Goal: Task Accomplishment & Management: Manage account settings

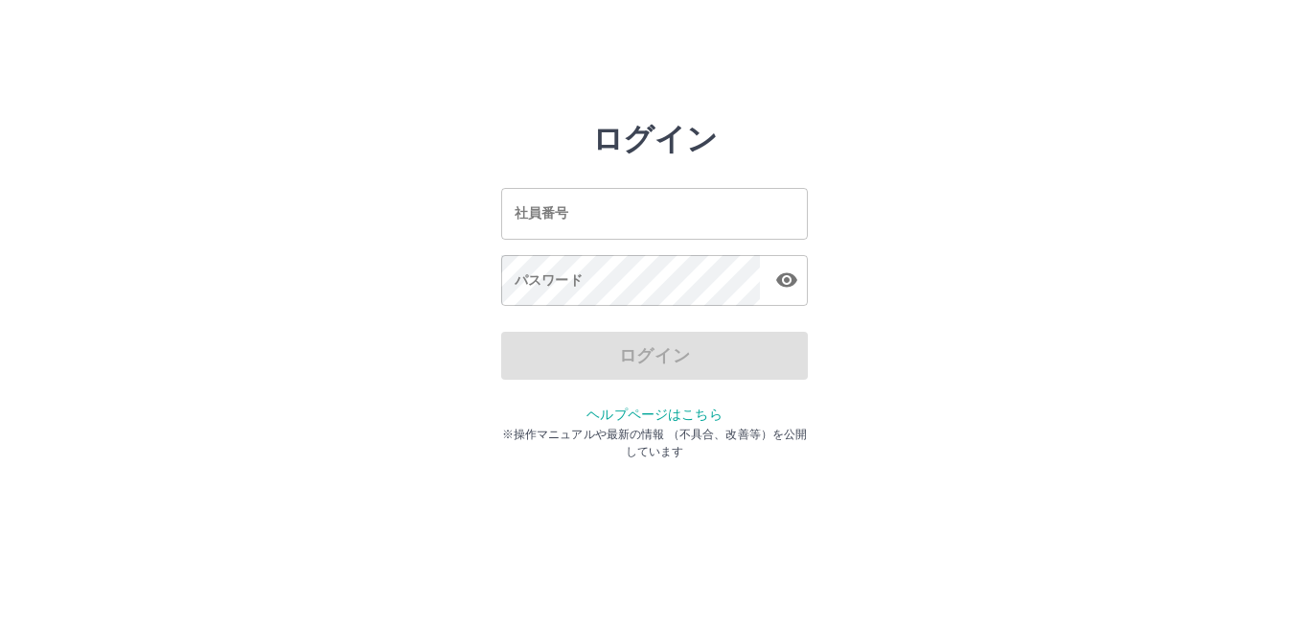
click at [564, 221] on input "社員番号" at bounding box center [654, 213] width 307 height 51
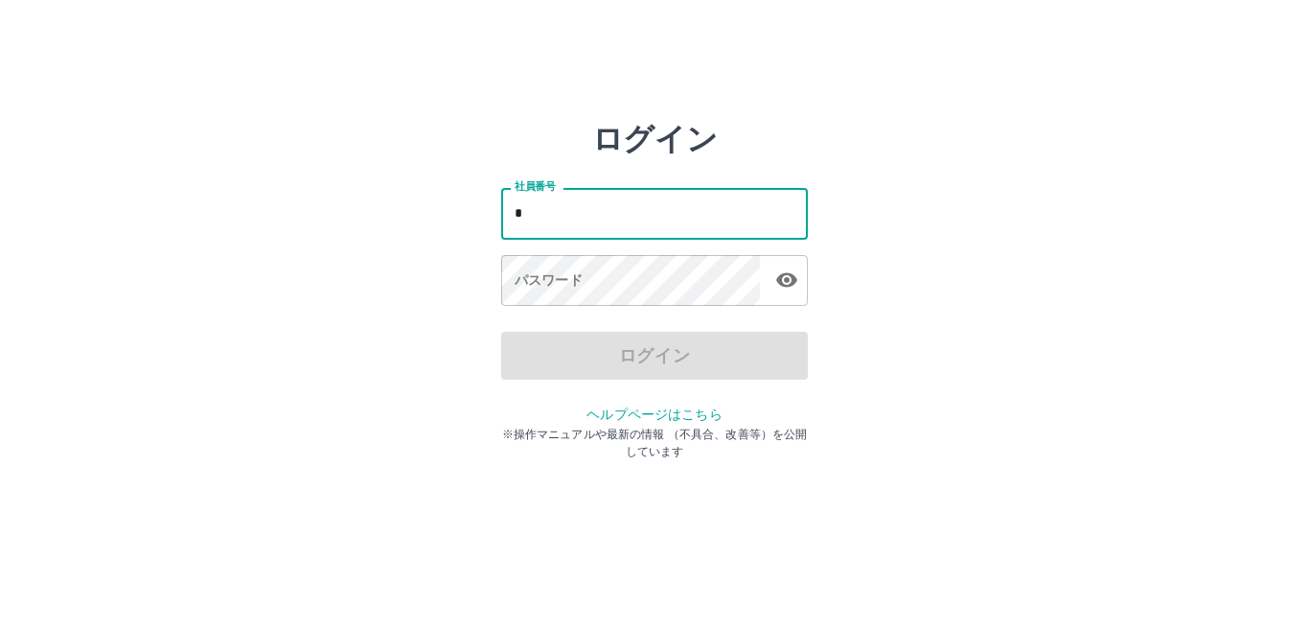
type input "*******"
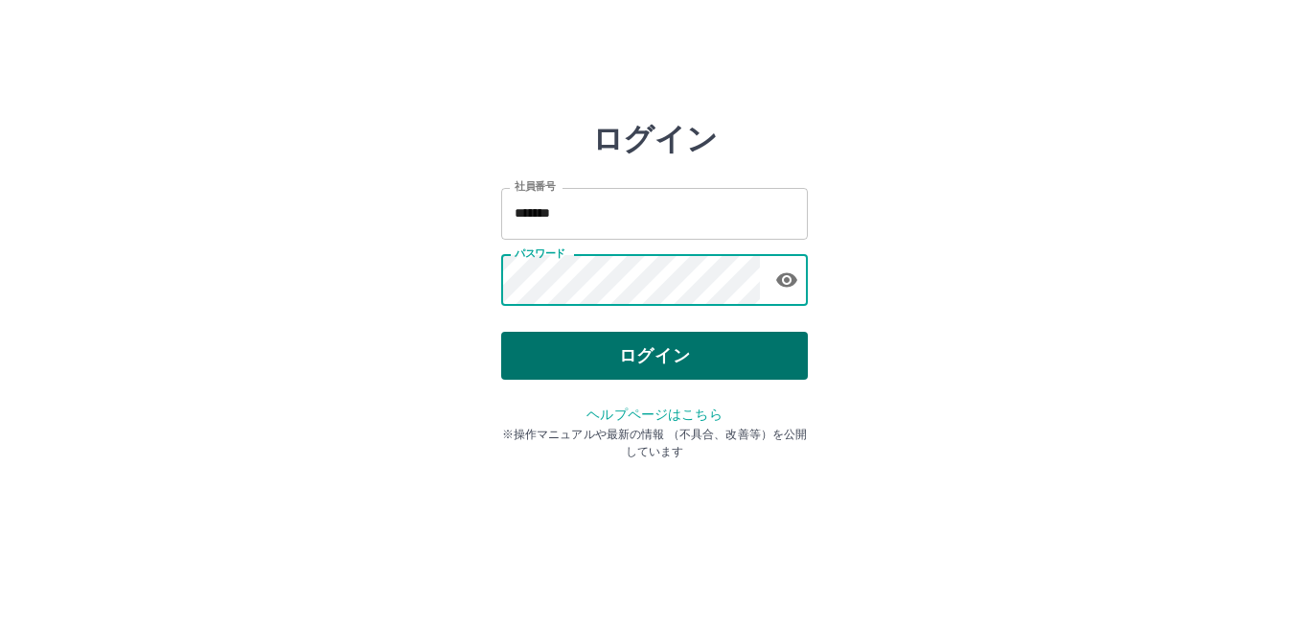
click at [626, 353] on button "ログイン" at bounding box center [654, 356] width 307 height 48
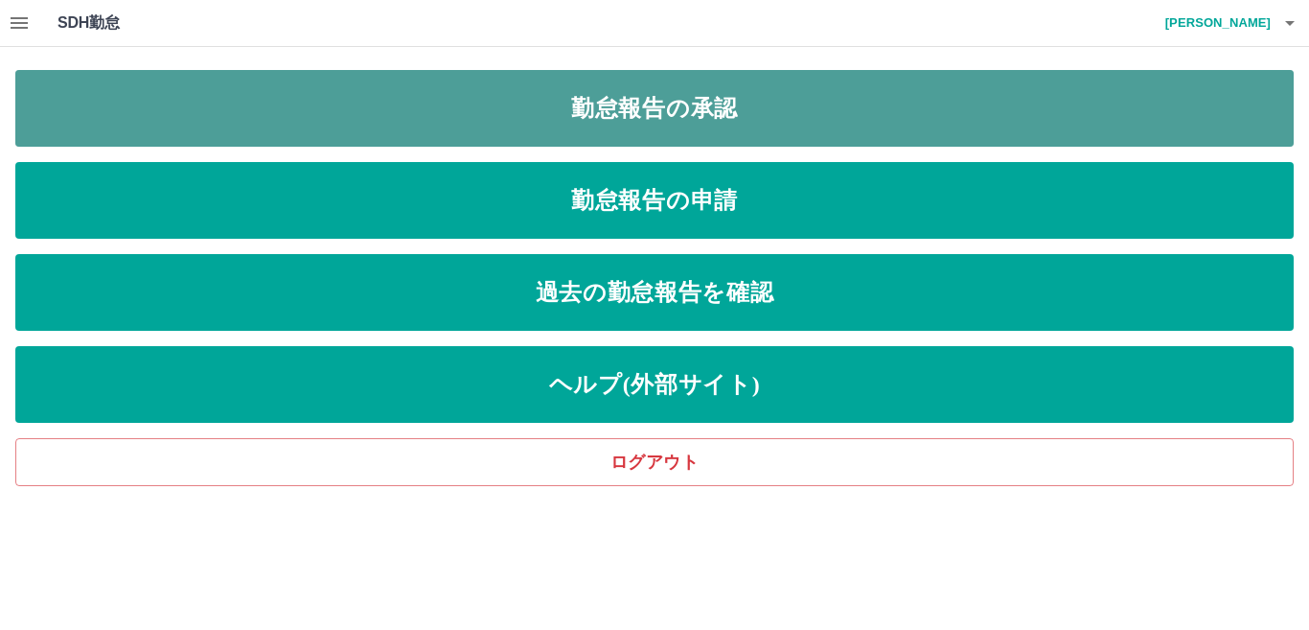
click at [649, 105] on link "勤怠報告の承認" at bounding box center [654, 108] width 1278 height 77
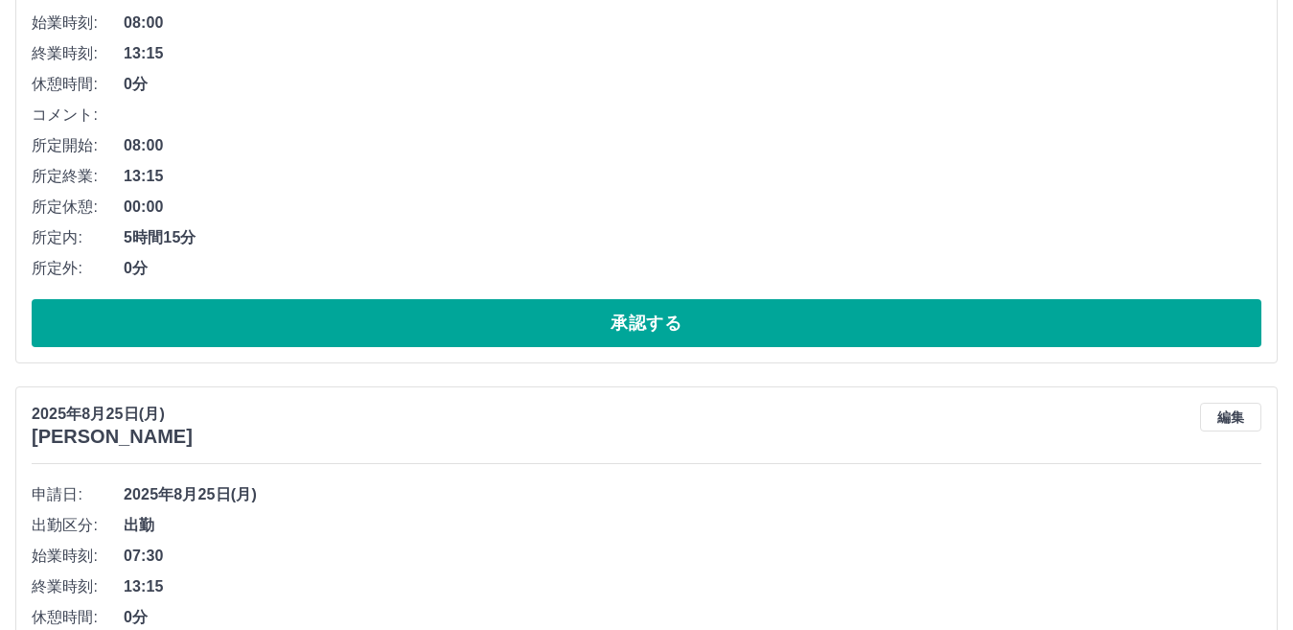
scroll to position [383, 0]
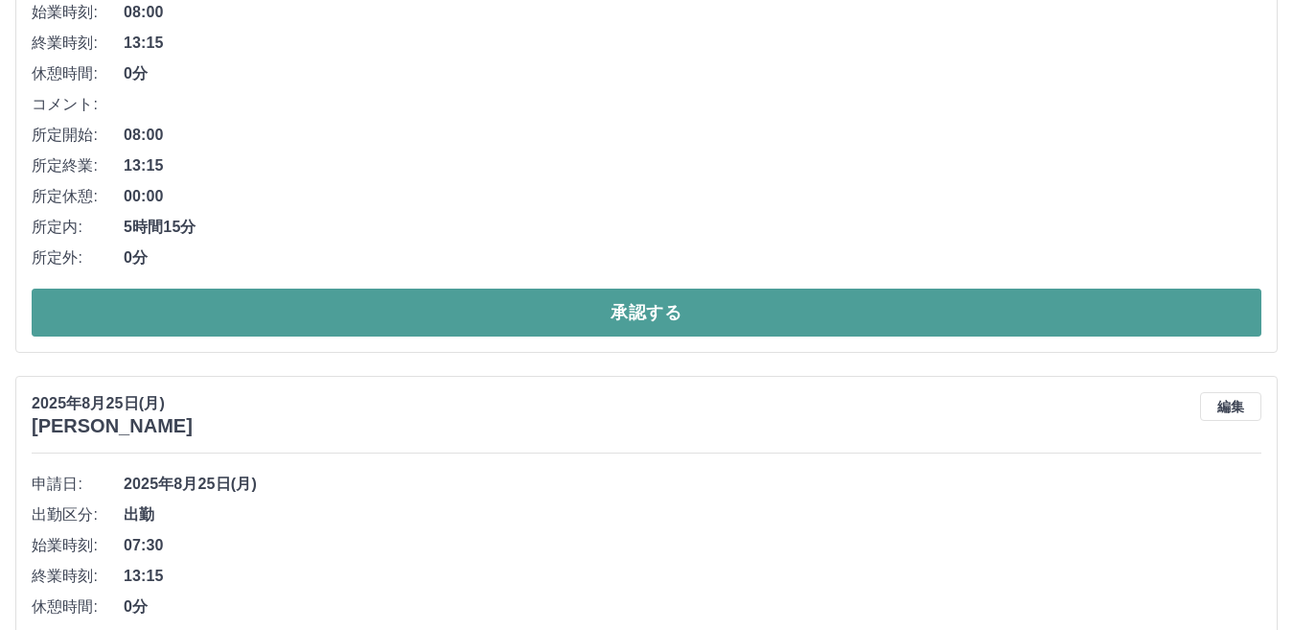
click at [654, 317] on button "承認する" at bounding box center [646, 312] width 1229 height 48
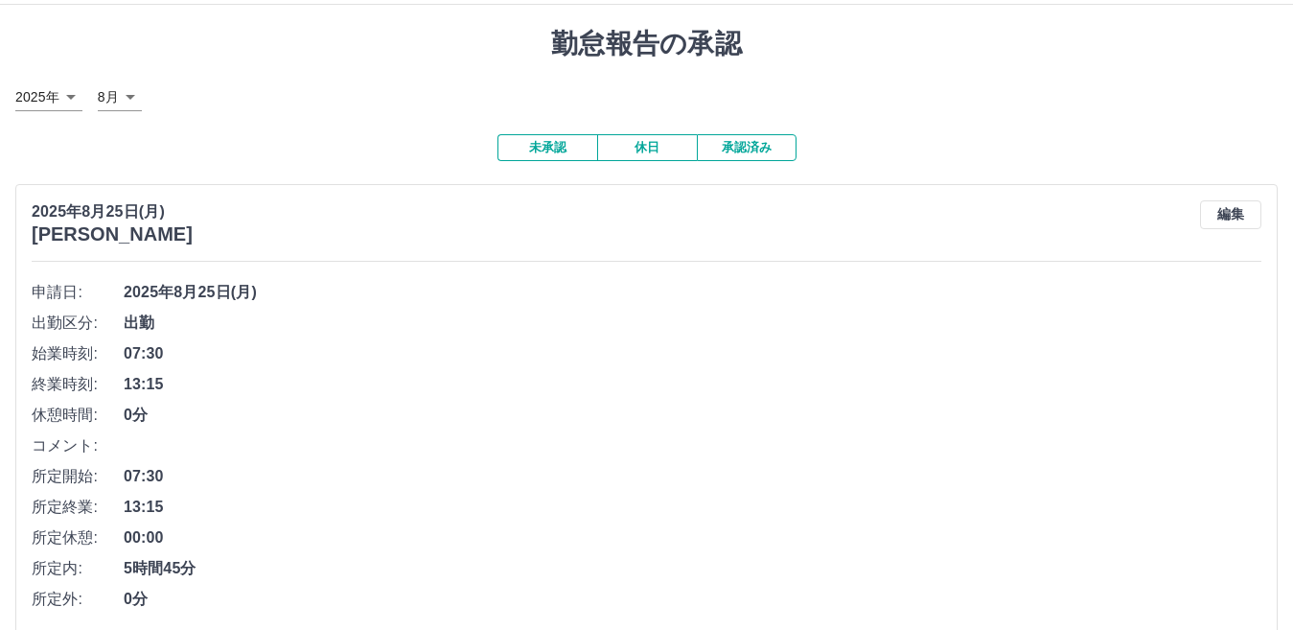
scroll to position [138, 0]
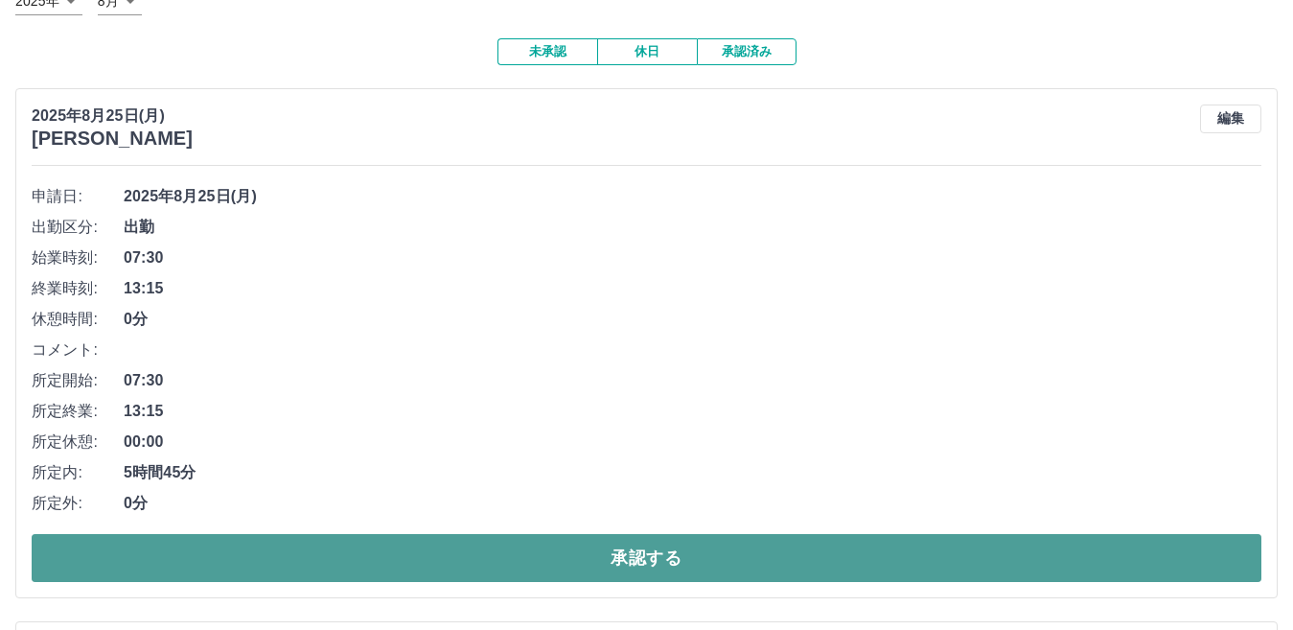
click at [664, 547] on button "承認する" at bounding box center [646, 558] width 1229 height 48
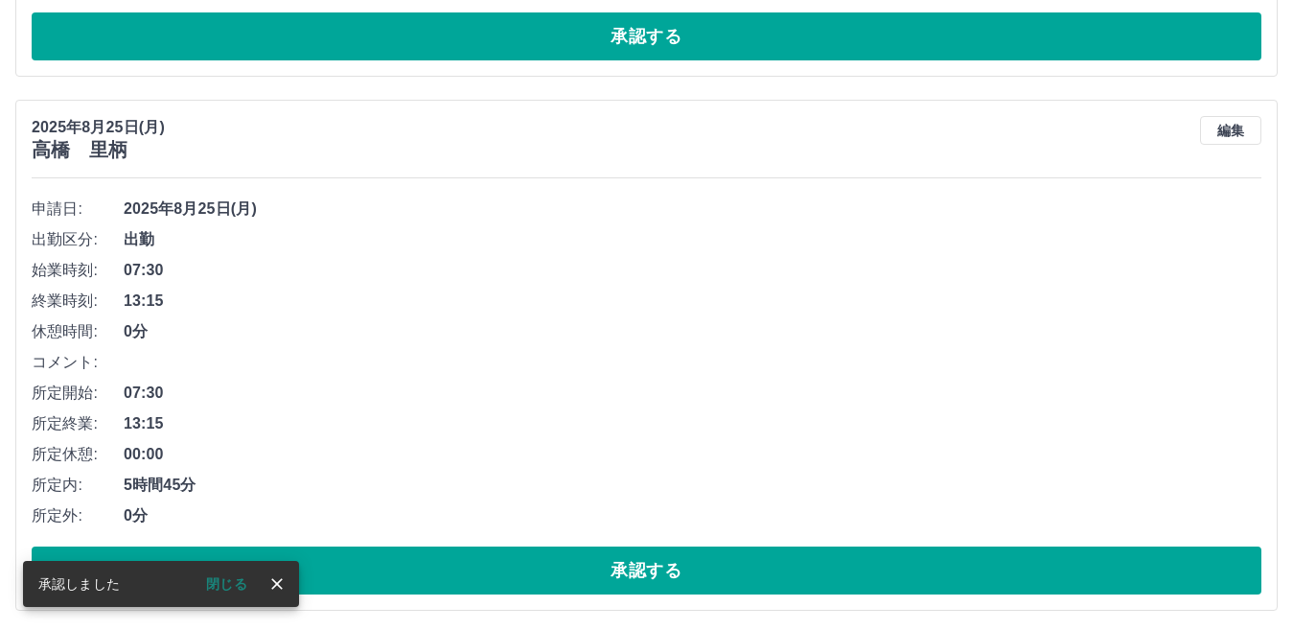
scroll to position [659, 0]
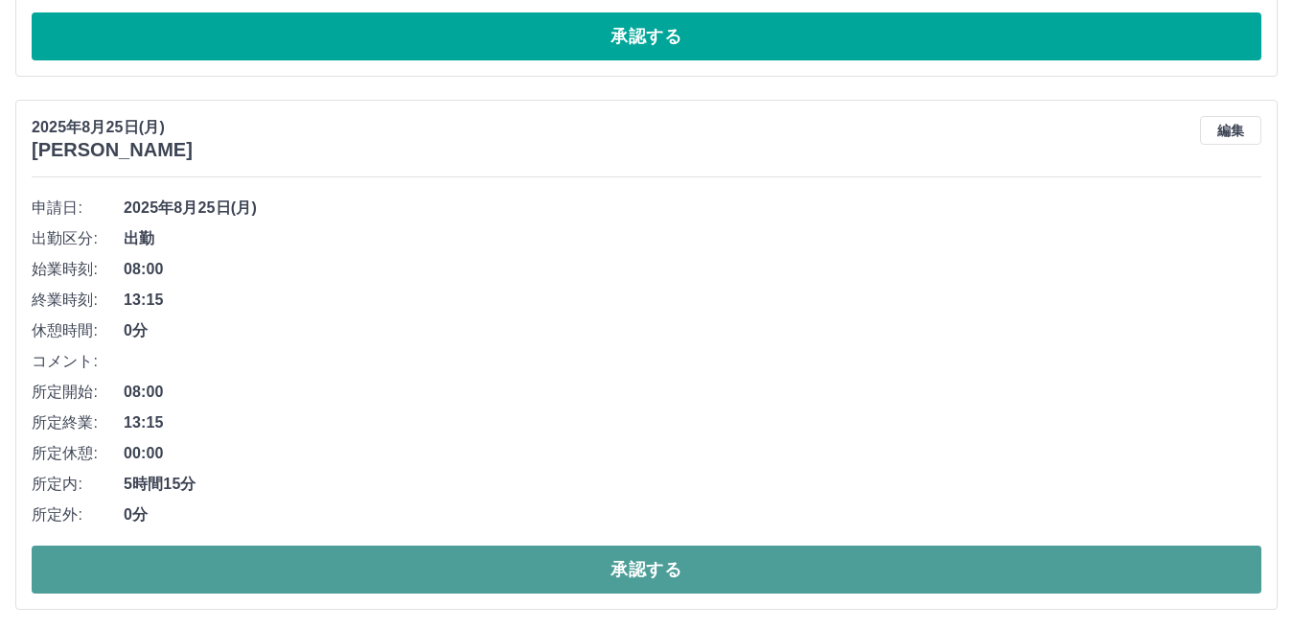
click at [663, 573] on button "承認する" at bounding box center [646, 569] width 1229 height 48
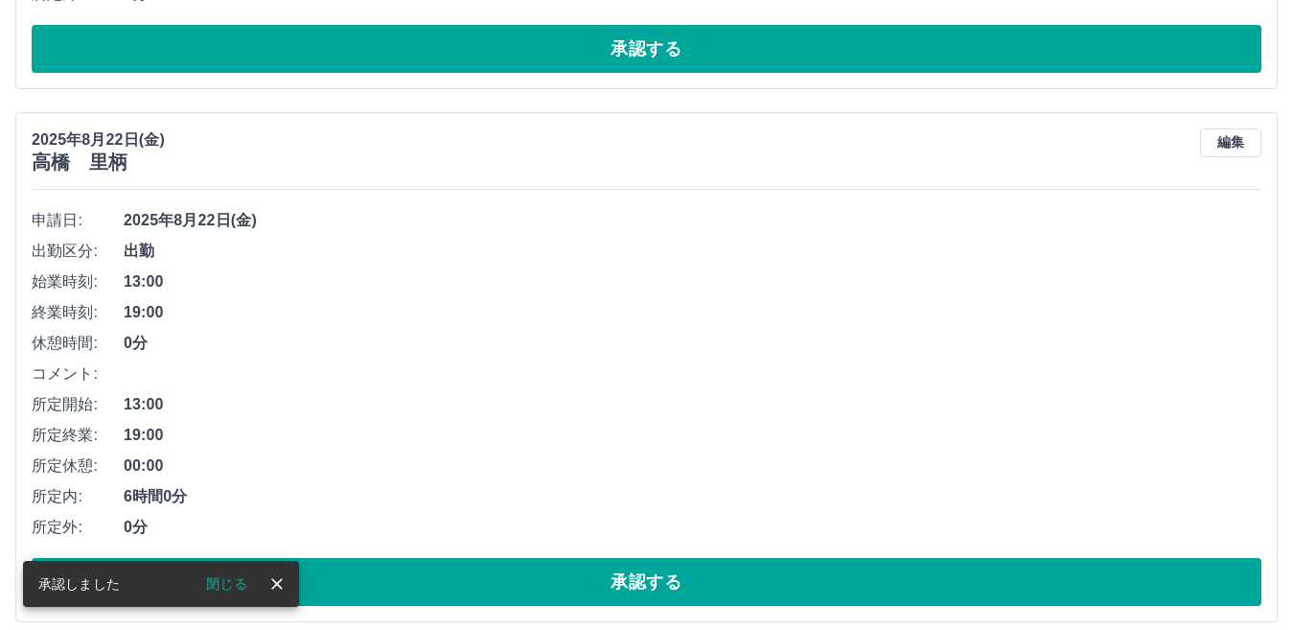
scroll to position [1180, 0]
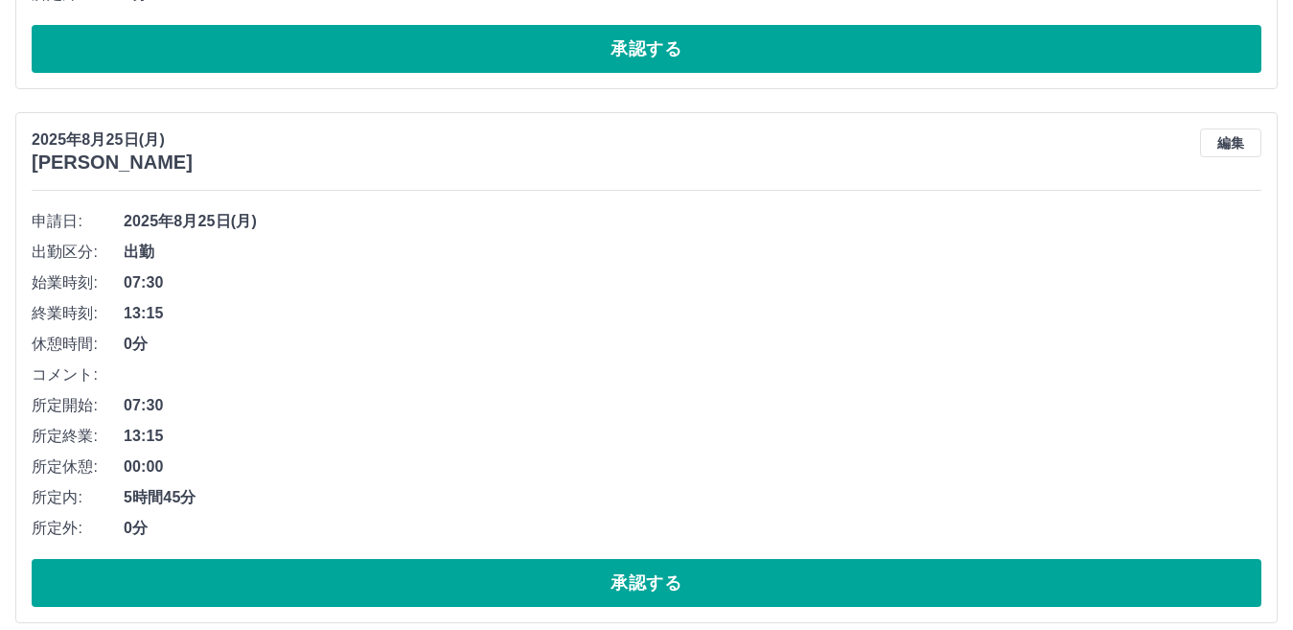
click at [651, 534] on span "0分" at bounding box center [692, 527] width 1137 height 23
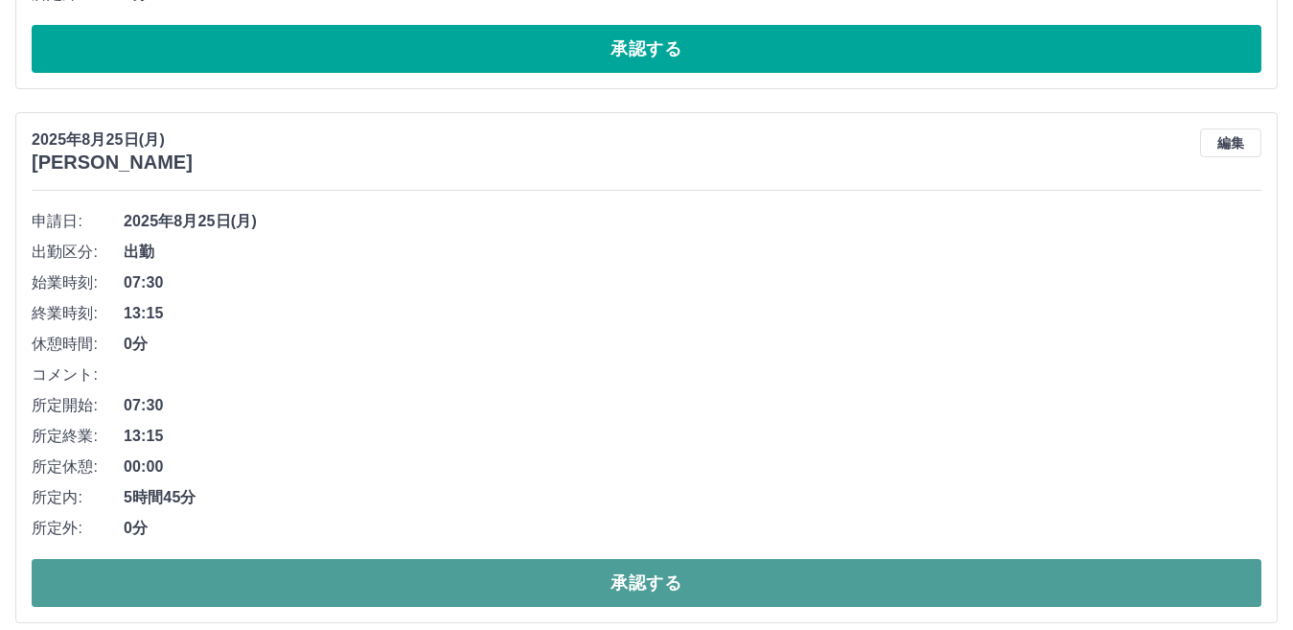
click at [644, 588] on button "承認する" at bounding box center [646, 583] width 1229 height 48
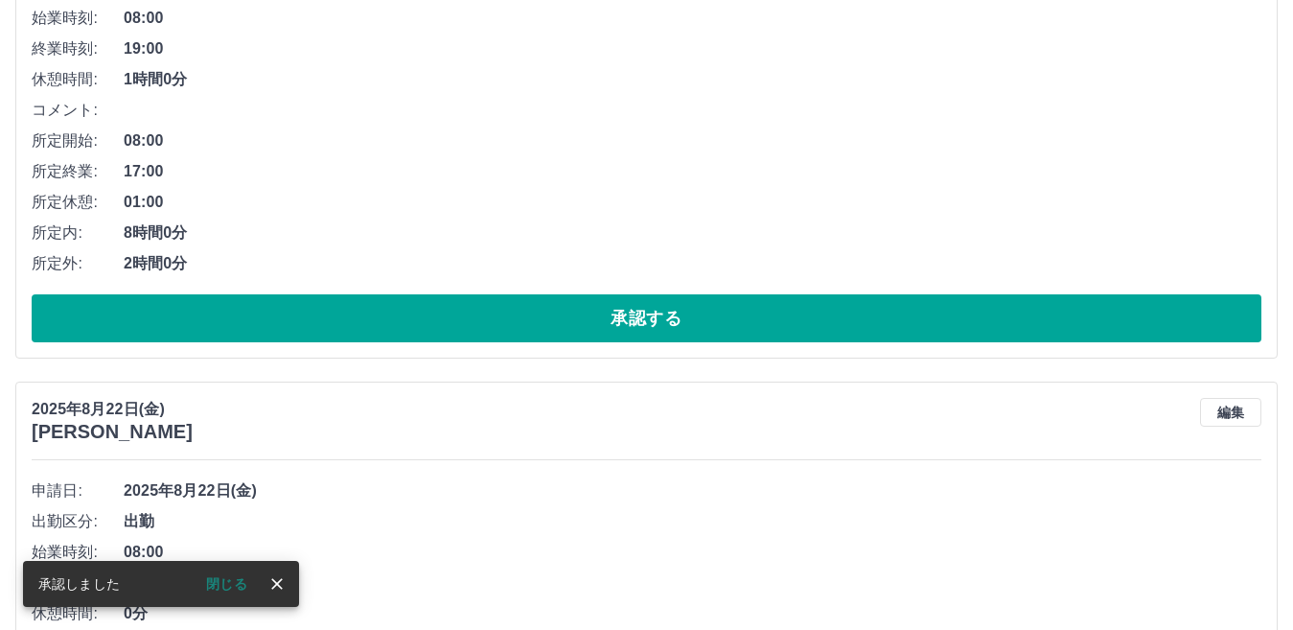
scroll to position [1701, 0]
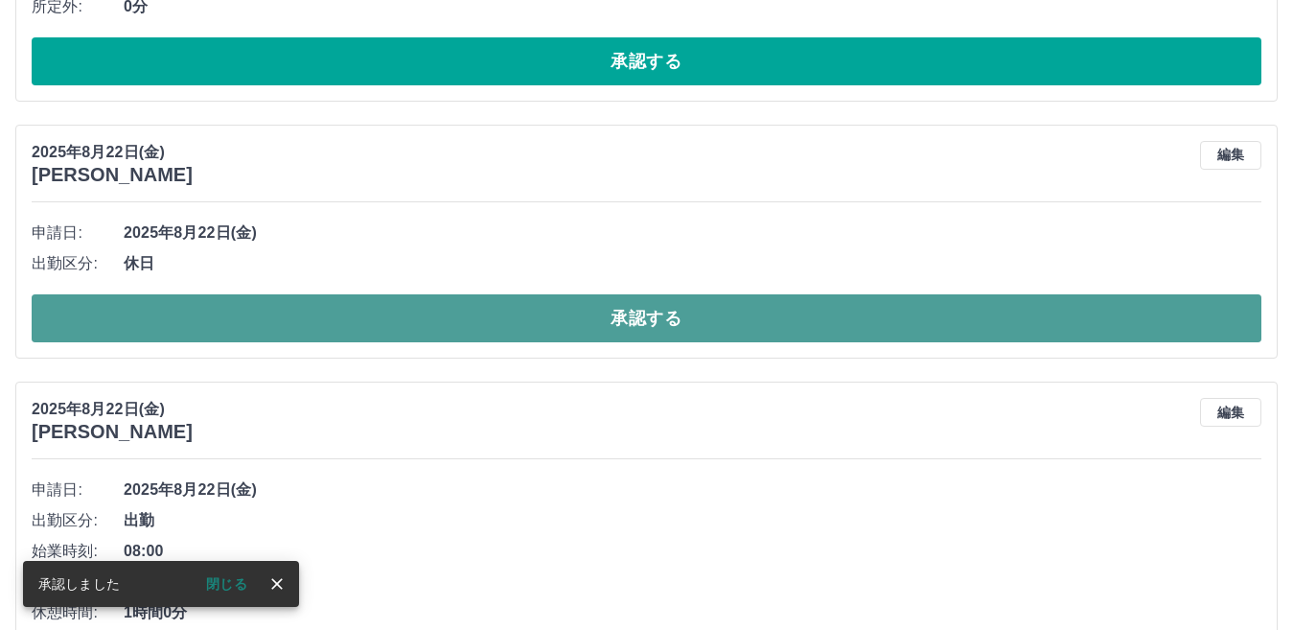
click at [650, 318] on button "承認する" at bounding box center [646, 318] width 1229 height 48
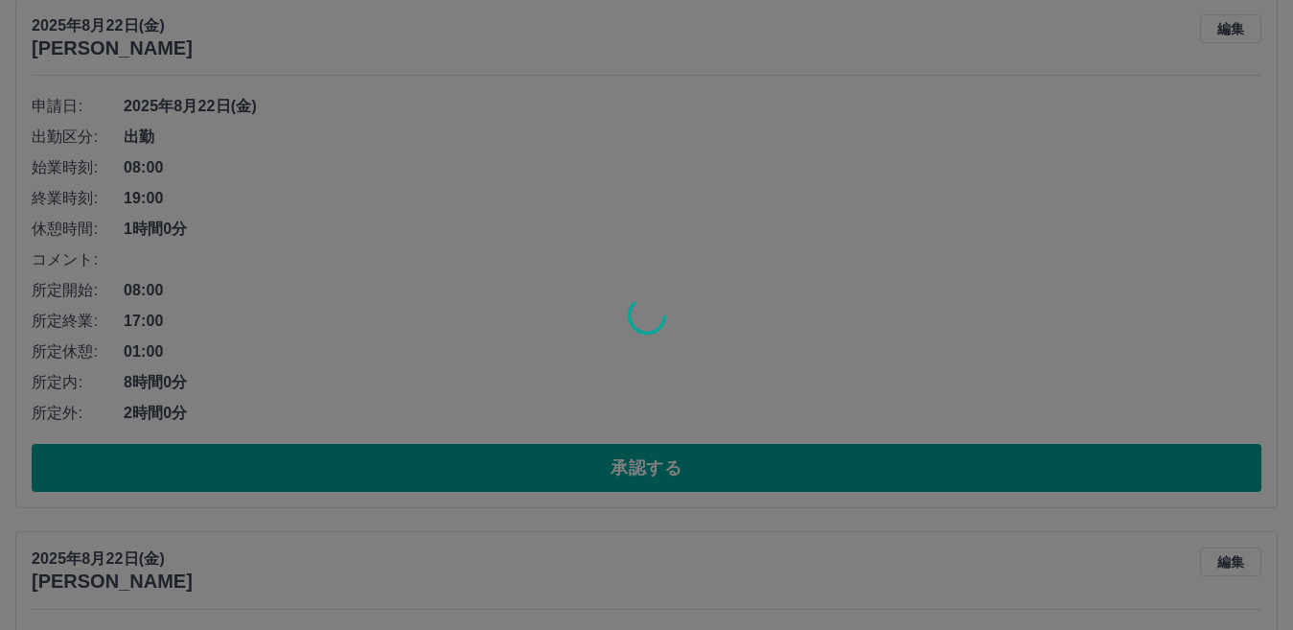
scroll to position [1827, 0]
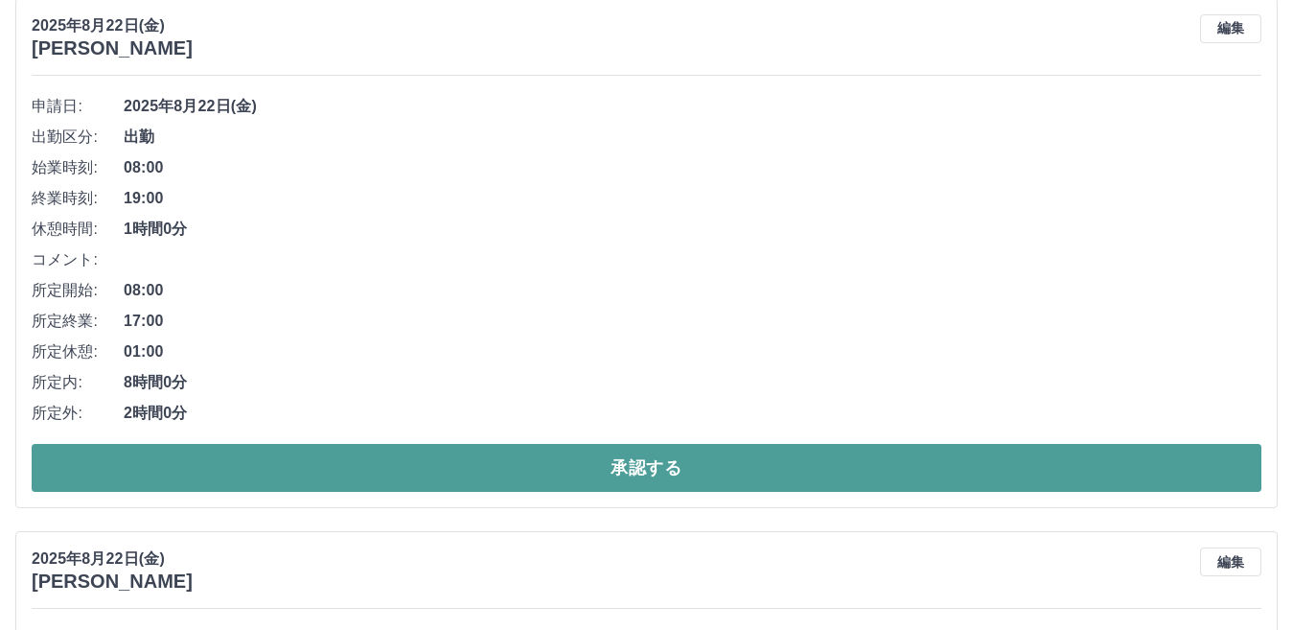
click at [653, 465] on button "承認する" at bounding box center [646, 468] width 1229 height 48
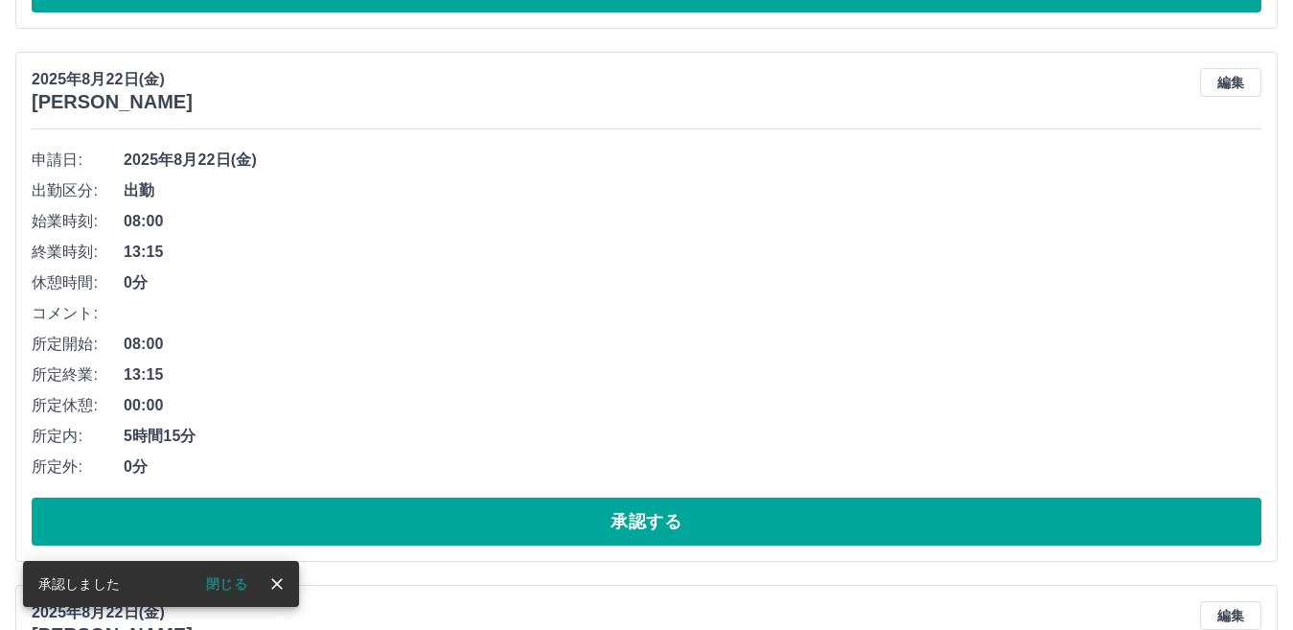
scroll to position [1774, 0]
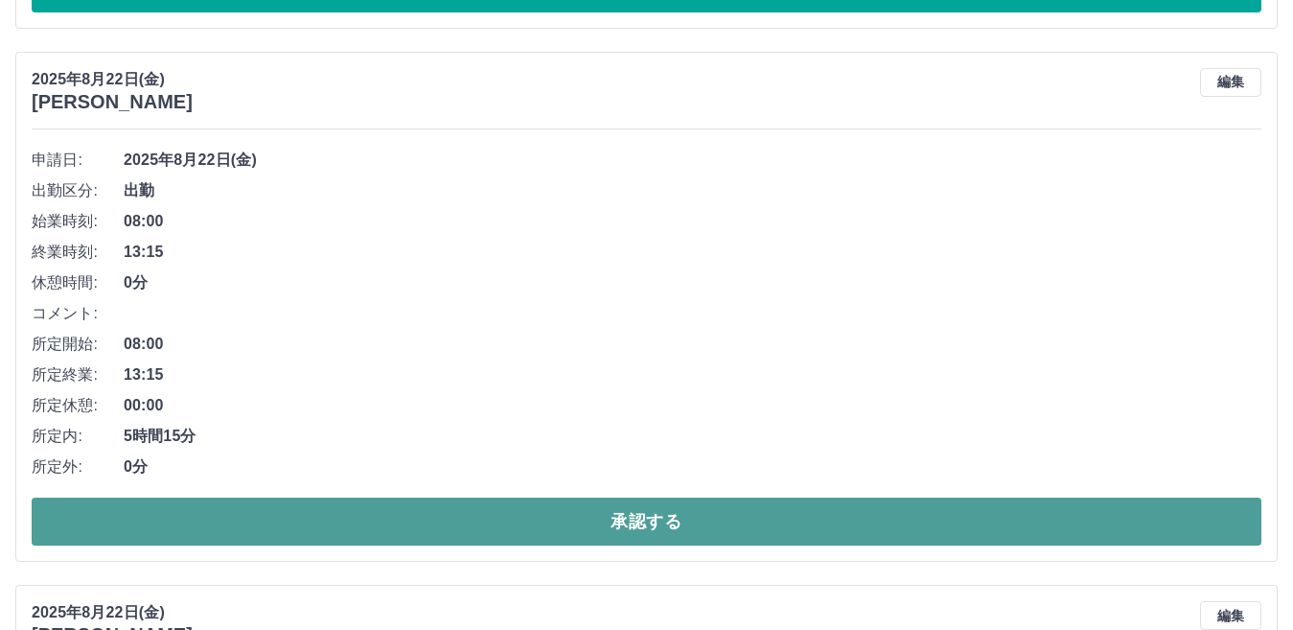
click at [648, 515] on button "承認する" at bounding box center [646, 521] width 1229 height 48
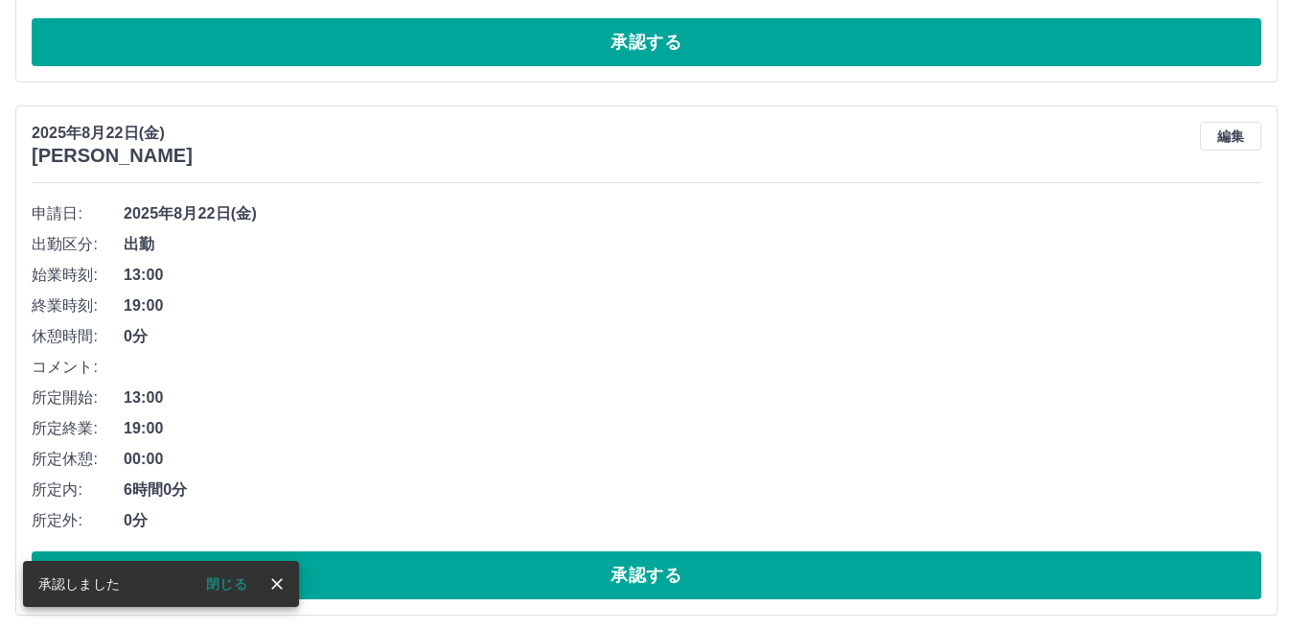
scroll to position [1720, 0]
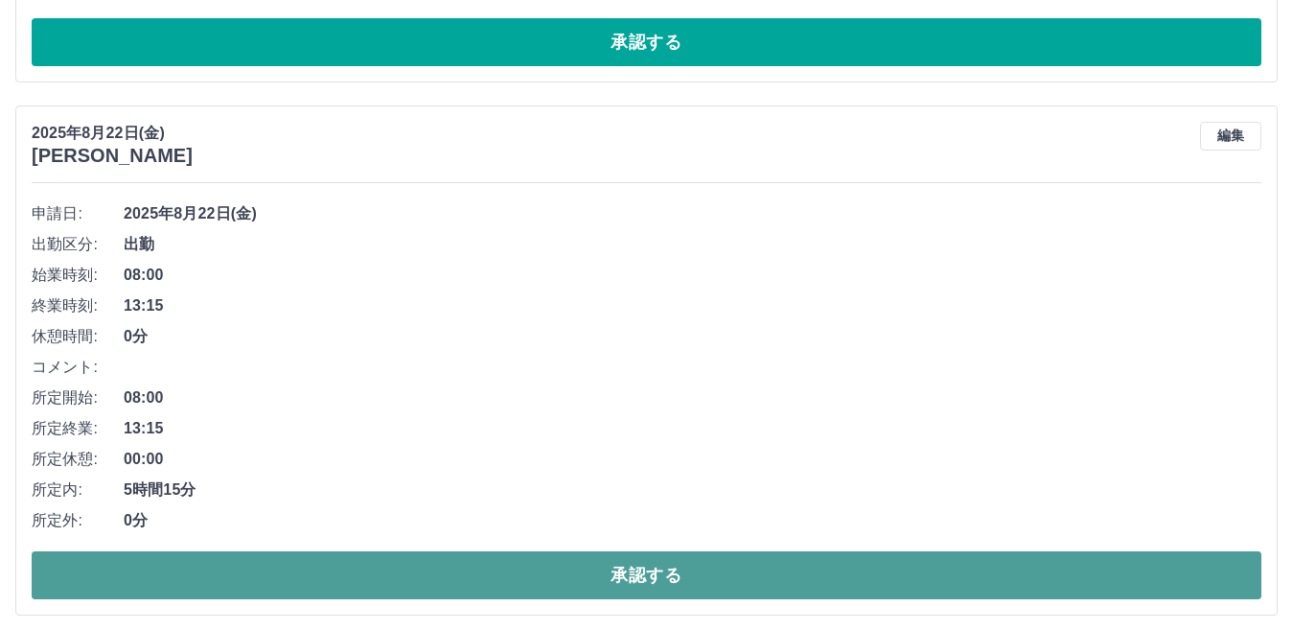
click at [625, 581] on button "承認する" at bounding box center [646, 575] width 1229 height 48
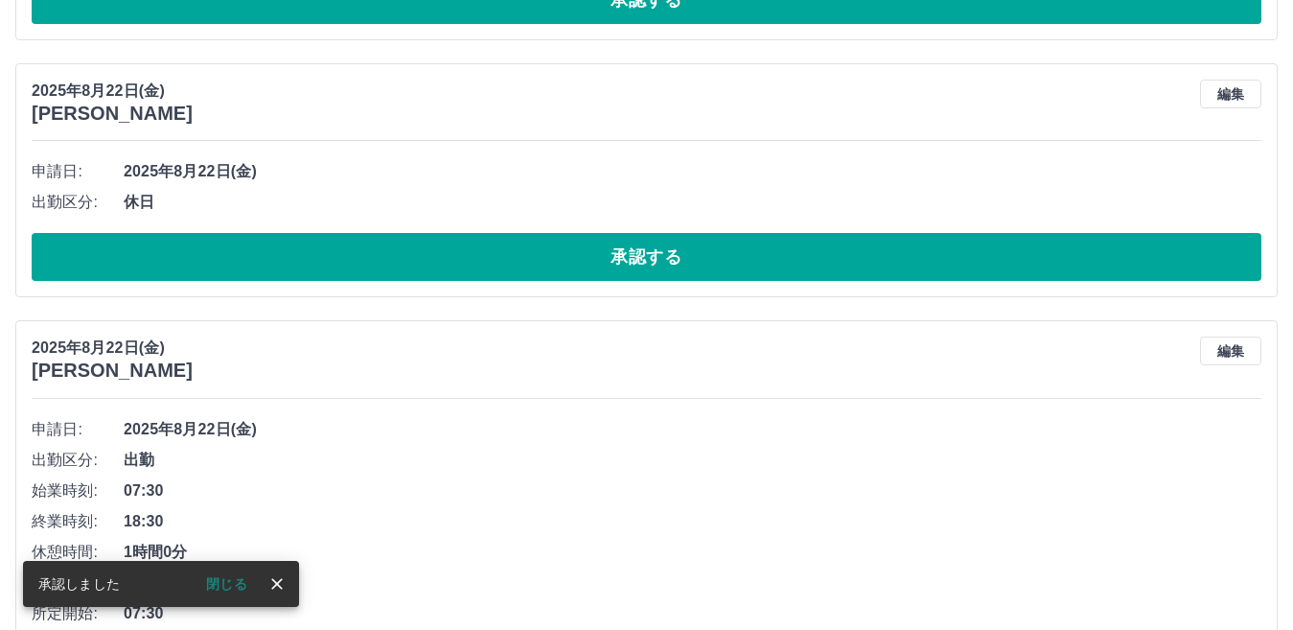
scroll to position [1762, 0]
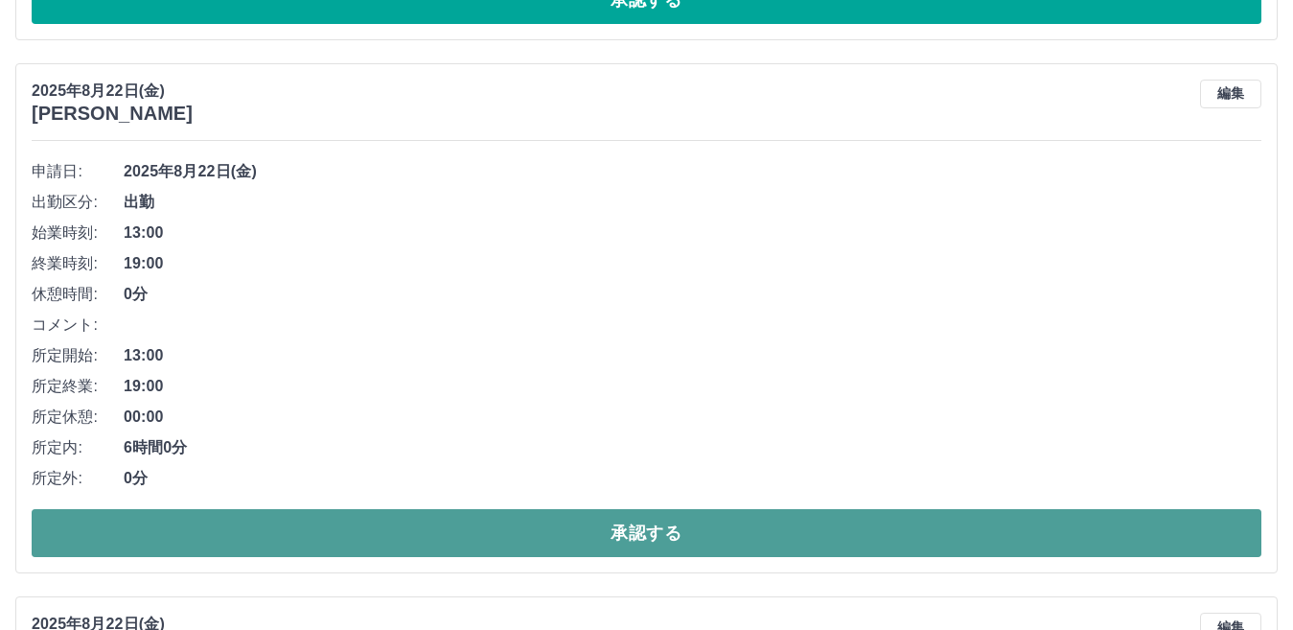
click at [638, 531] on button "承認する" at bounding box center [646, 533] width 1229 height 48
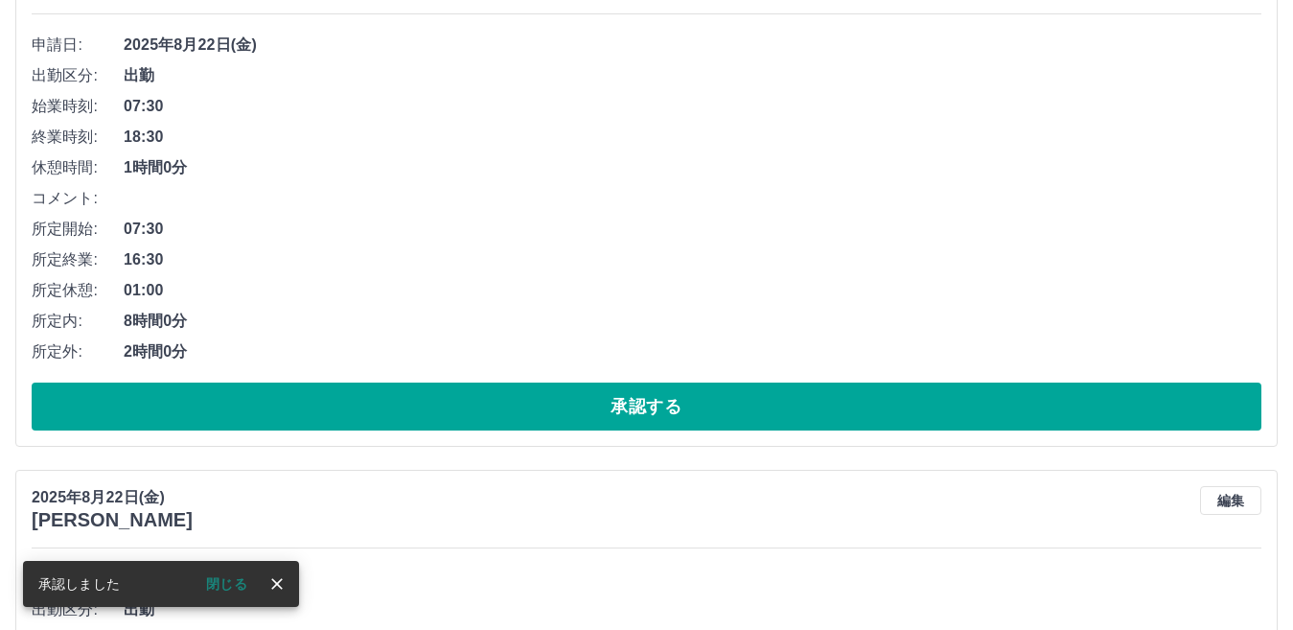
scroll to position [1613, 0]
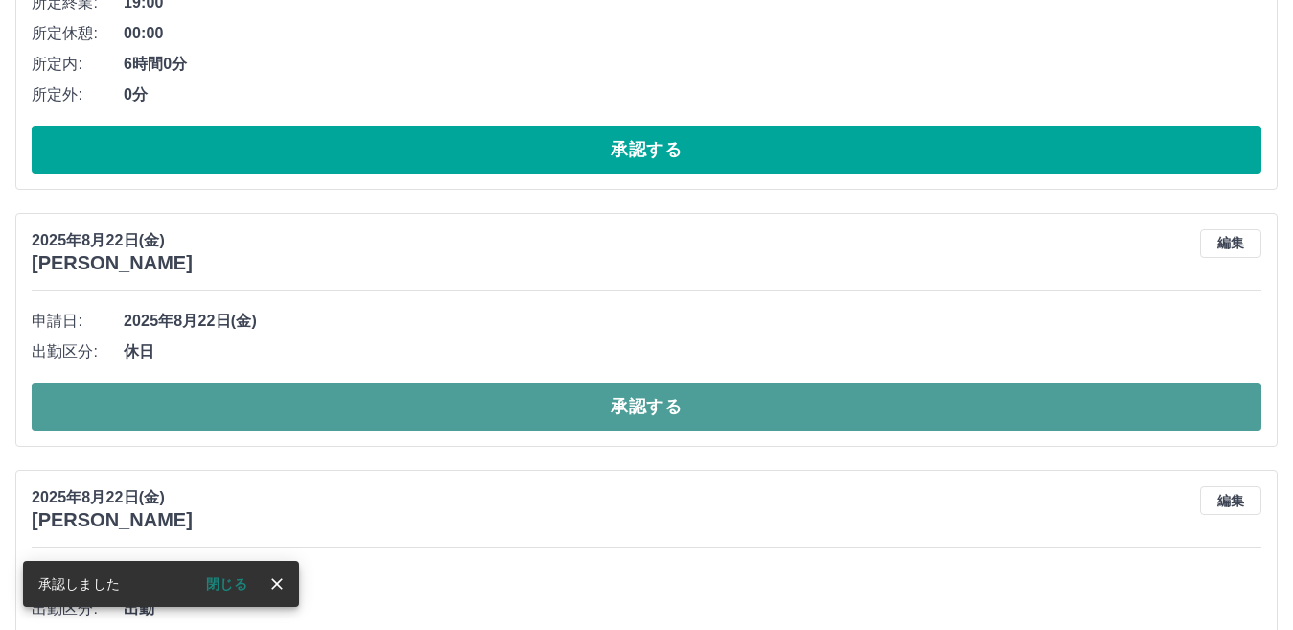
click at [637, 406] on button "承認する" at bounding box center [646, 406] width 1229 height 48
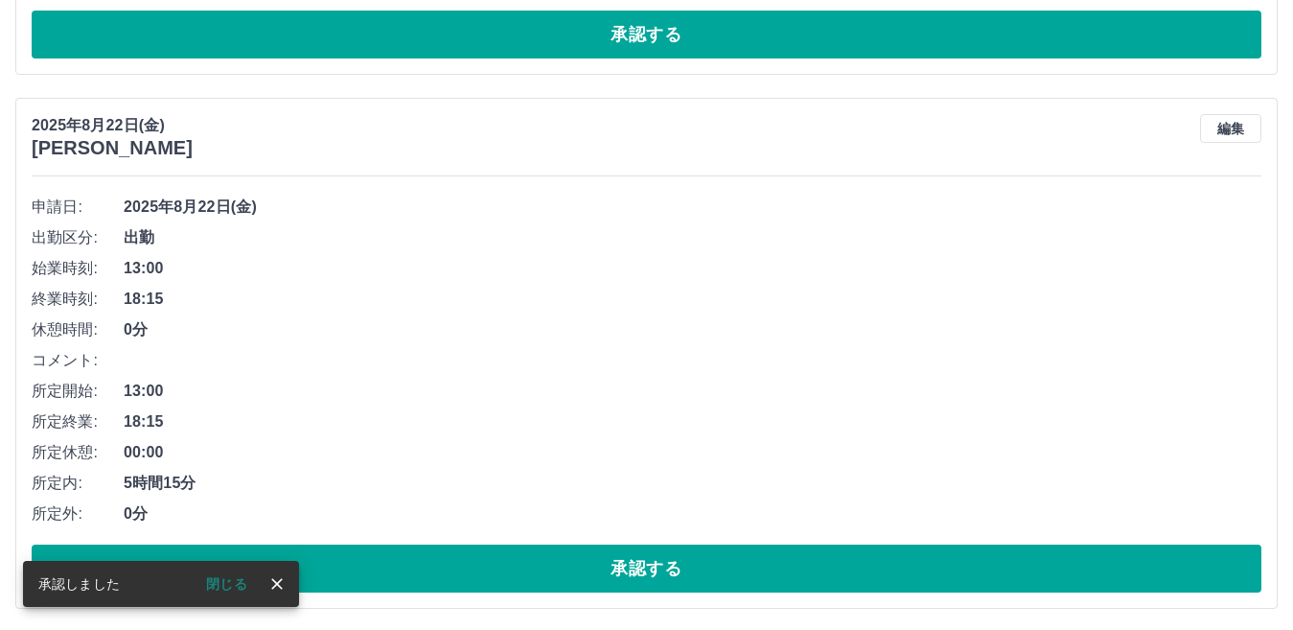
scroll to position [2889, 0]
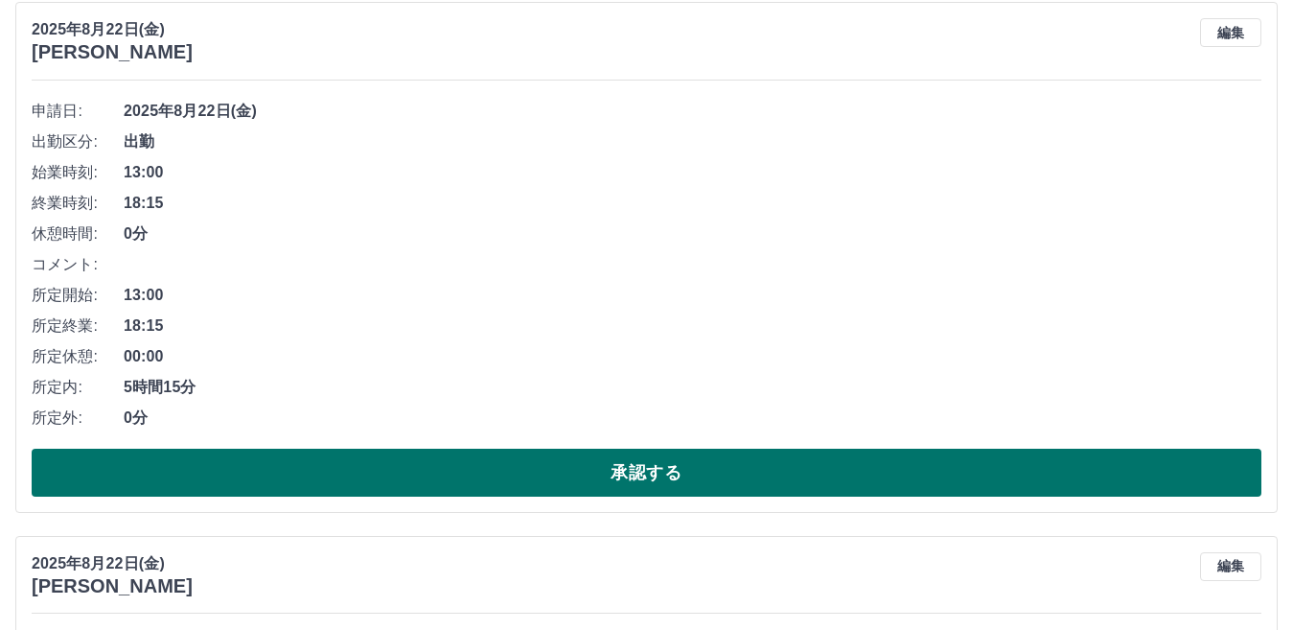
click at [647, 478] on button "承認する" at bounding box center [646, 472] width 1229 height 48
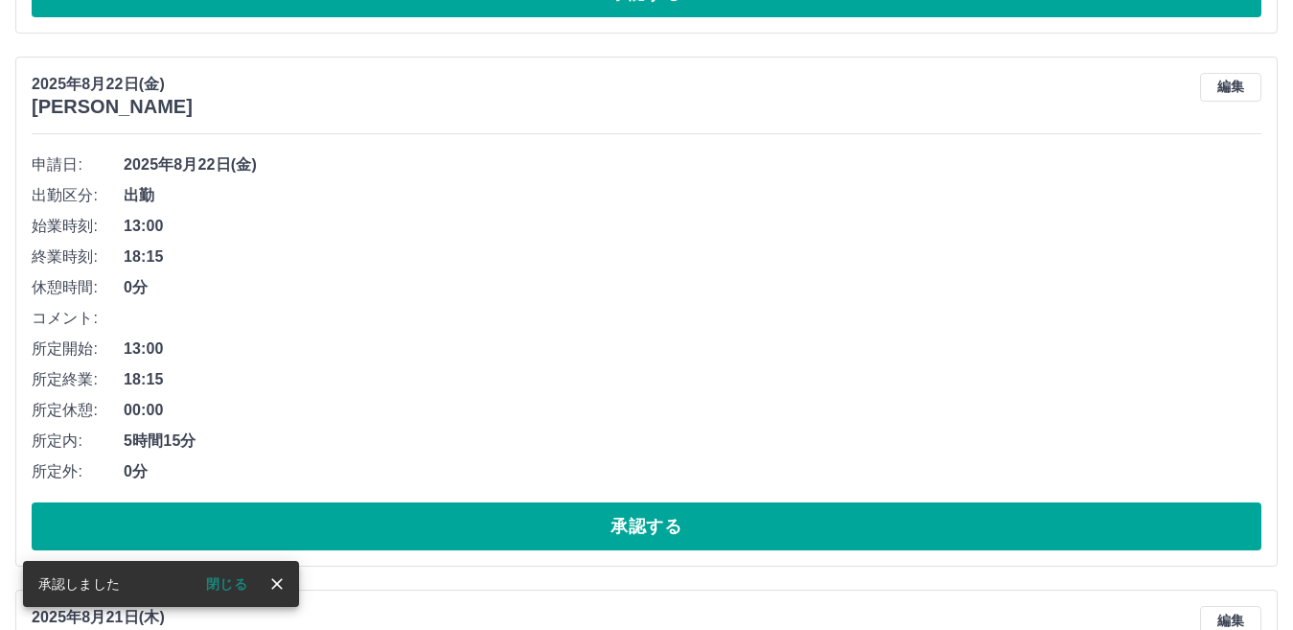
scroll to position [2834, 0]
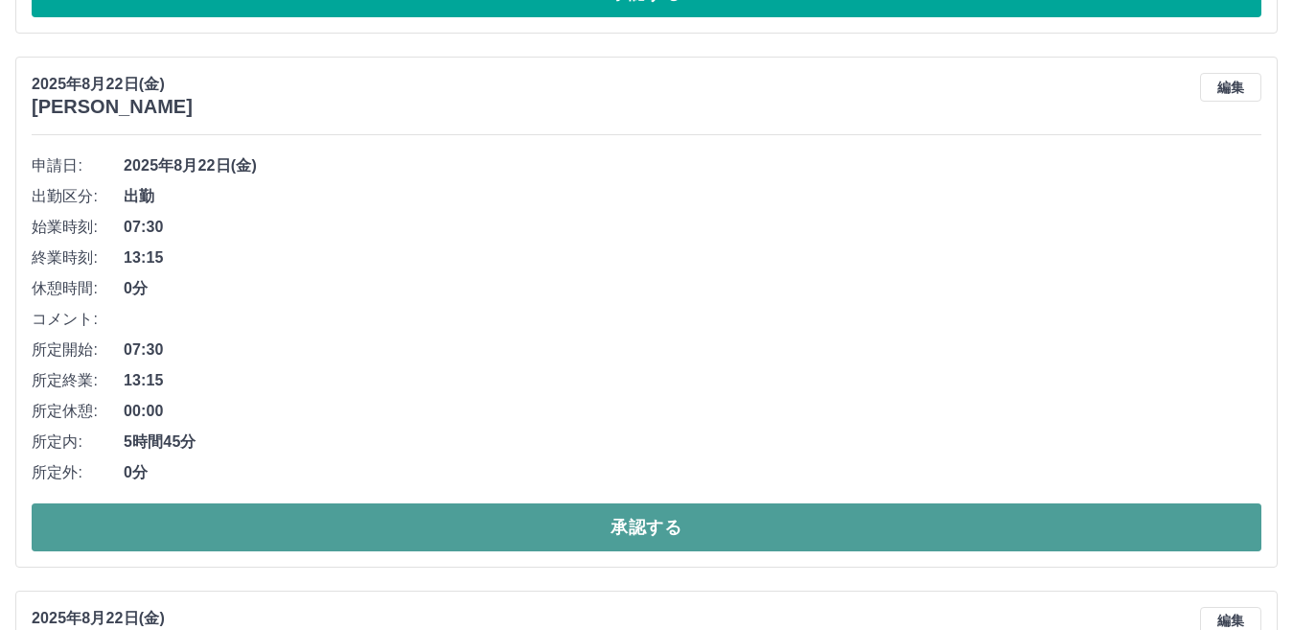
click at [642, 519] on button "承認する" at bounding box center [646, 527] width 1229 height 48
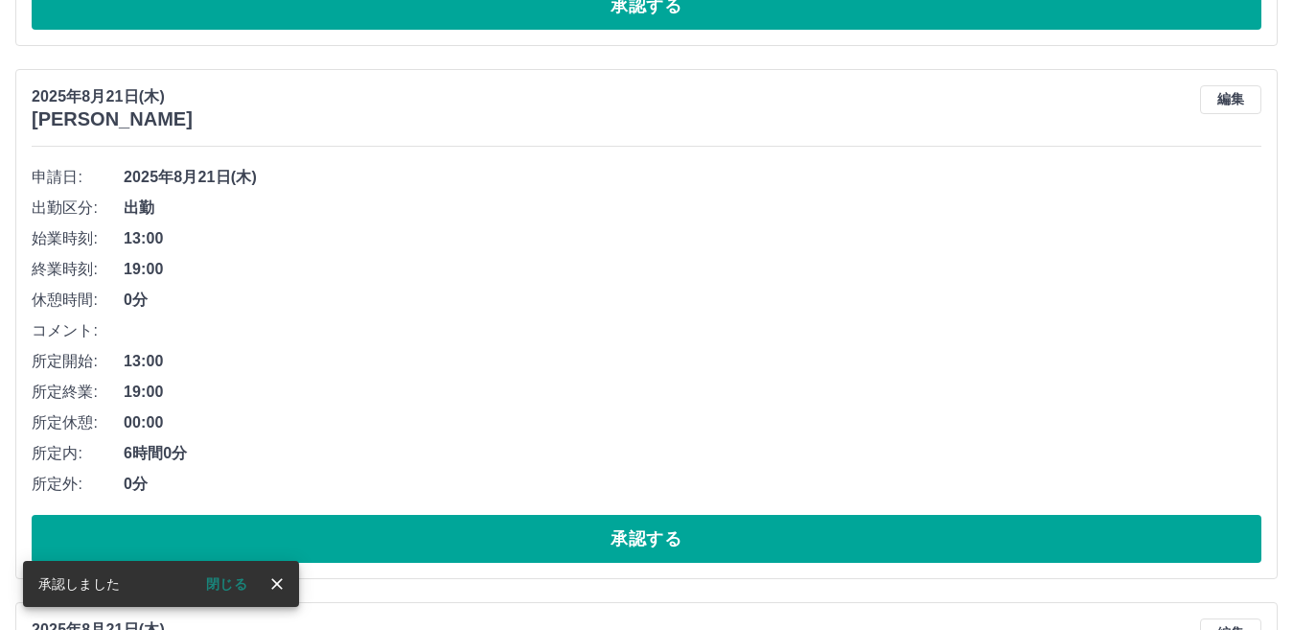
scroll to position [3452, 0]
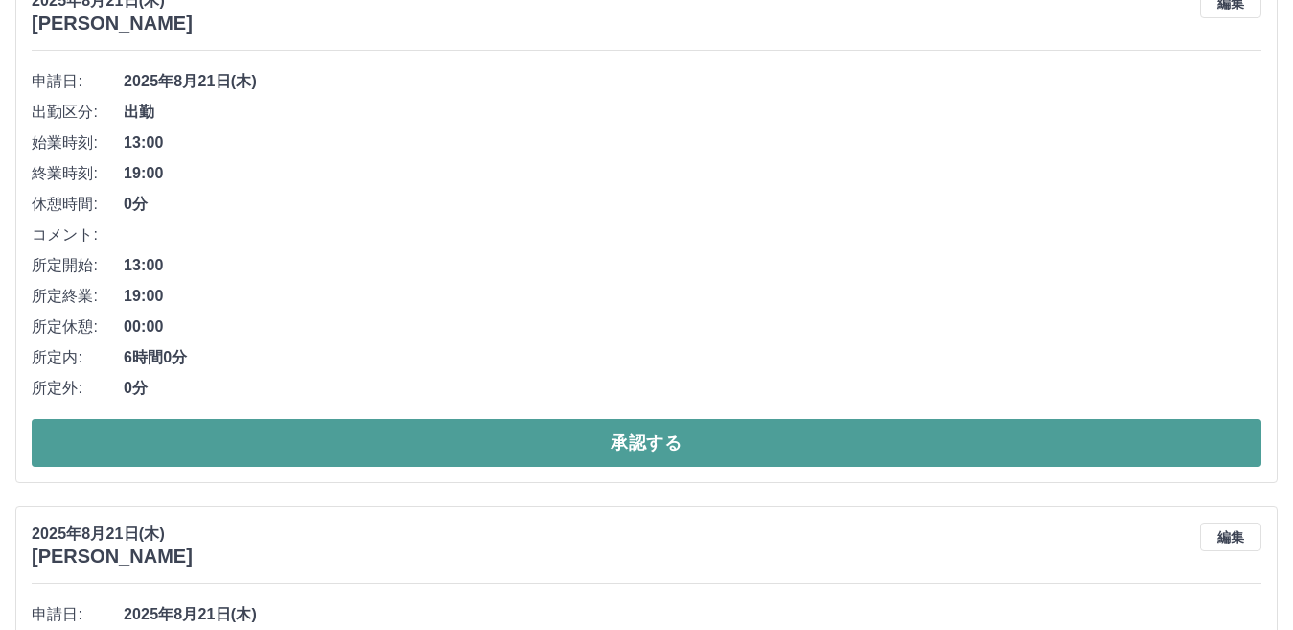
click at [653, 441] on button "承認する" at bounding box center [646, 443] width 1229 height 48
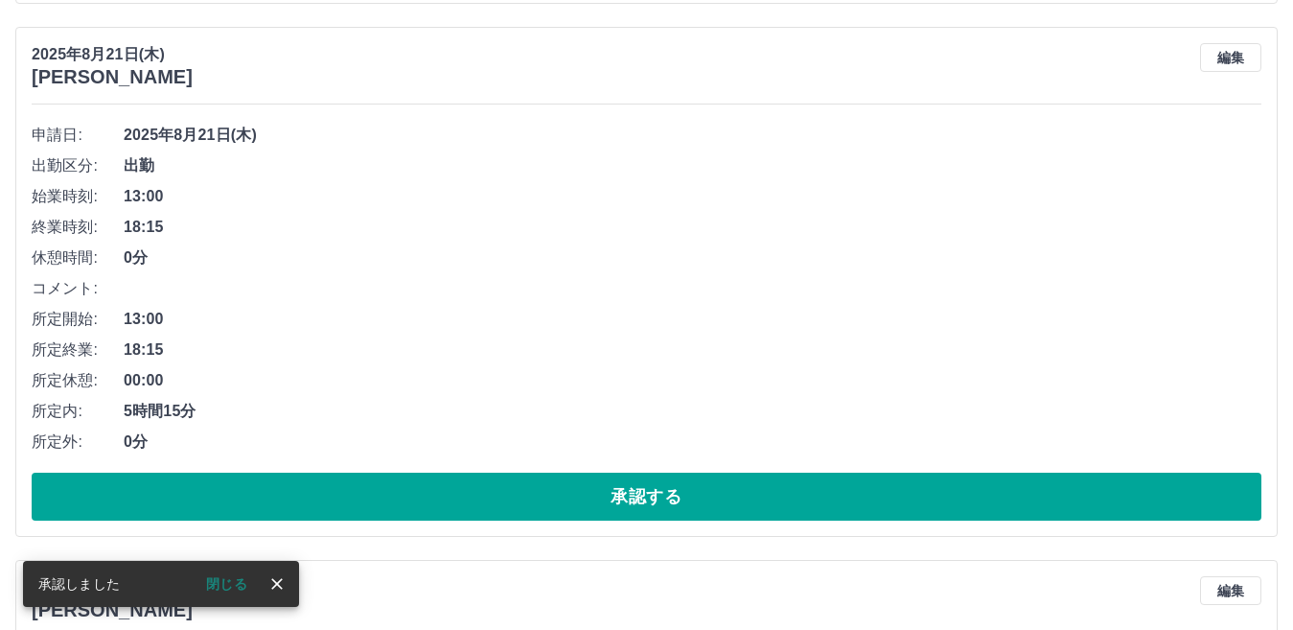
scroll to position [3398, 0]
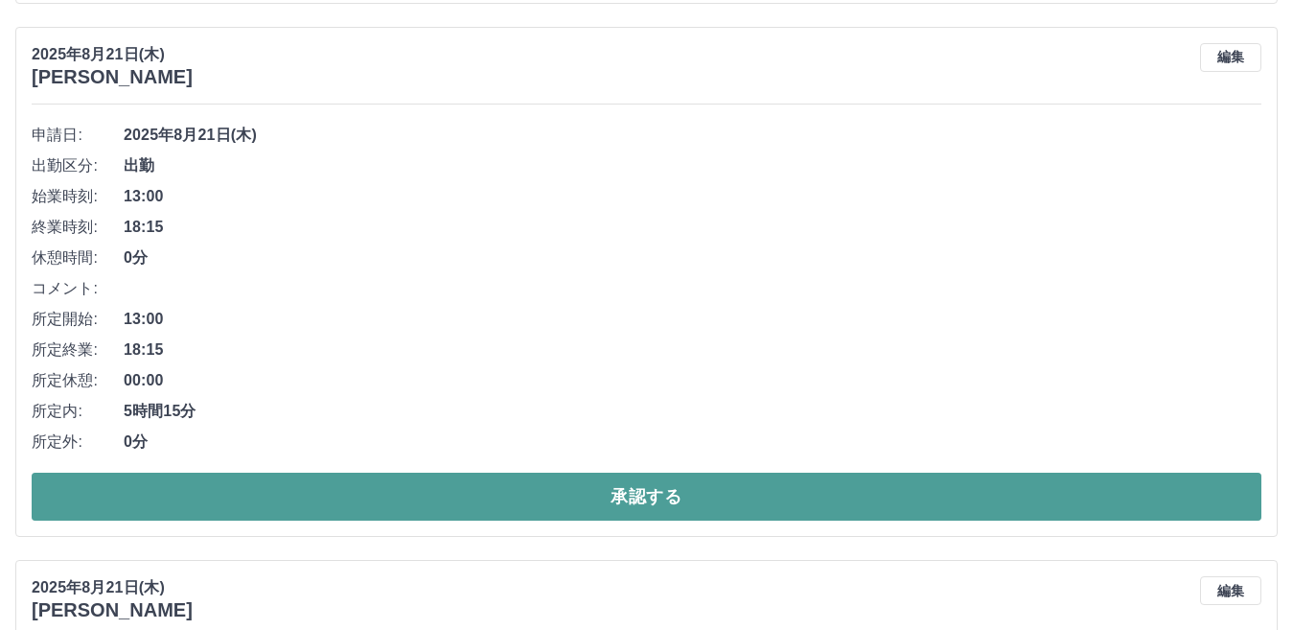
click at [648, 499] on button "承認する" at bounding box center [646, 496] width 1229 height 48
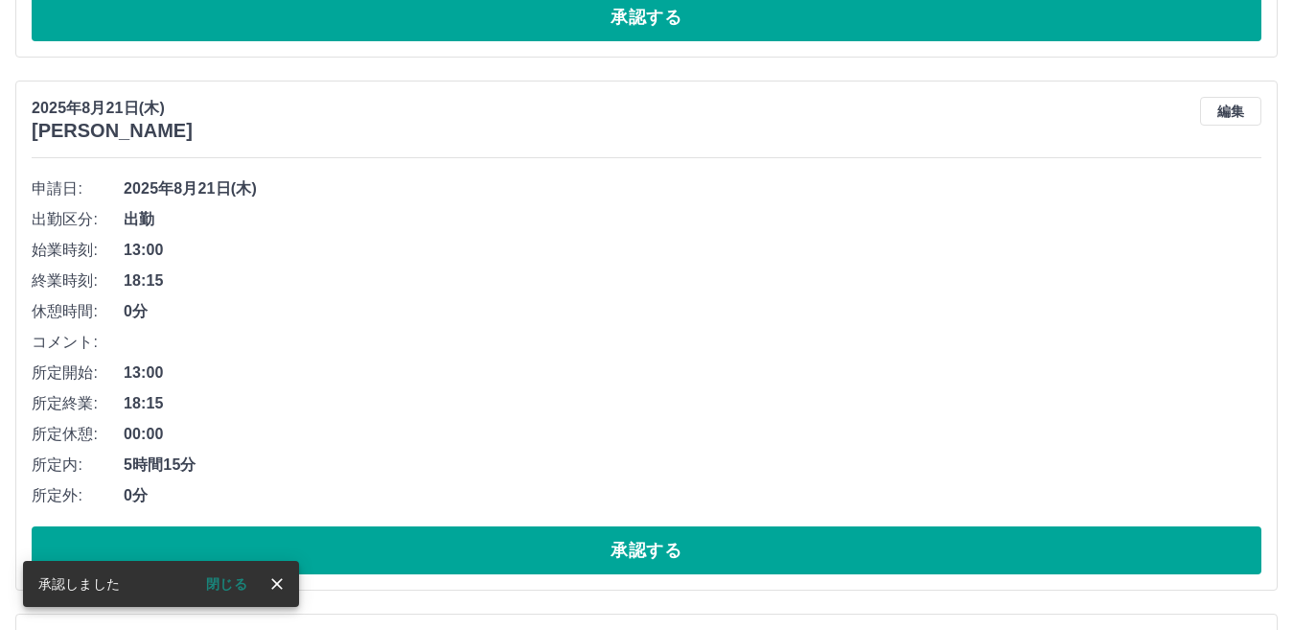
scroll to position [3344, 0]
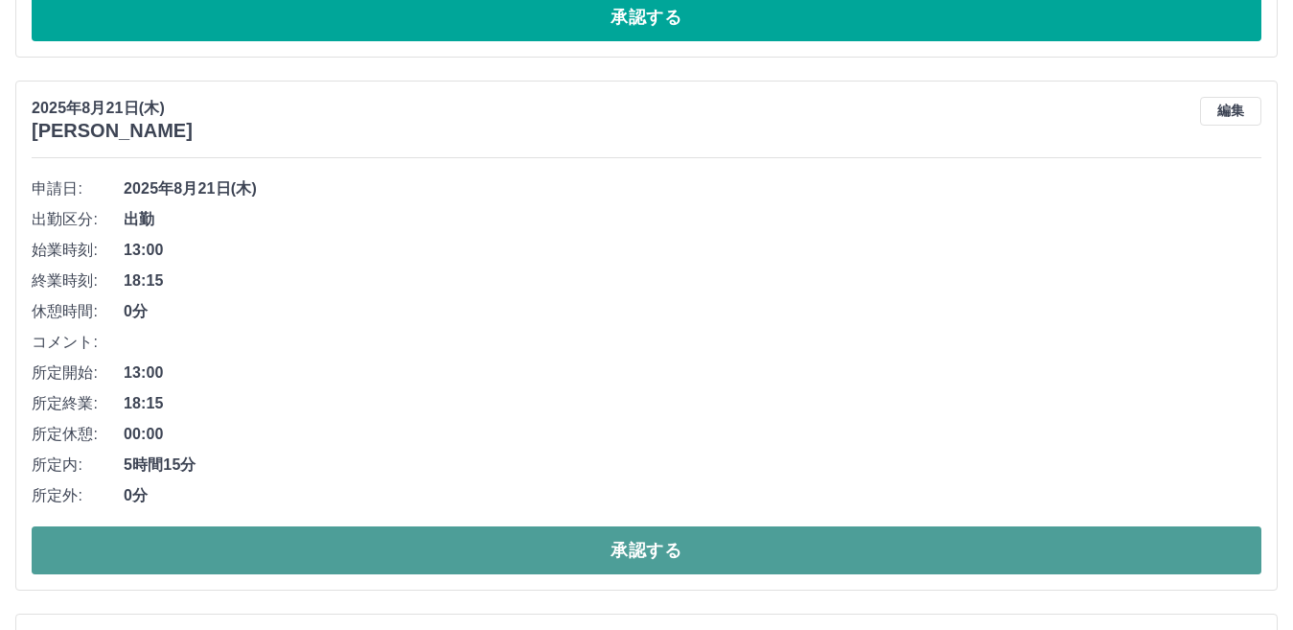
click at [645, 547] on button "承認する" at bounding box center [646, 550] width 1229 height 48
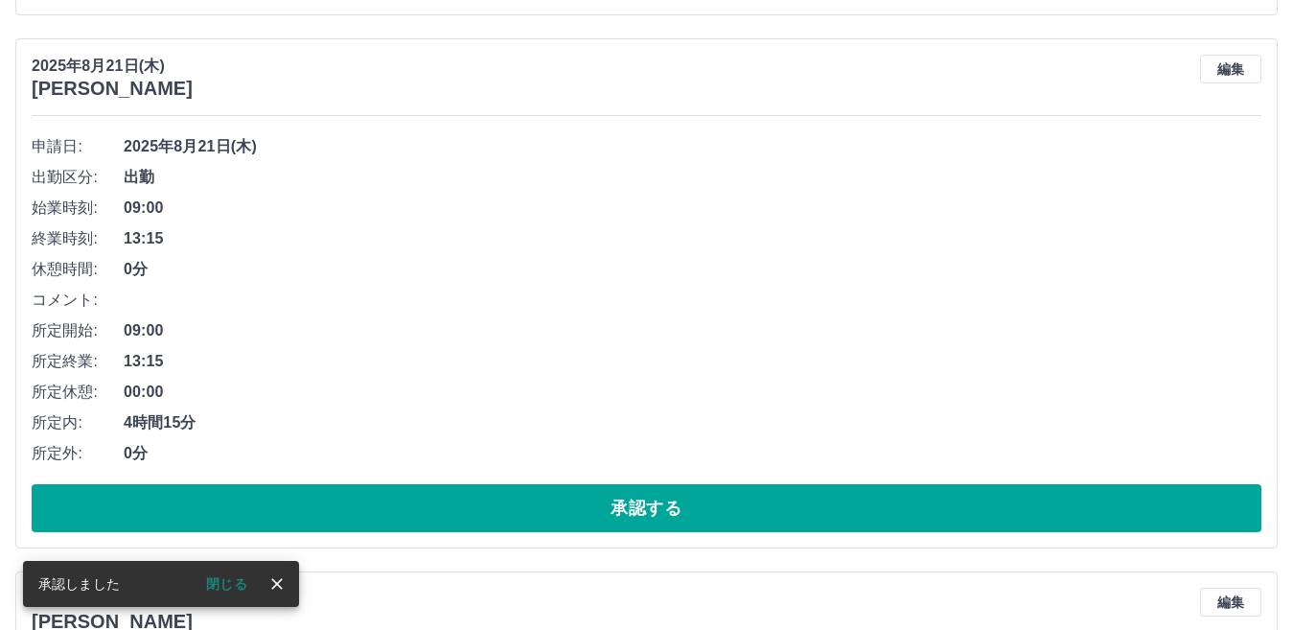
scroll to position [3386, 0]
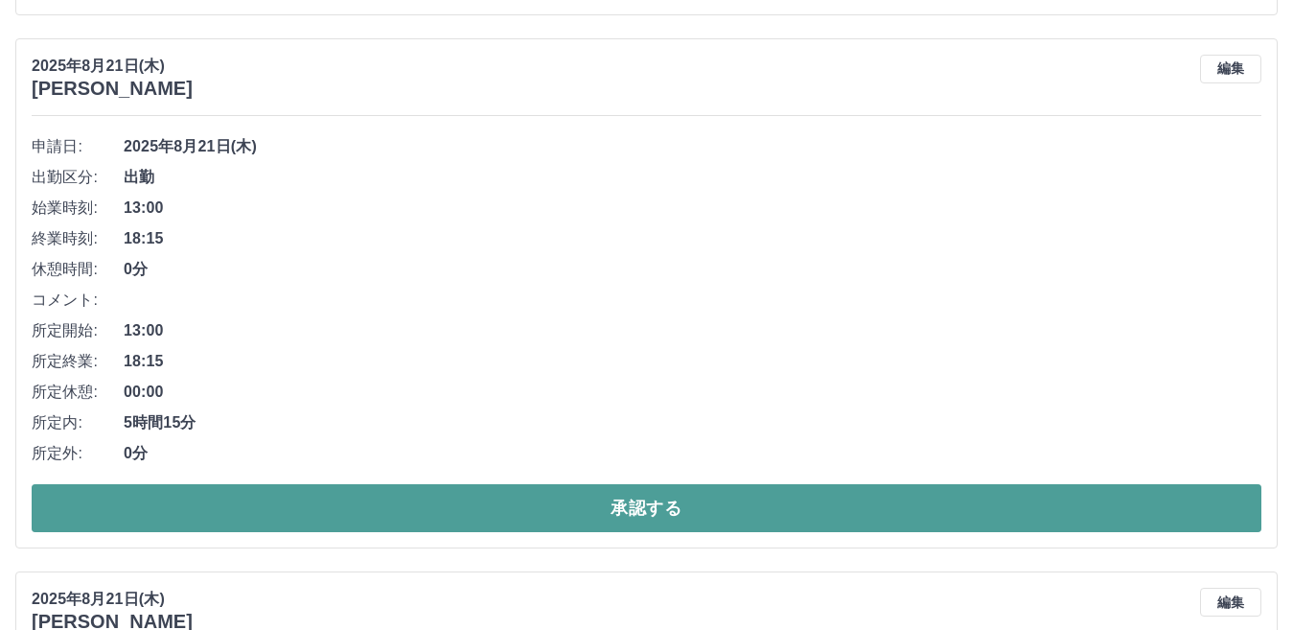
click at [642, 512] on button "承認する" at bounding box center [646, 508] width 1229 height 48
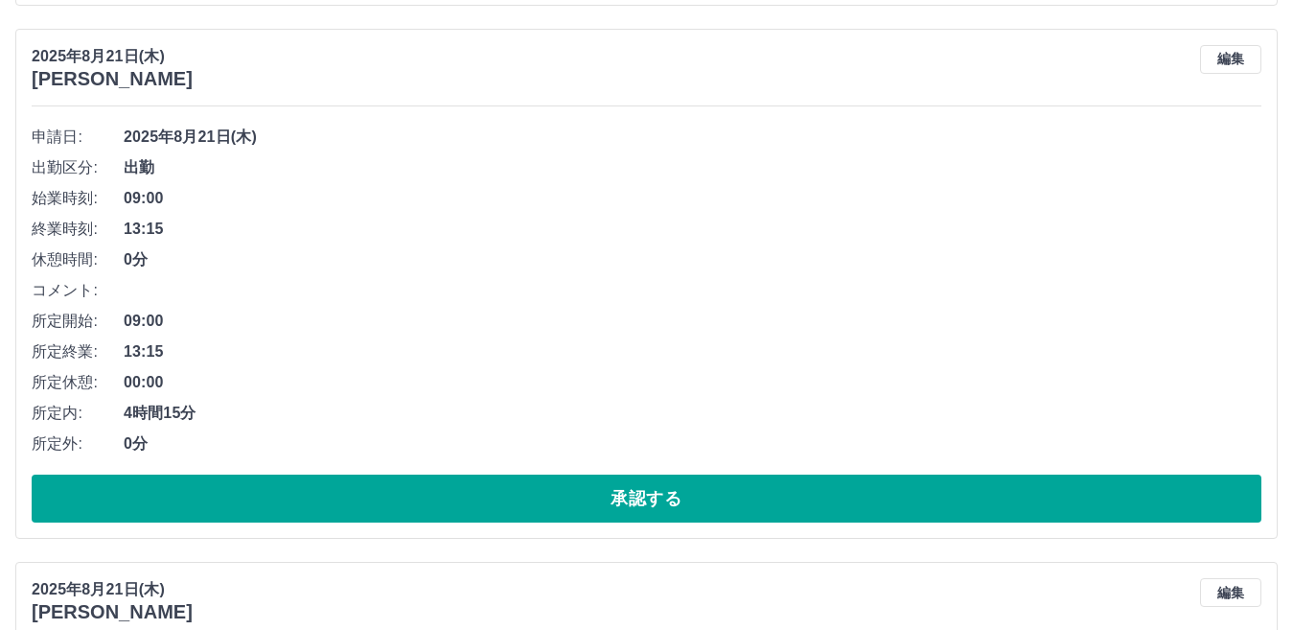
scroll to position [3429, 0]
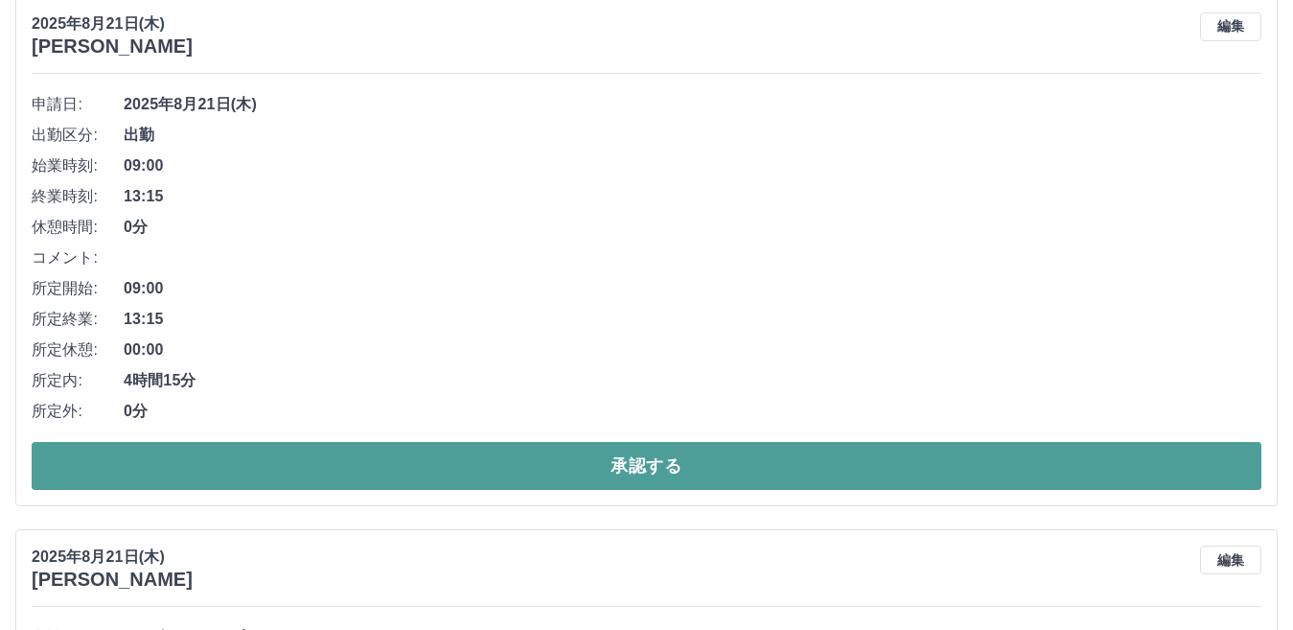
click at [663, 472] on button "承認する" at bounding box center [646, 466] width 1229 height 48
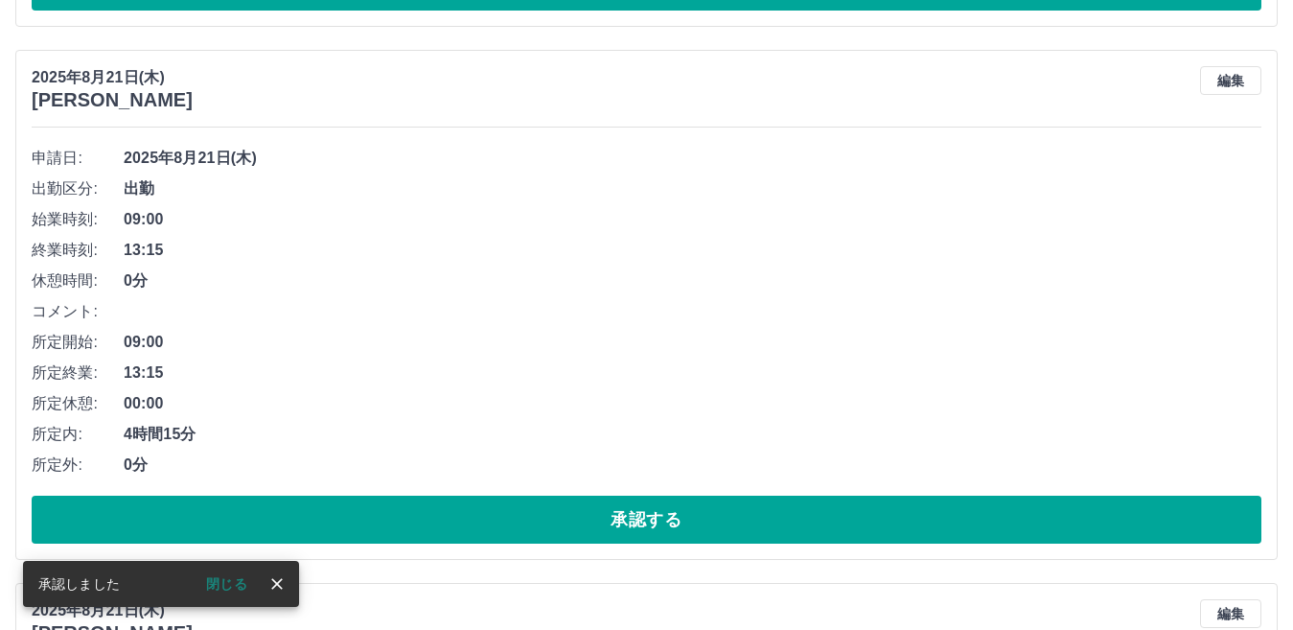
scroll to position [3375, 0]
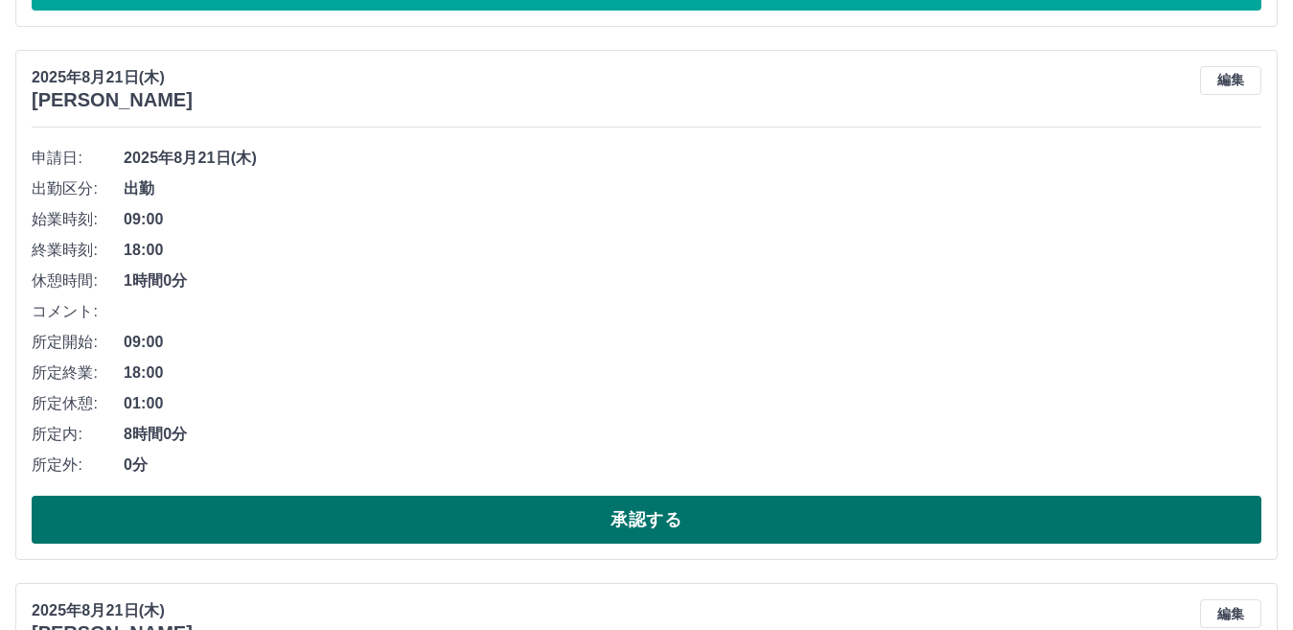
click at [642, 513] on button "承認する" at bounding box center [646, 519] width 1229 height 48
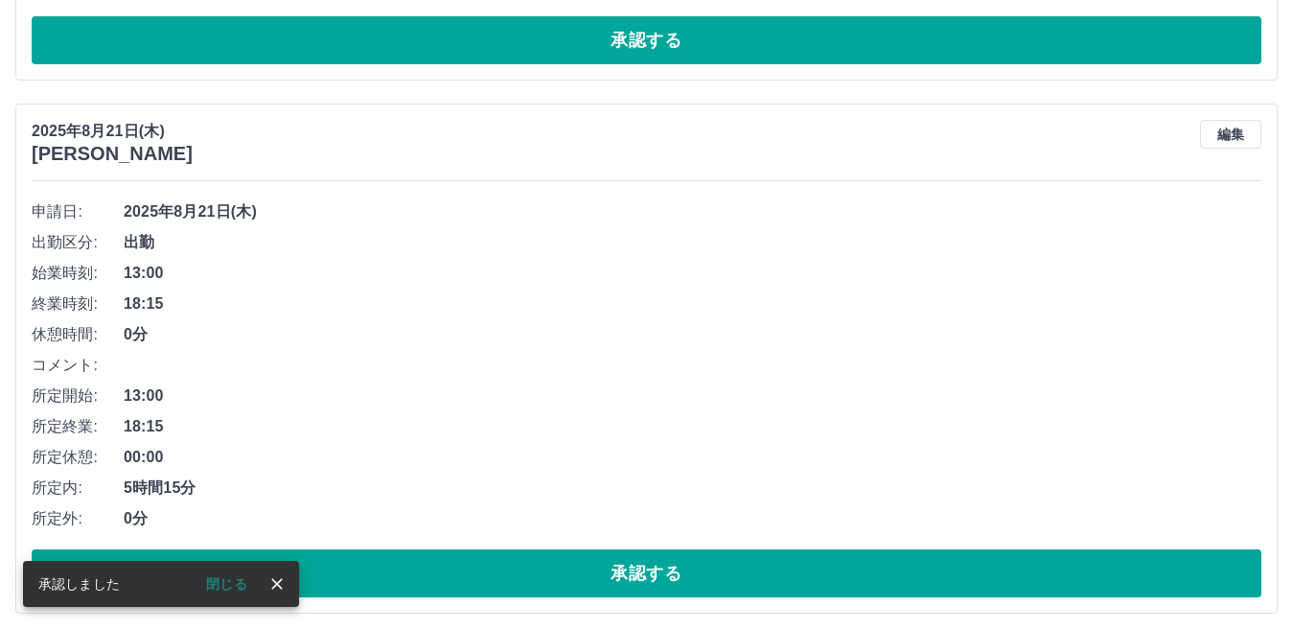
scroll to position [3321, 0]
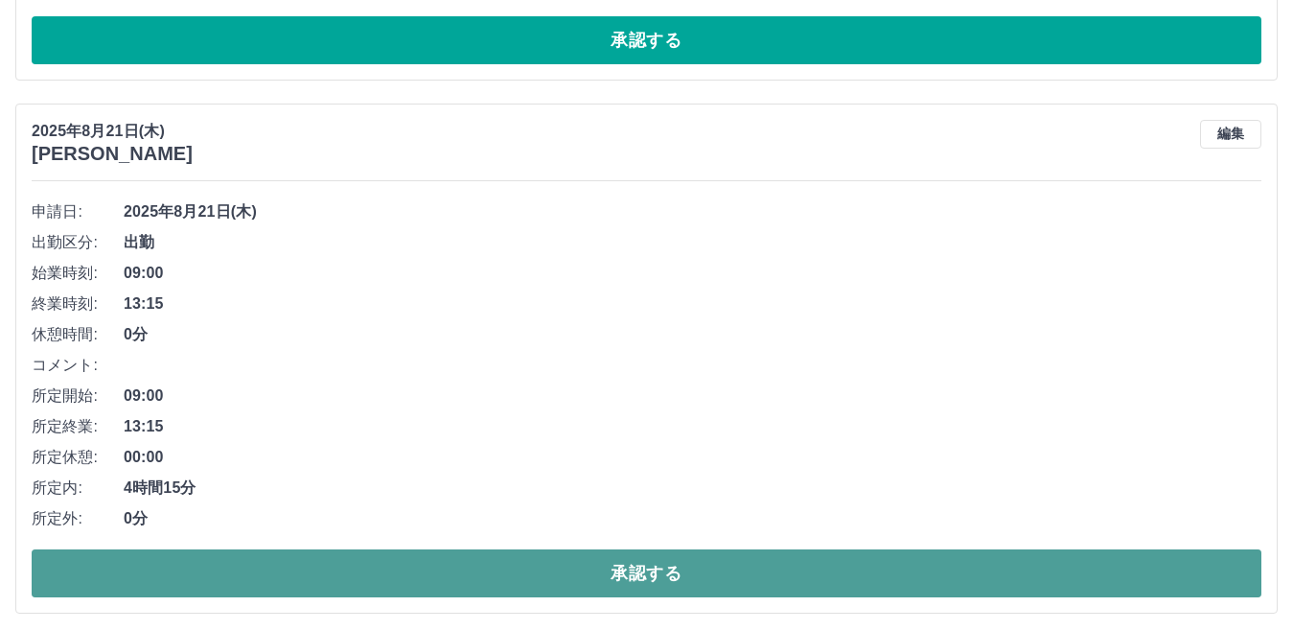
click at [634, 574] on button "承認する" at bounding box center [646, 573] width 1229 height 48
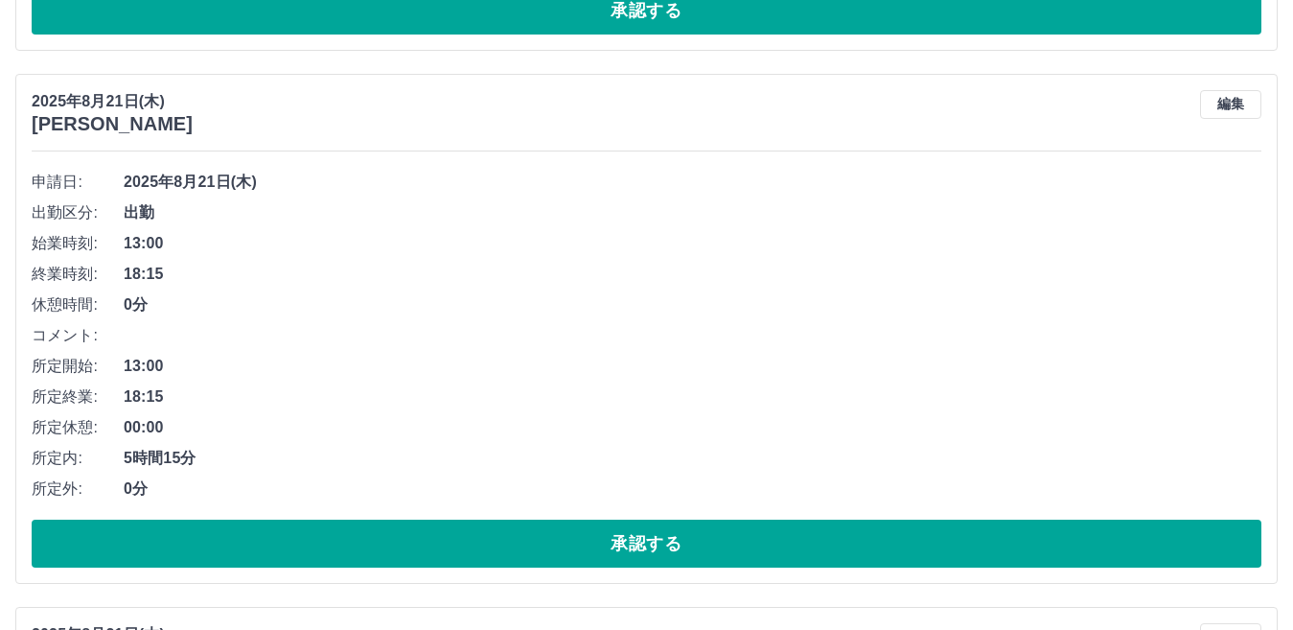
scroll to position [3363, 0]
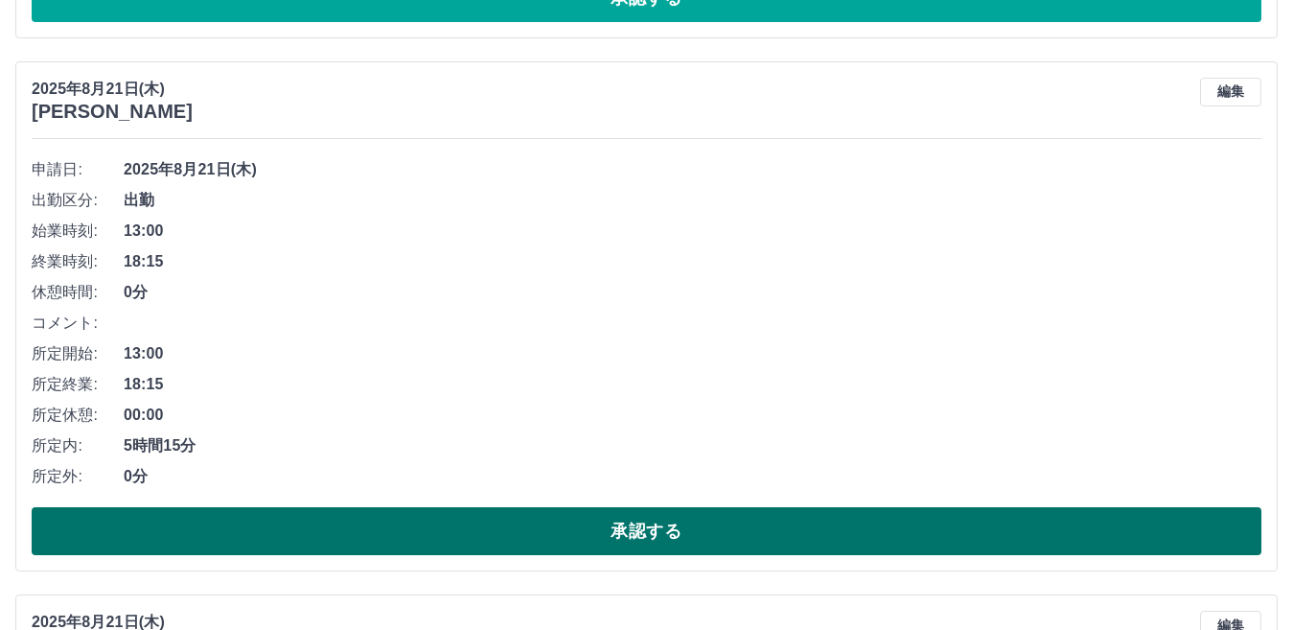
click at [650, 529] on button "承認する" at bounding box center [646, 531] width 1229 height 48
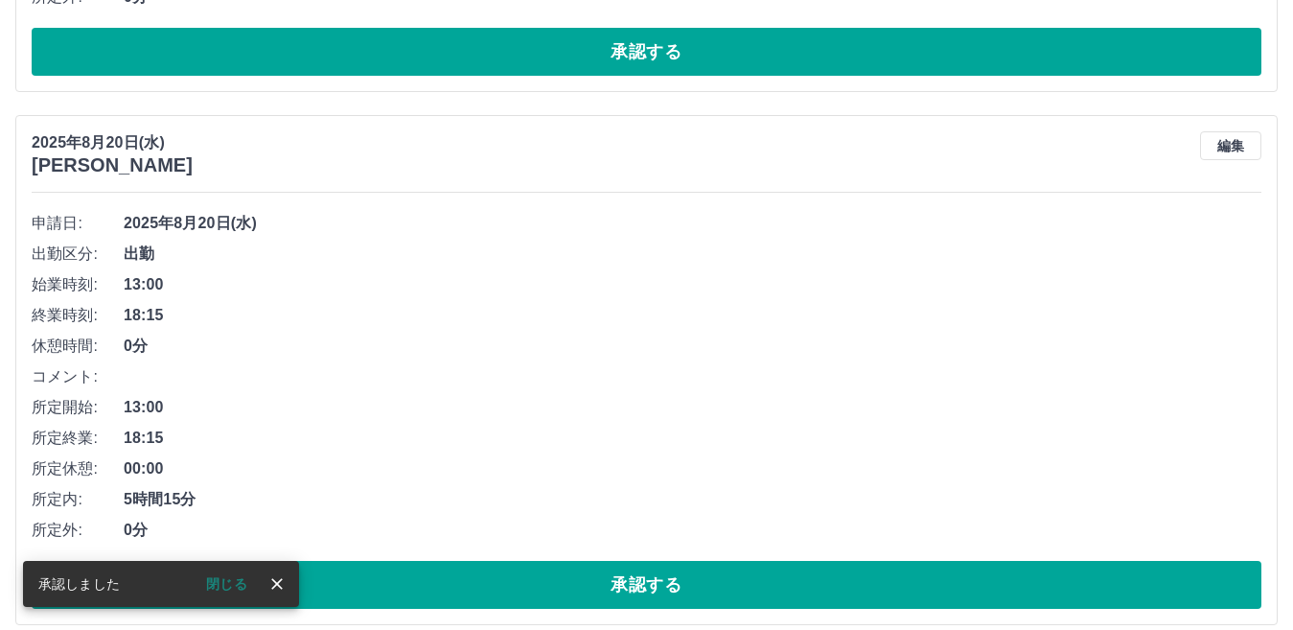
scroll to position [3310, 0]
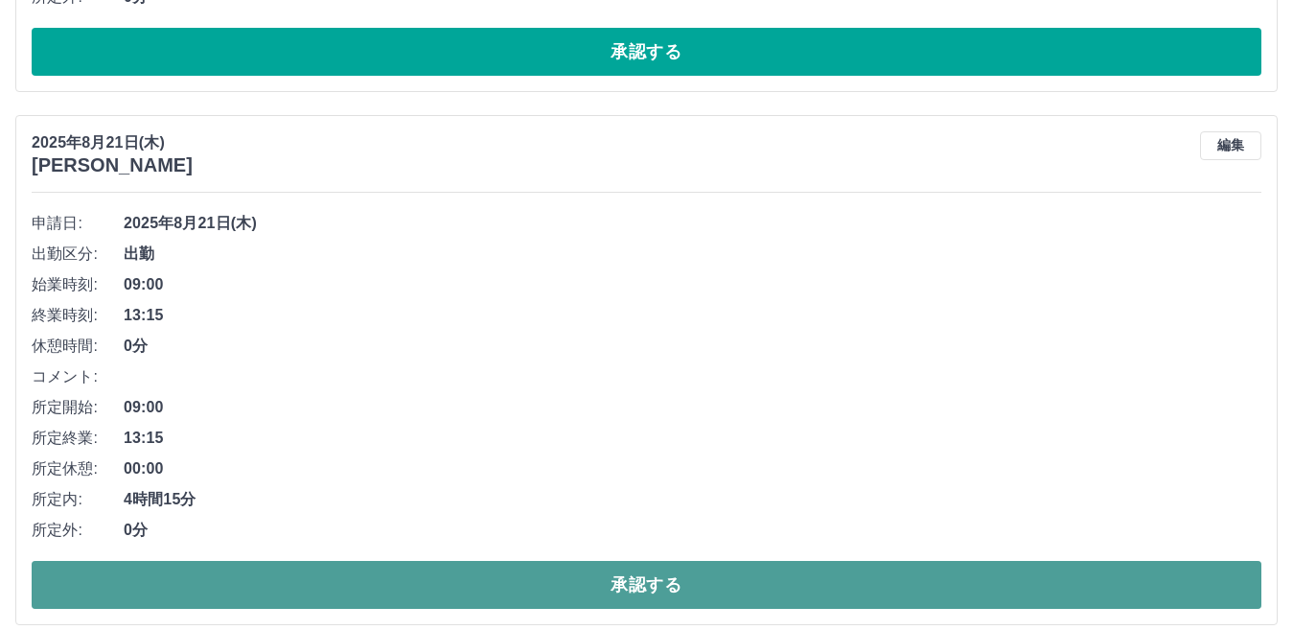
click at [633, 574] on button "承認する" at bounding box center [646, 585] width 1229 height 48
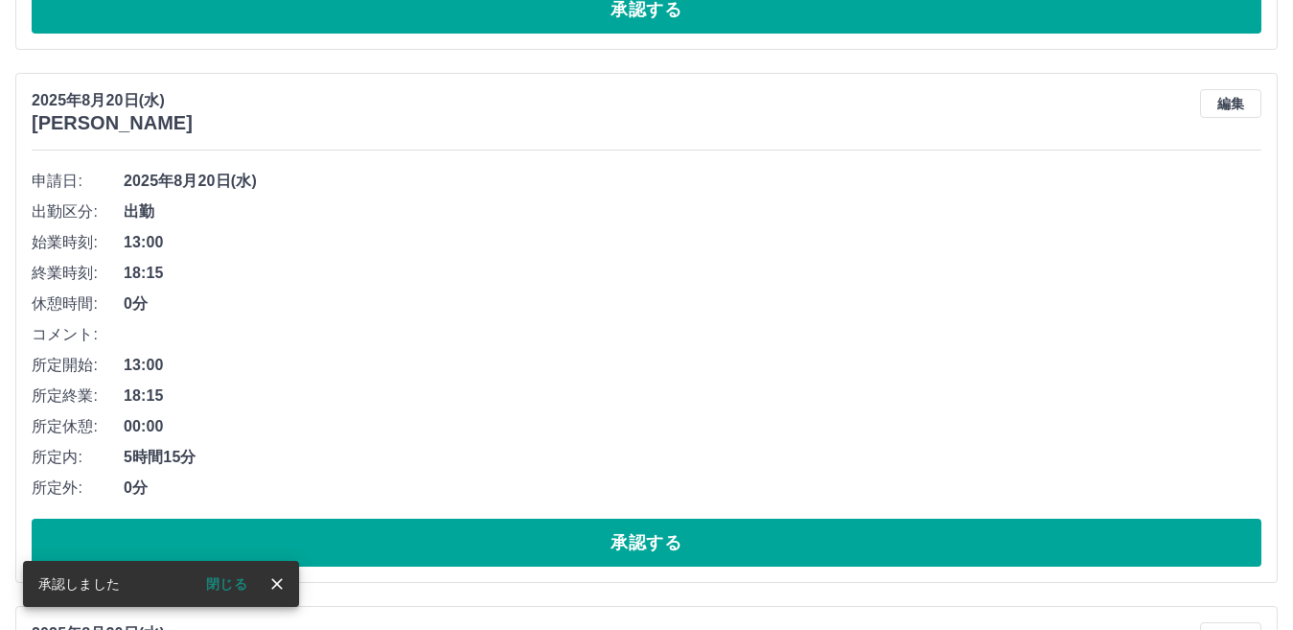
scroll to position [3352, 0]
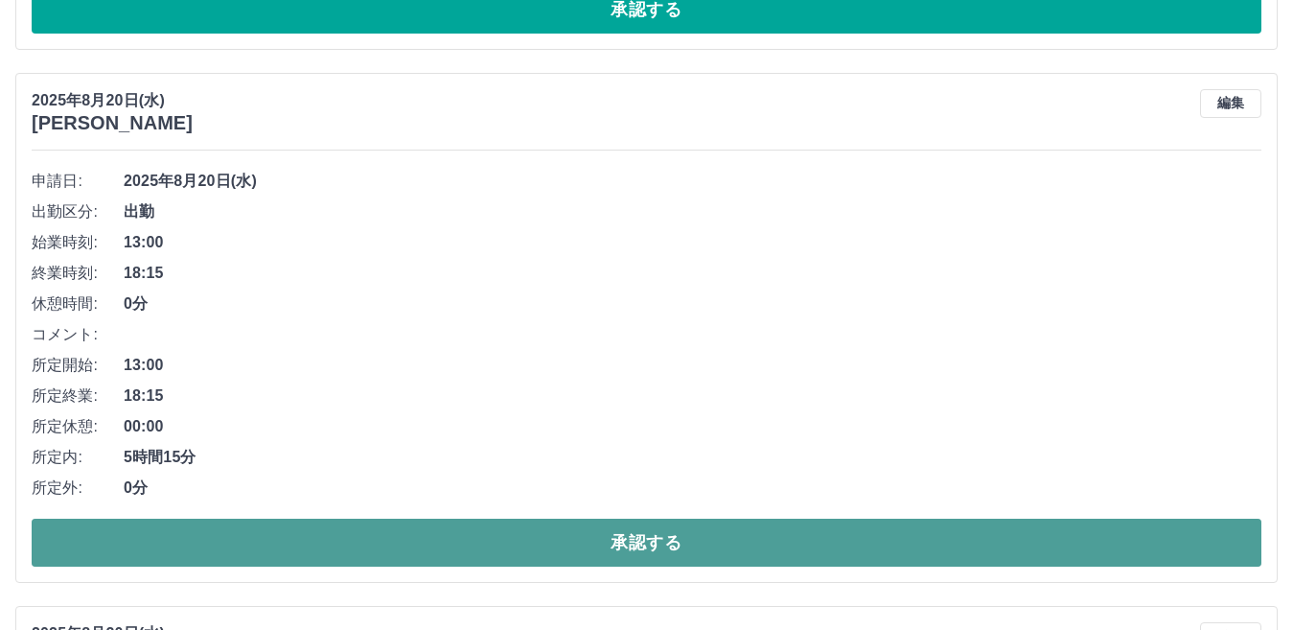
click at [629, 545] on button "承認する" at bounding box center [646, 542] width 1229 height 48
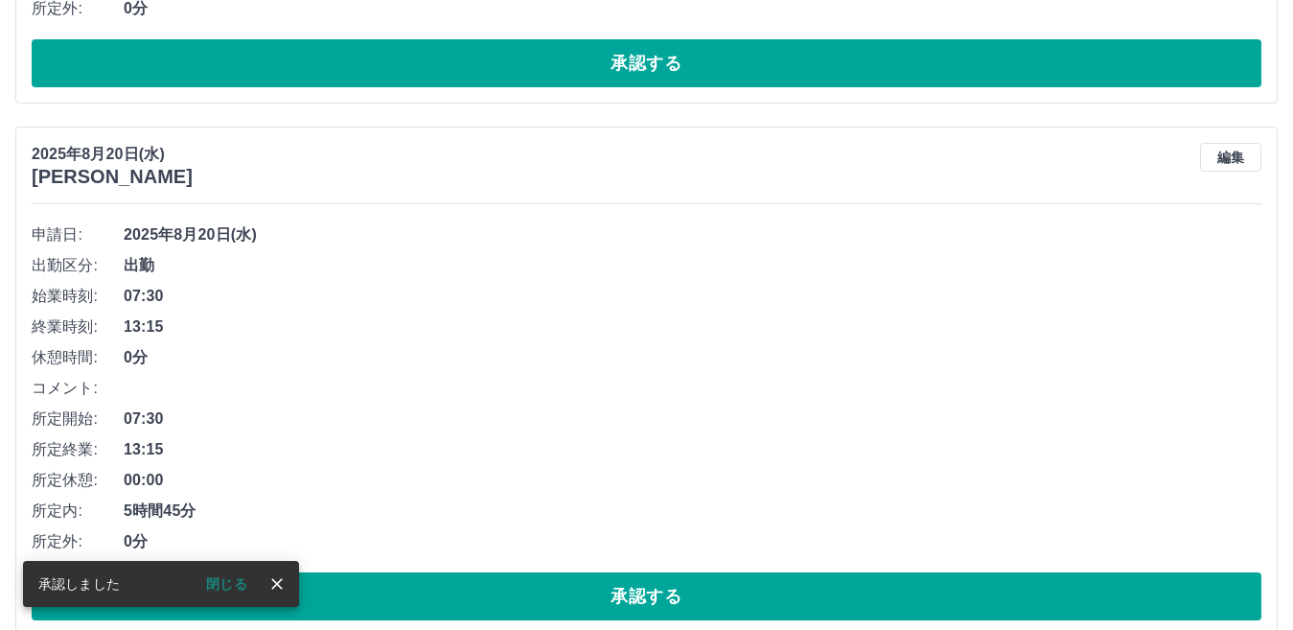
scroll to position [3298, 0]
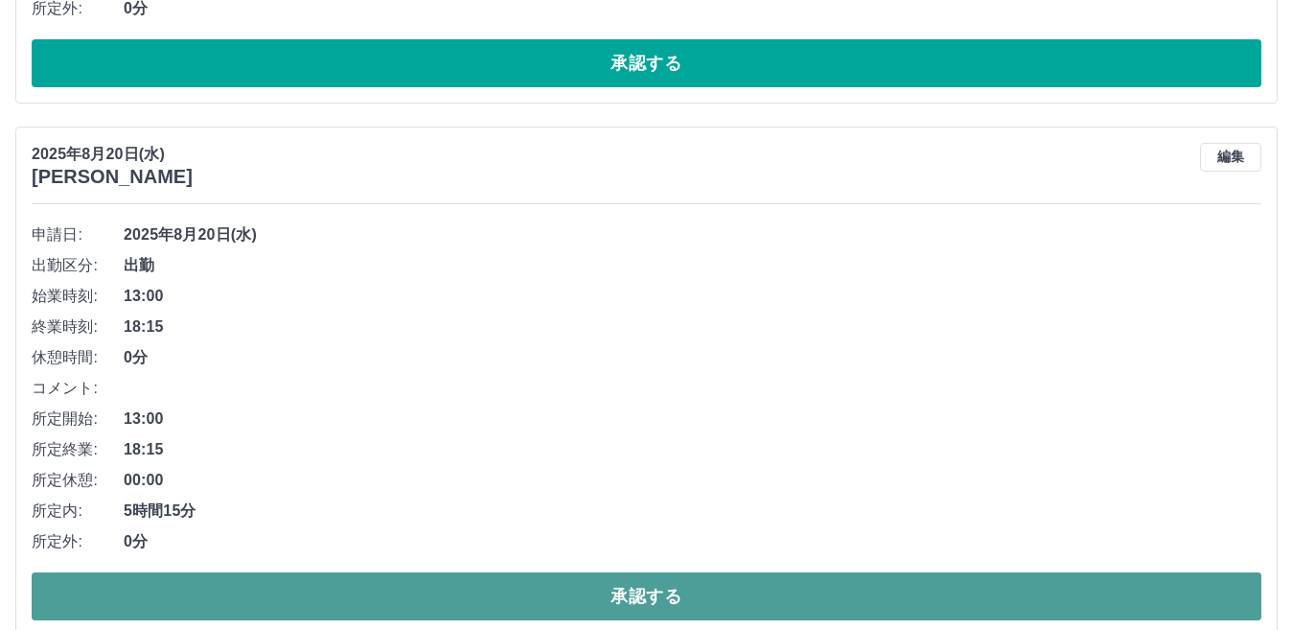
click at [612, 604] on button "承認する" at bounding box center [646, 596] width 1229 height 48
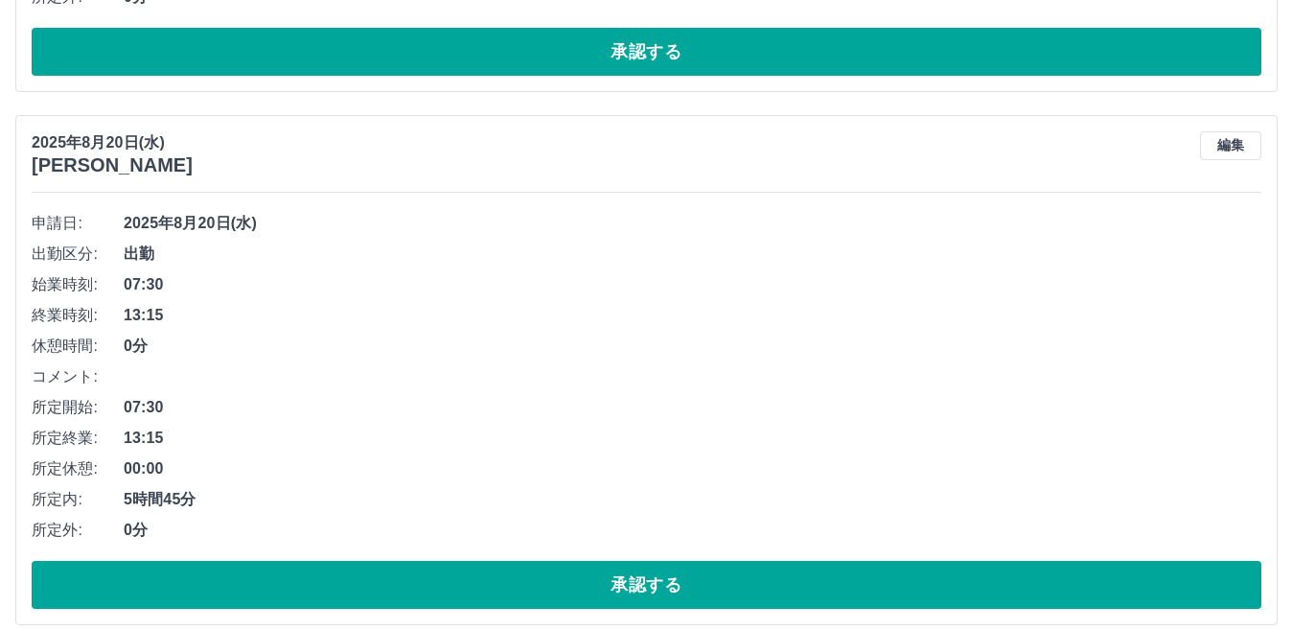
scroll to position [3340, 0]
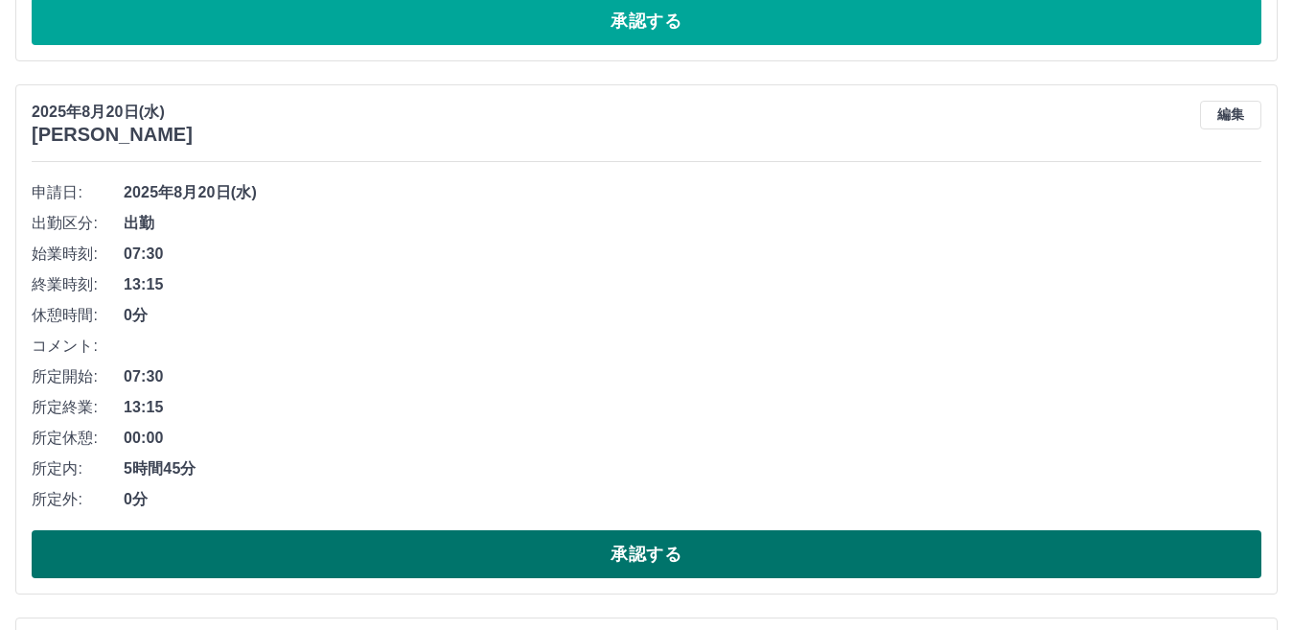
click at [621, 555] on button "承認する" at bounding box center [646, 554] width 1229 height 48
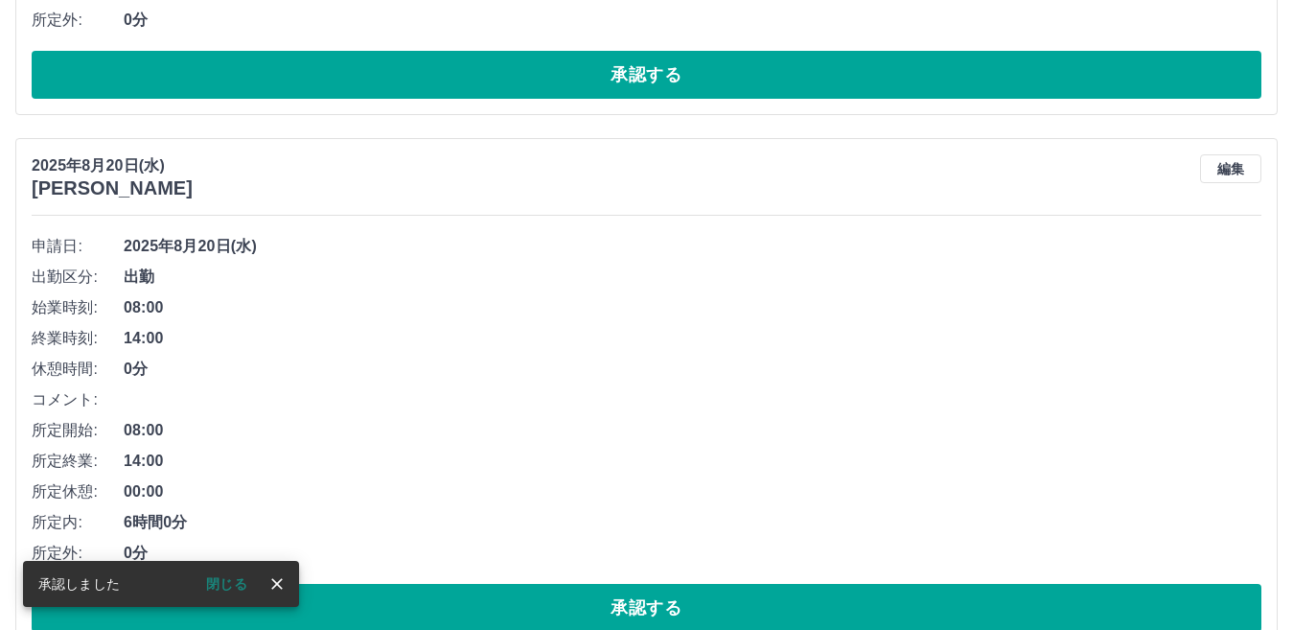
scroll to position [3287, 0]
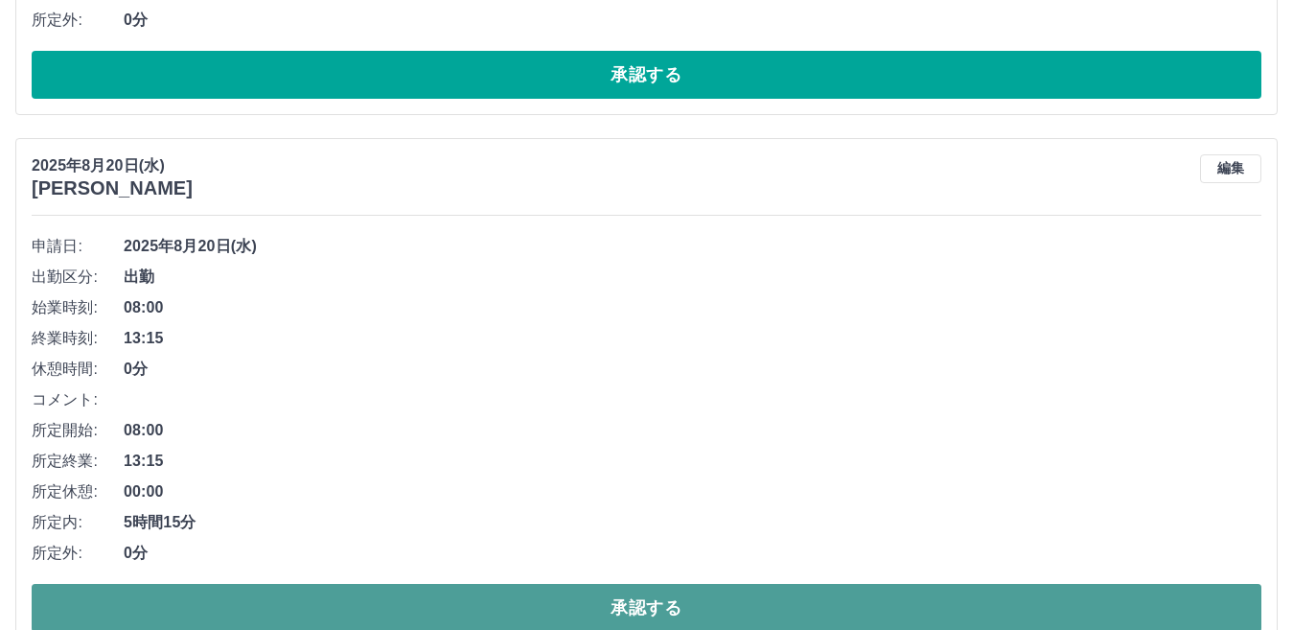
click at [624, 613] on button "承認する" at bounding box center [646, 608] width 1229 height 48
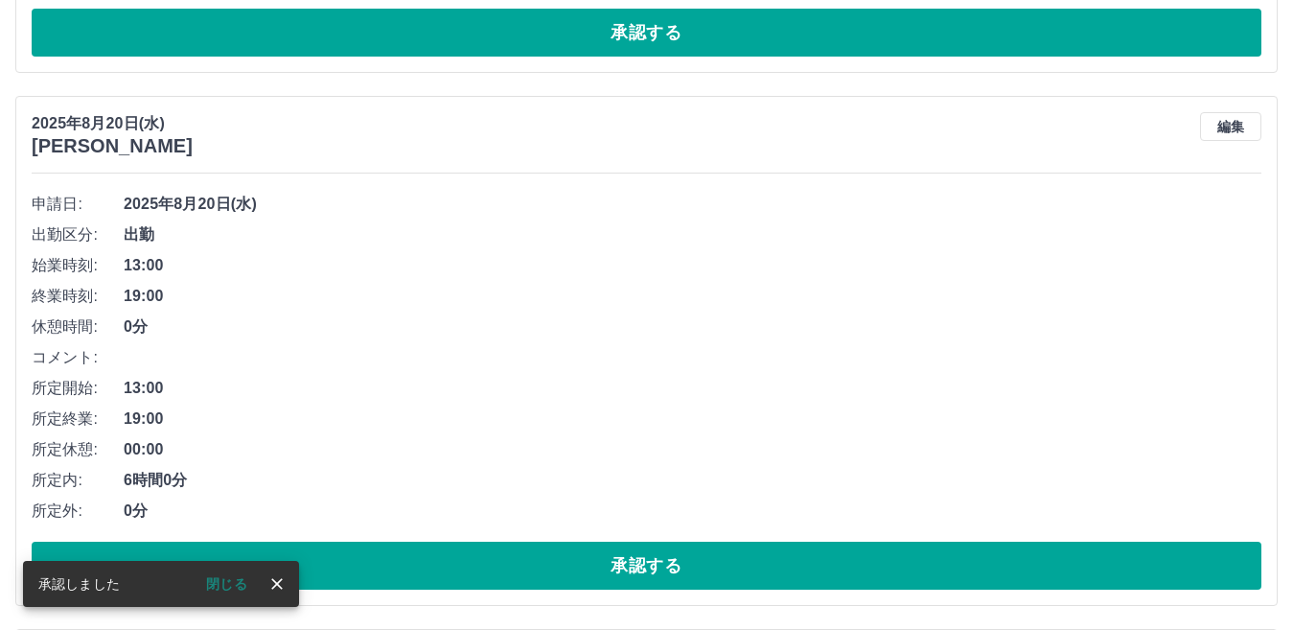
scroll to position [3329, 0]
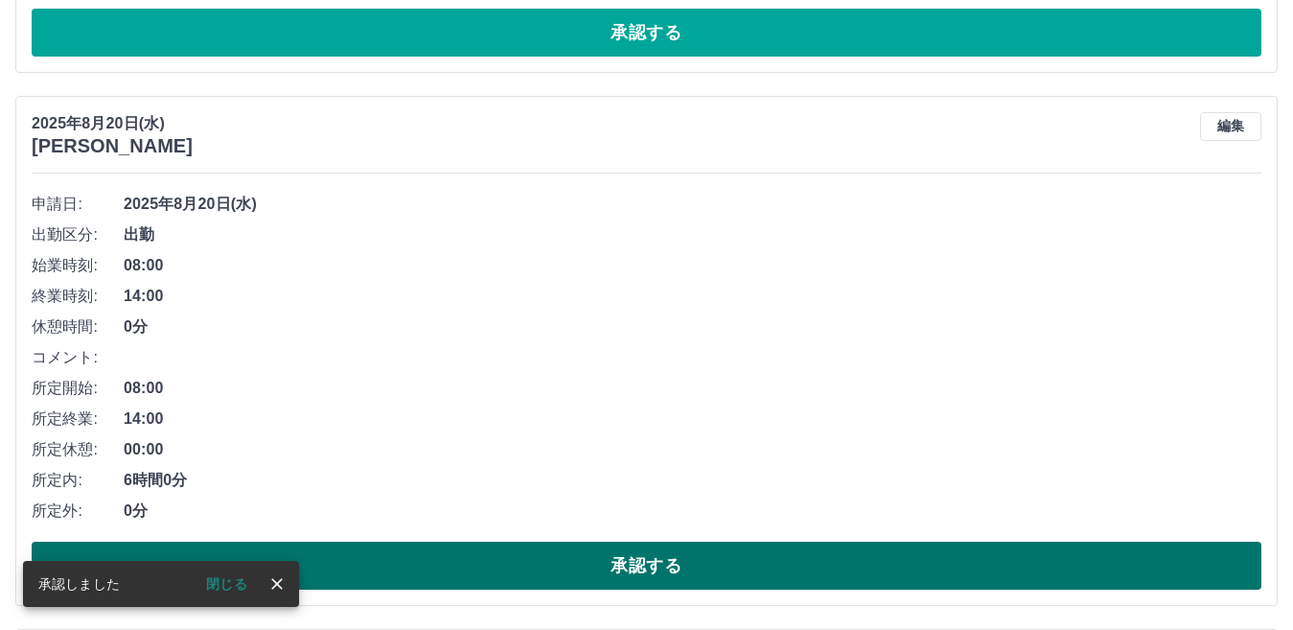
click at [650, 563] on button "承認する" at bounding box center [646, 565] width 1229 height 48
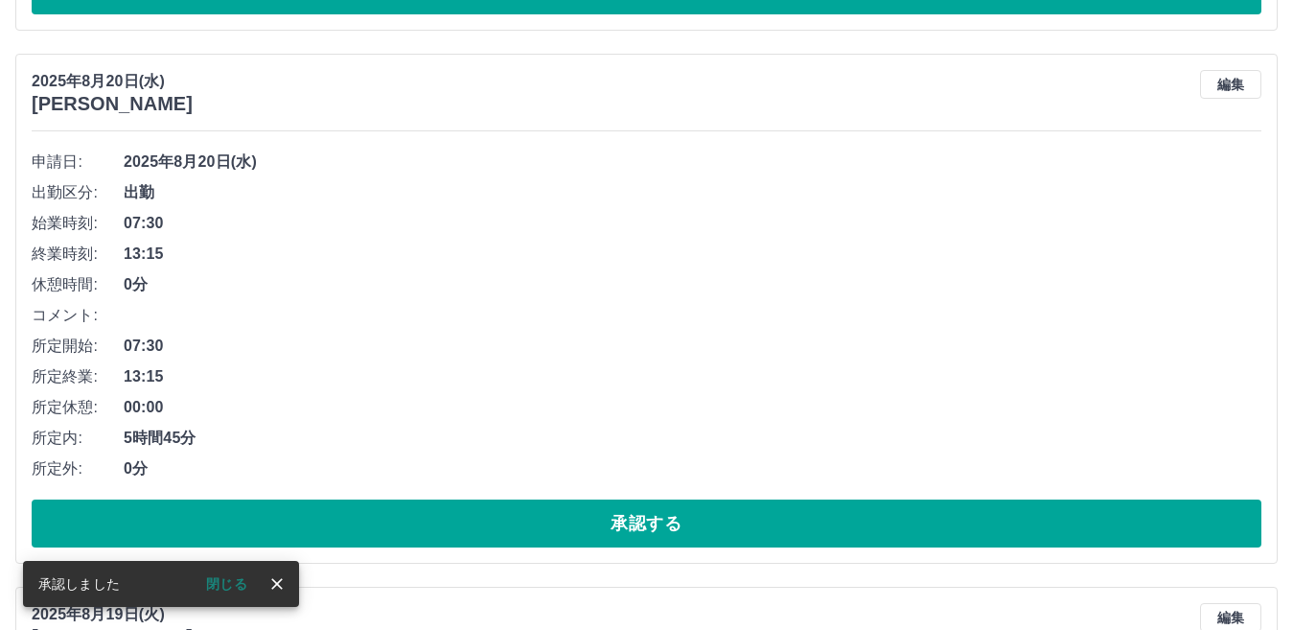
scroll to position [3371, 0]
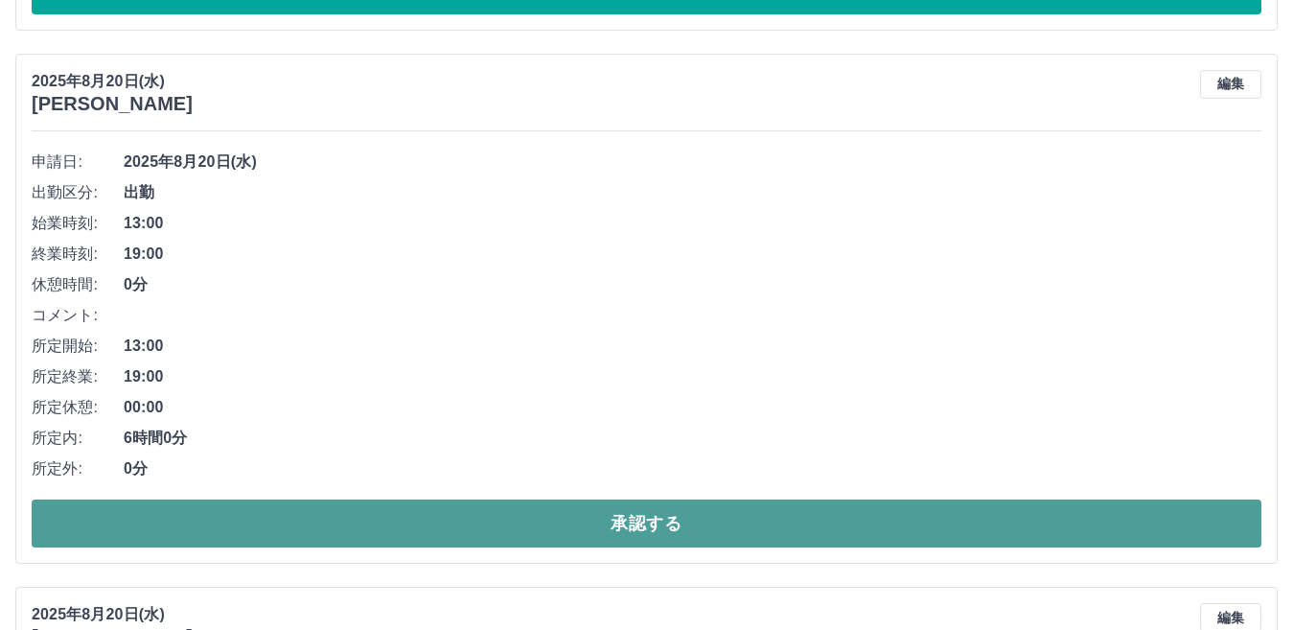
click at [673, 524] on button "承認する" at bounding box center [646, 523] width 1229 height 48
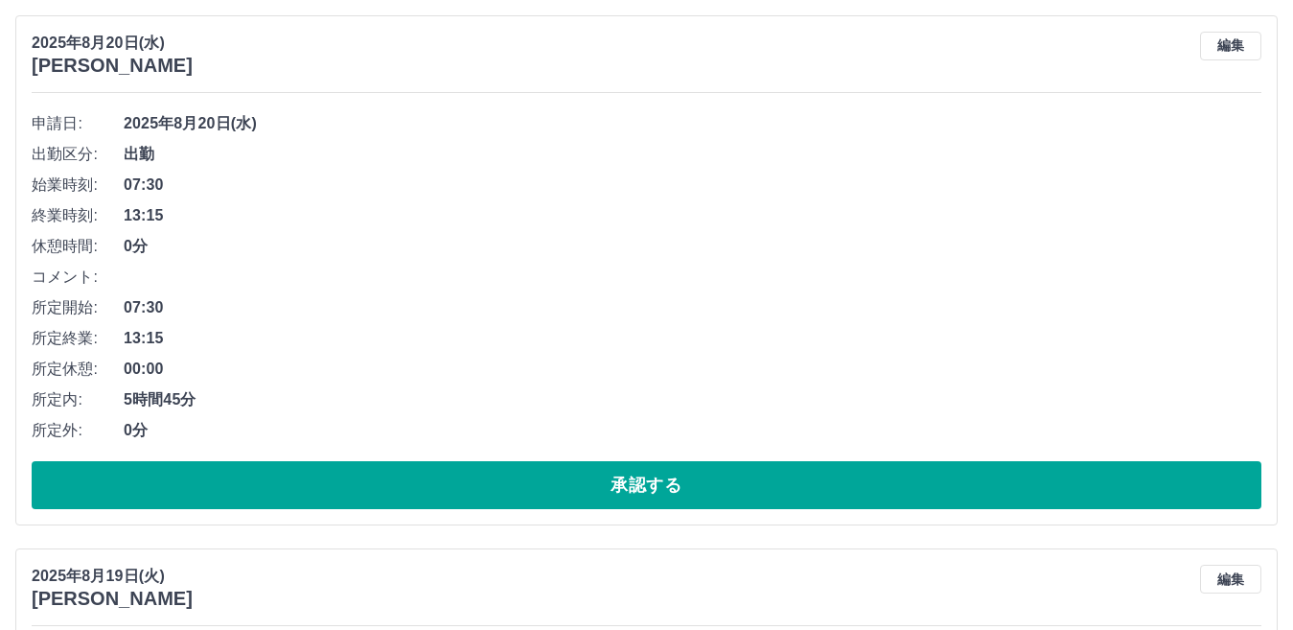
scroll to position [3413, 0]
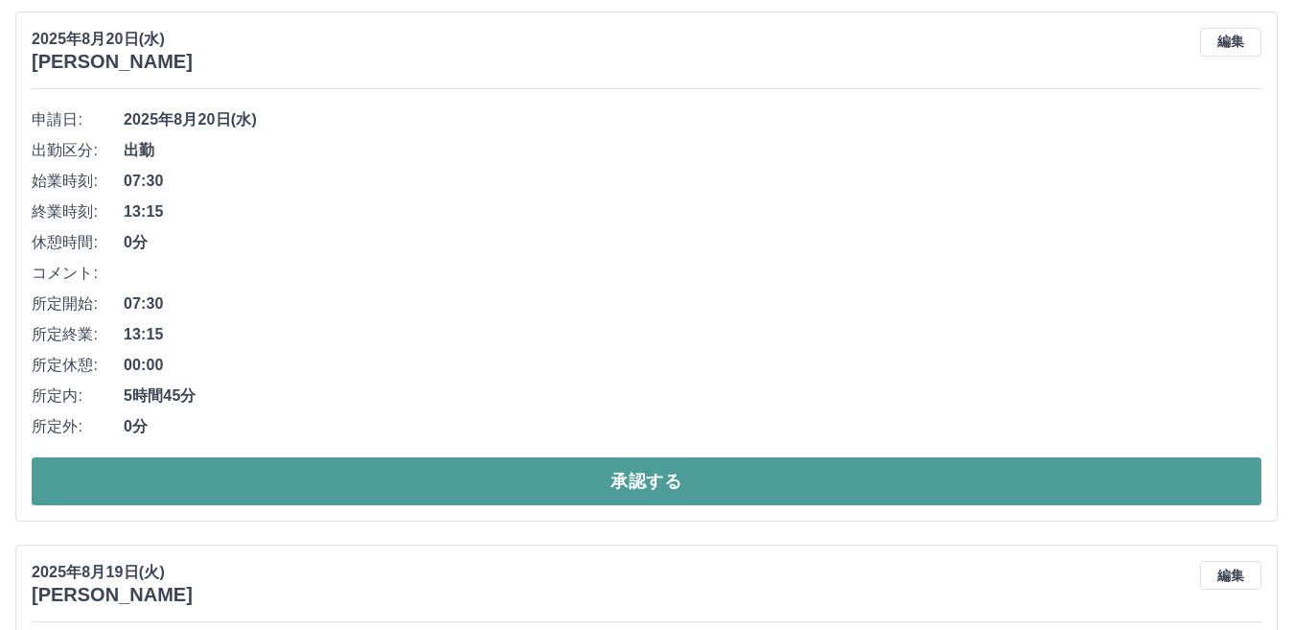
click at [643, 489] on button "承認する" at bounding box center [646, 481] width 1229 height 48
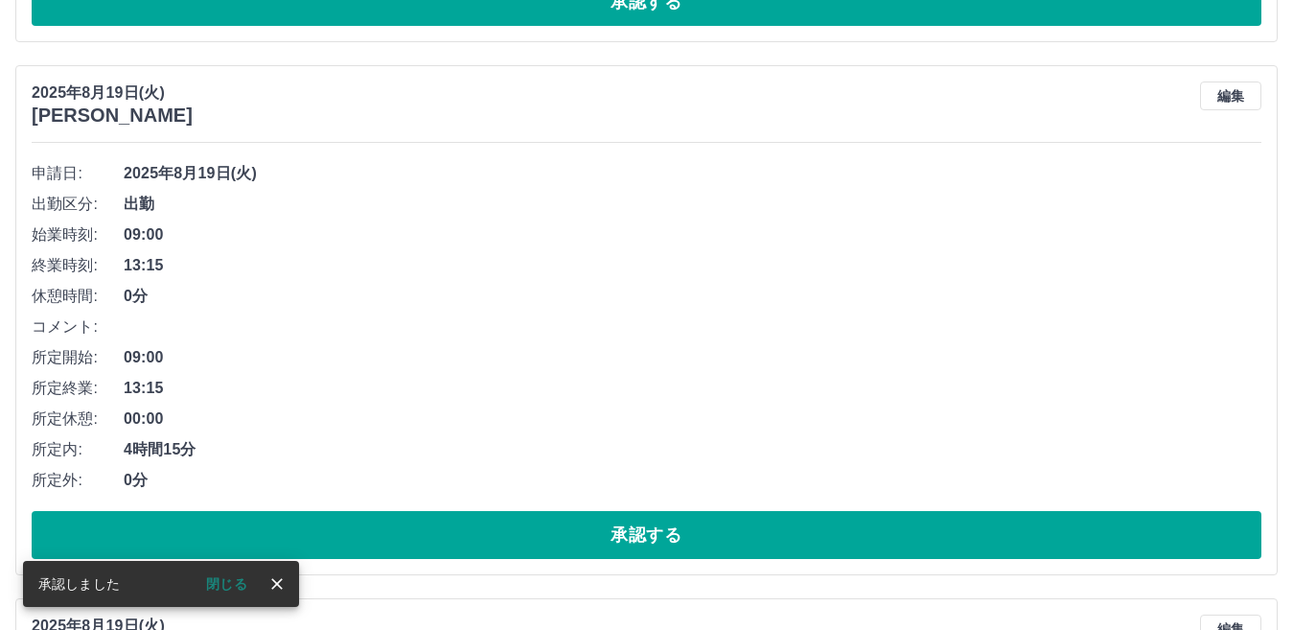
scroll to position [3360, 0]
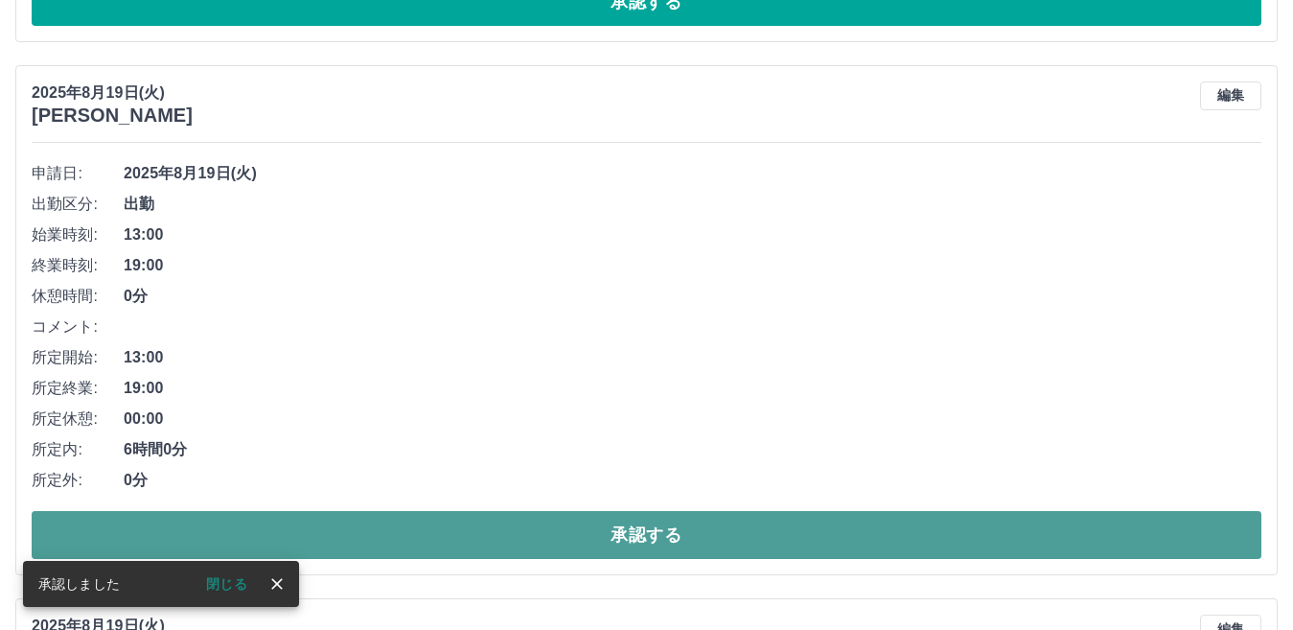
click at [642, 528] on button "承認する" at bounding box center [646, 535] width 1229 height 48
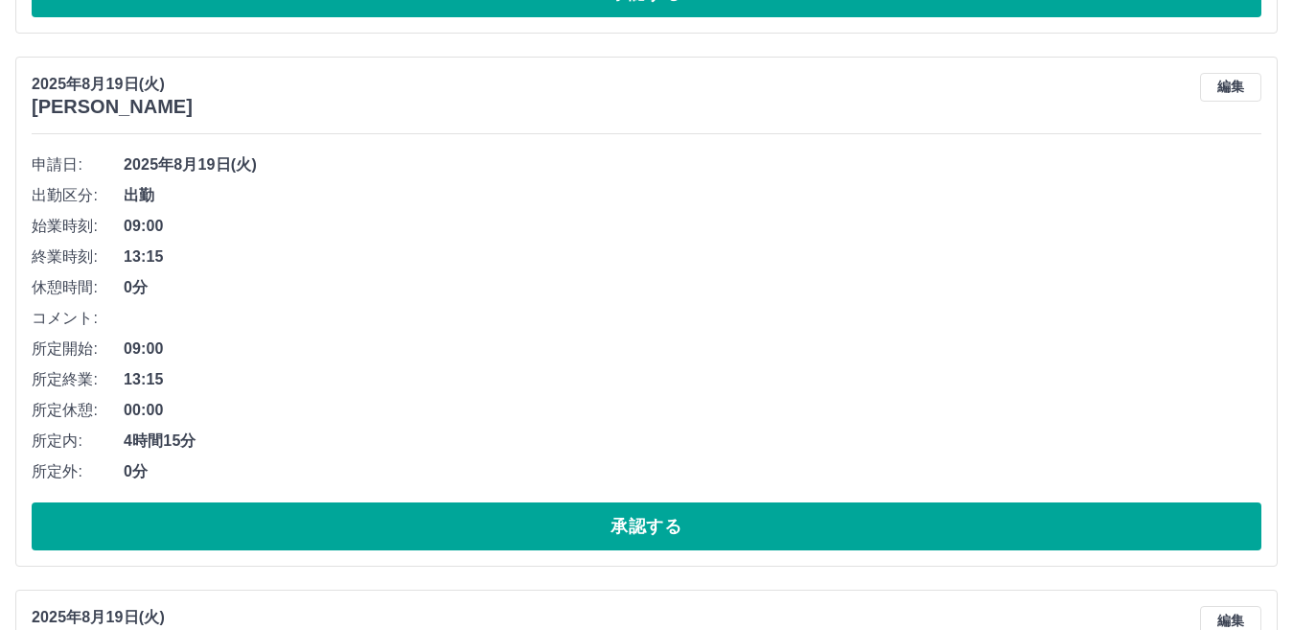
scroll to position [3402, 0]
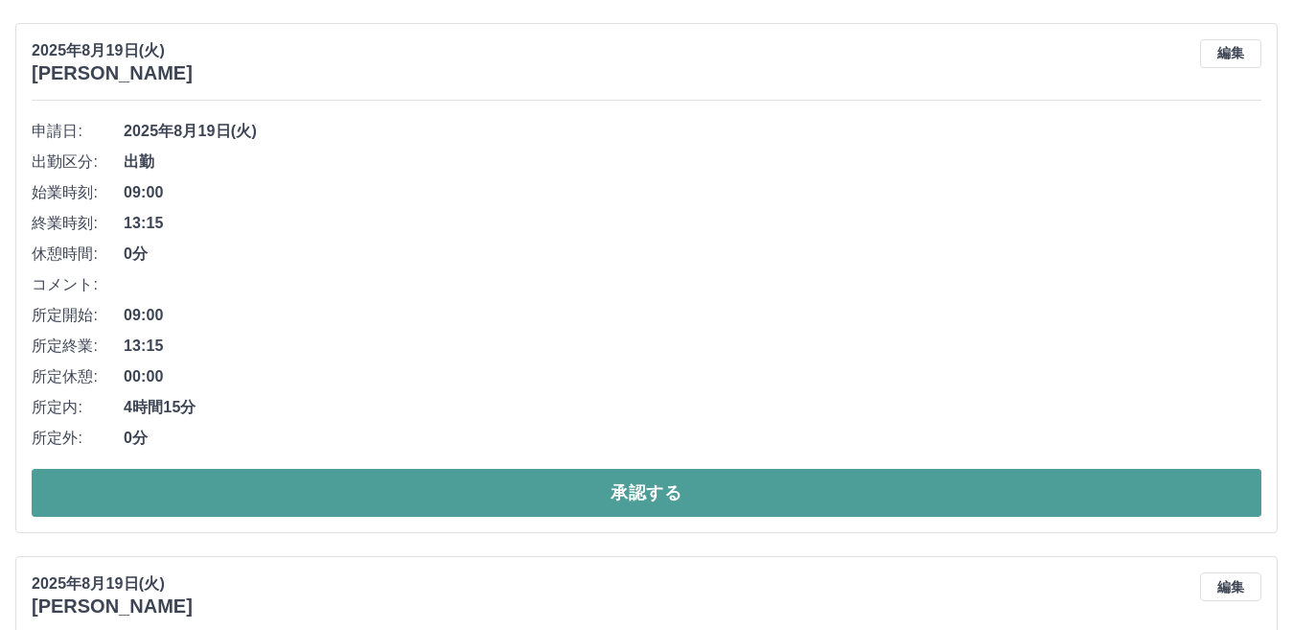
click at [642, 490] on button "承認する" at bounding box center [646, 493] width 1229 height 48
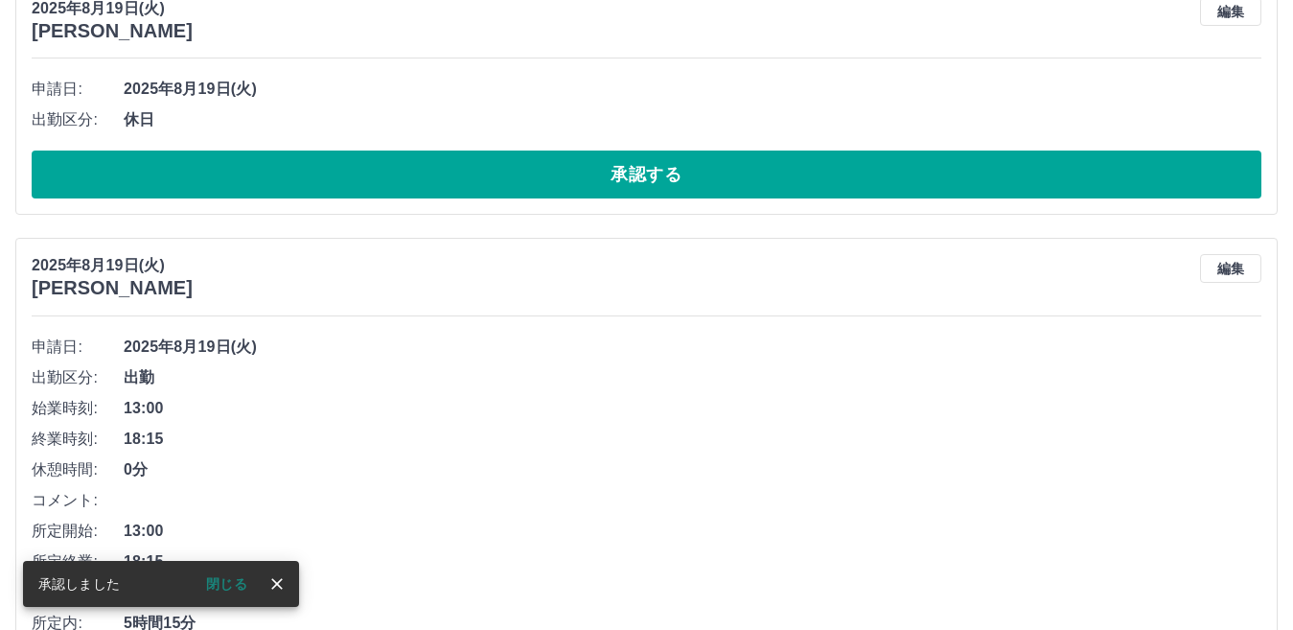
scroll to position [3444, 0]
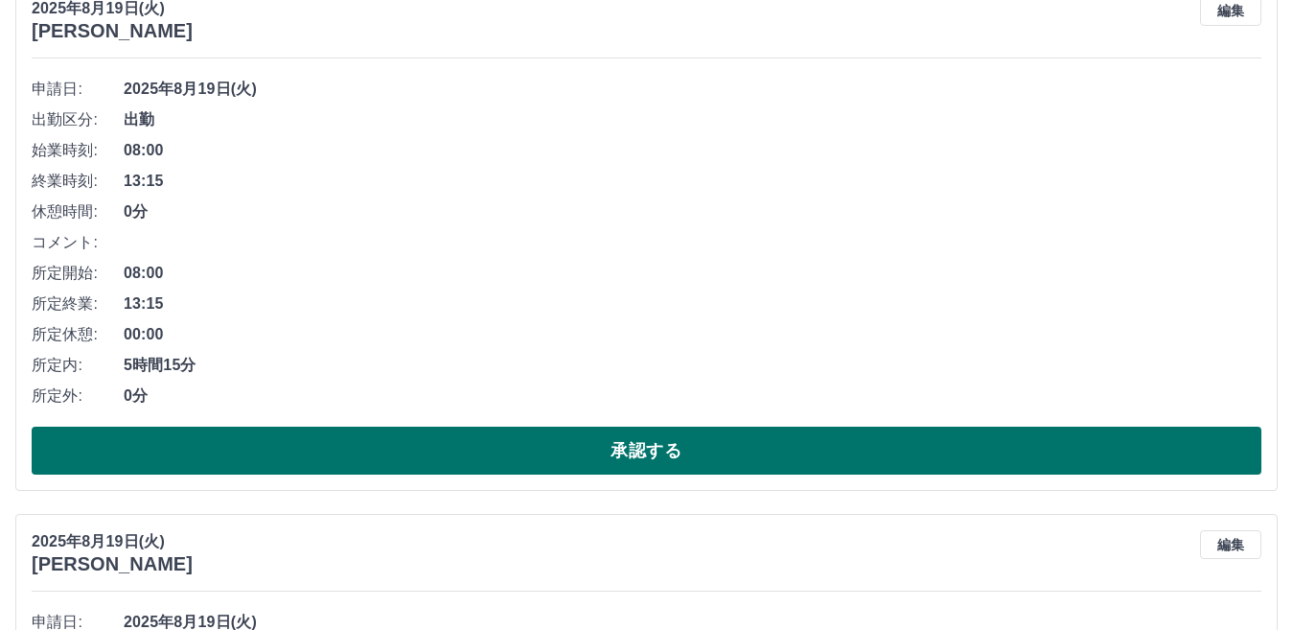
click at [673, 458] on button "承認する" at bounding box center [646, 450] width 1229 height 48
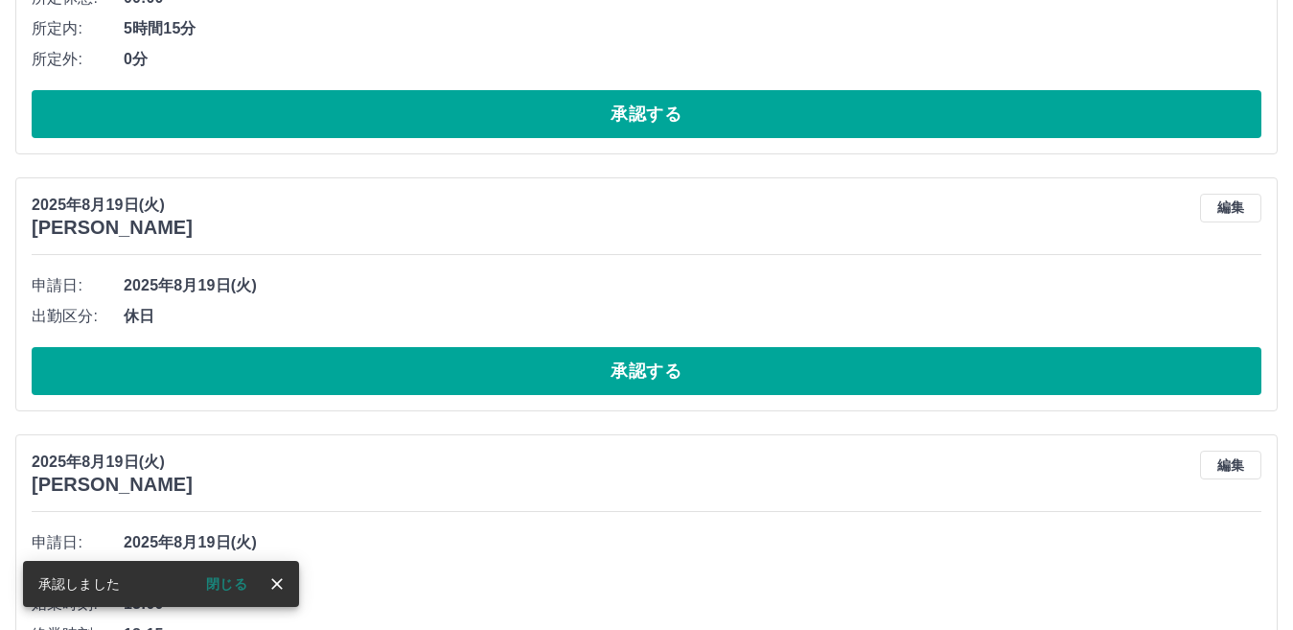
scroll to position [3252, 0]
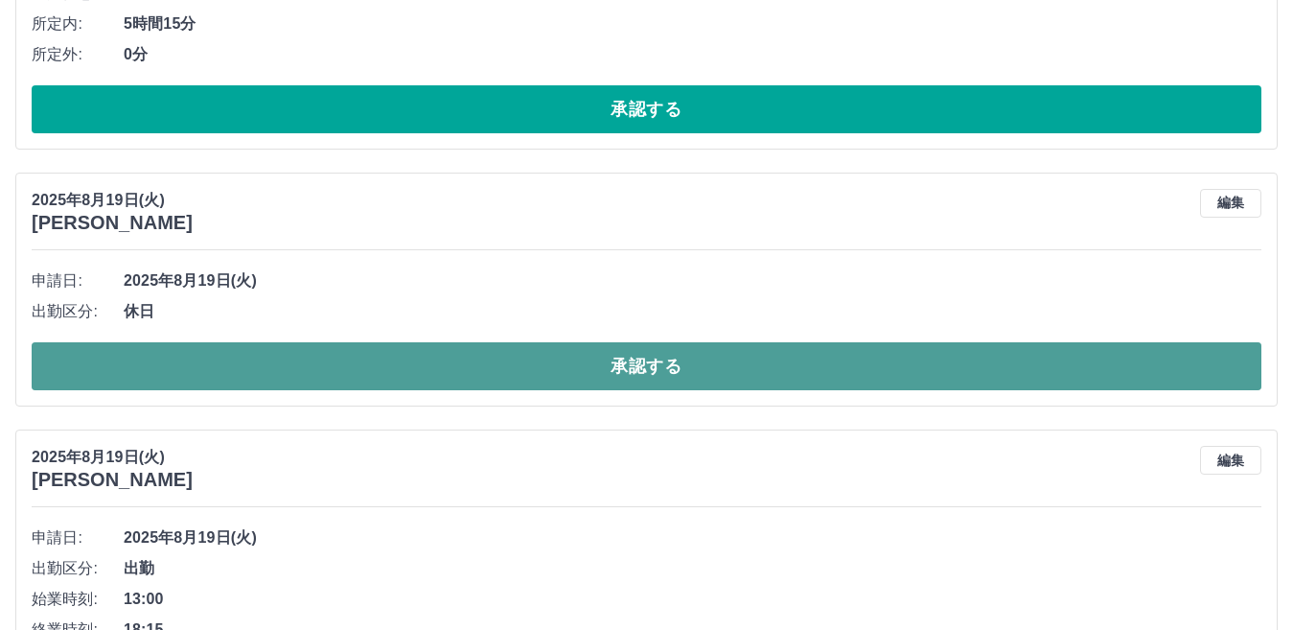
click at [666, 365] on button "承認する" at bounding box center [646, 366] width 1229 height 48
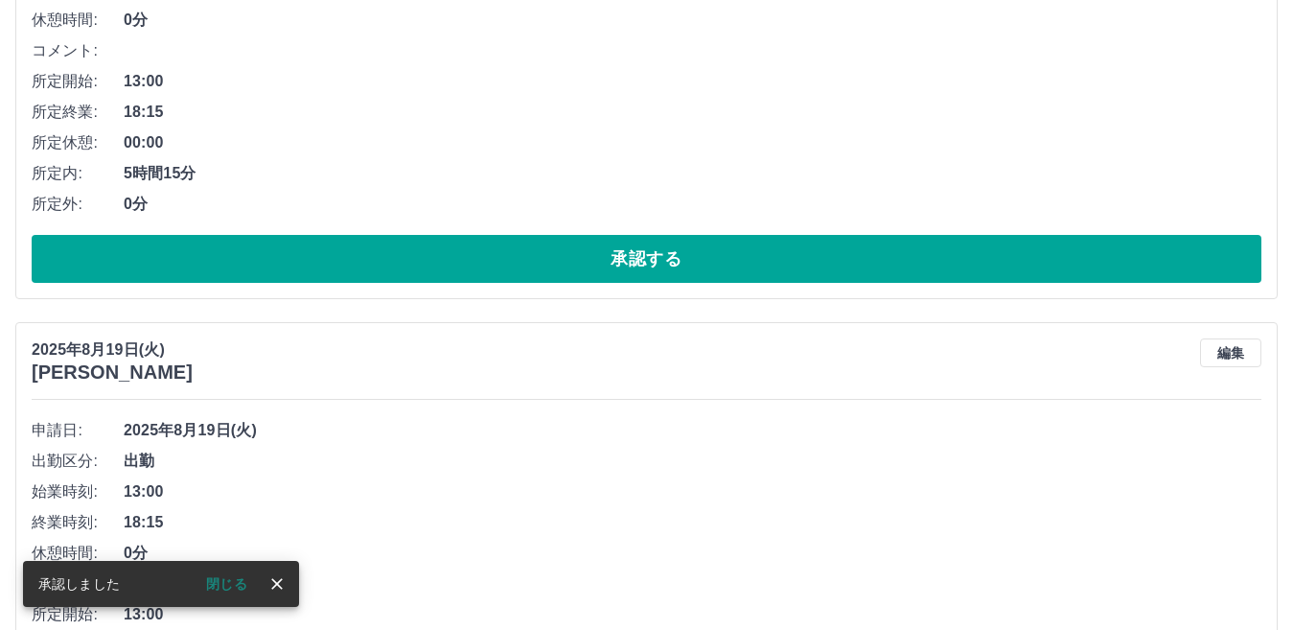
scroll to position [3379, 0]
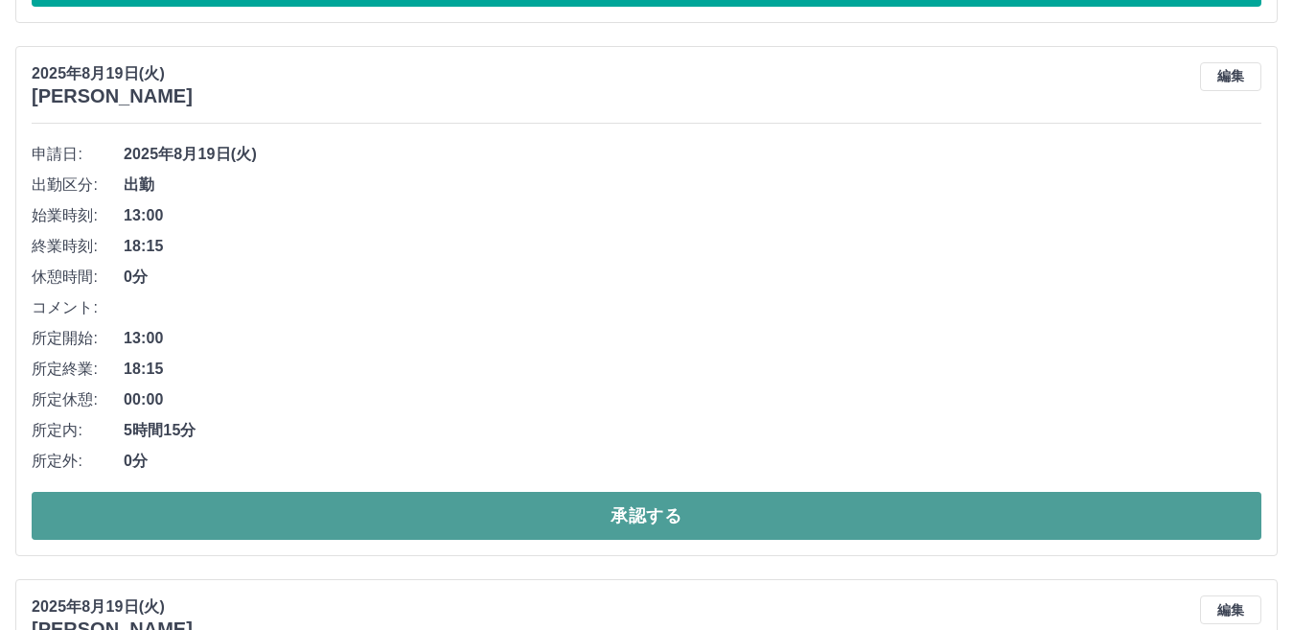
click at [607, 499] on button "承認する" at bounding box center [646, 516] width 1229 height 48
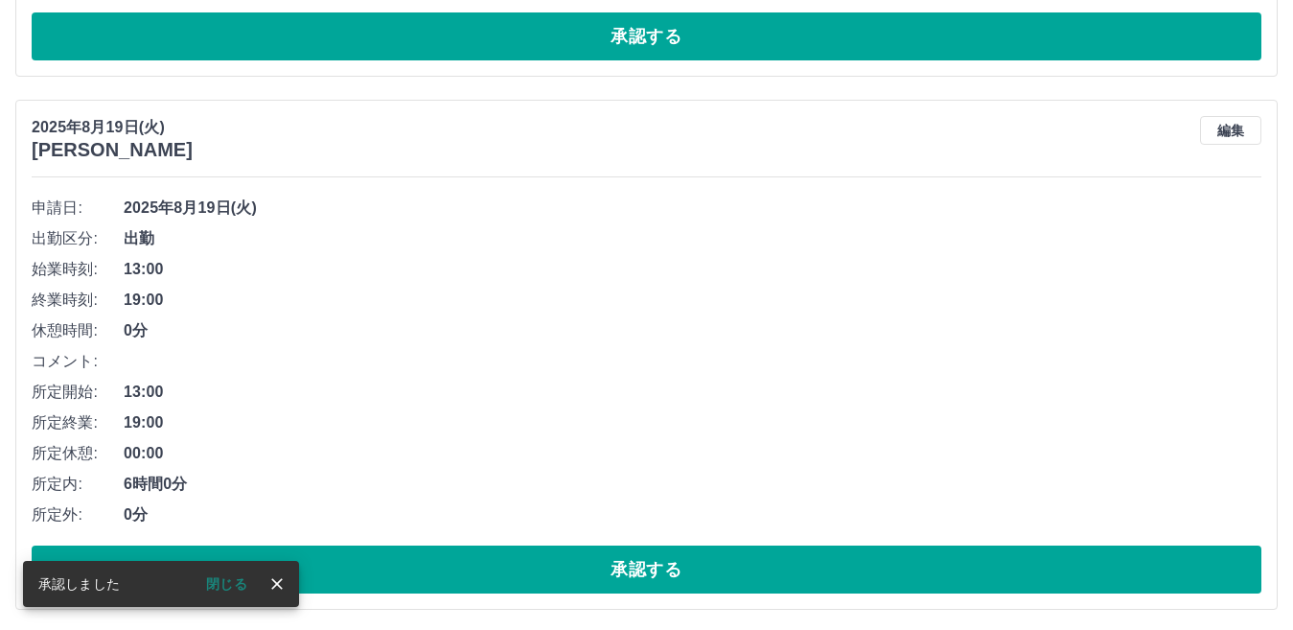
scroll to position [3325, 0]
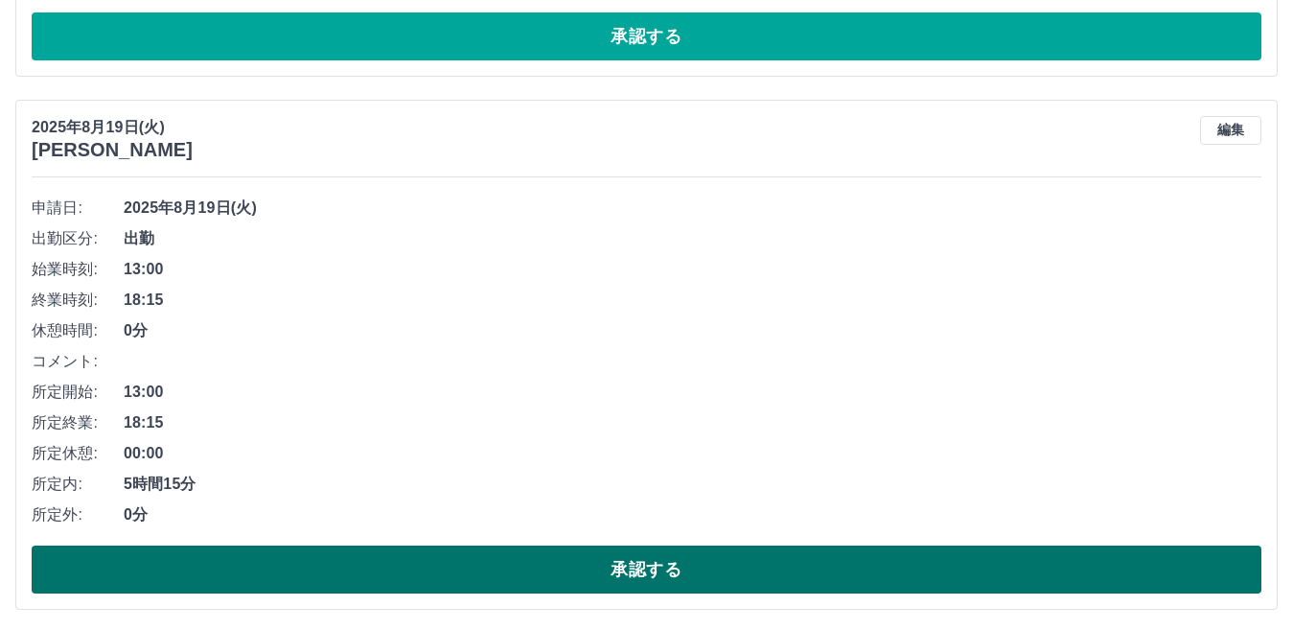
click at [588, 572] on button "承認する" at bounding box center [646, 569] width 1229 height 48
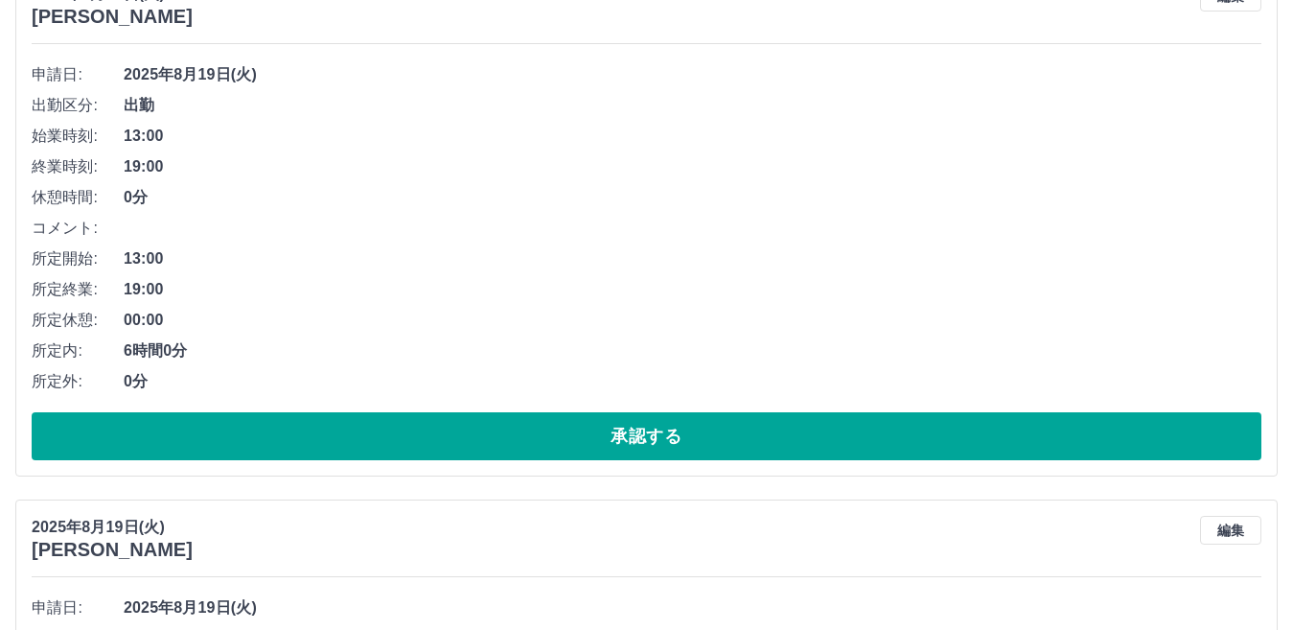
scroll to position [3463, 0]
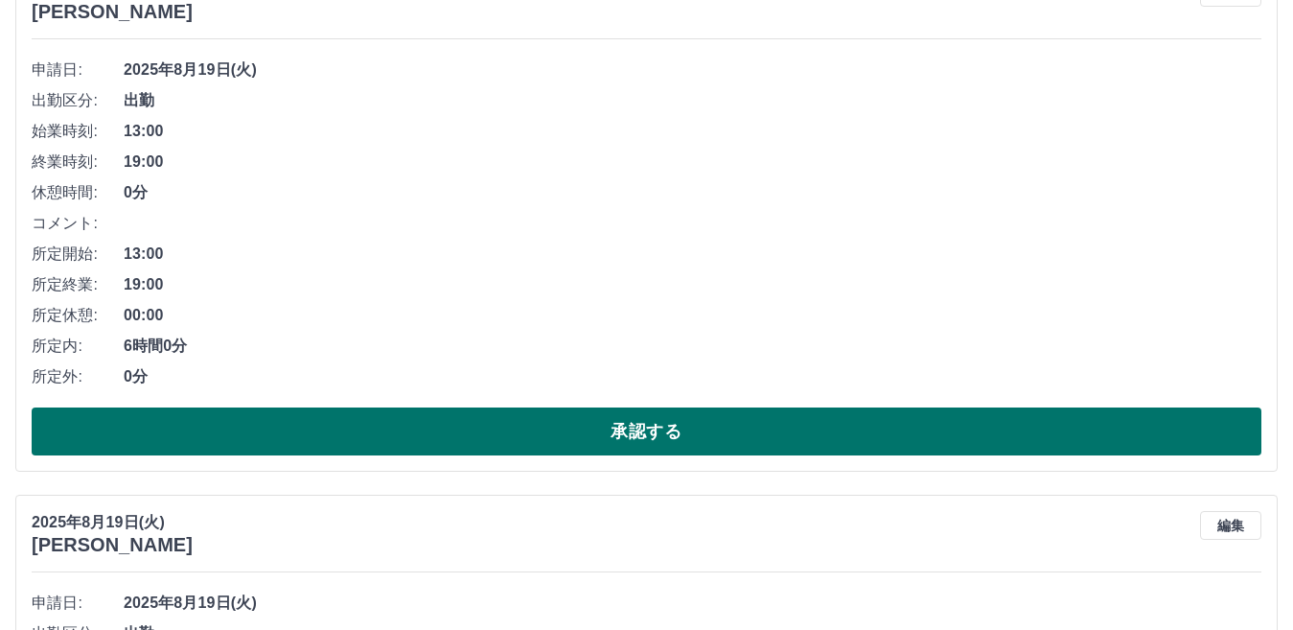
click at [622, 427] on button "承認する" at bounding box center [646, 431] width 1229 height 48
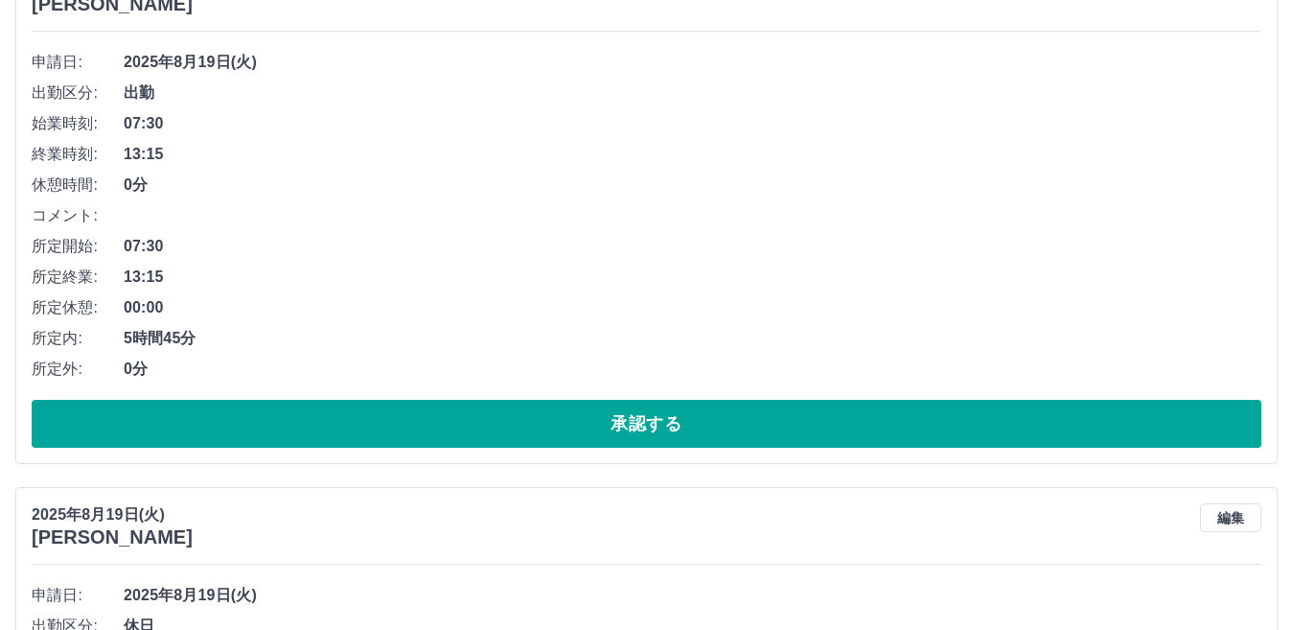
scroll to position [3505, 0]
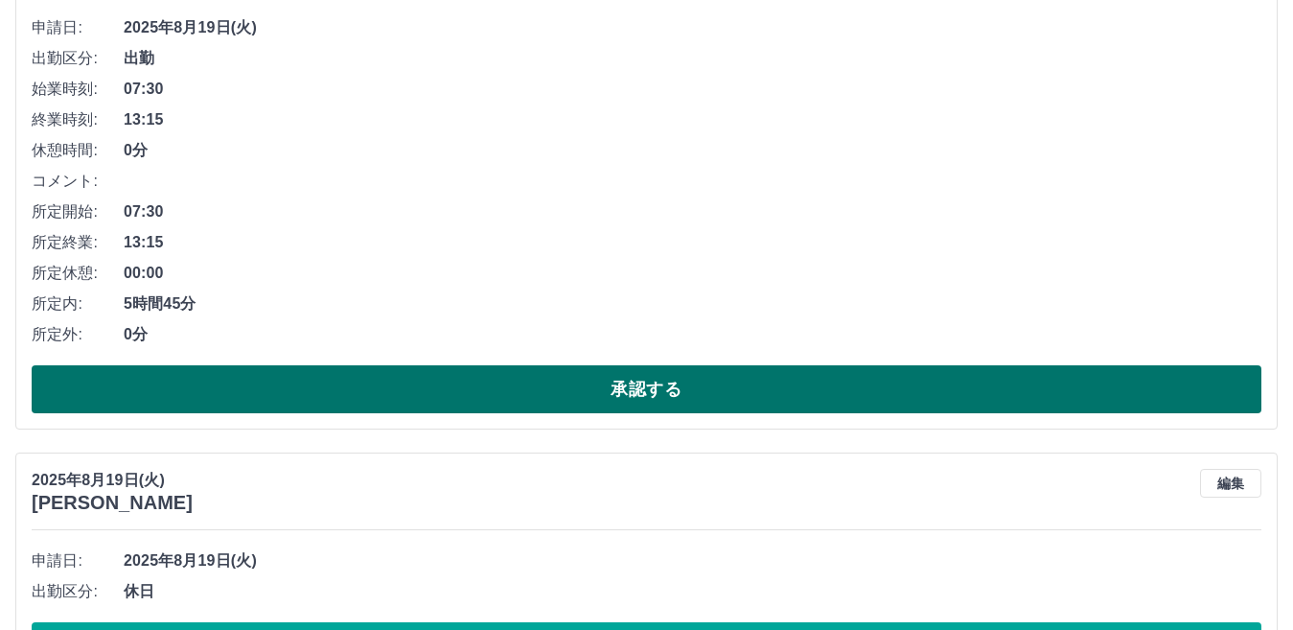
click at [614, 389] on button "承認する" at bounding box center [646, 389] width 1229 height 48
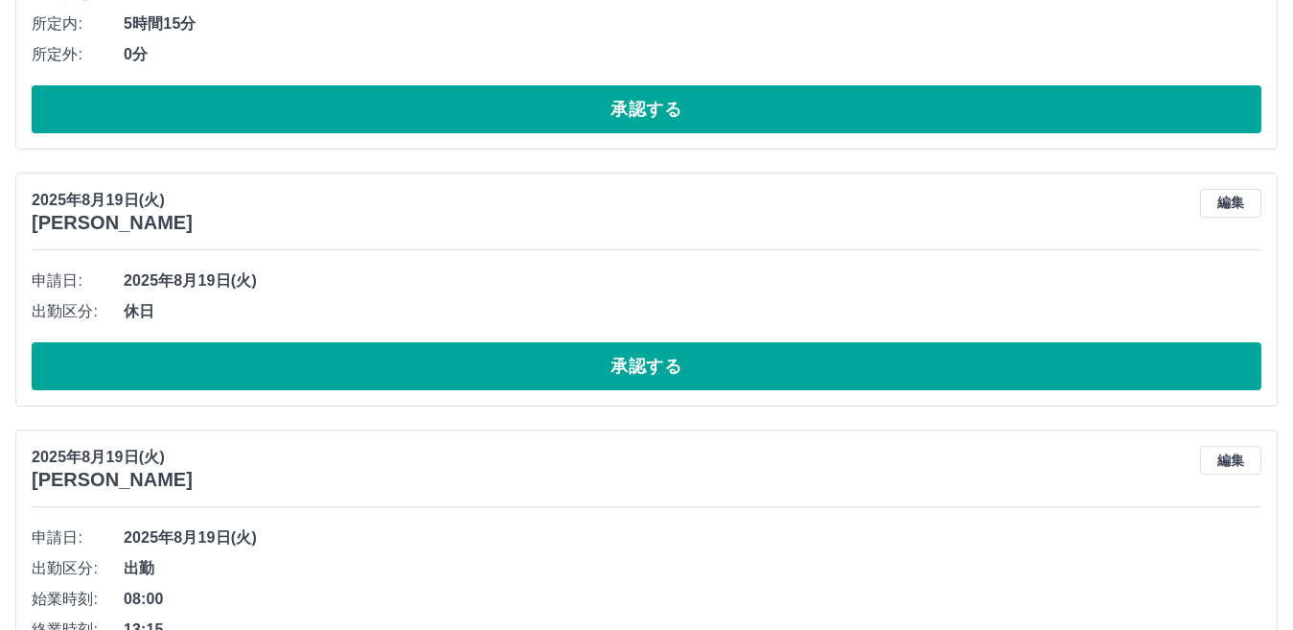
scroll to position [3260, 0]
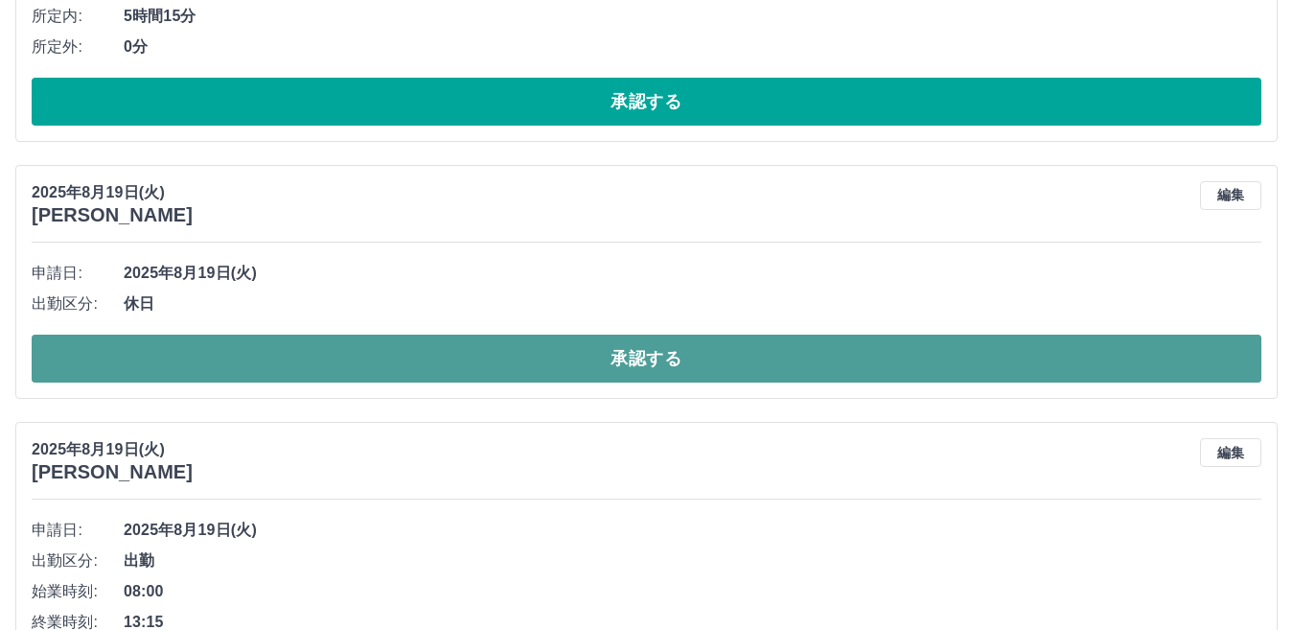
click at [621, 362] on button "承認する" at bounding box center [646, 358] width 1229 height 48
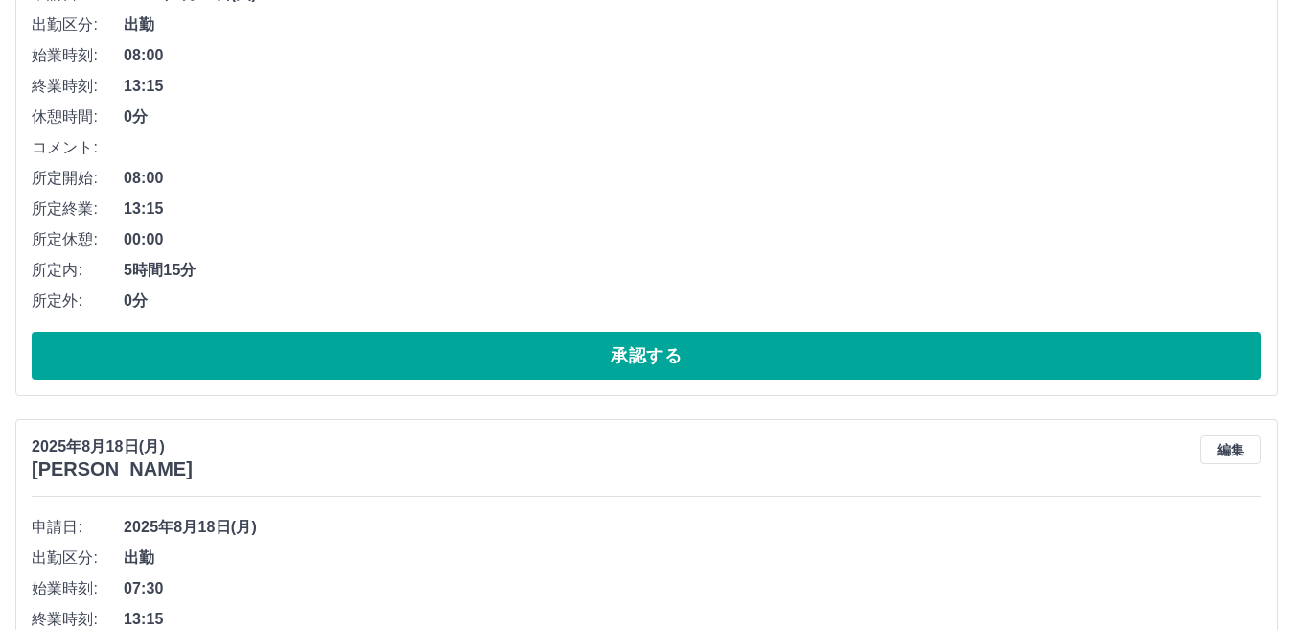
scroll to position [3547, 0]
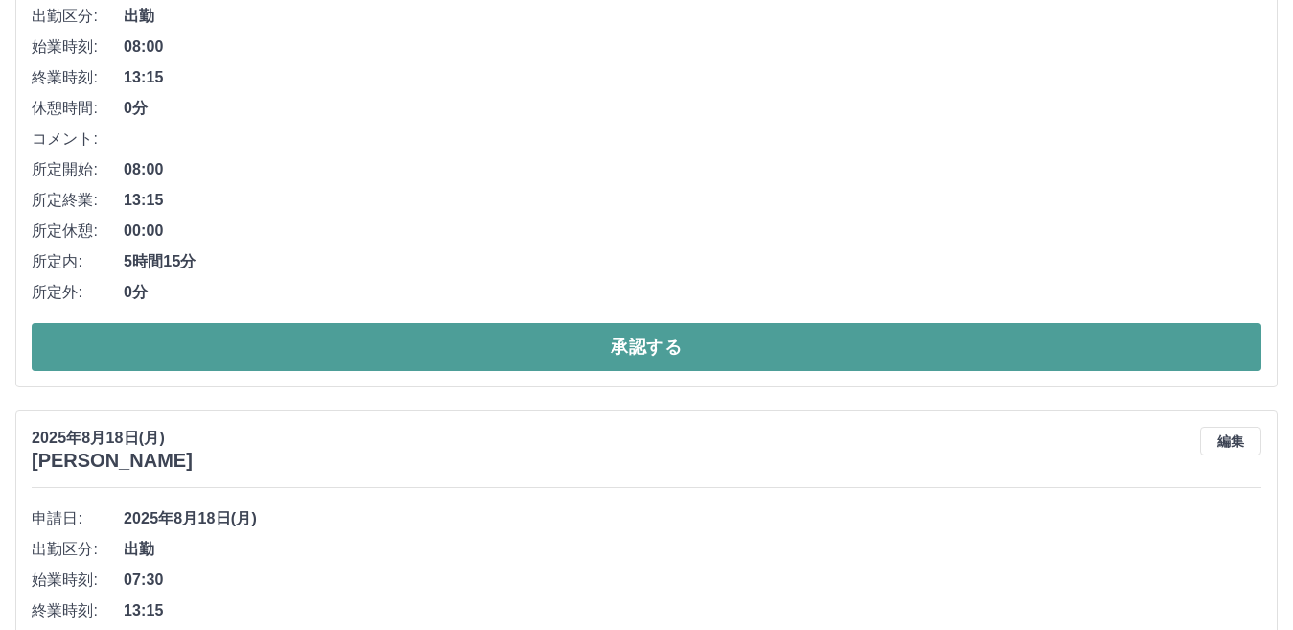
click at [631, 342] on button "承認する" at bounding box center [646, 347] width 1229 height 48
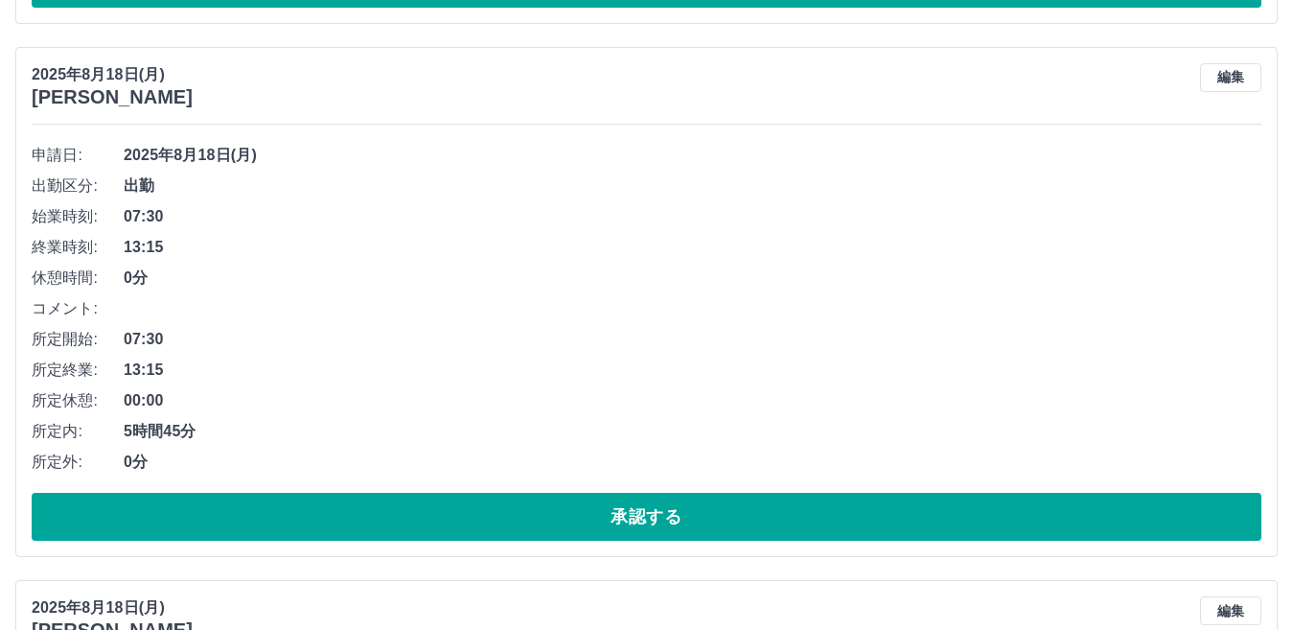
scroll to position [3398, 0]
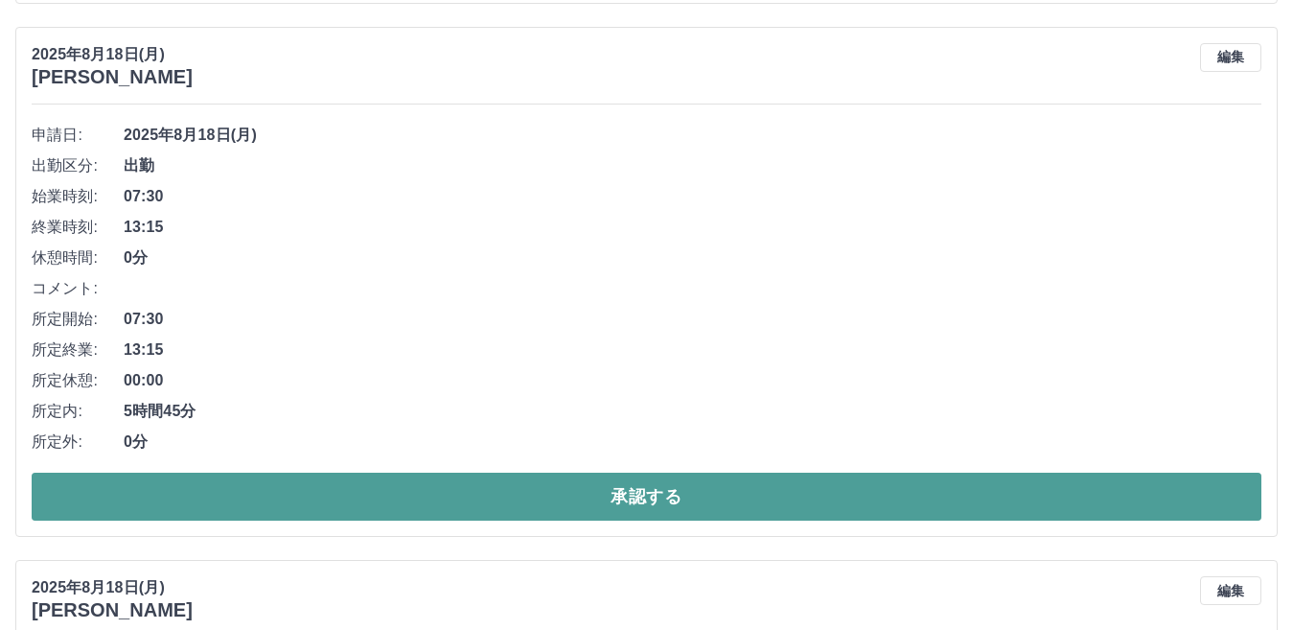
click at [635, 491] on button "承認する" at bounding box center [646, 496] width 1229 height 48
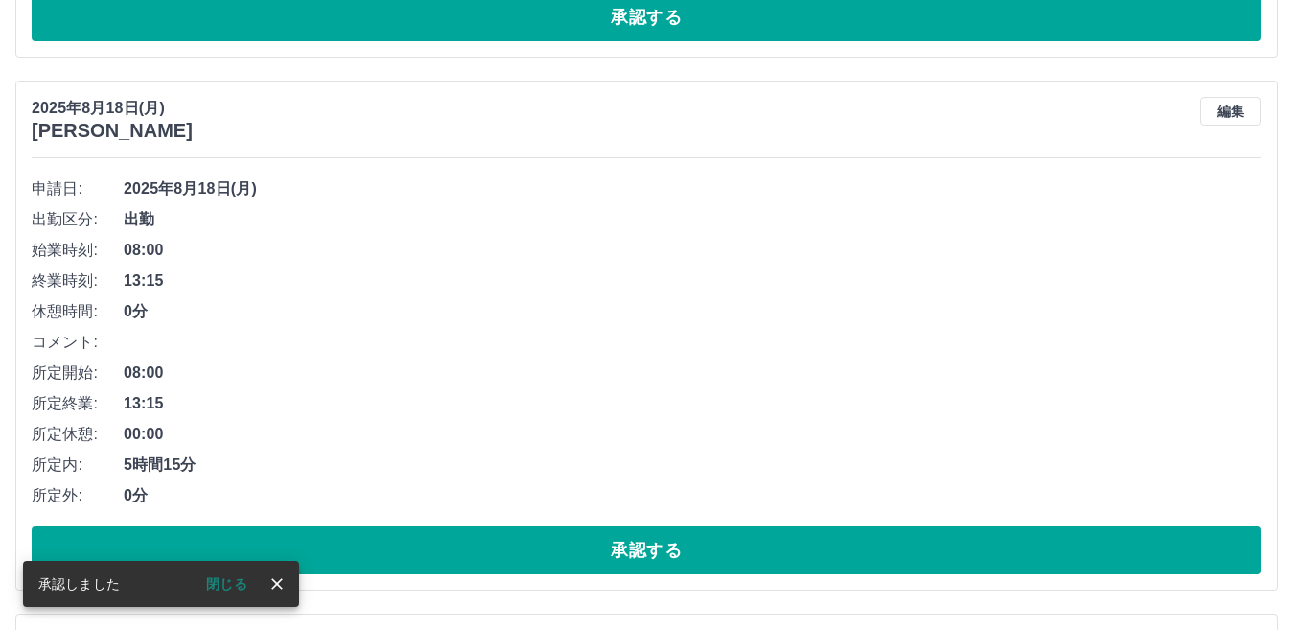
scroll to position [3344, 0]
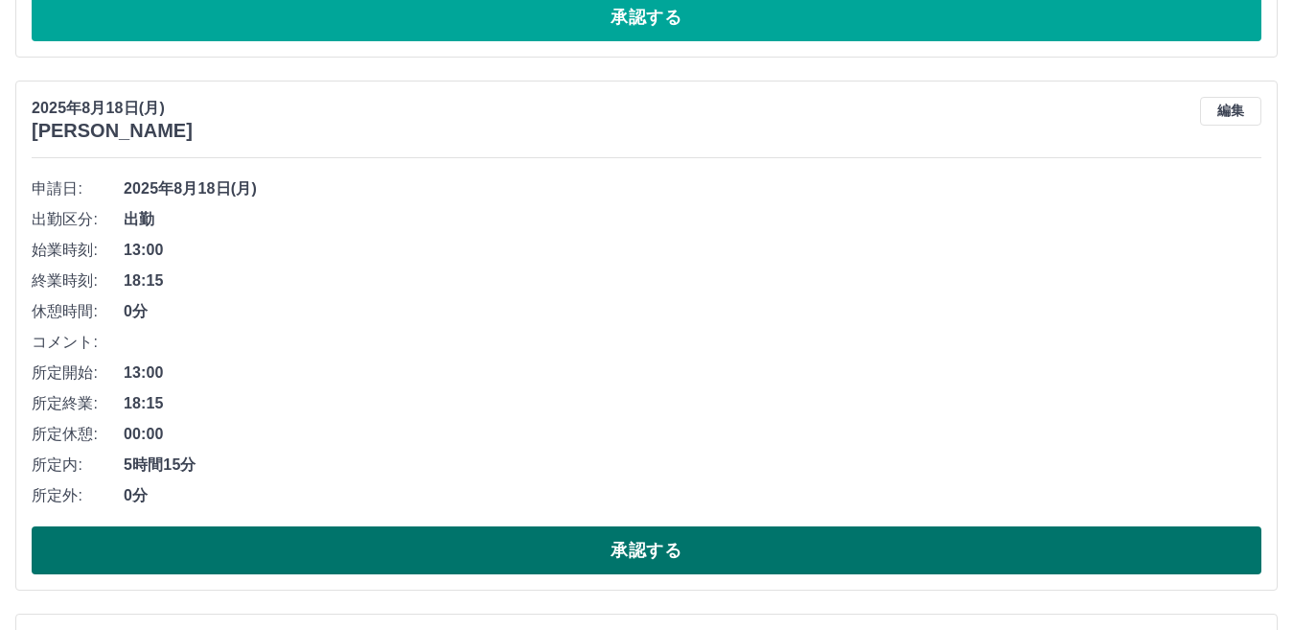
click at [626, 550] on button "承認する" at bounding box center [646, 550] width 1229 height 48
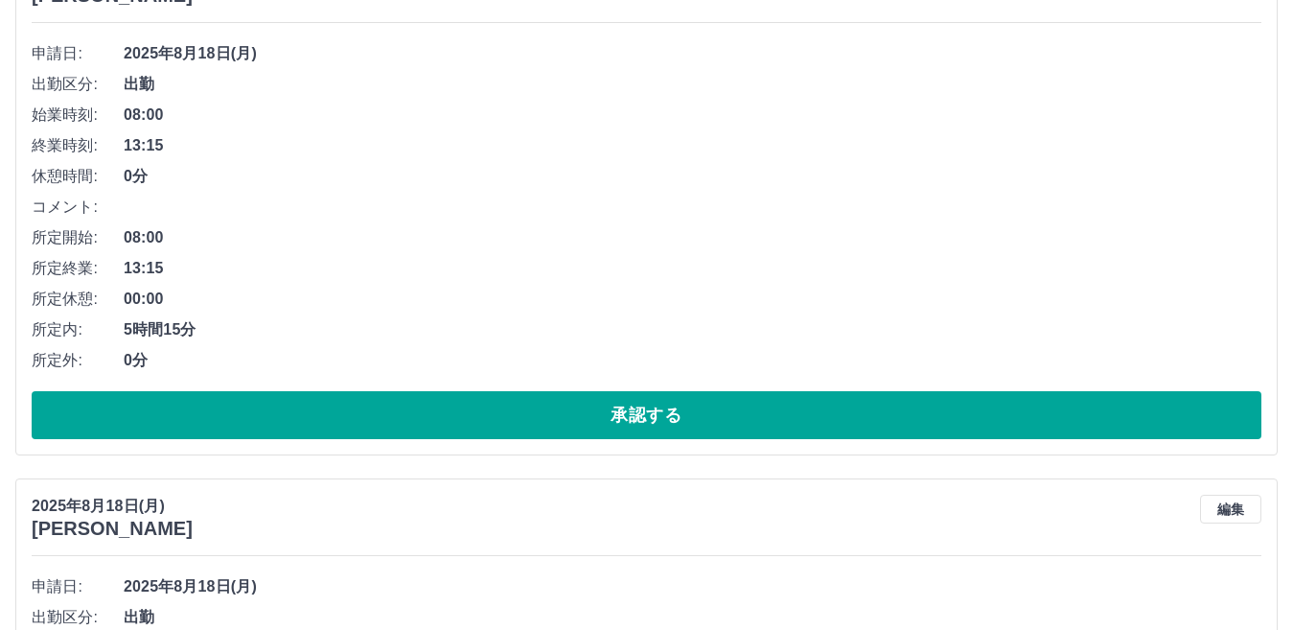
scroll to position [3482, 0]
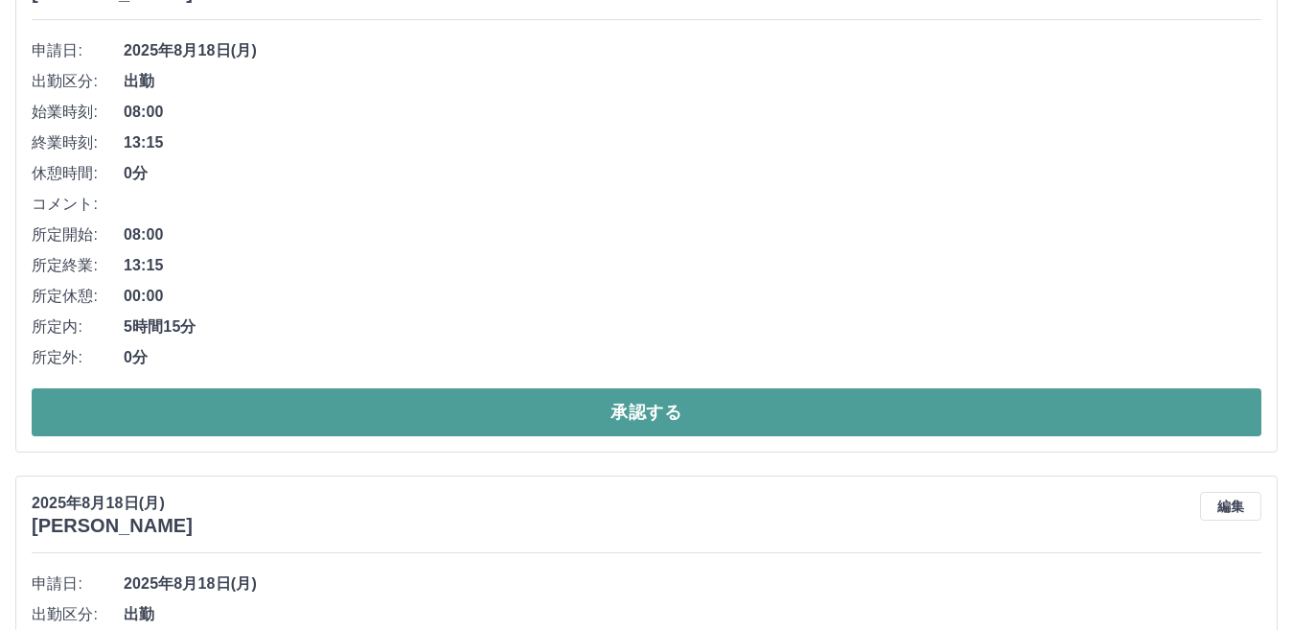
click at [651, 411] on button "承認する" at bounding box center [646, 412] width 1229 height 48
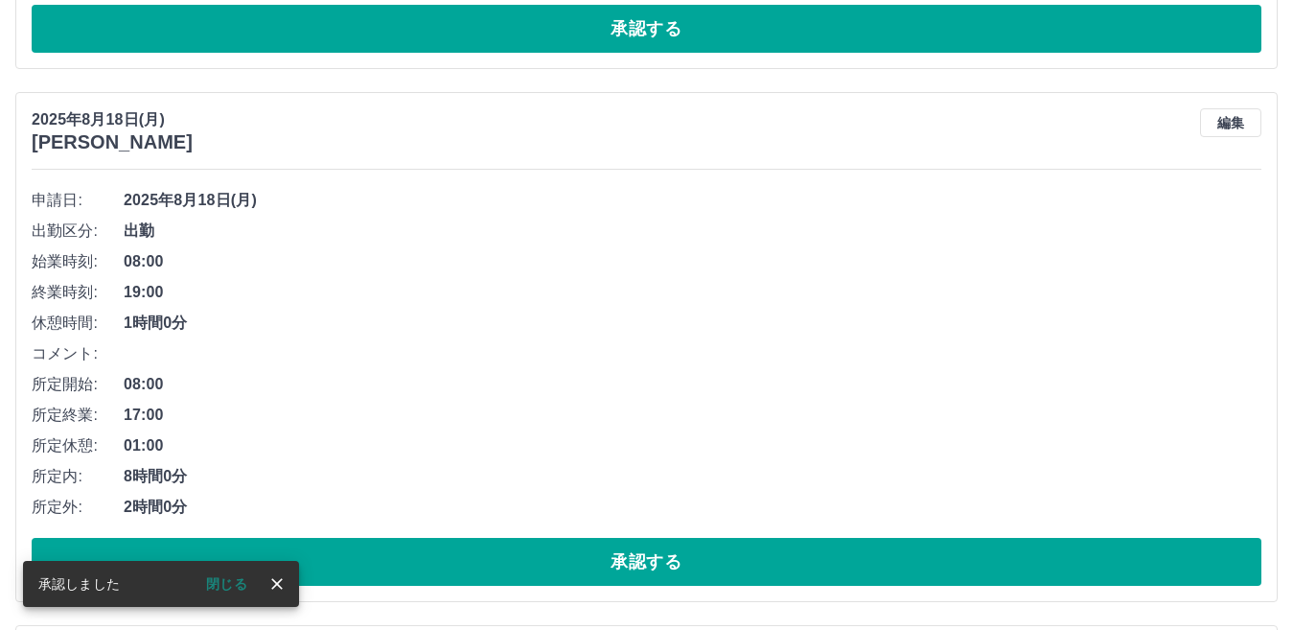
scroll to position [3333, 0]
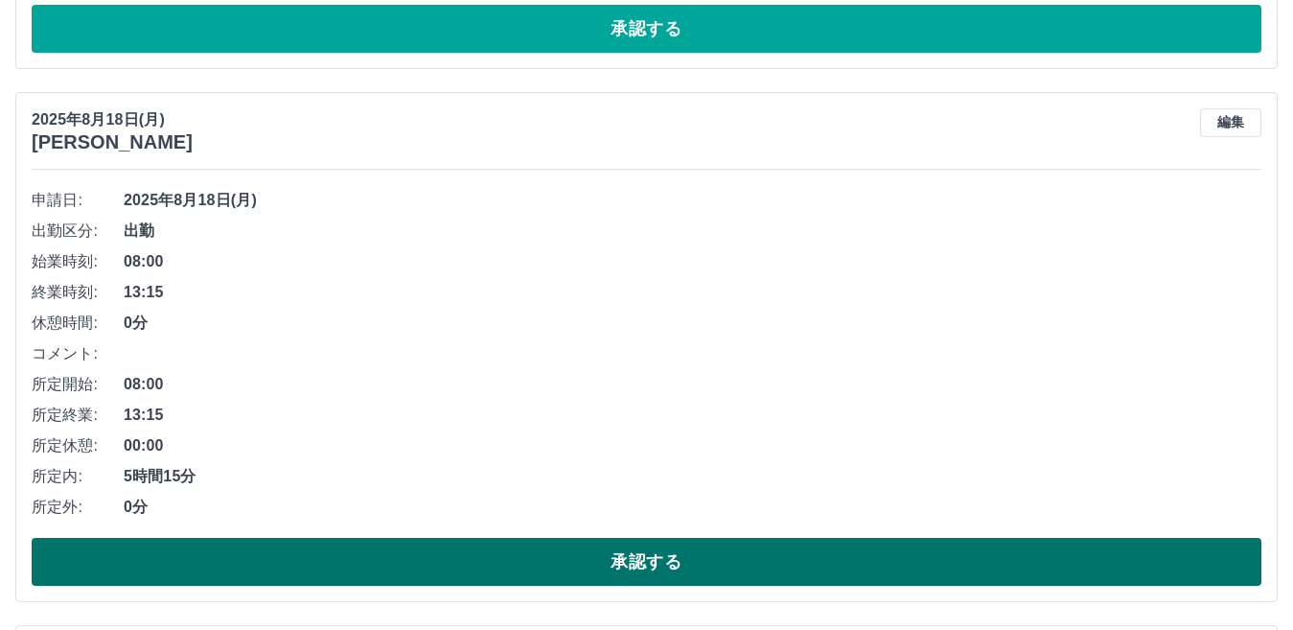
click at [623, 558] on button "承認する" at bounding box center [646, 562] width 1229 height 48
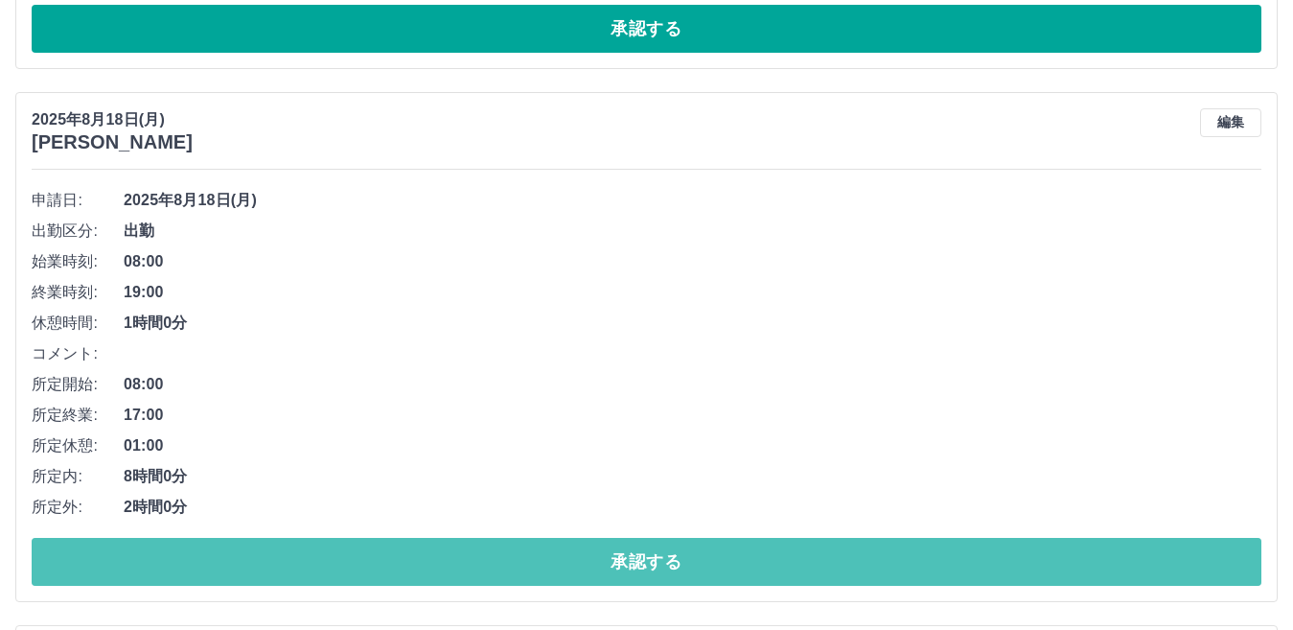
click at [623, 558] on button "承認する" at bounding box center [646, 562] width 1229 height 48
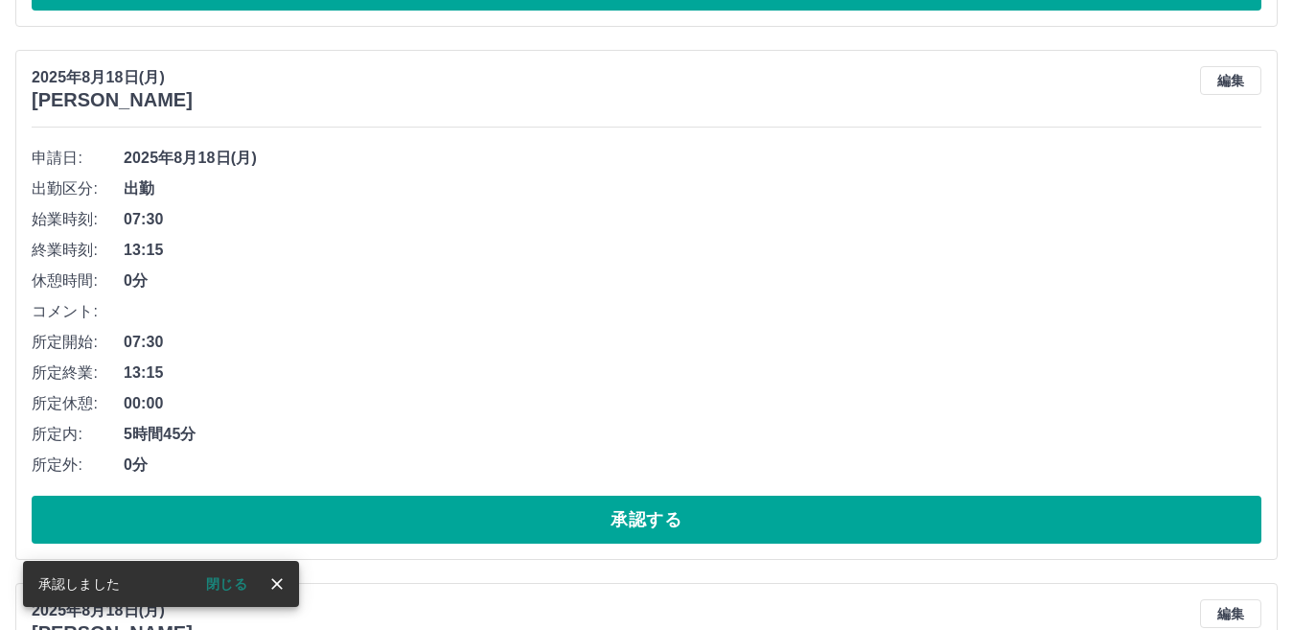
scroll to position [3375, 0]
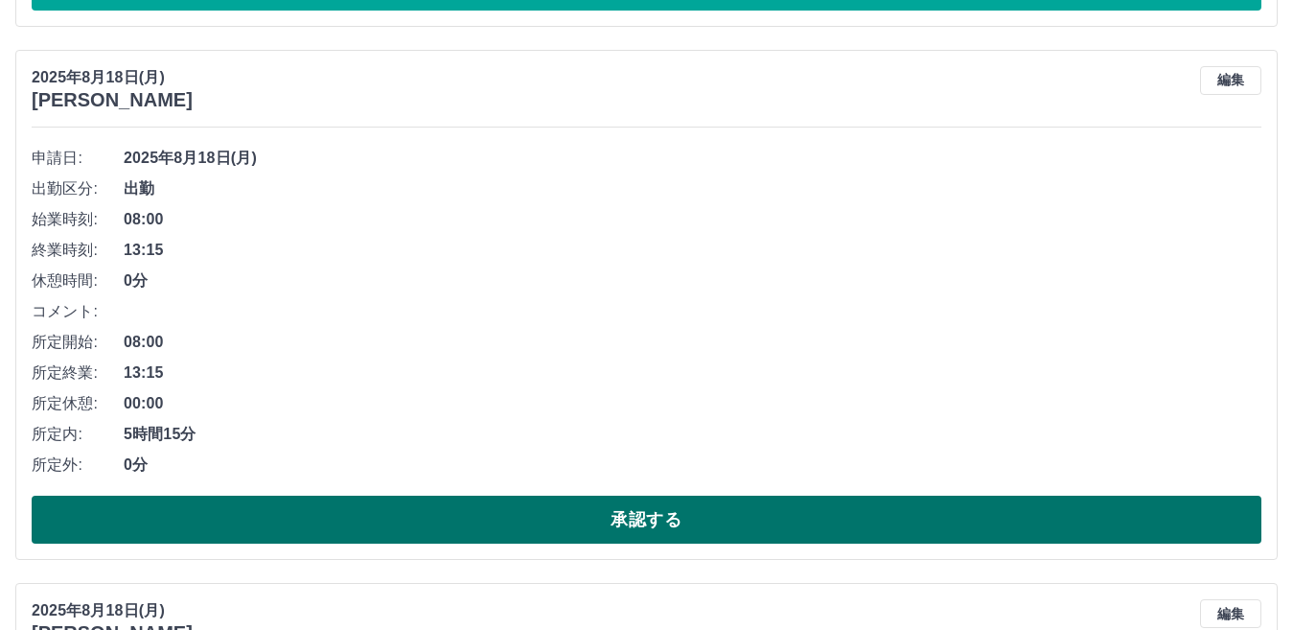
click at [644, 511] on button "承認する" at bounding box center [646, 519] width 1229 height 48
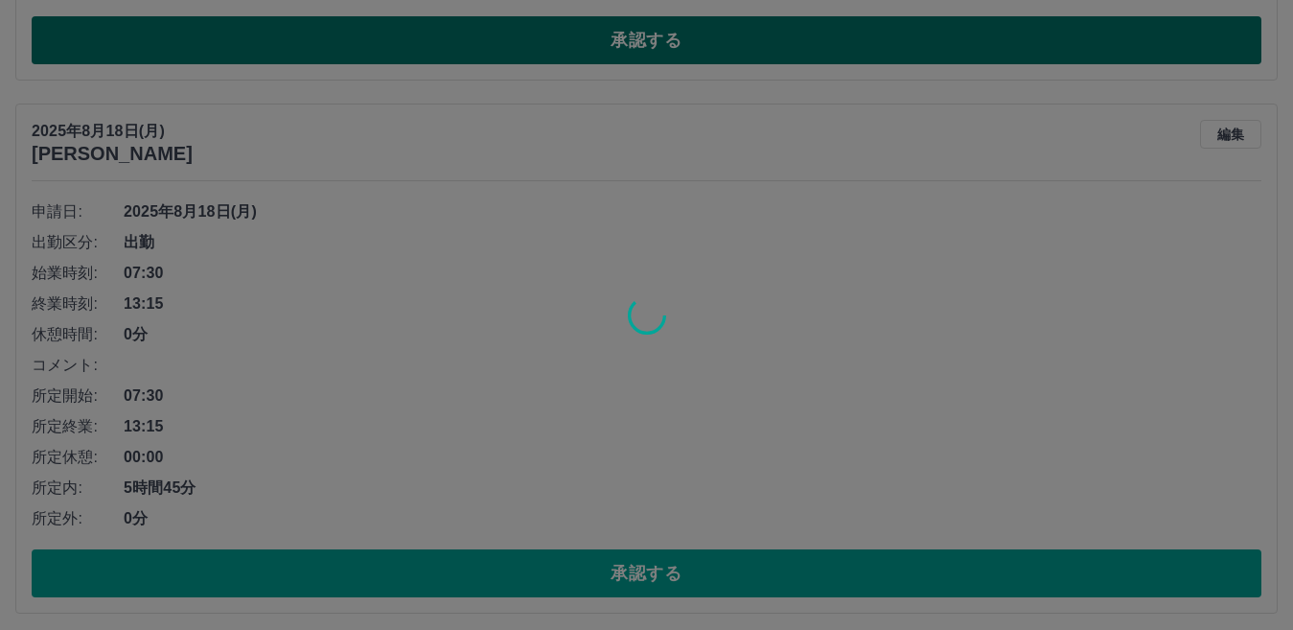
scroll to position [3321, 0]
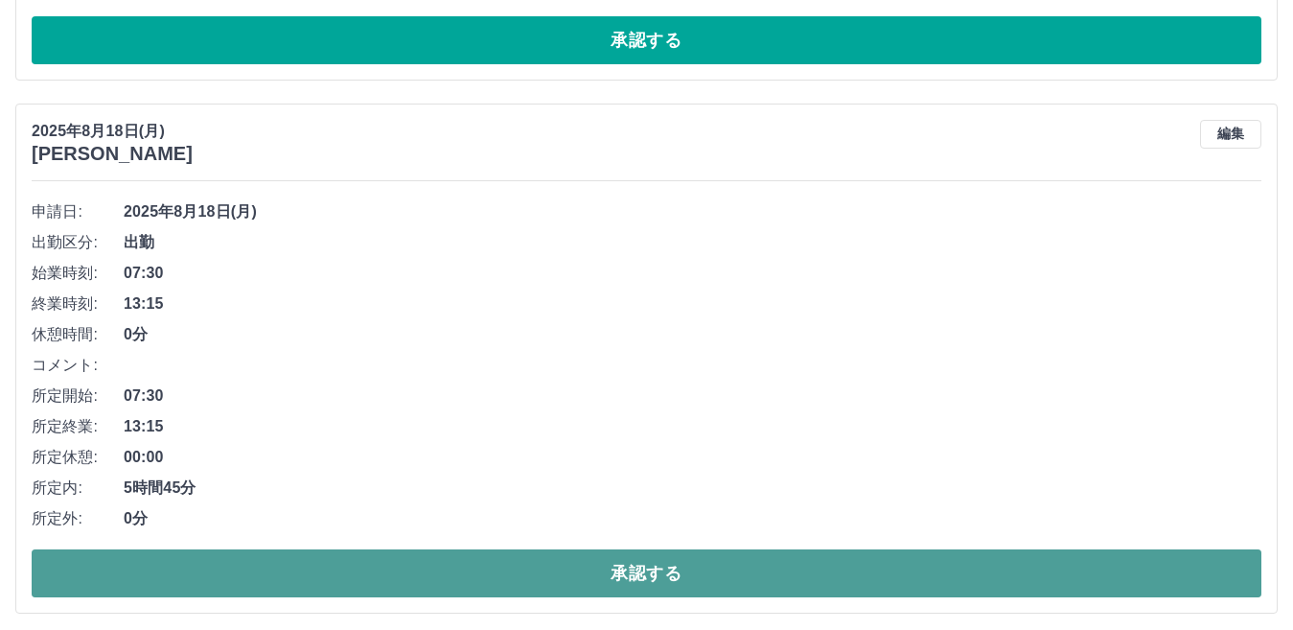
click at [650, 581] on button "承認する" at bounding box center [646, 573] width 1229 height 48
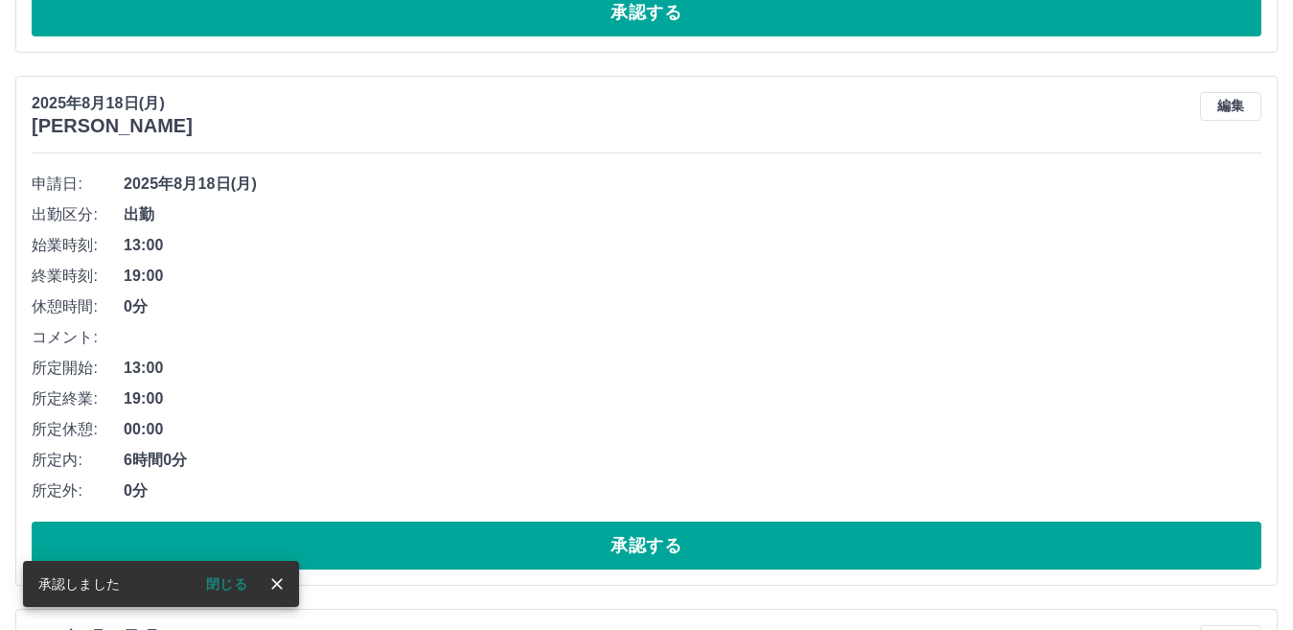
scroll to position [3363, 0]
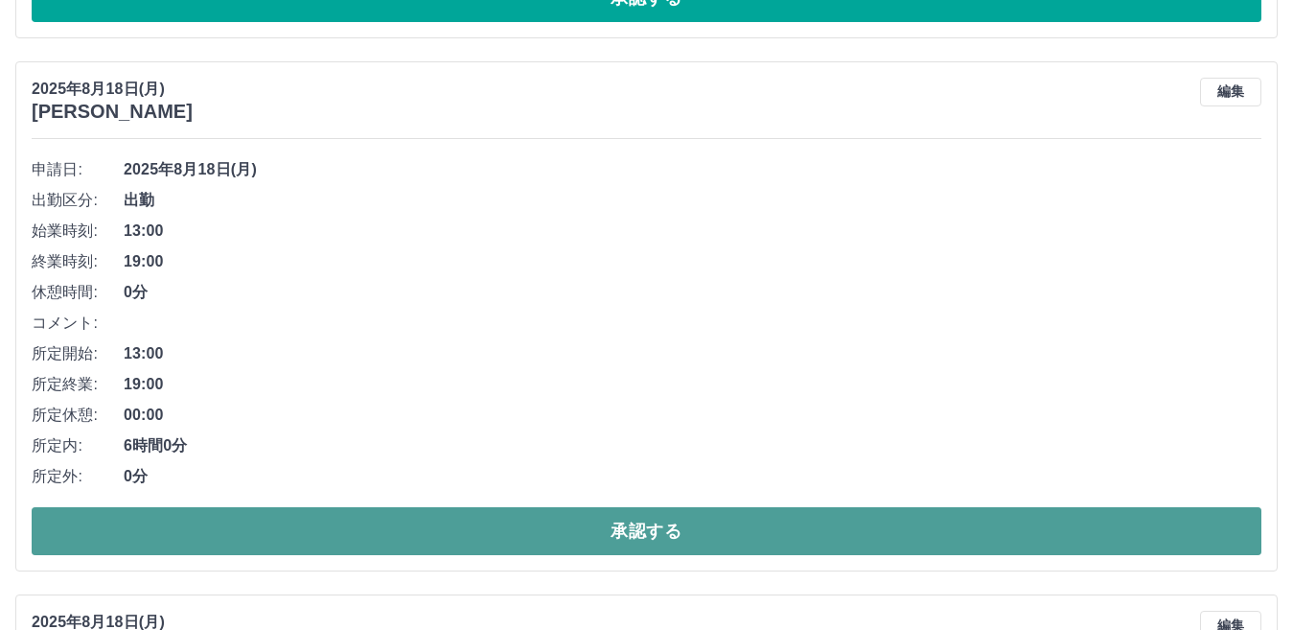
click at [642, 528] on button "承認する" at bounding box center [646, 531] width 1229 height 48
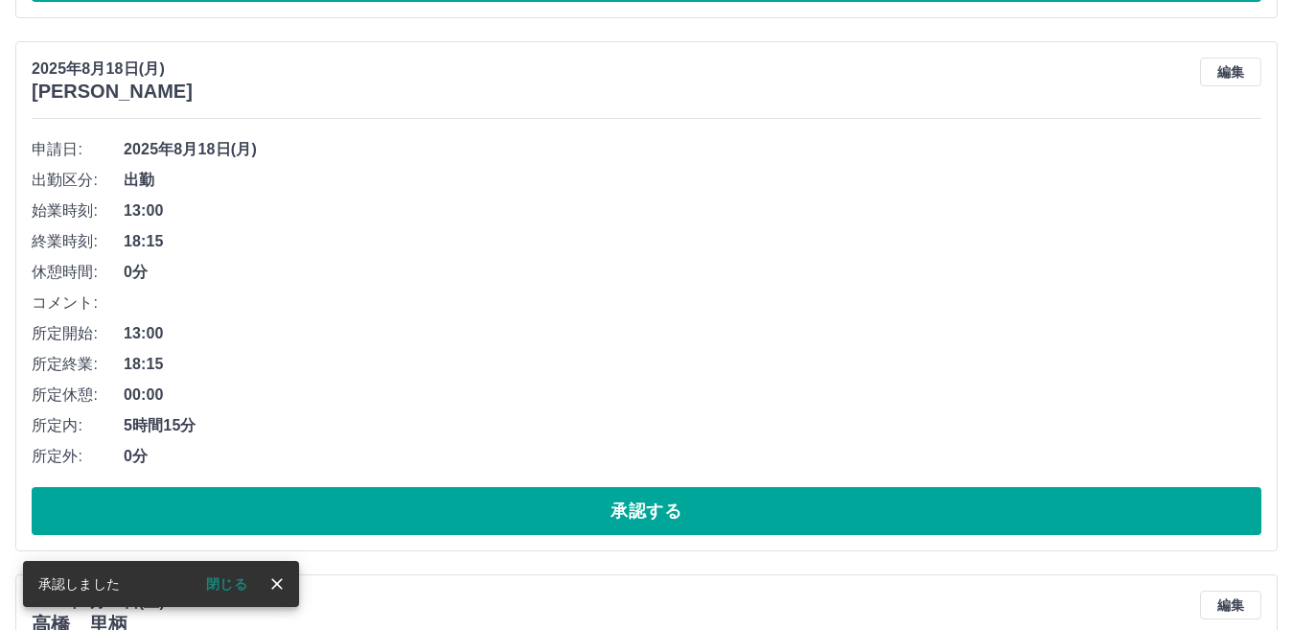
scroll to position [3938, 0]
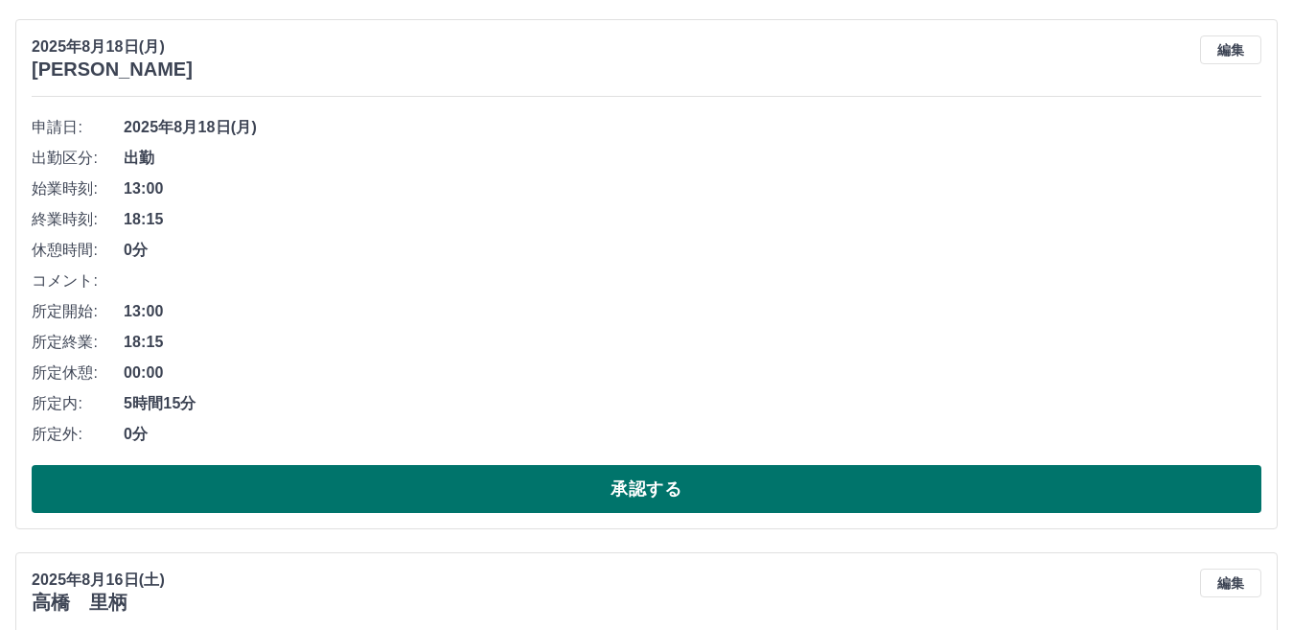
click at [645, 495] on button "承認する" at bounding box center [646, 489] width 1229 height 48
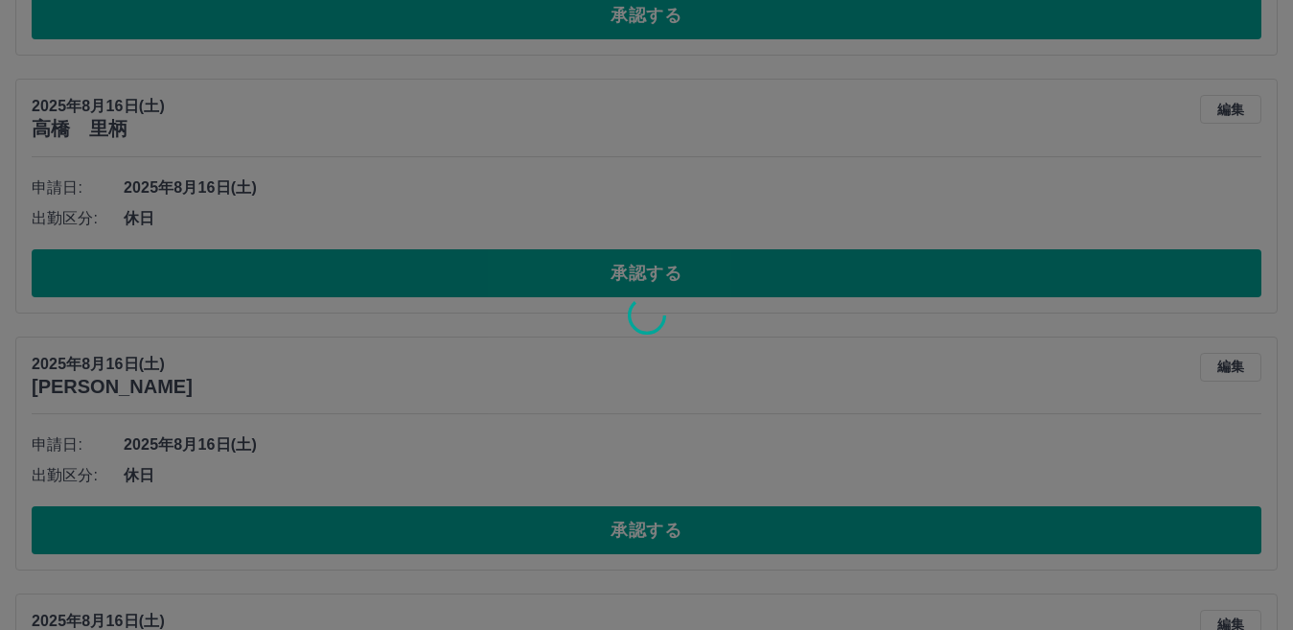
scroll to position [4418, 0]
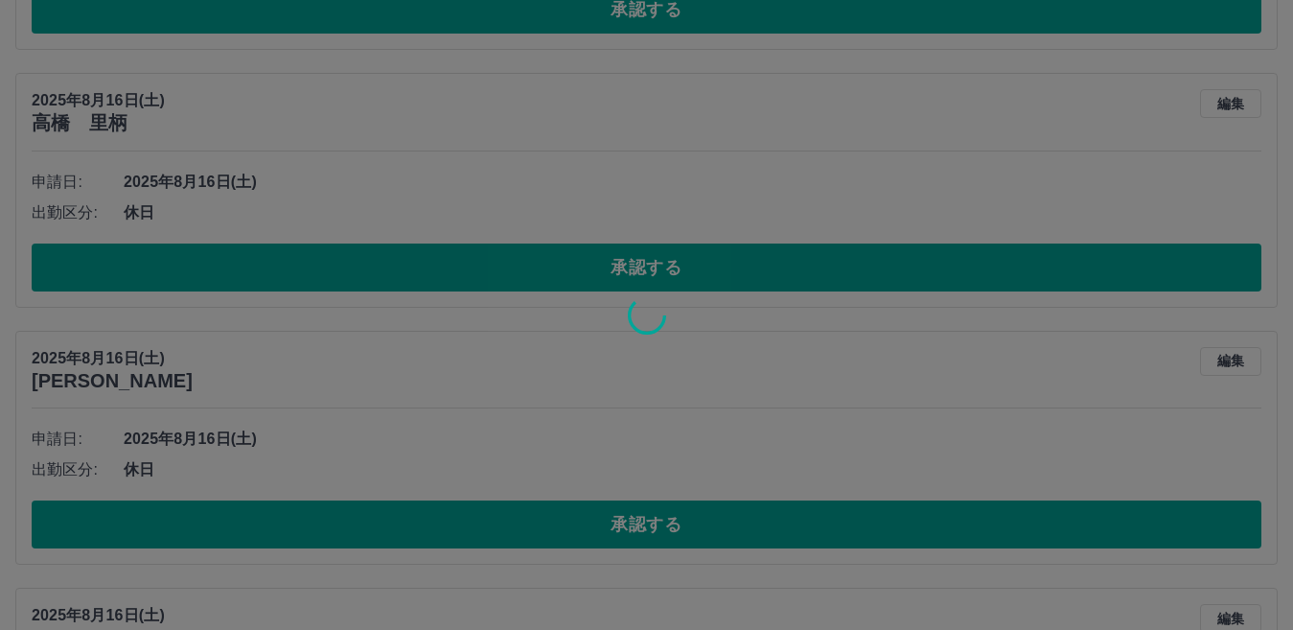
click at [631, 522] on div at bounding box center [646, 315] width 1293 height 630
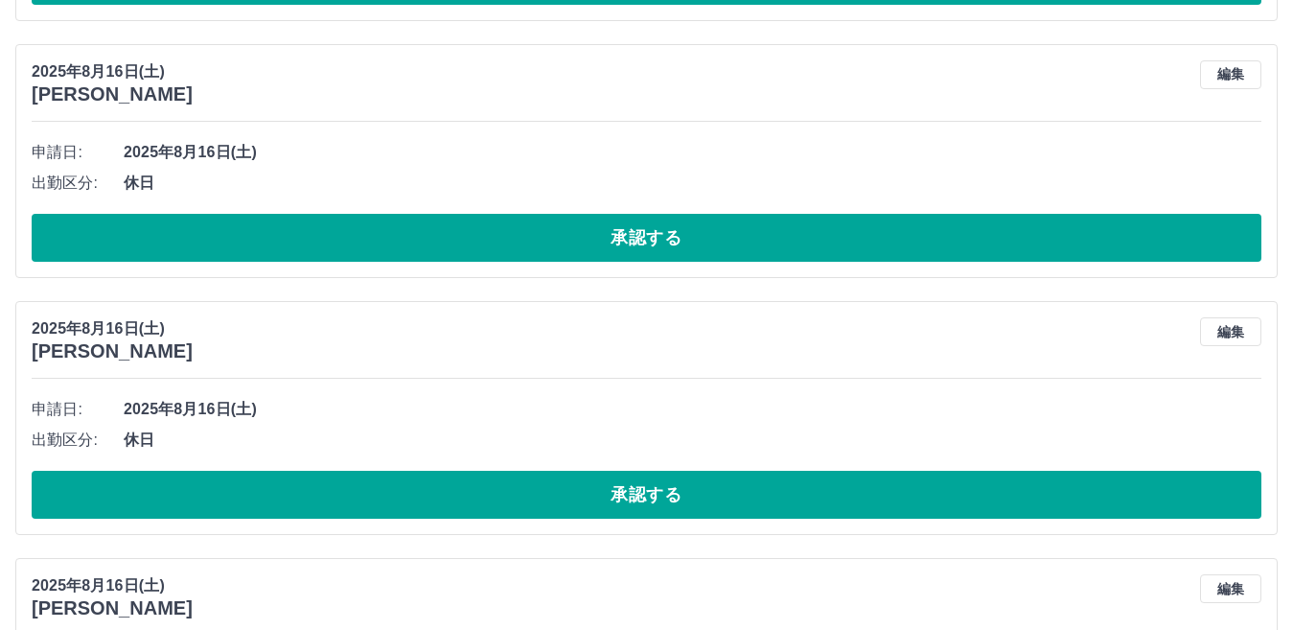
scroll to position [4460, 0]
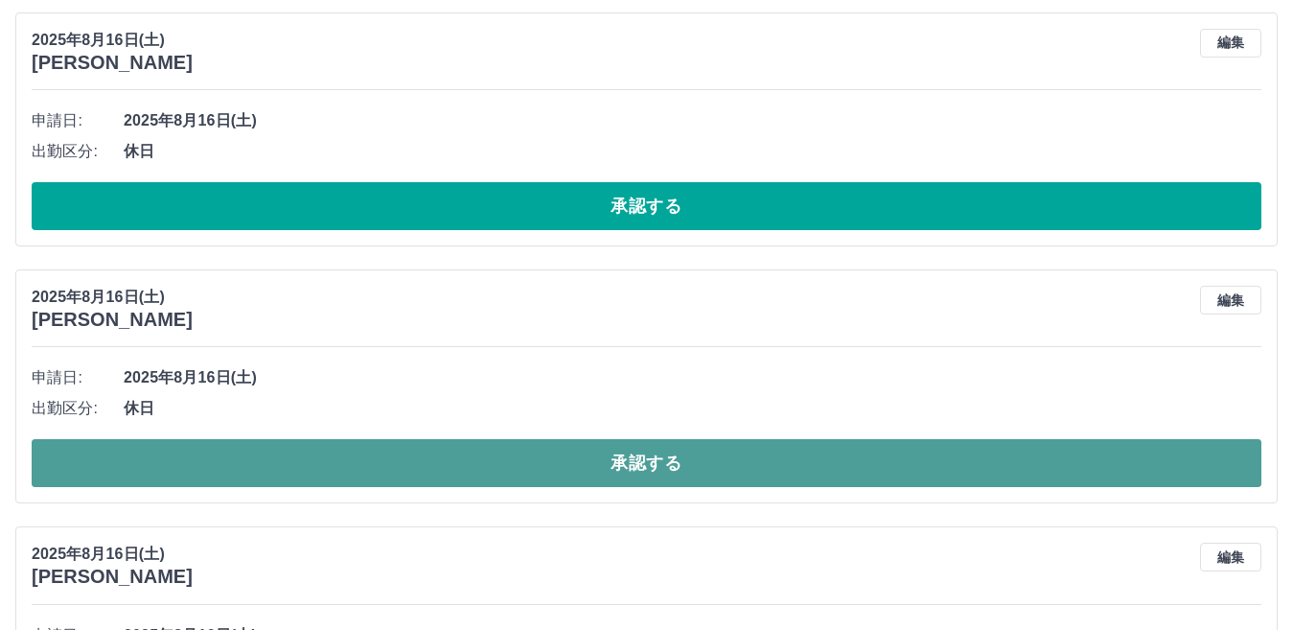
click at [624, 455] on button "承認する" at bounding box center [646, 463] width 1229 height 48
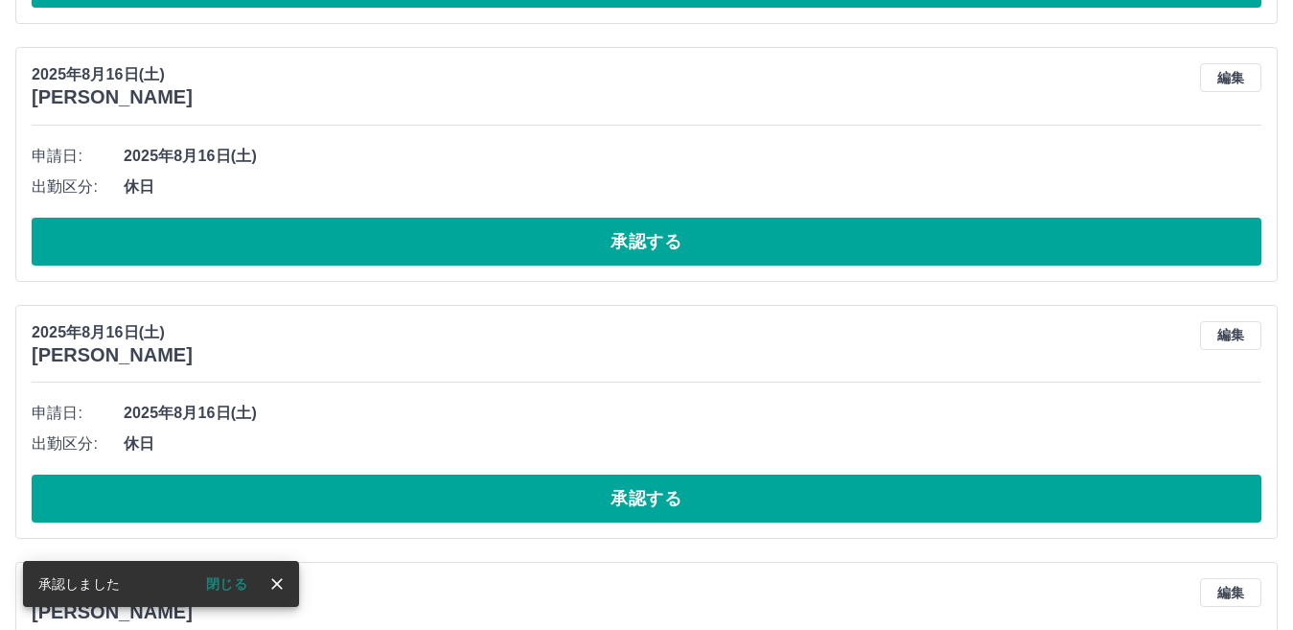
scroll to position [4682, 0]
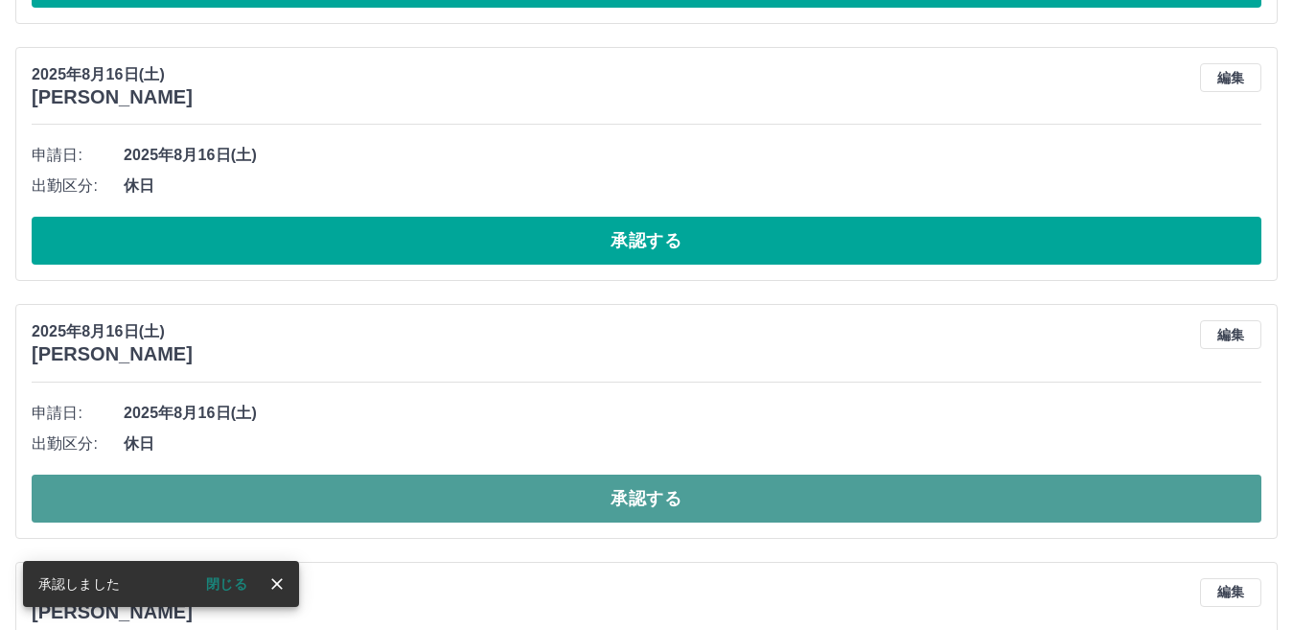
click at [626, 494] on button "承認する" at bounding box center [646, 498] width 1229 height 48
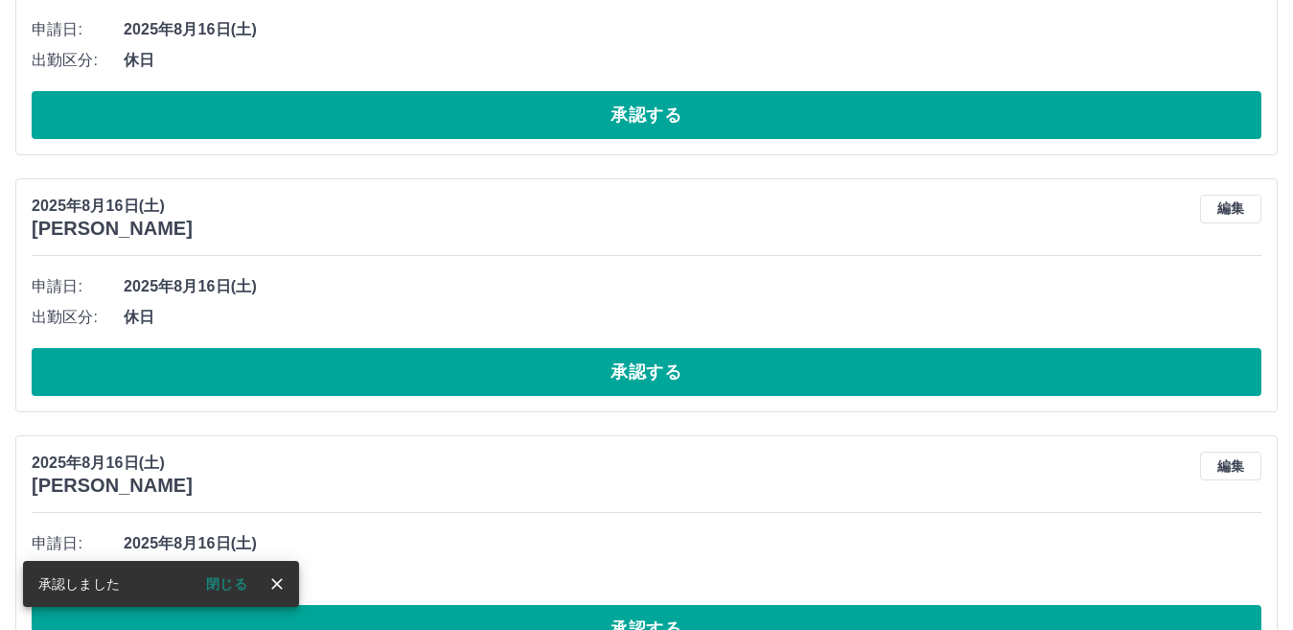
scroll to position [4808, 0]
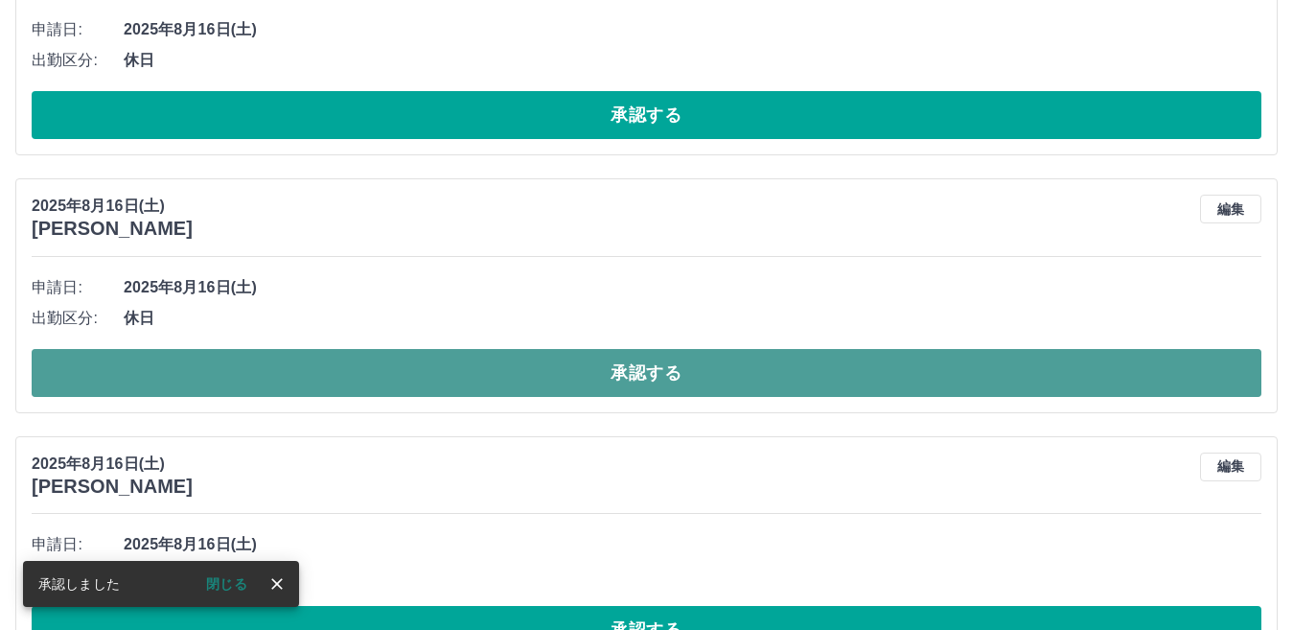
click at [642, 371] on button "承認する" at bounding box center [646, 373] width 1229 height 48
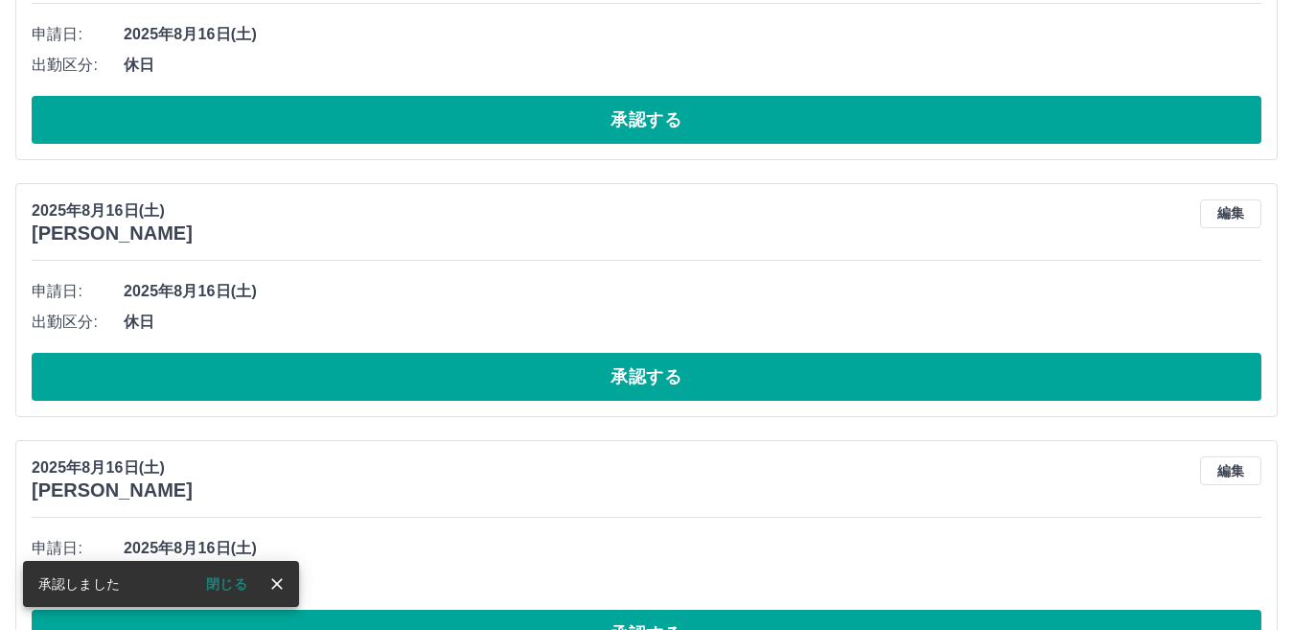
scroll to position [5095, 0]
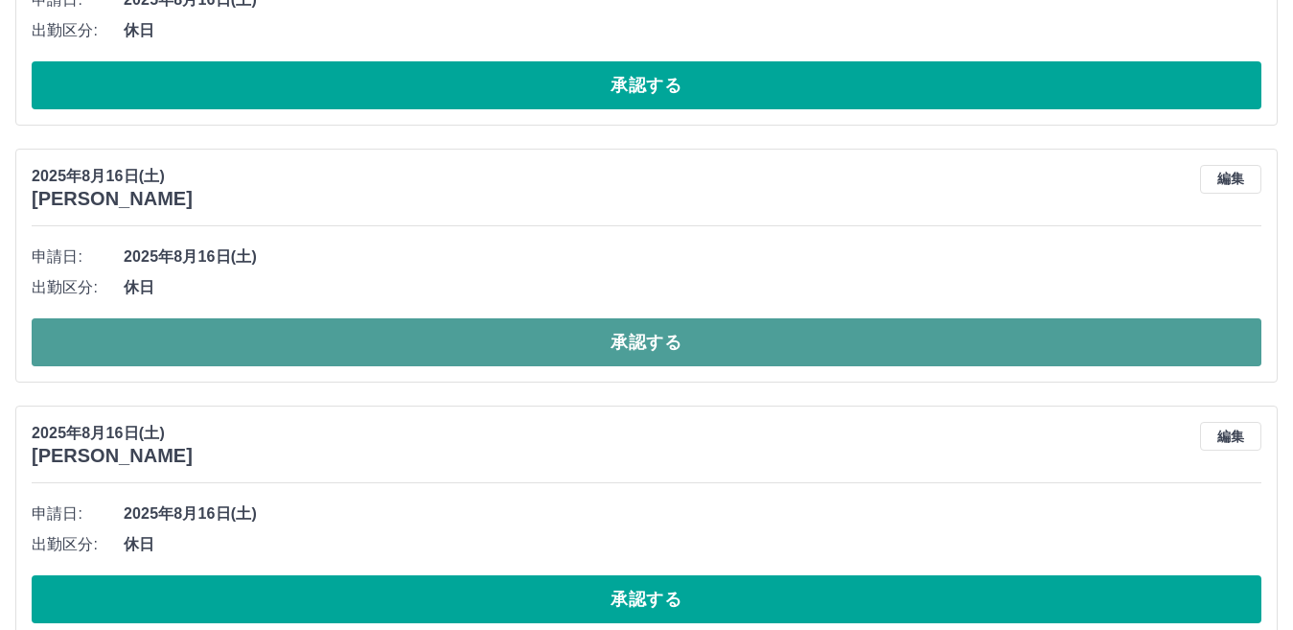
click at [641, 345] on button "承認する" at bounding box center [646, 342] width 1229 height 48
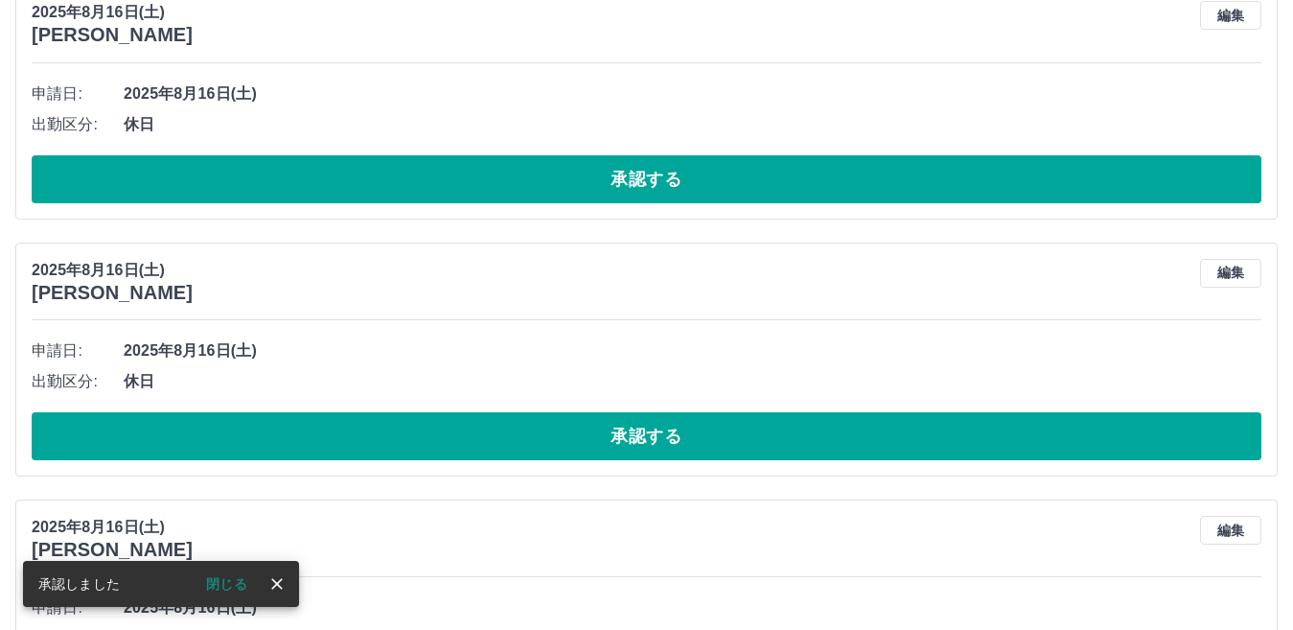
scroll to position [4999, 0]
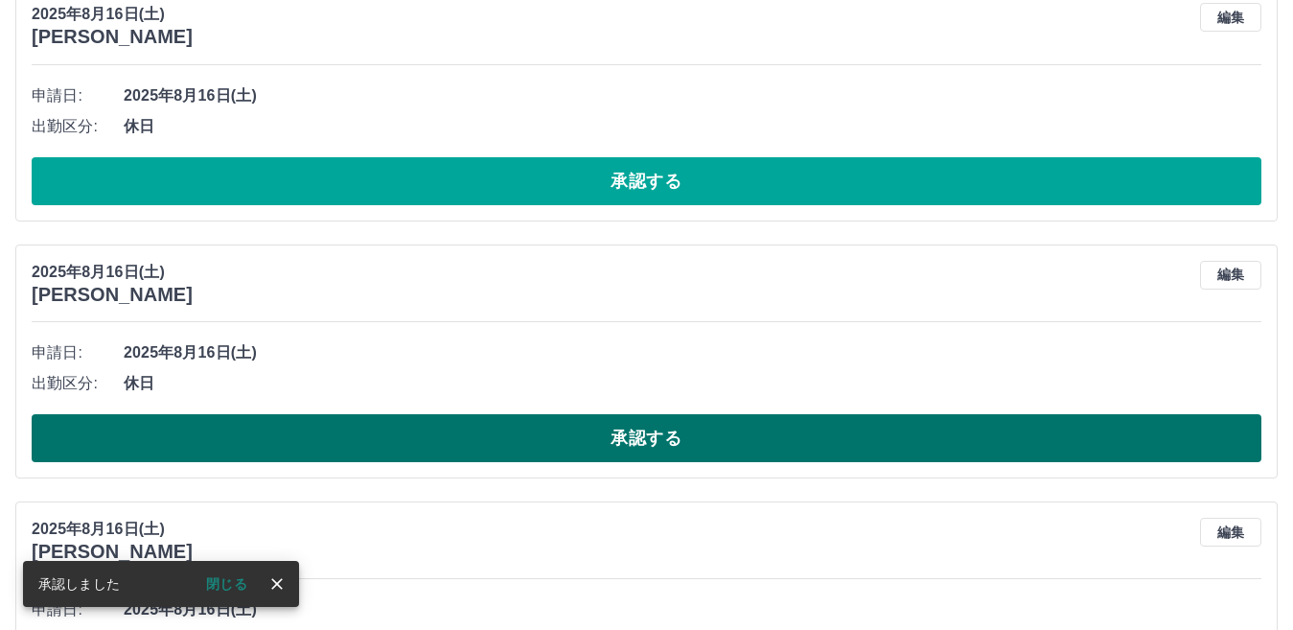
click at [647, 439] on button "承認する" at bounding box center [646, 438] width 1229 height 48
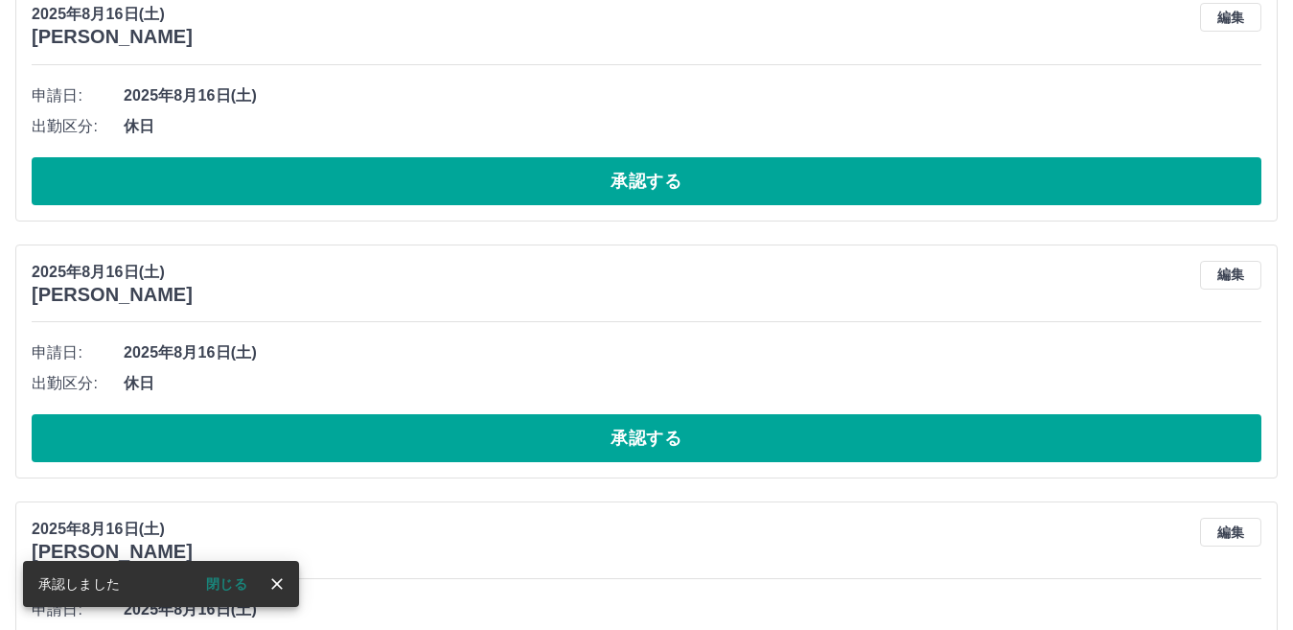
scroll to position [5095, 0]
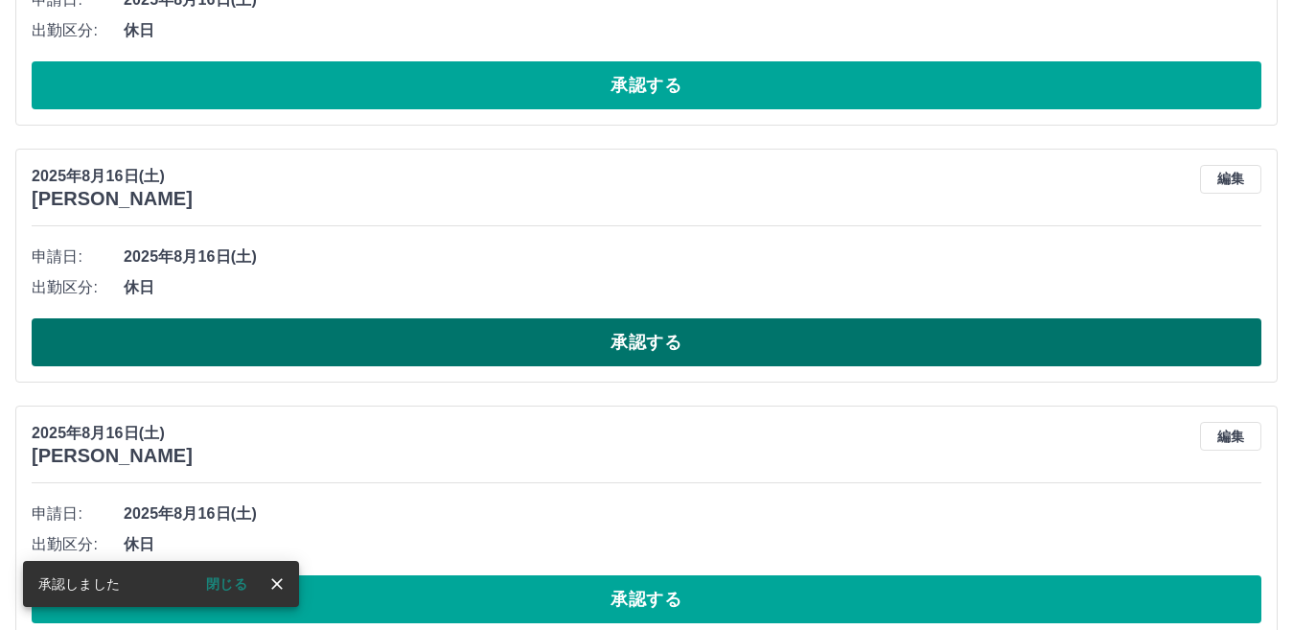
click at [647, 345] on button "承認する" at bounding box center [646, 342] width 1229 height 48
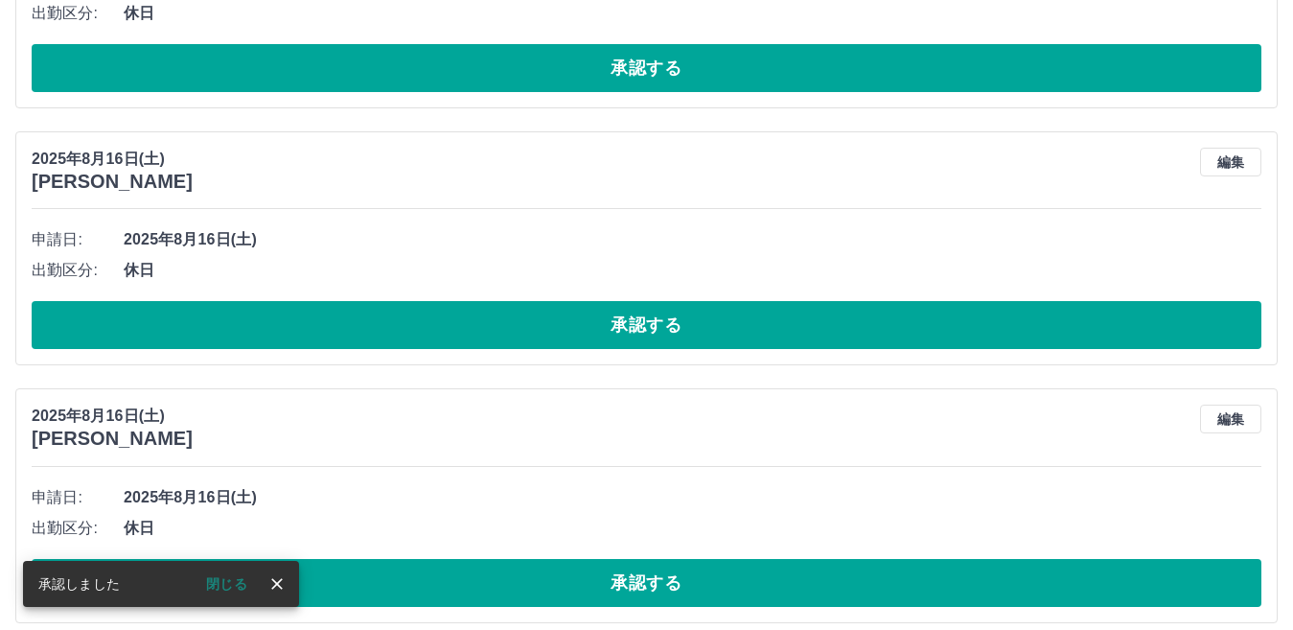
scroll to position [5382, 0]
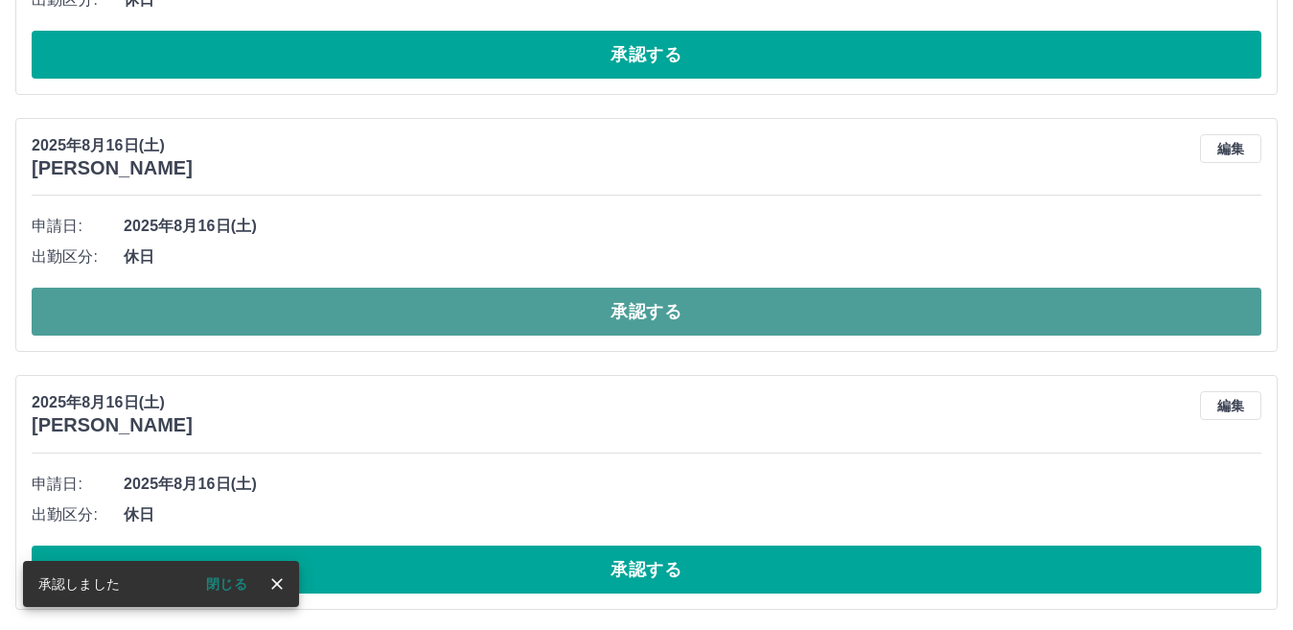
click at [647, 310] on button "承認する" at bounding box center [646, 311] width 1229 height 48
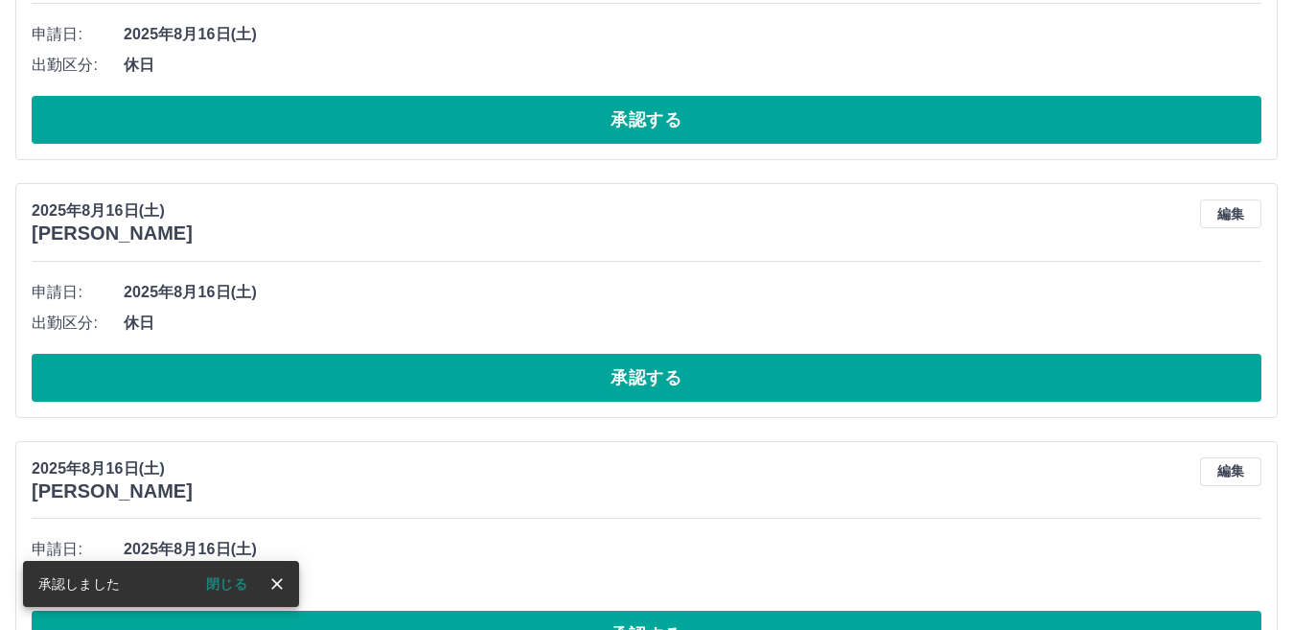
scroll to position [5317, 0]
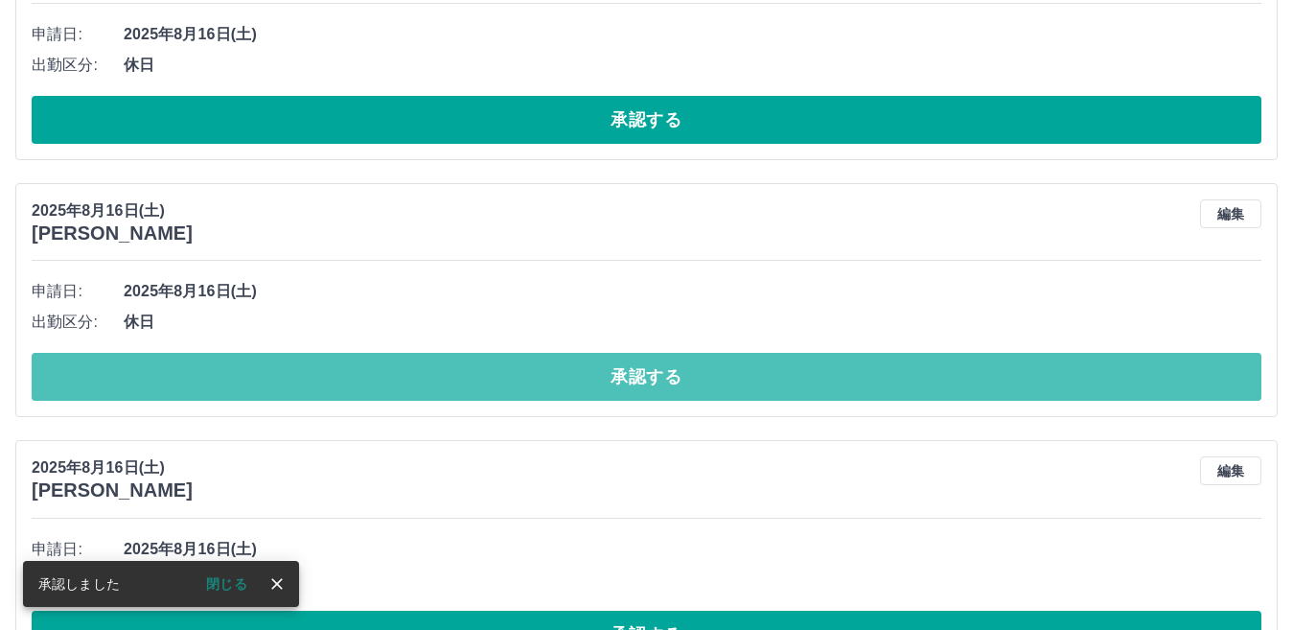
click at [641, 380] on button "承認する" at bounding box center [646, 377] width 1229 height 48
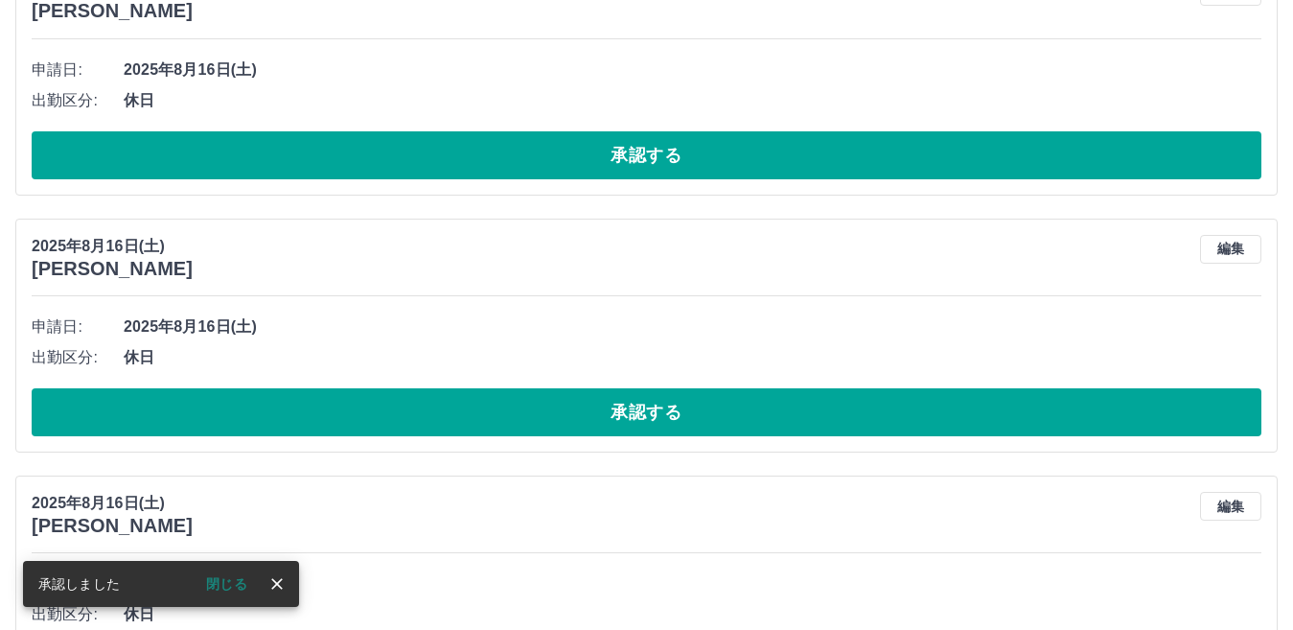
scroll to position [5540, 0]
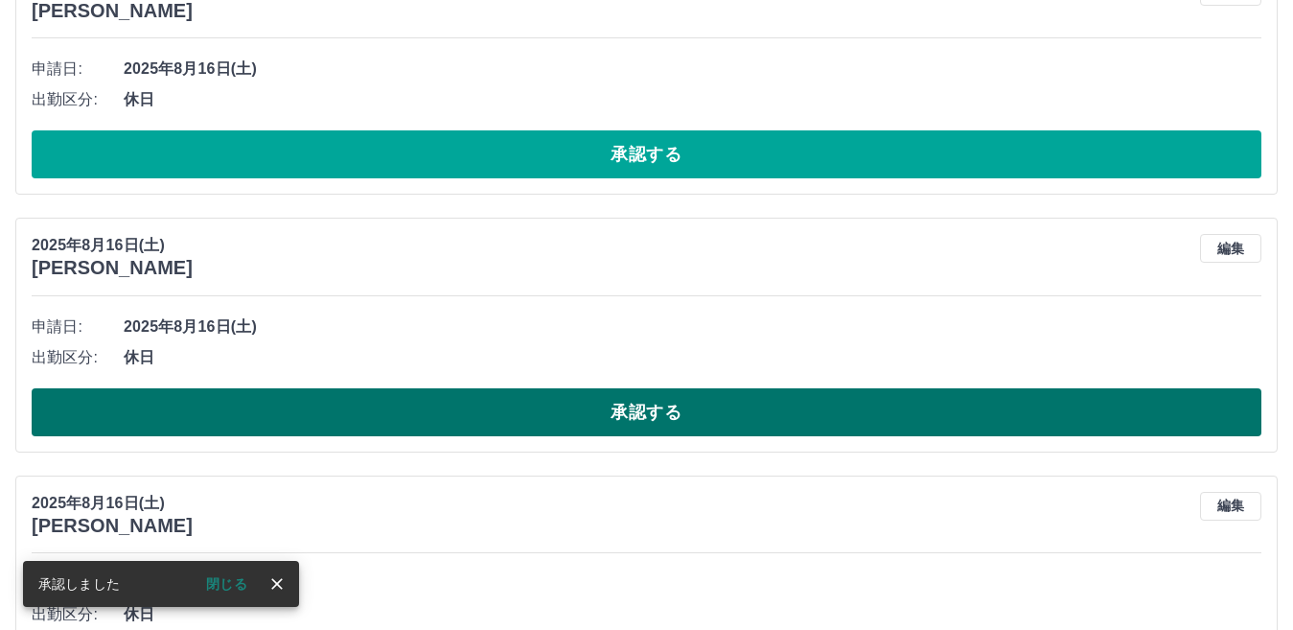
click at [659, 415] on button "承認する" at bounding box center [646, 412] width 1229 height 48
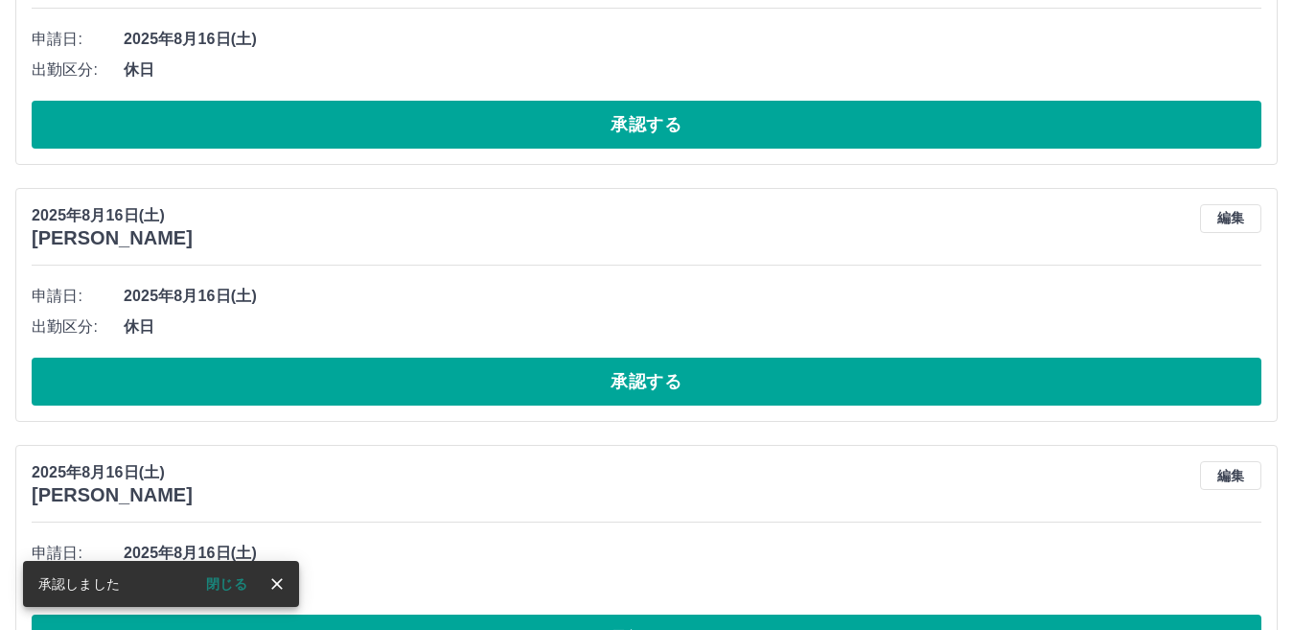
scroll to position [5569, 0]
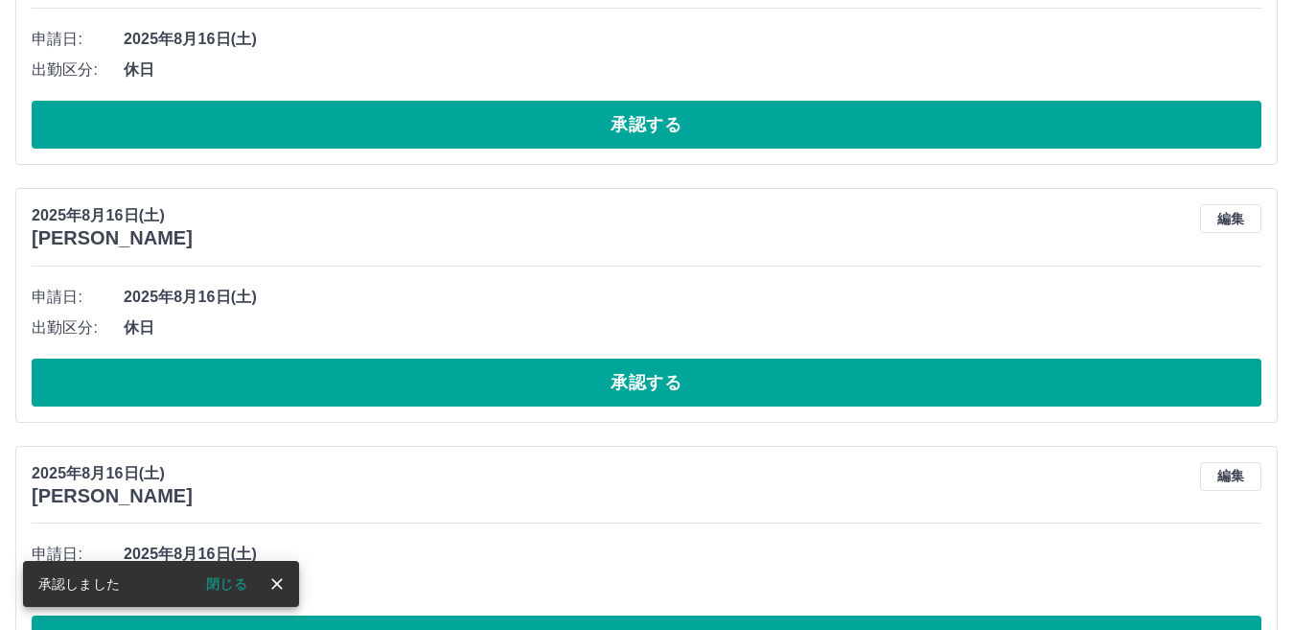
click at [652, 379] on button "承認する" at bounding box center [646, 382] width 1229 height 48
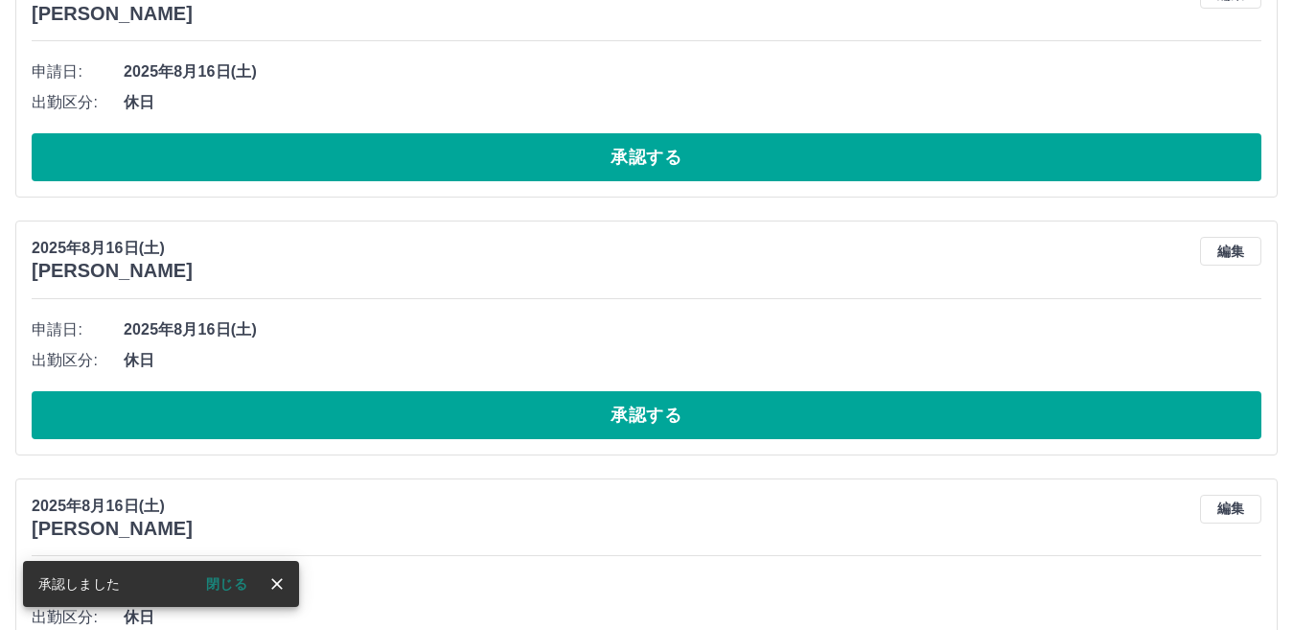
scroll to position [5503, 0]
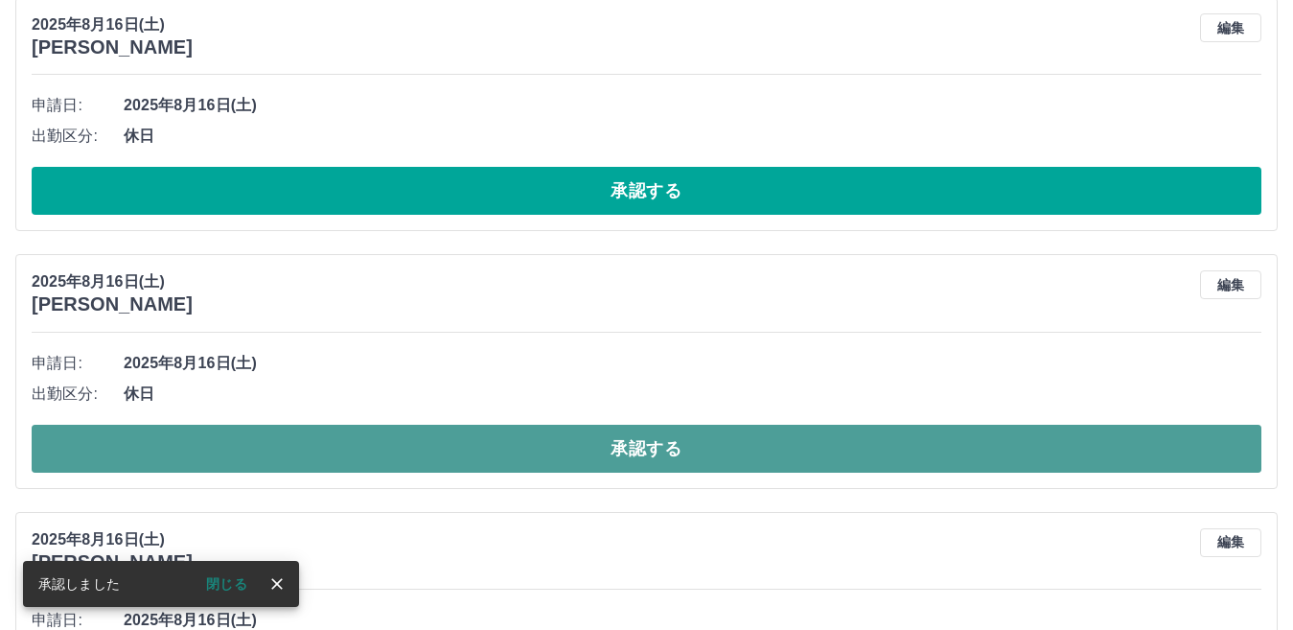
click at [658, 445] on button "承認する" at bounding box center [646, 449] width 1229 height 48
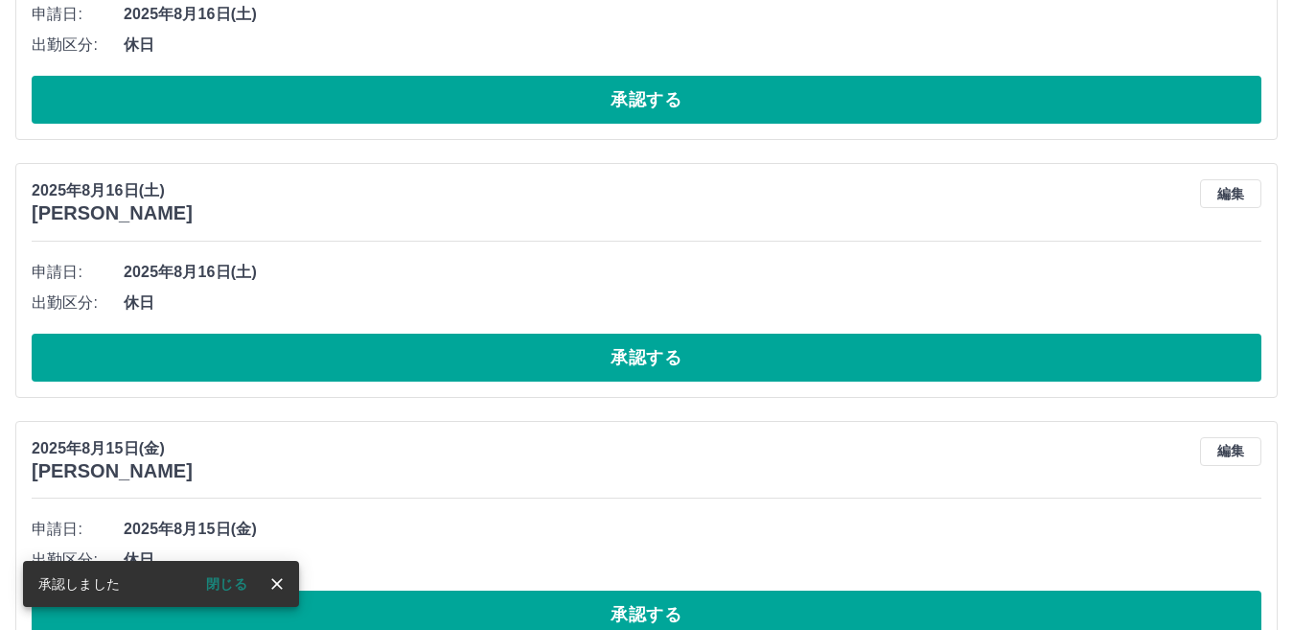
scroll to position [6109, 0]
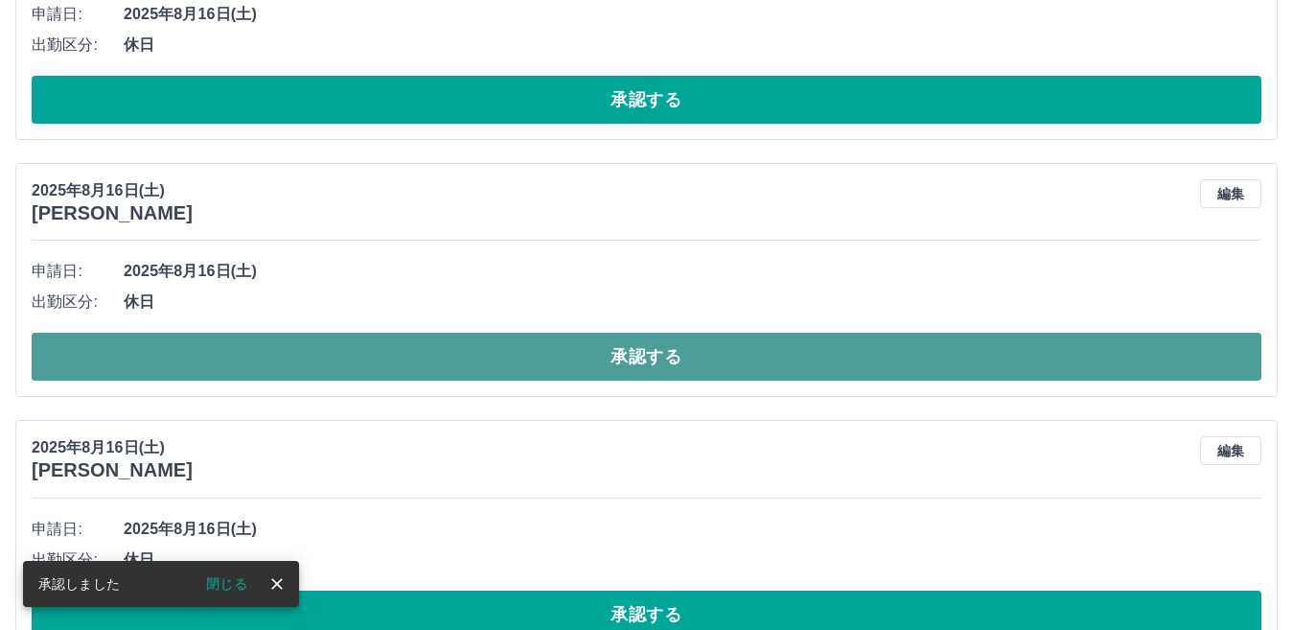
click at [629, 356] on button "承認する" at bounding box center [646, 357] width 1229 height 48
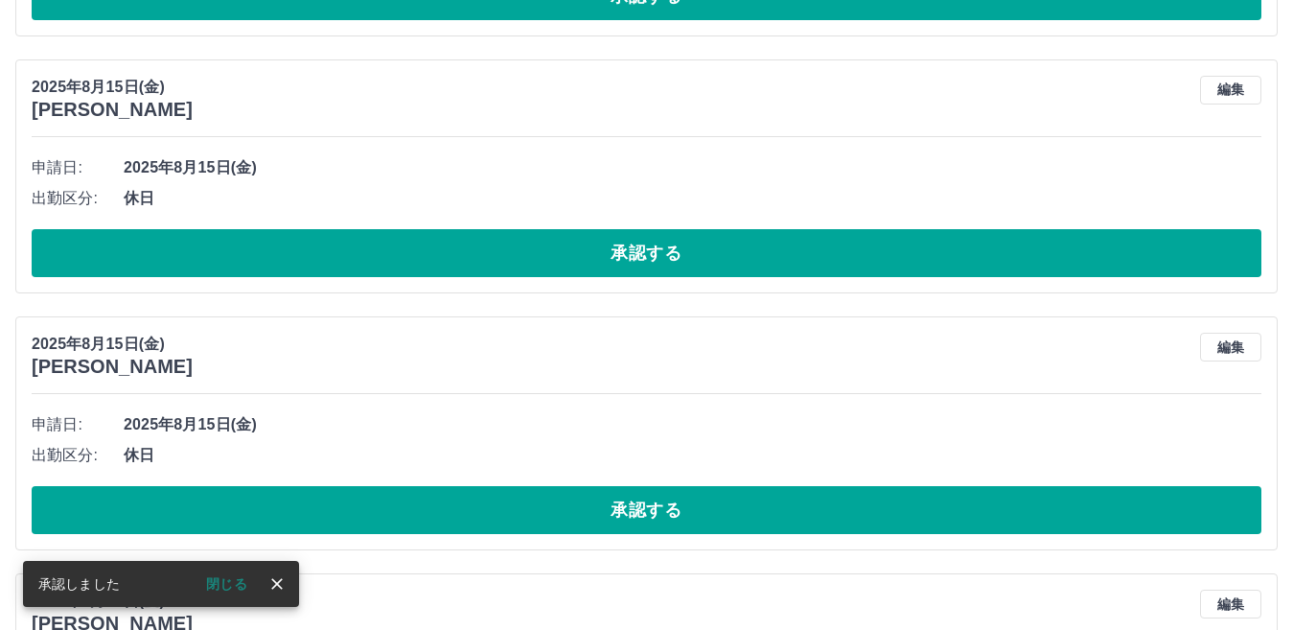
scroll to position [6810, 0]
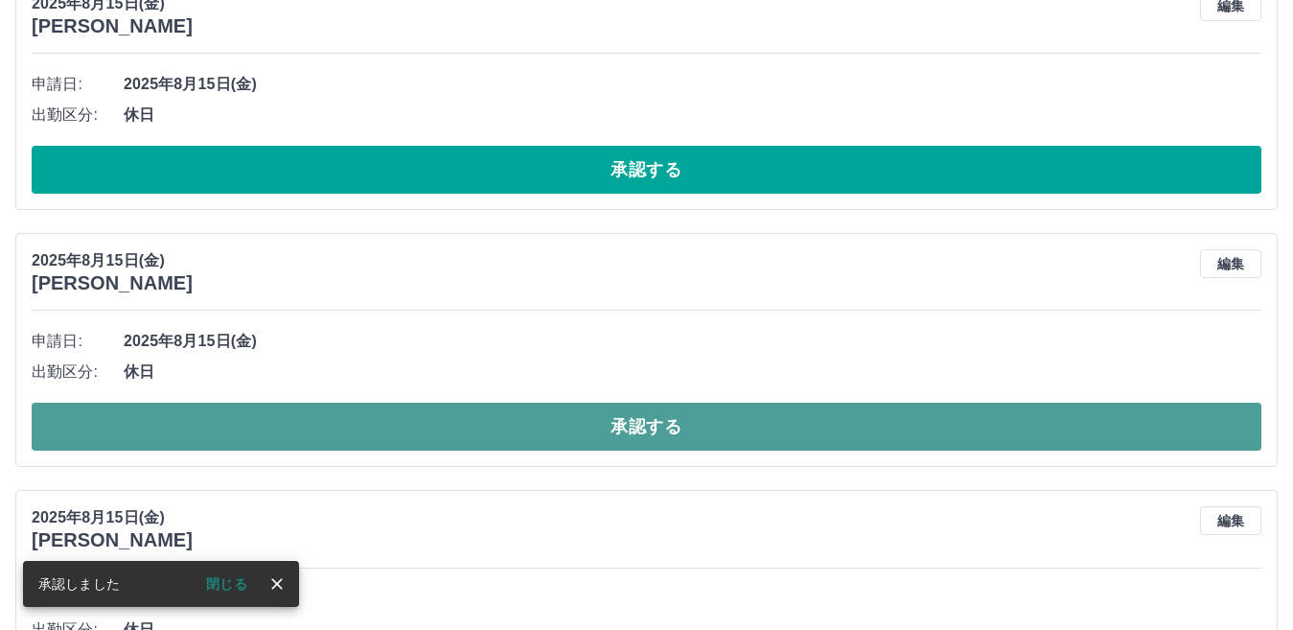
click at [655, 421] on button "承認する" at bounding box center [646, 426] width 1229 height 48
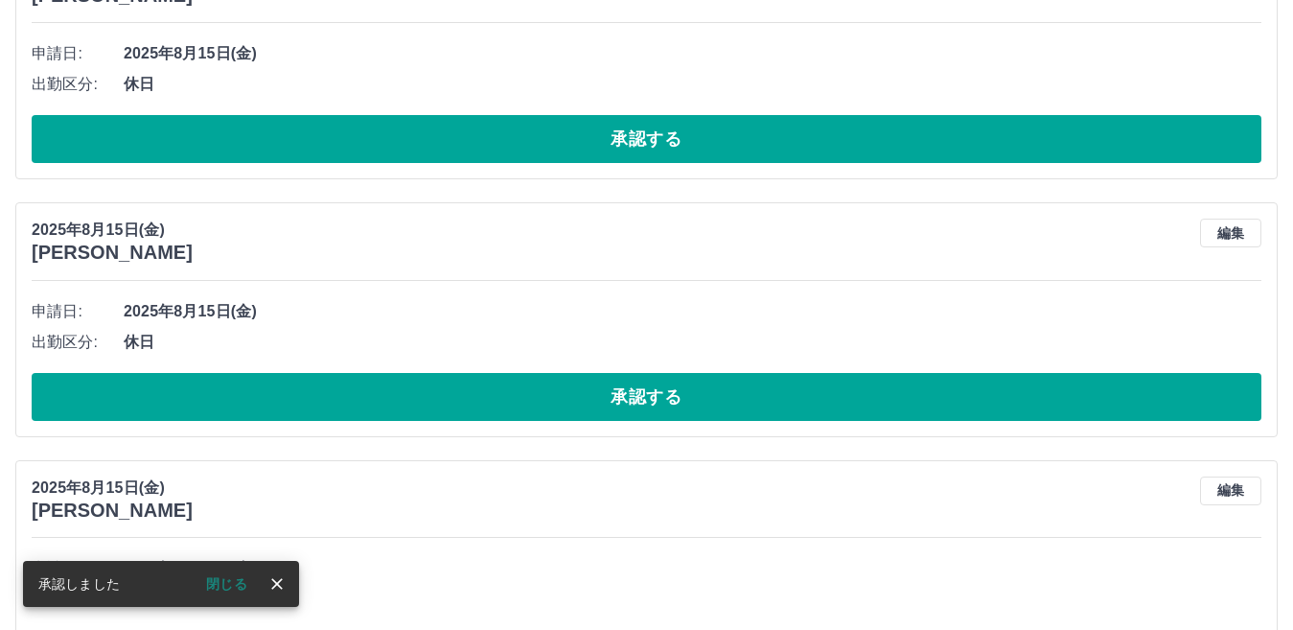
scroll to position [6841, 0]
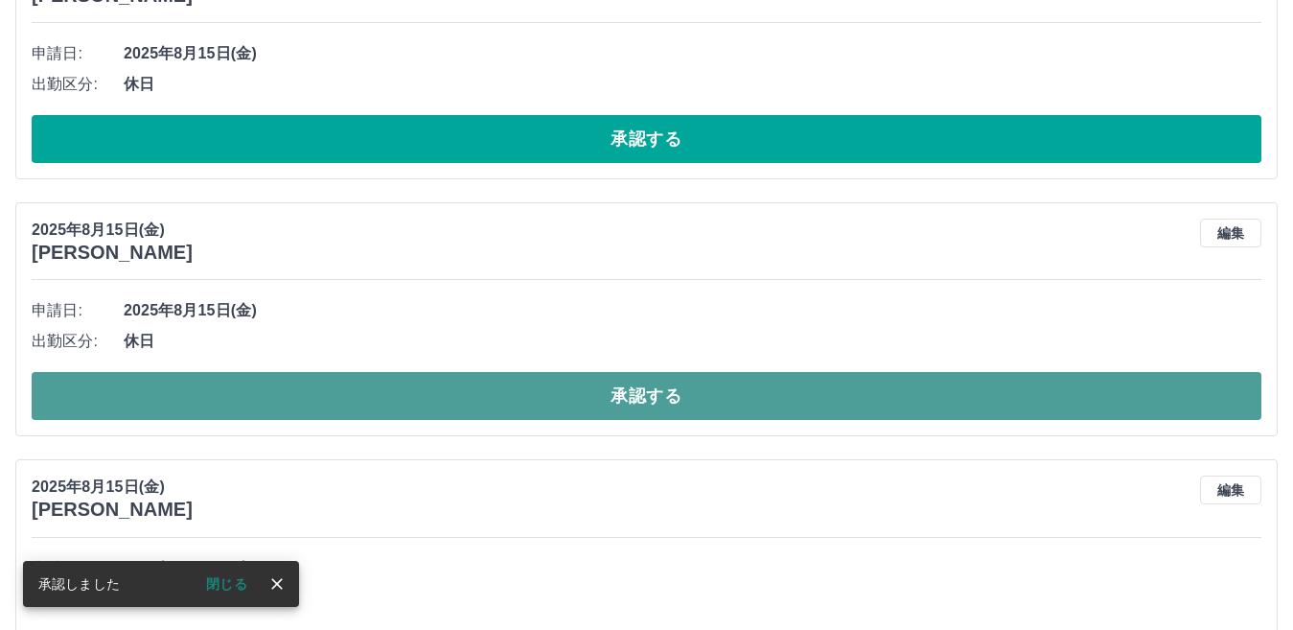
click at [643, 397] on button "承認する" at bounding box center [646, 396] width 1229 height 48
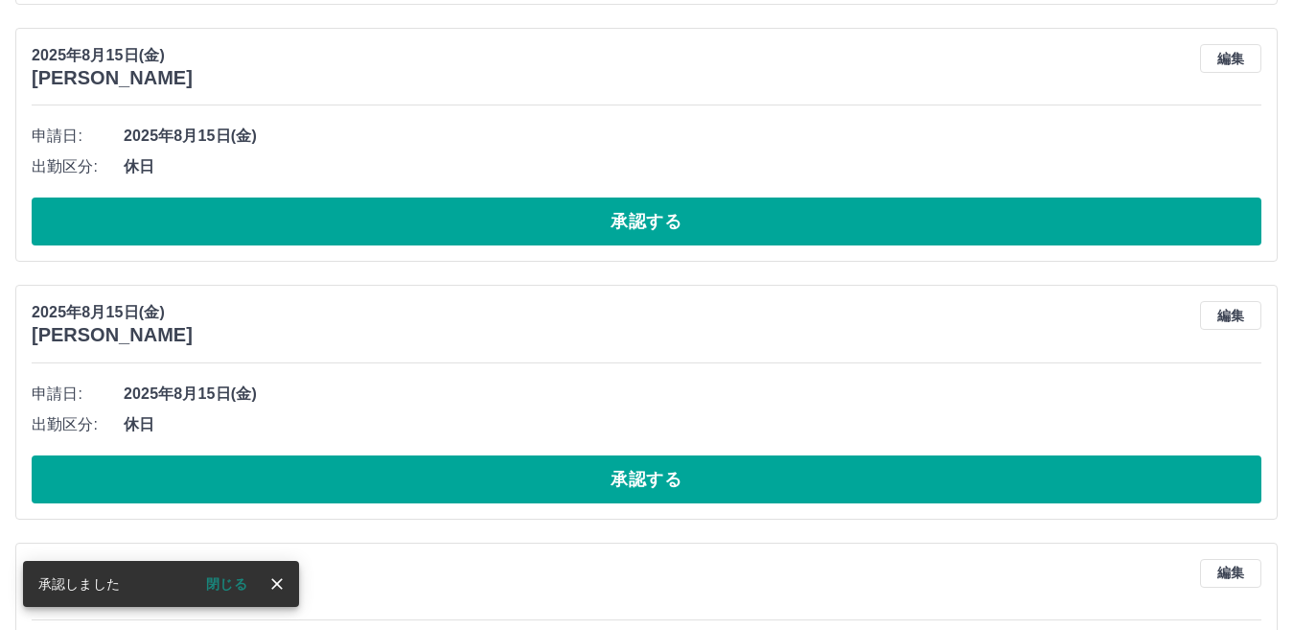
scroll to position [7033, 0]
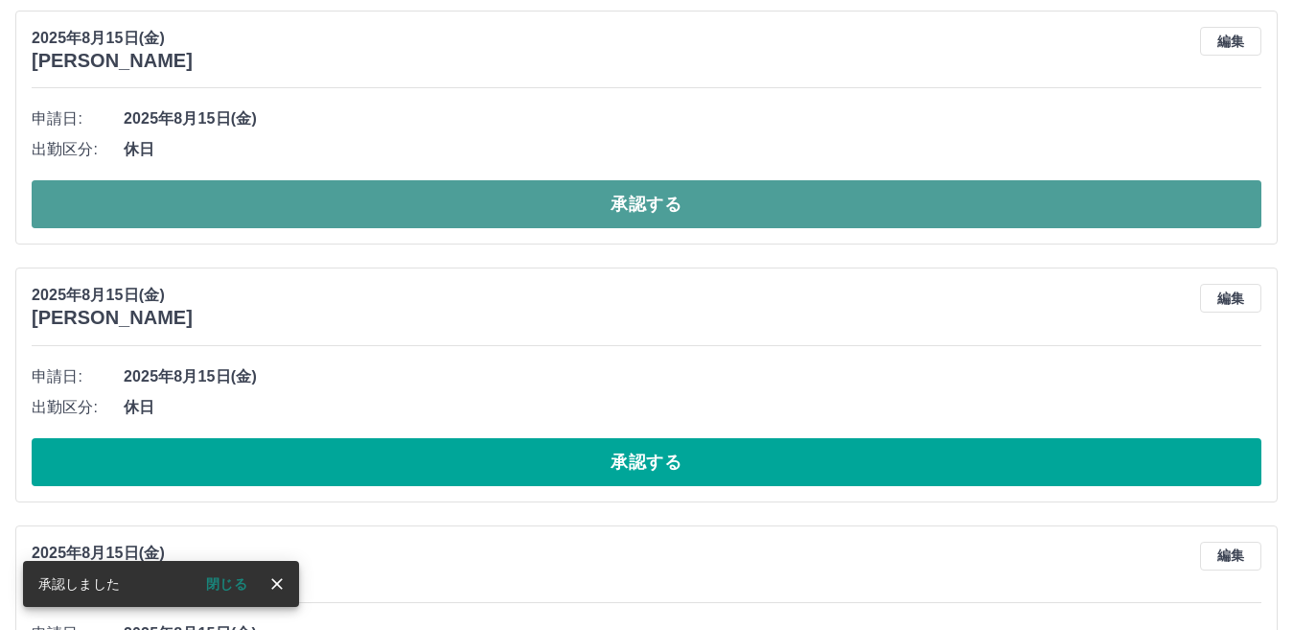
click at [643, 201] on button "承認する" at bounding box center [646, 204] width 1229 height 48
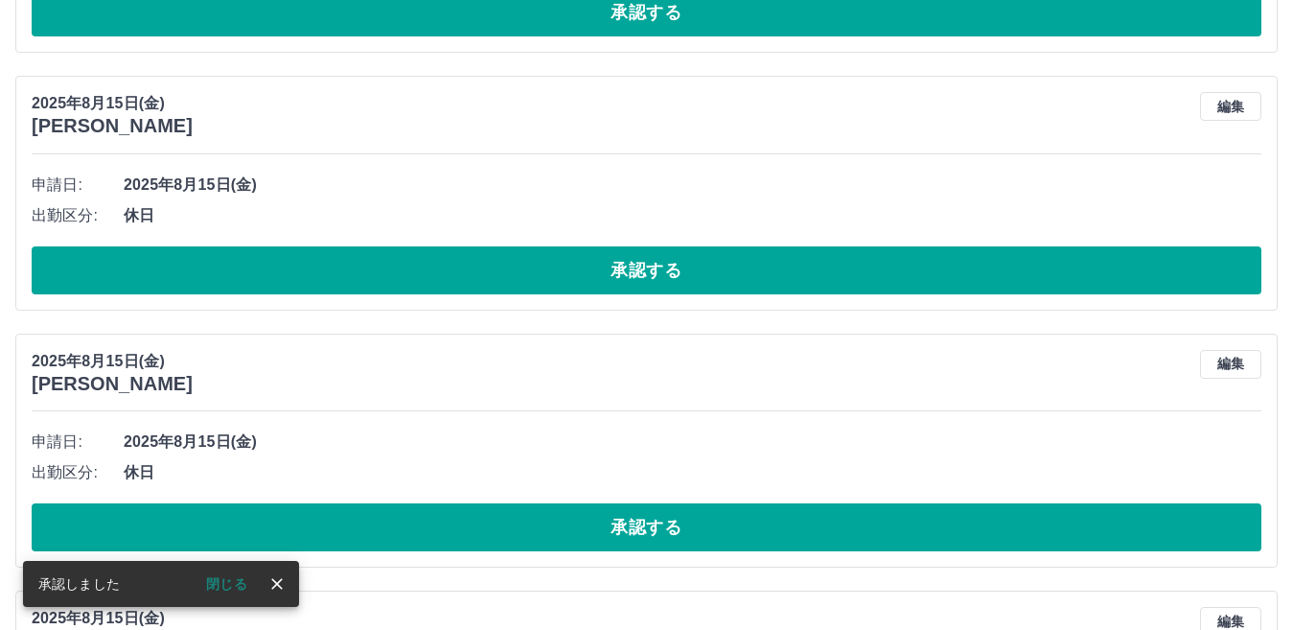
scroll to position [6967, 0]
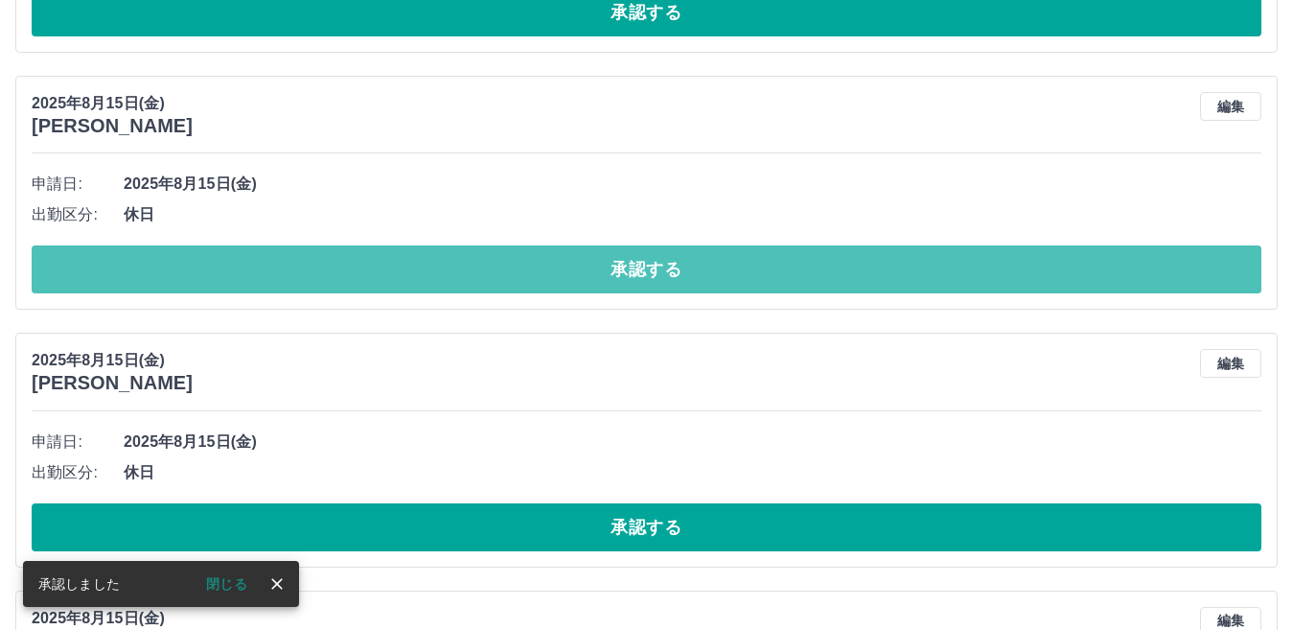
click at [649, 277] on button "承認する" at bounding box center [646, 269] width 1229 height 48
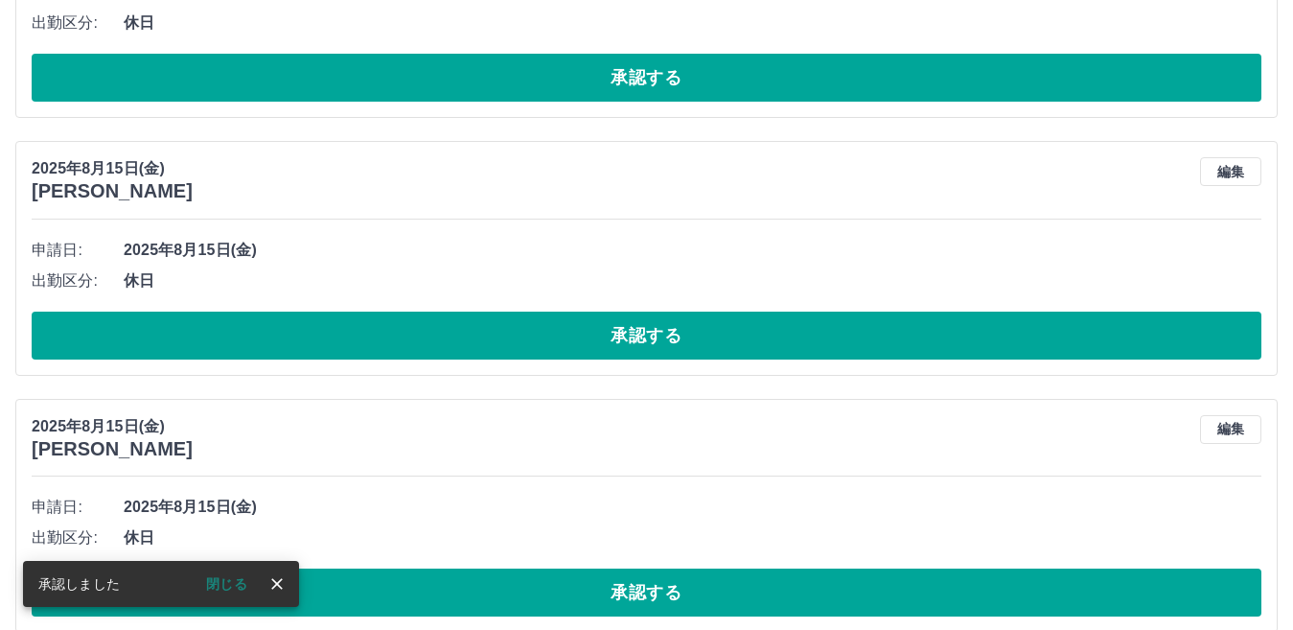
scroll to position [6902, 0]
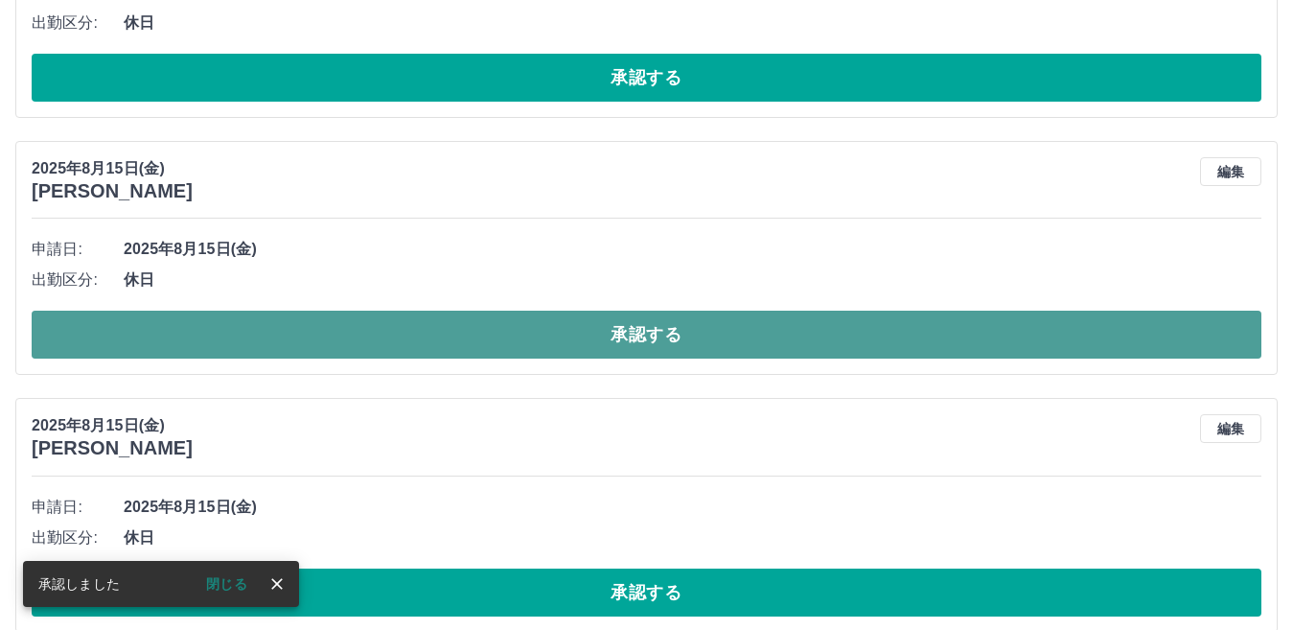
click at [643, 340] on button "承認する" at bounding box center [646, 334] width 1229 height 48
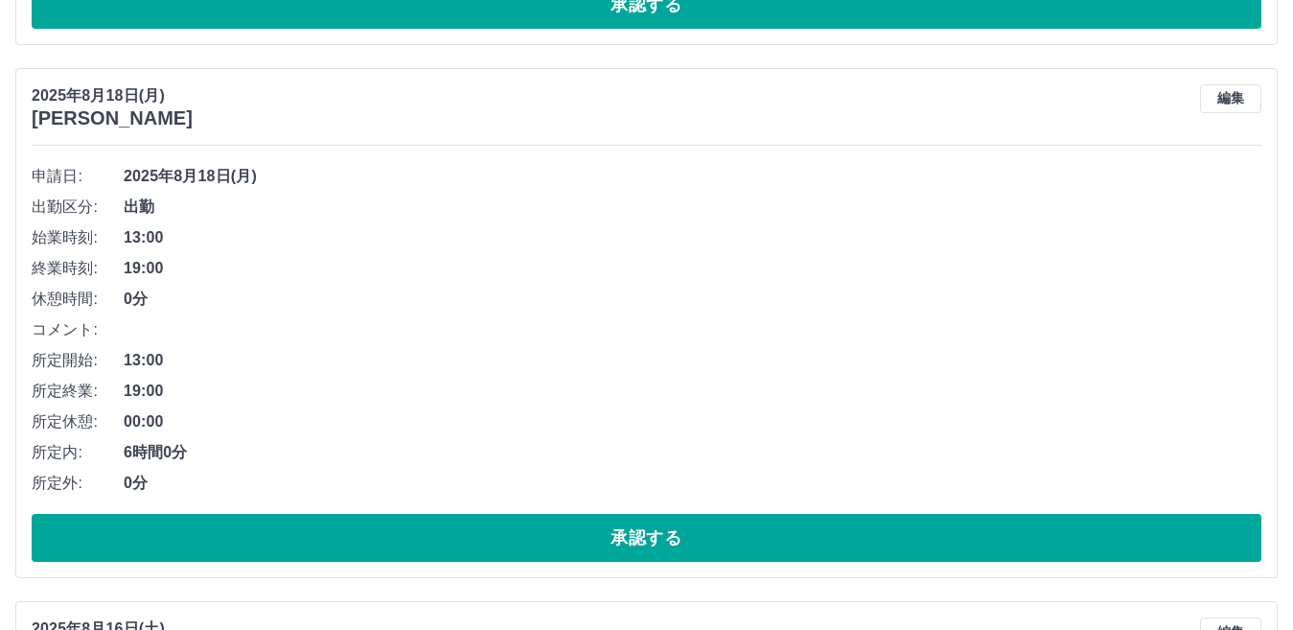
scroll to position [3453, 0]
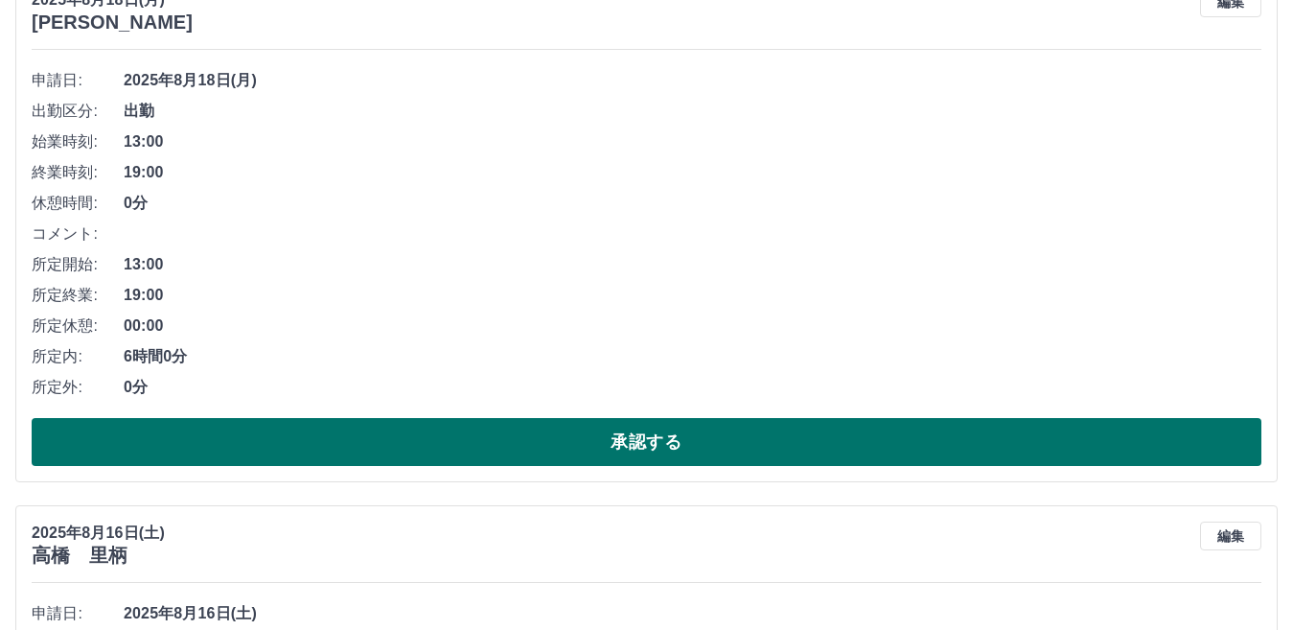
click at [625, 443] on button "承認する" at bounding box center [646, 442] width 1229 height 48
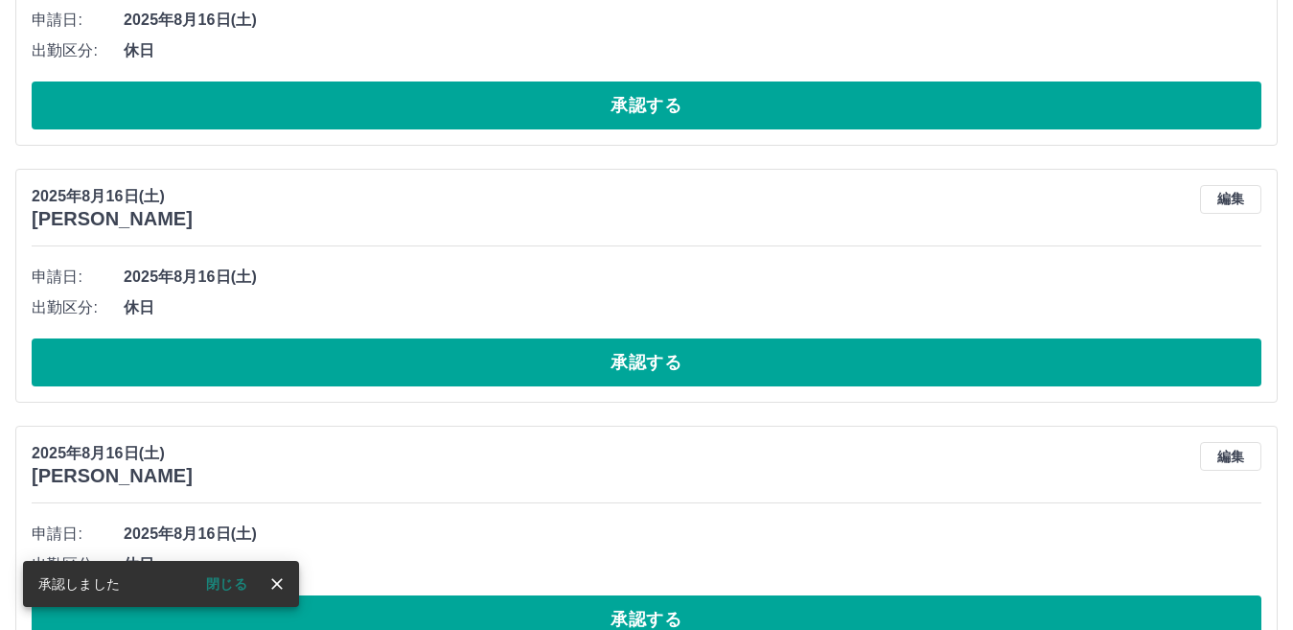
scroll to position [3495, 0]
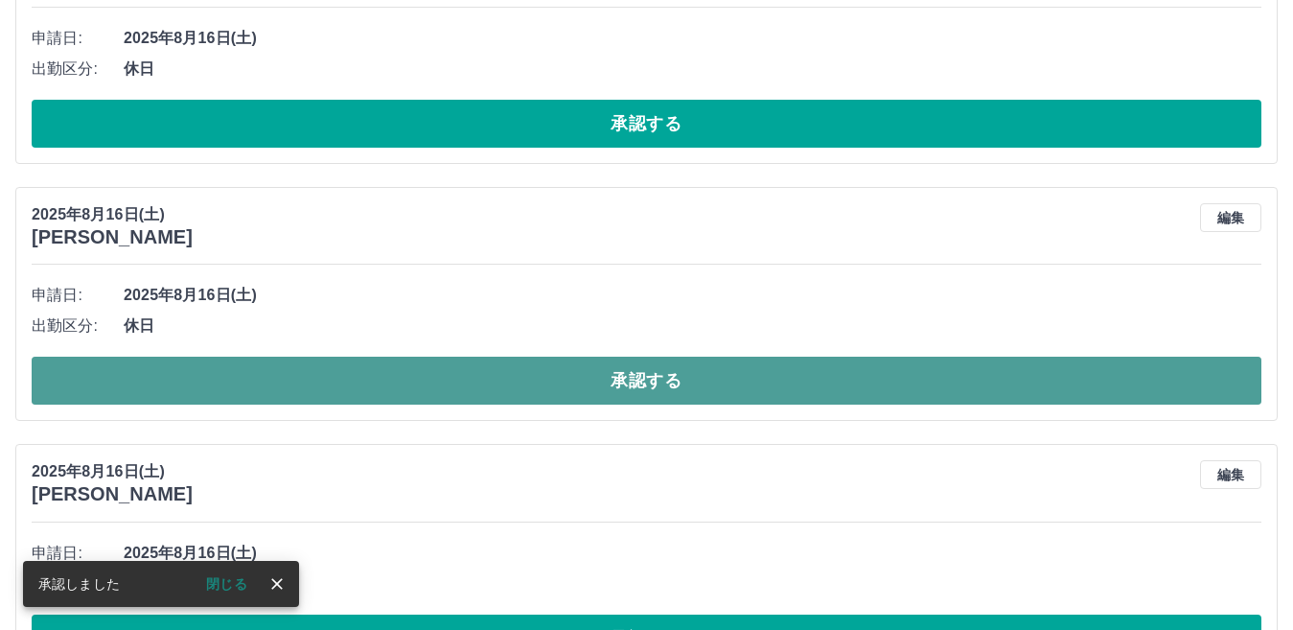
click at [633, 383] on button "承認する" at bounding box center [646, 380] width 1229 height 48
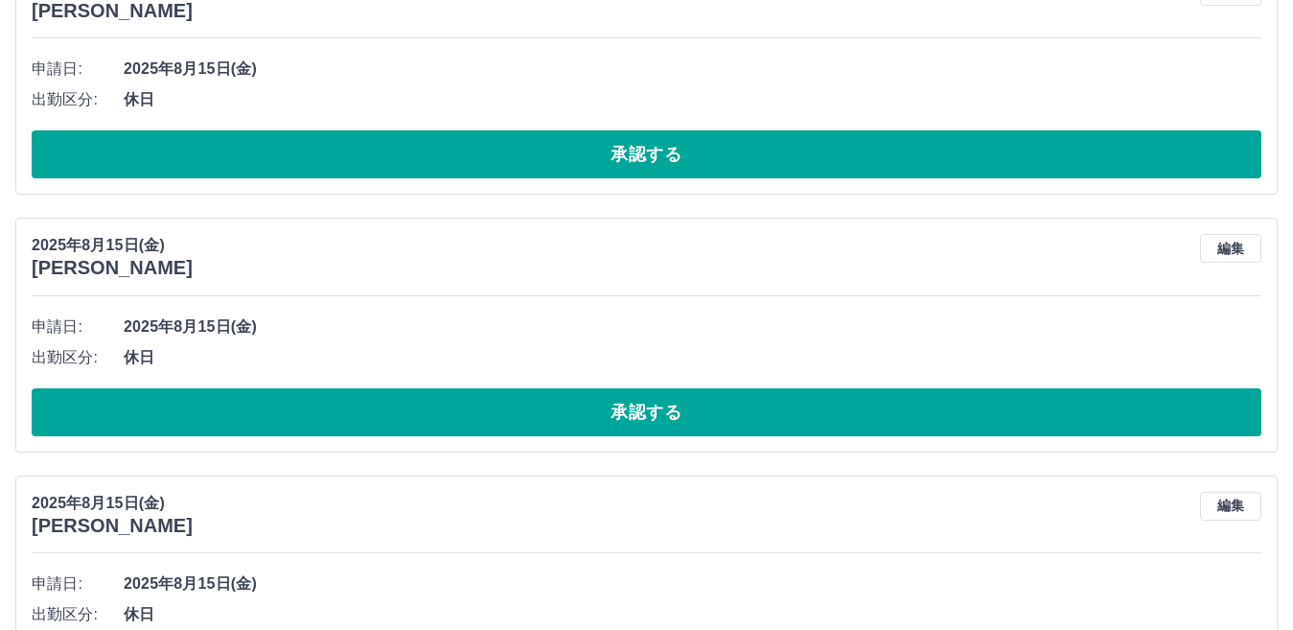
scroll to position [6082, 0]
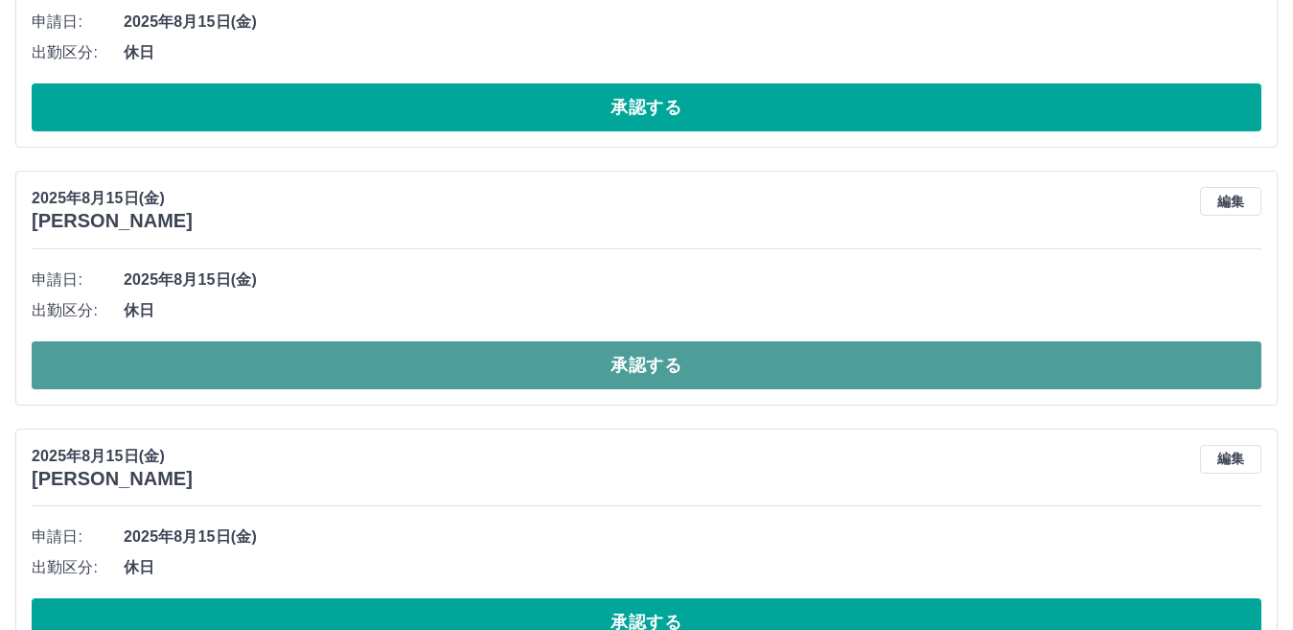
click at [633, 352] on button "承認する" at bounding box center [646, 365] width 1229 height 48
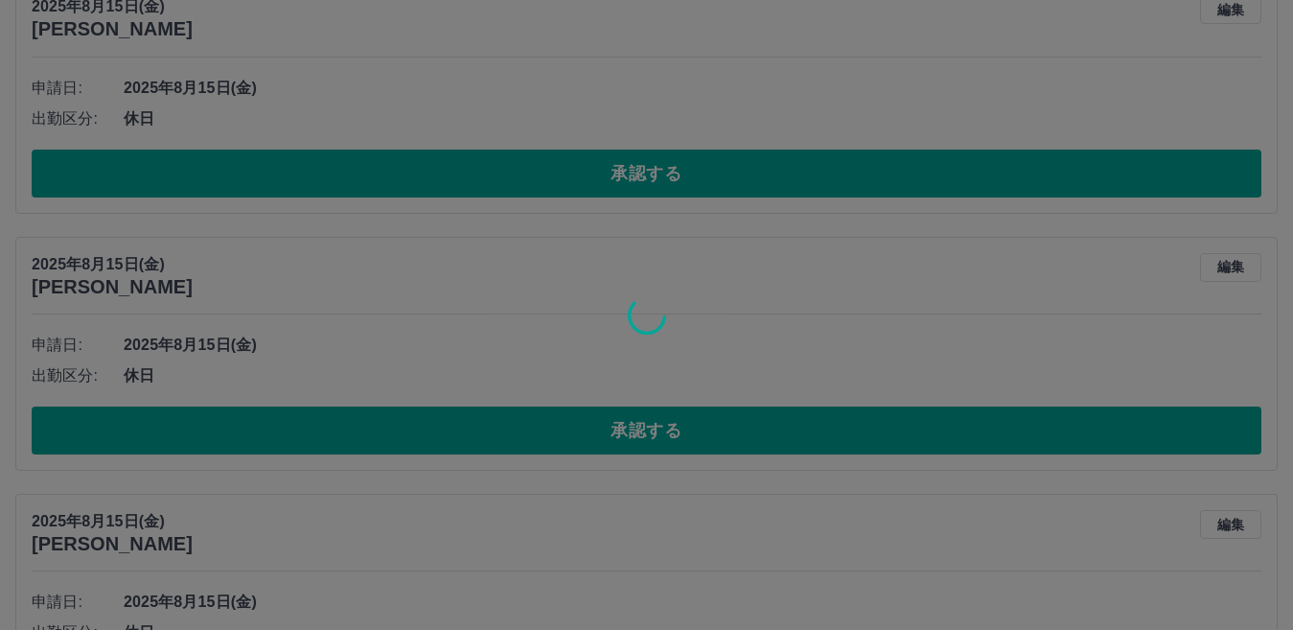
scroll to position [6016, 0]
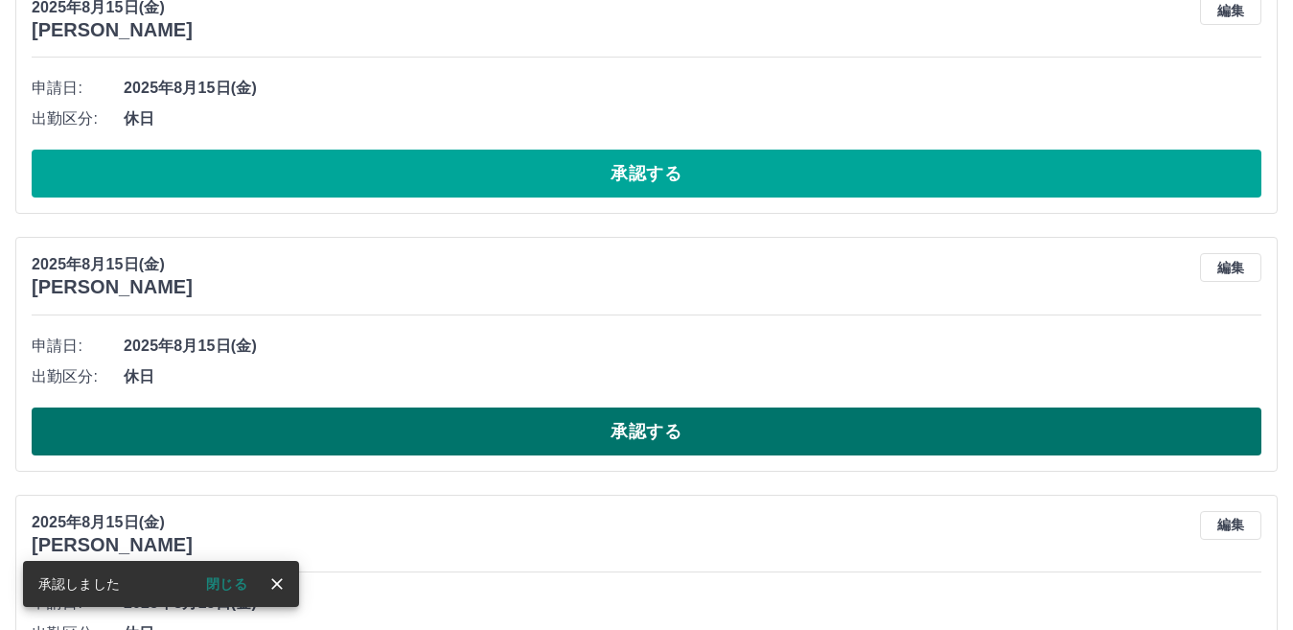
click at [643, 436] on button "承認する" at bounding box center [646, 431] width 1229 height 48
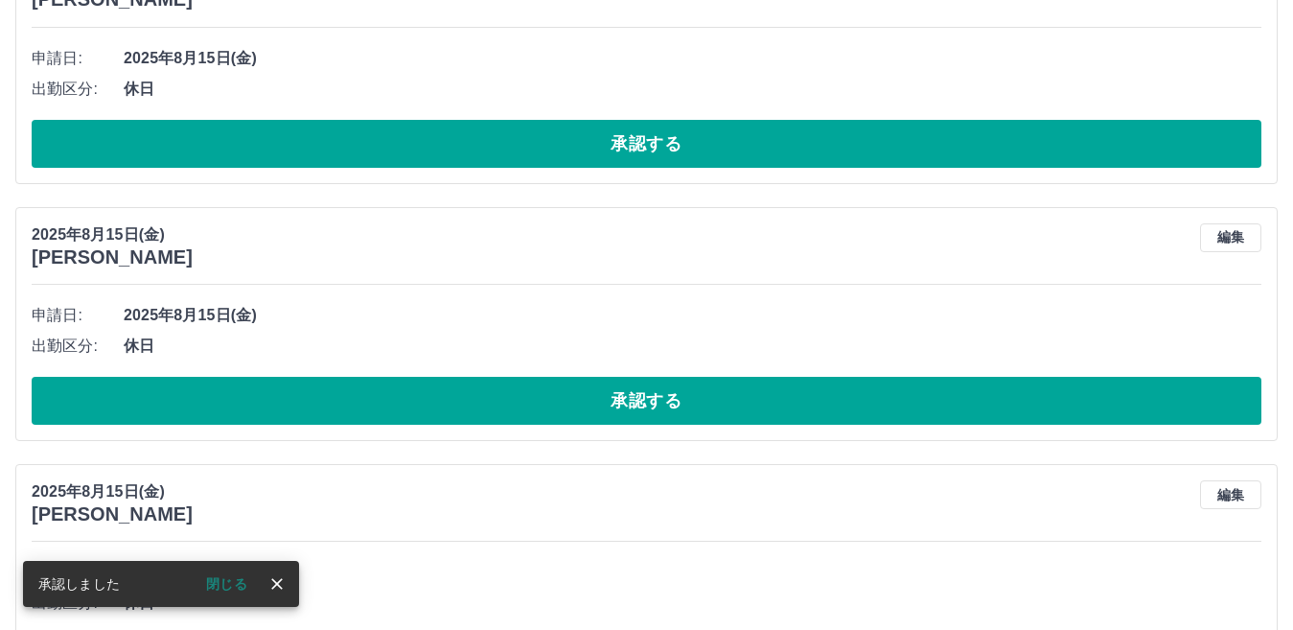
scroll to position [6046, 0]
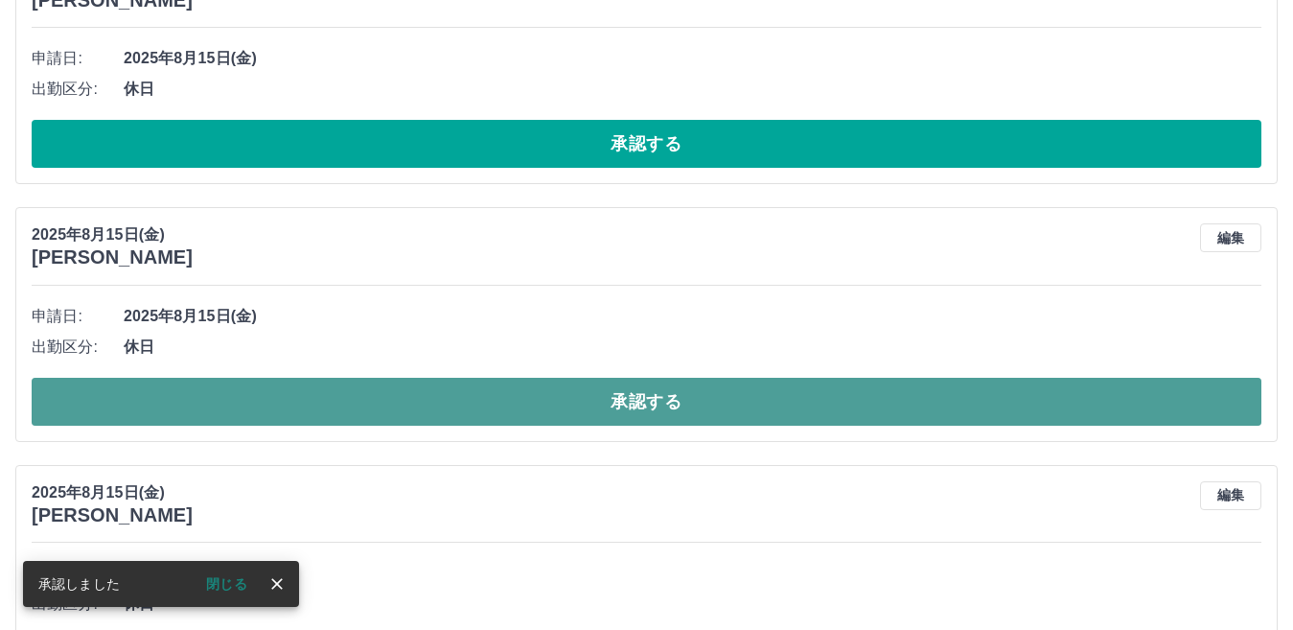
click at [648, 398] on button "承認する" at bounding box center [646, 402] width 1229 height 48
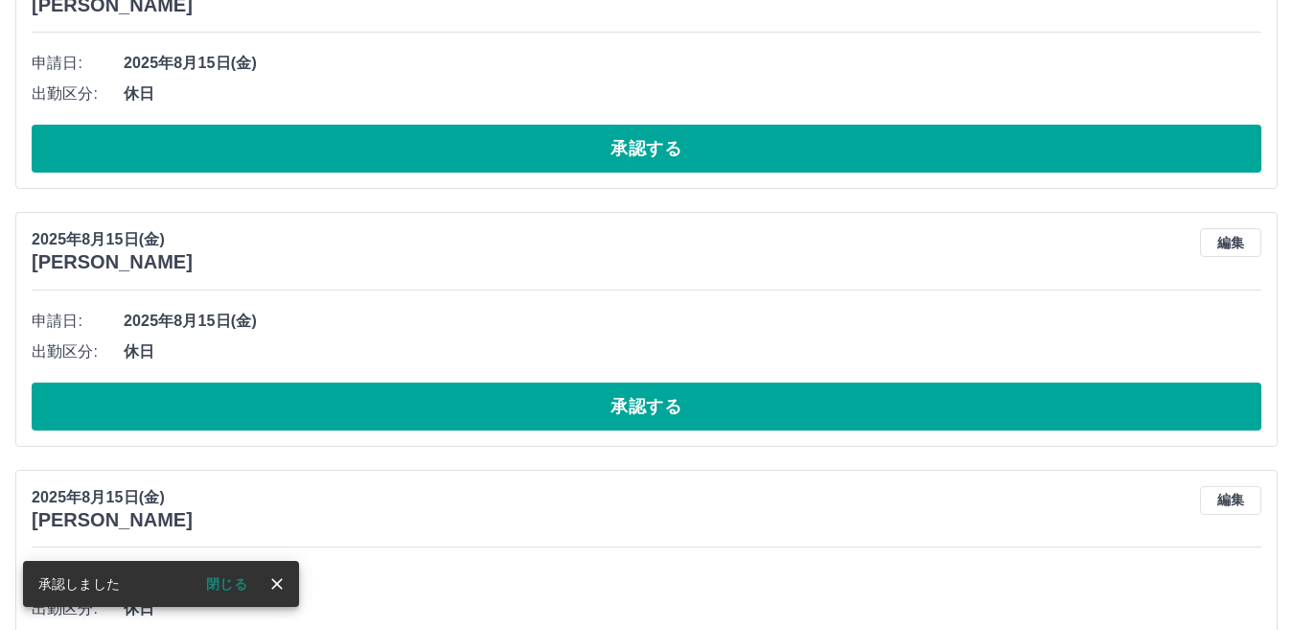
scroll to position [6555, 0]
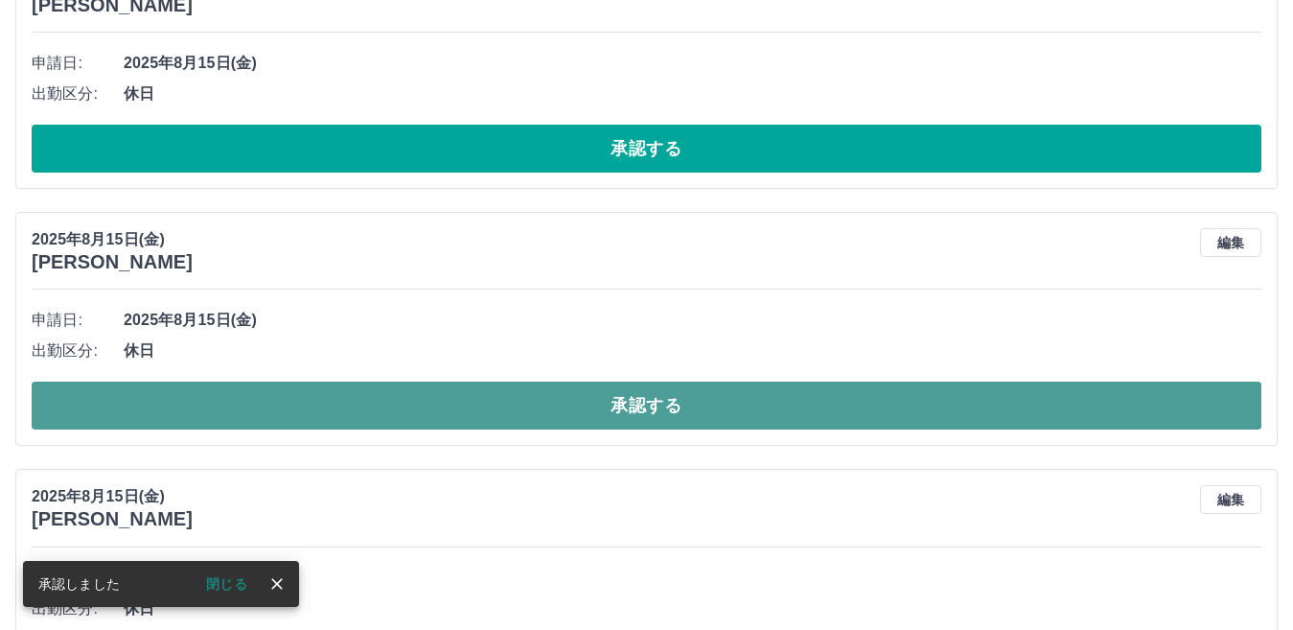
click at [649, 401] on button "承認する" at bounding box center [646, 405] width 1229 height 48
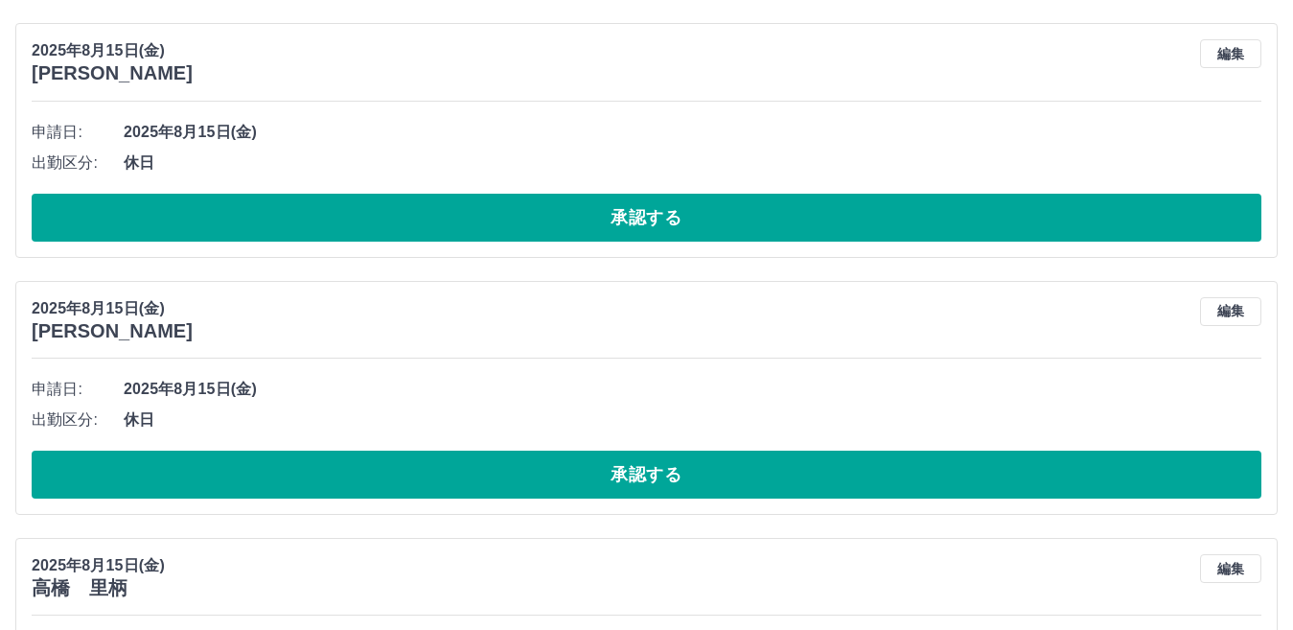
scroll to position [7034, 0]
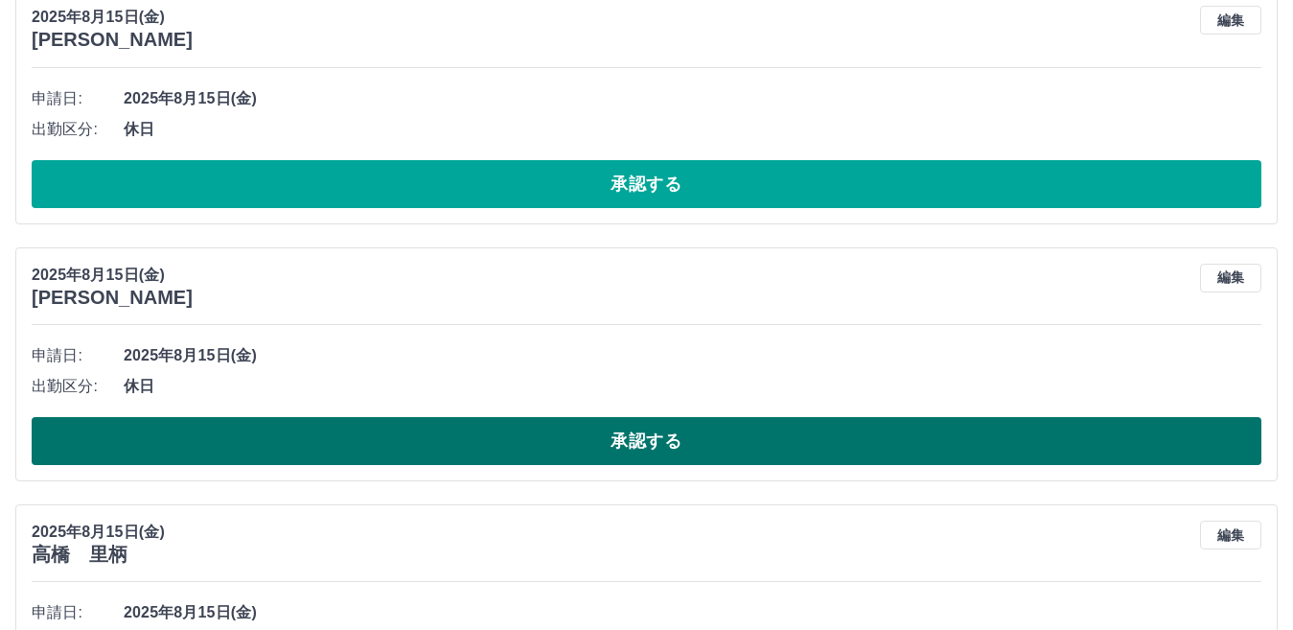
click at [652, 443] on button "承認する" at bounding box center [646, 441] width 1229 height 48
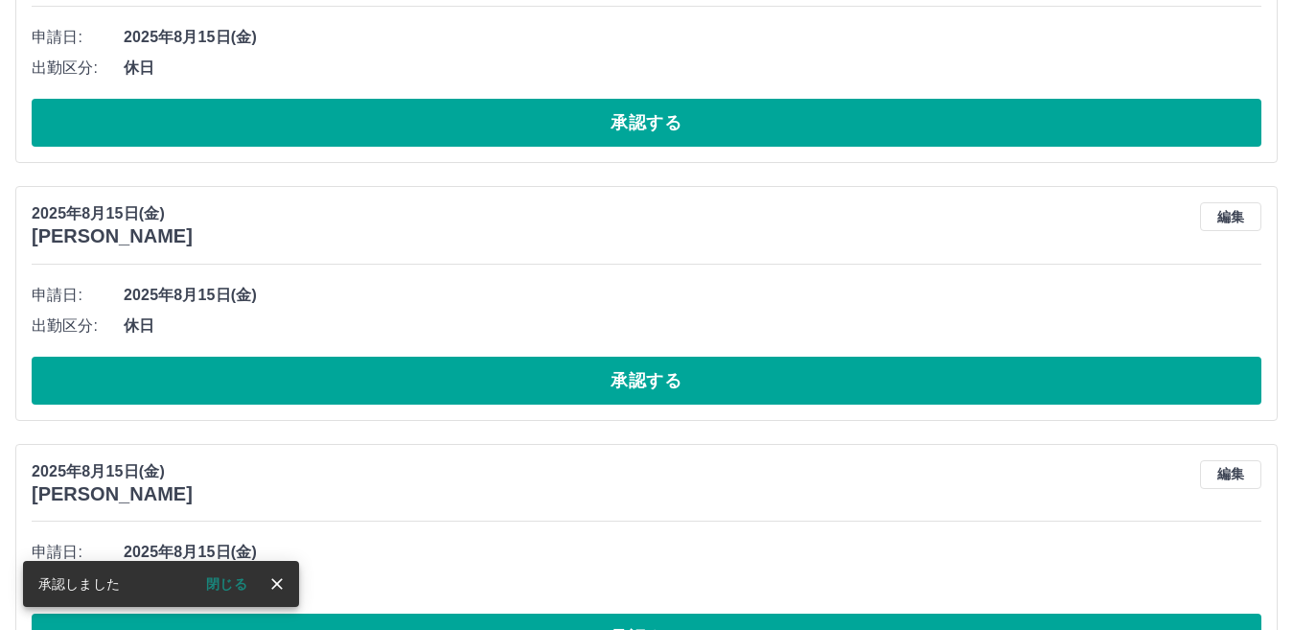
scroll to position [7353, 0]
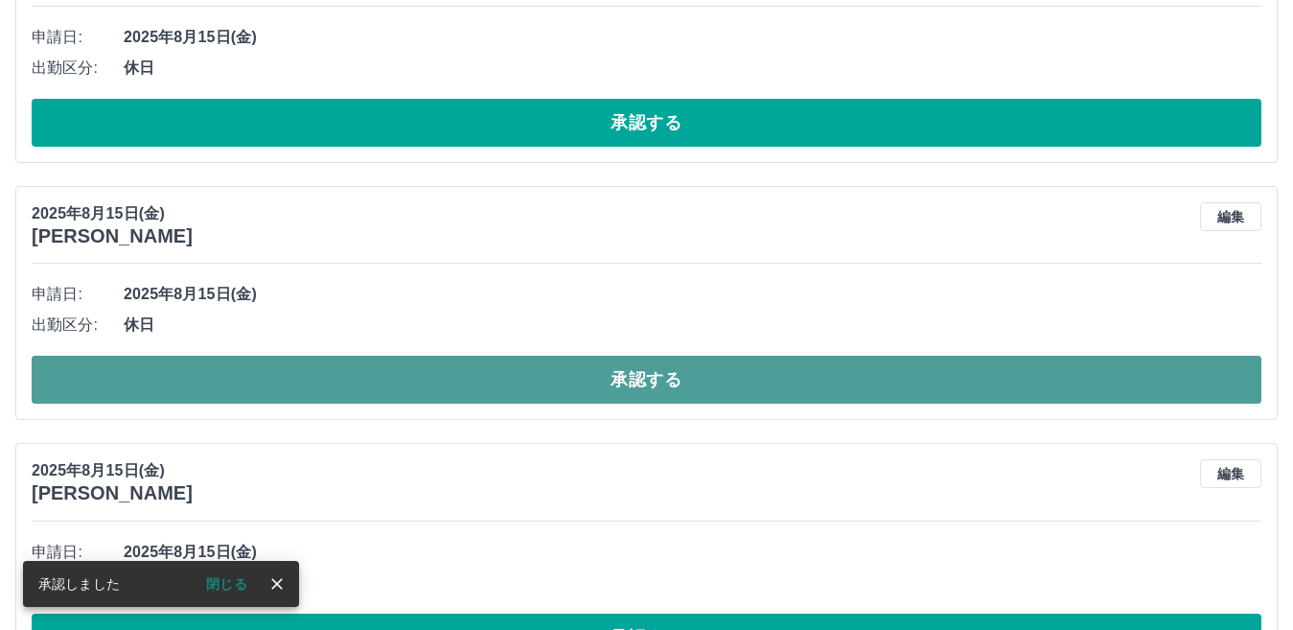
click at [651, 381] on button "承認する" at bounding box center [646, 380] width 1229 height 48
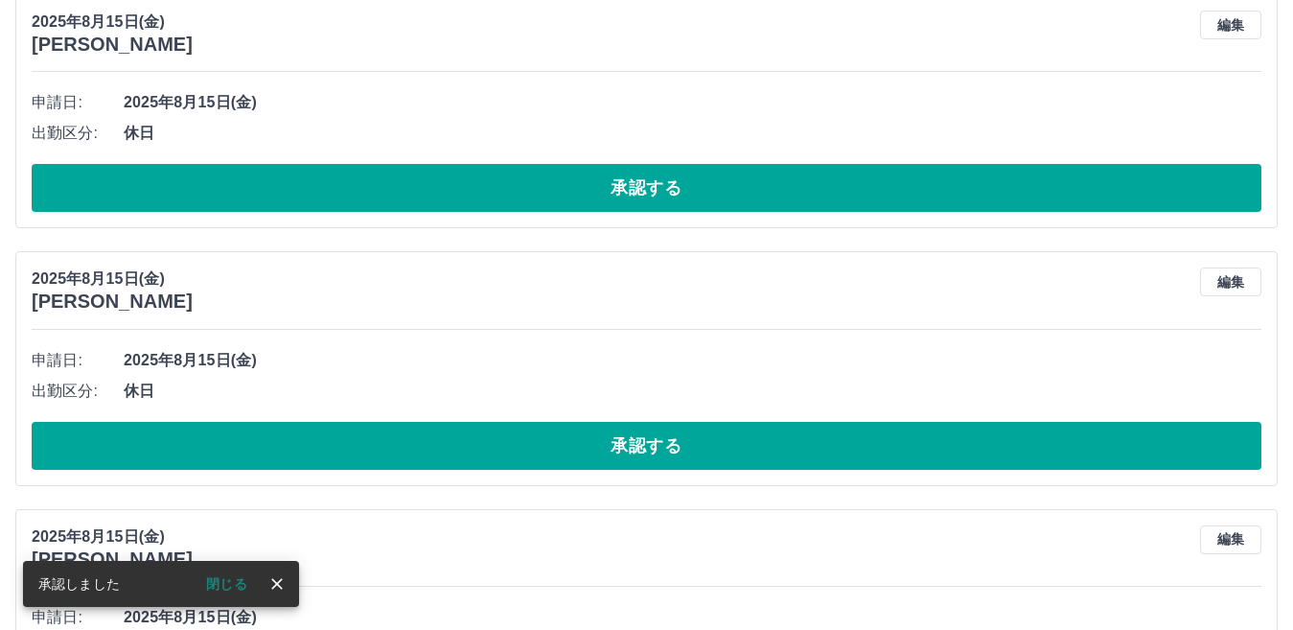
scroll to position [7287, 0]
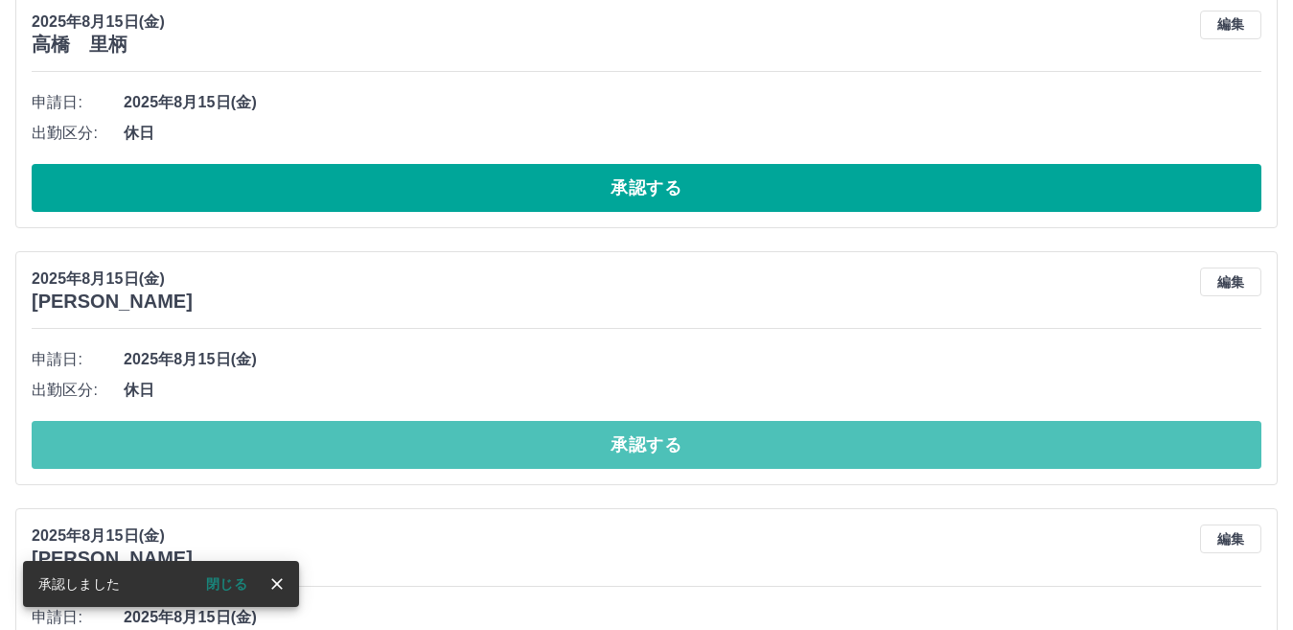
click at [650, 446] on button "承認する" at bounding box center [646, 445] width 1229 height 48
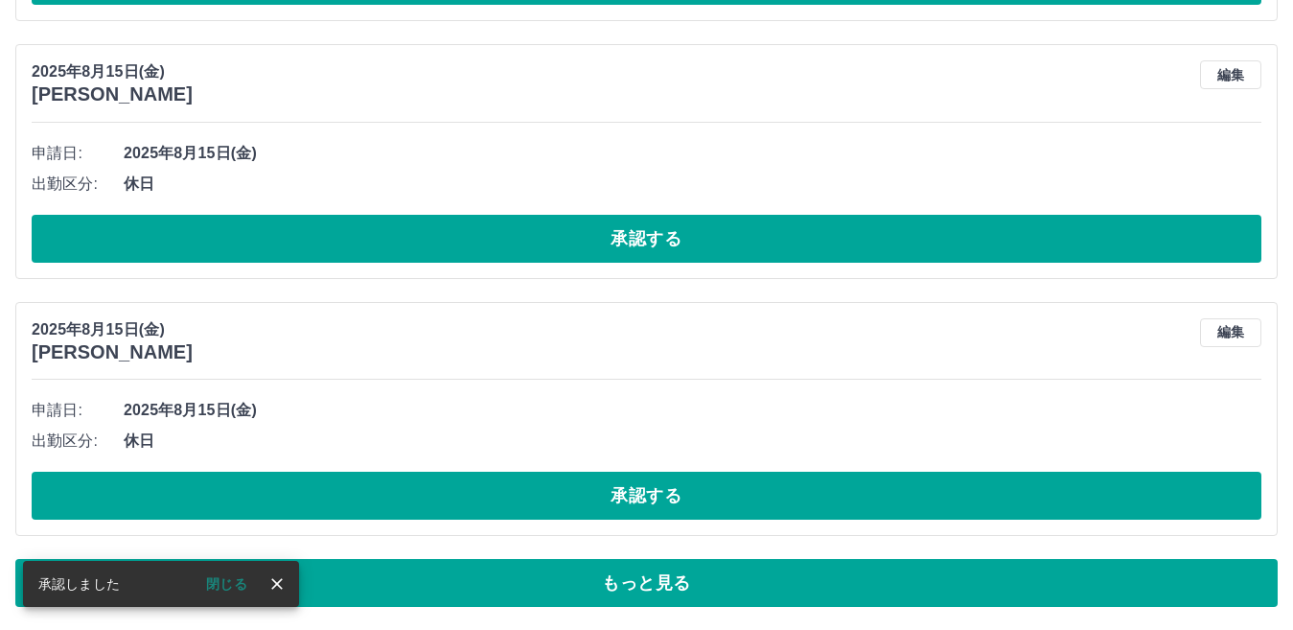
scroll to position [7496, 0]
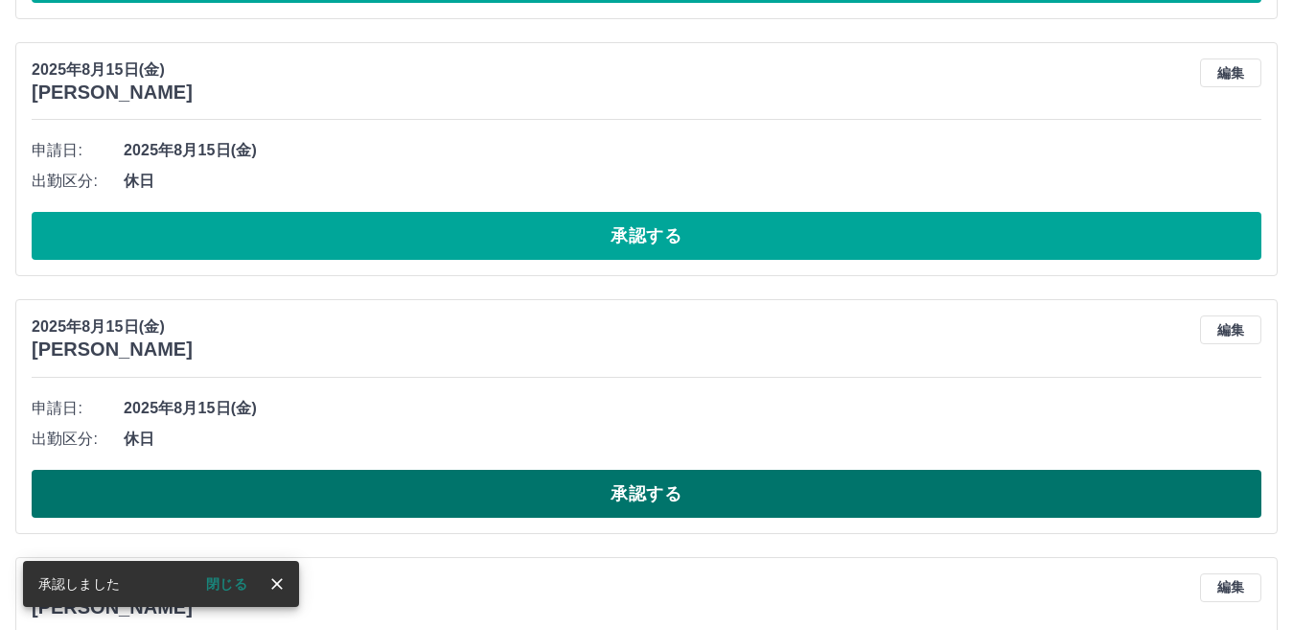
click at [649, 492] on button "承認する" at bounding box center [646, 494] width 1229 height 48
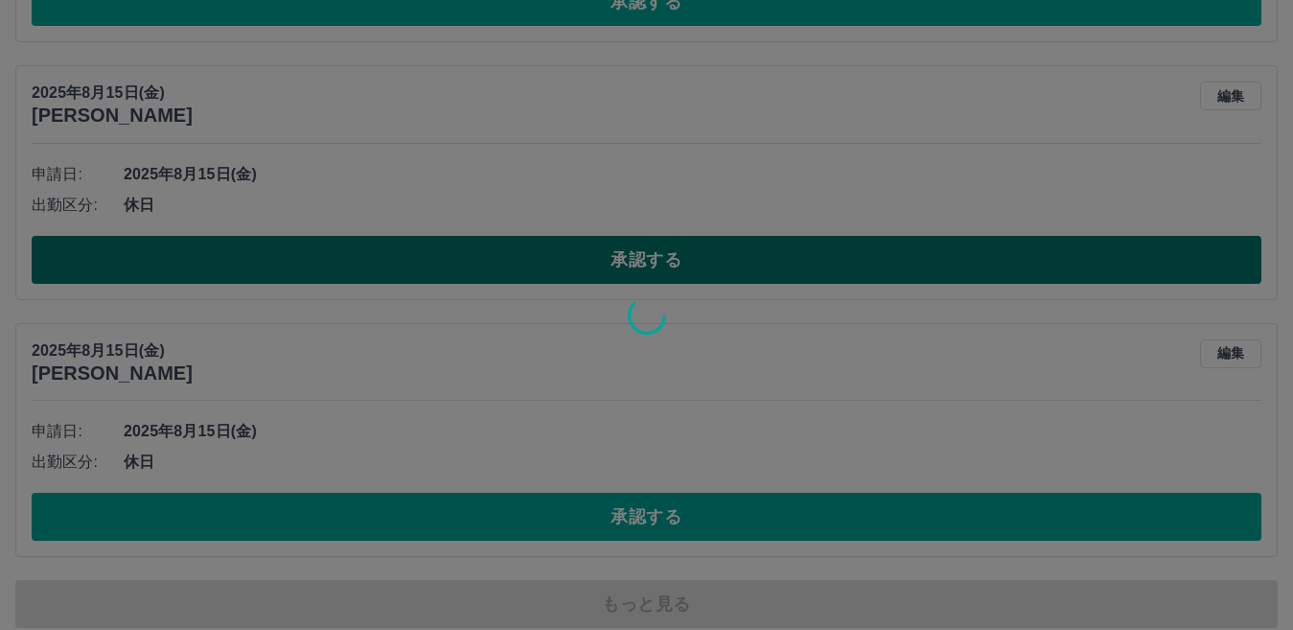
scroll to position [7753, 0]
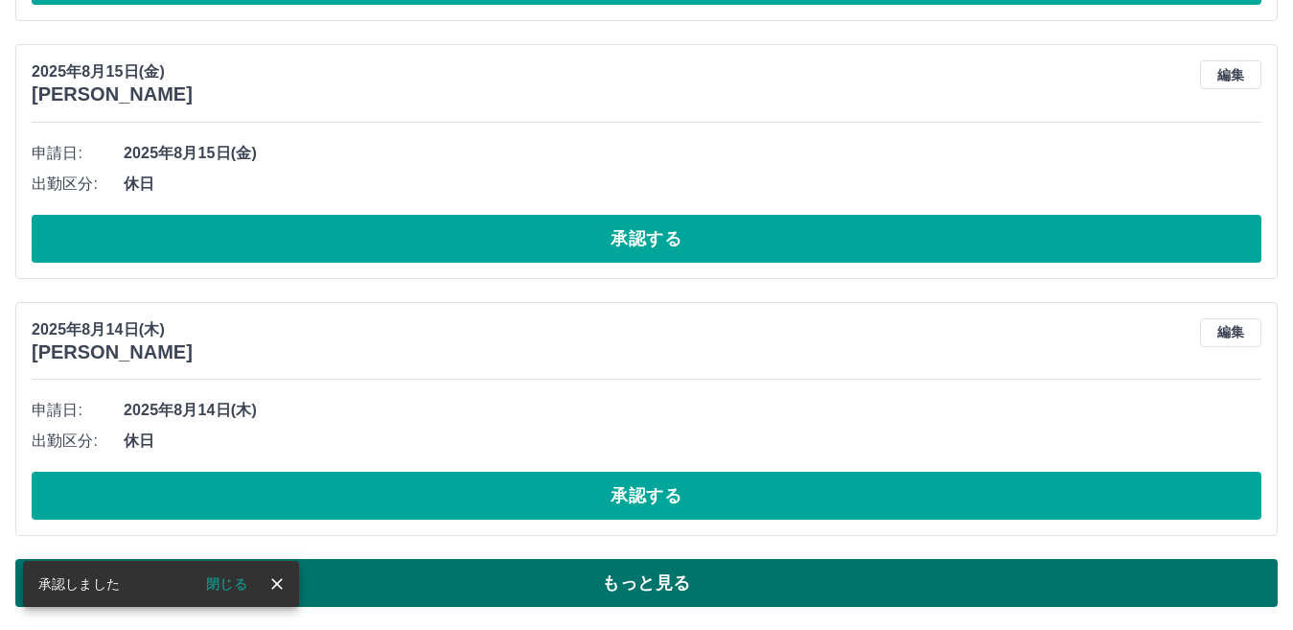
click at [633, 585] on button "もっと見る" at bounding box center [646, 583] width 1262 height 48
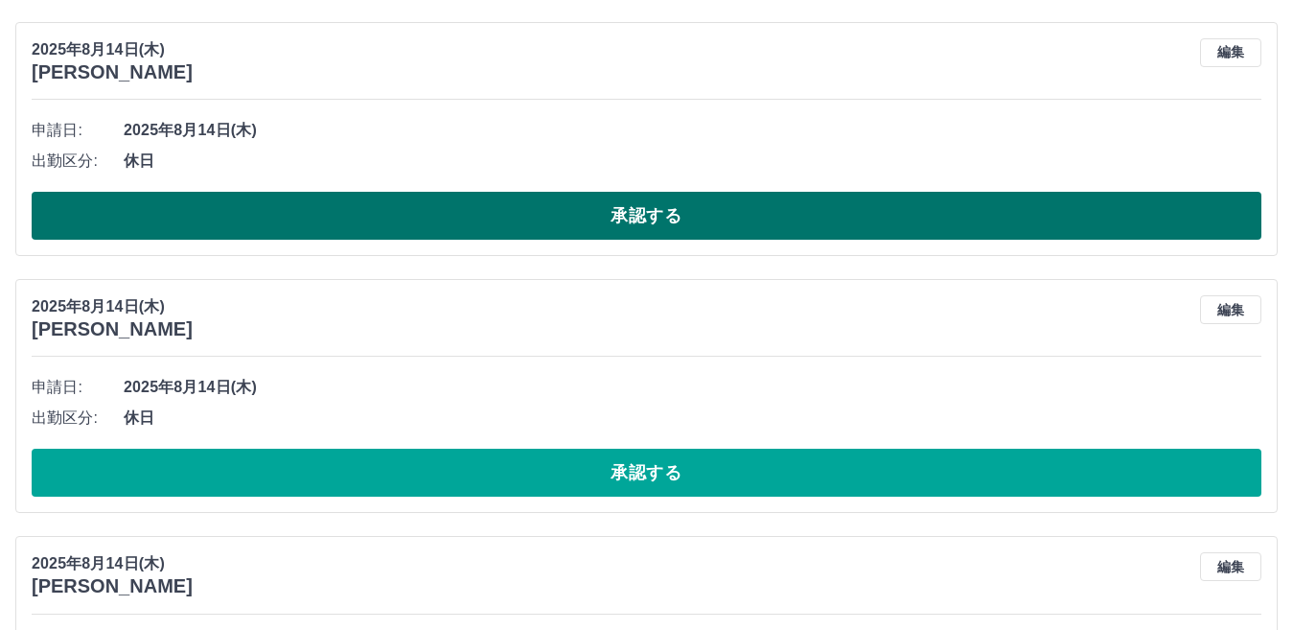
scroll to position [8232, 0]
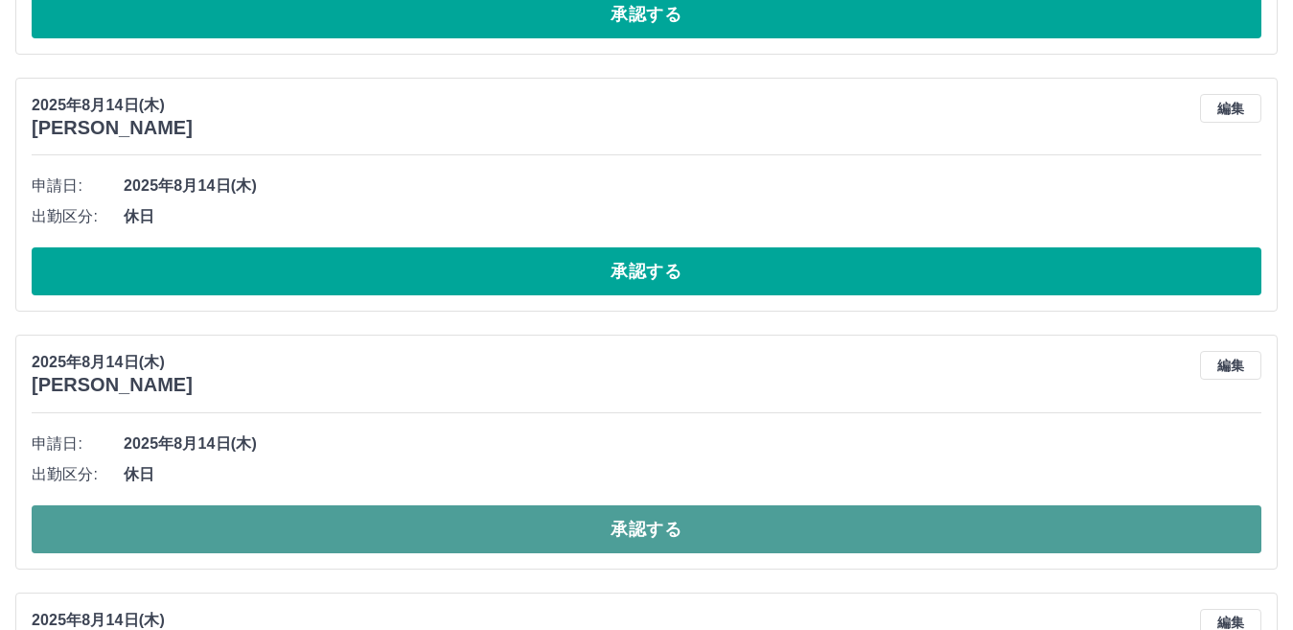
click at [640, 530] on button "承認する" at bounding box center [646, 529] width 1229 height 48
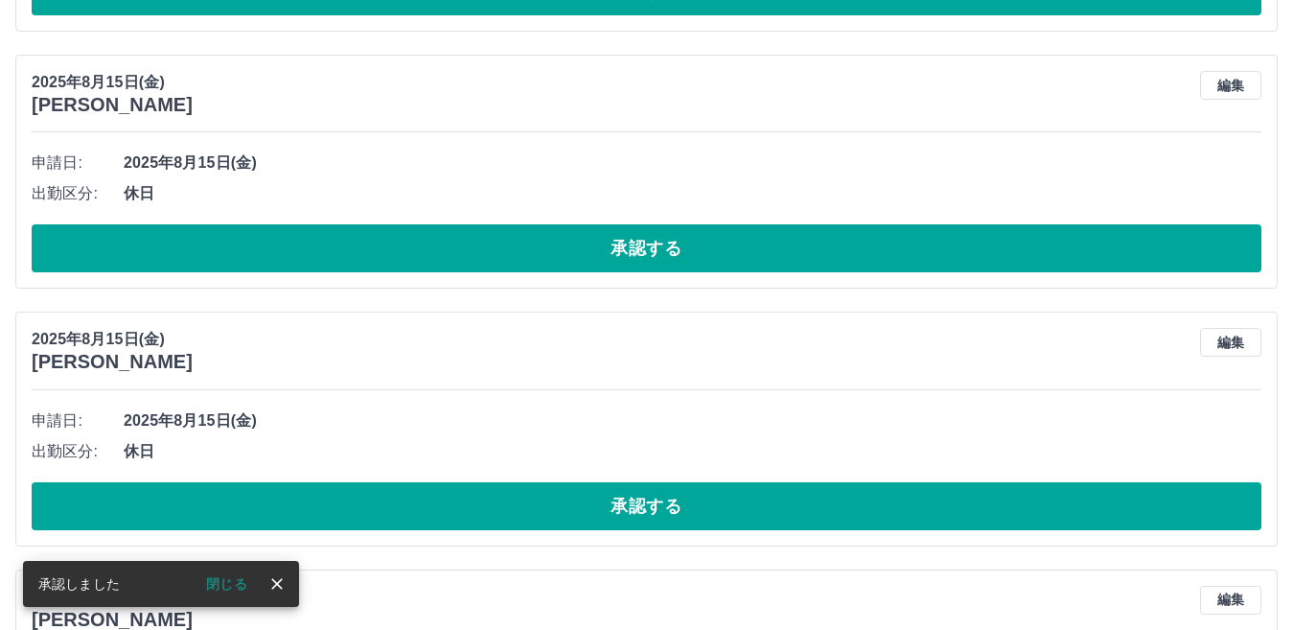
scroll to position [7753, 0]
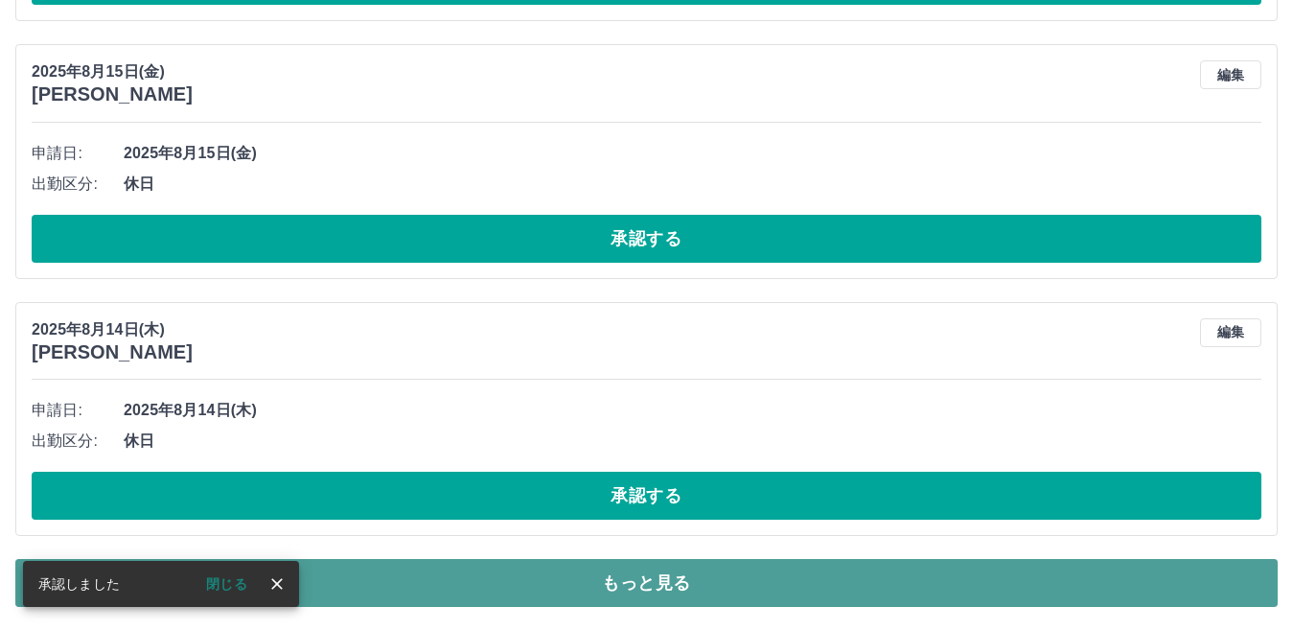
click at [649, 575] on button "もっと見る" at bounding box center [646, 583] width 1262 height 48
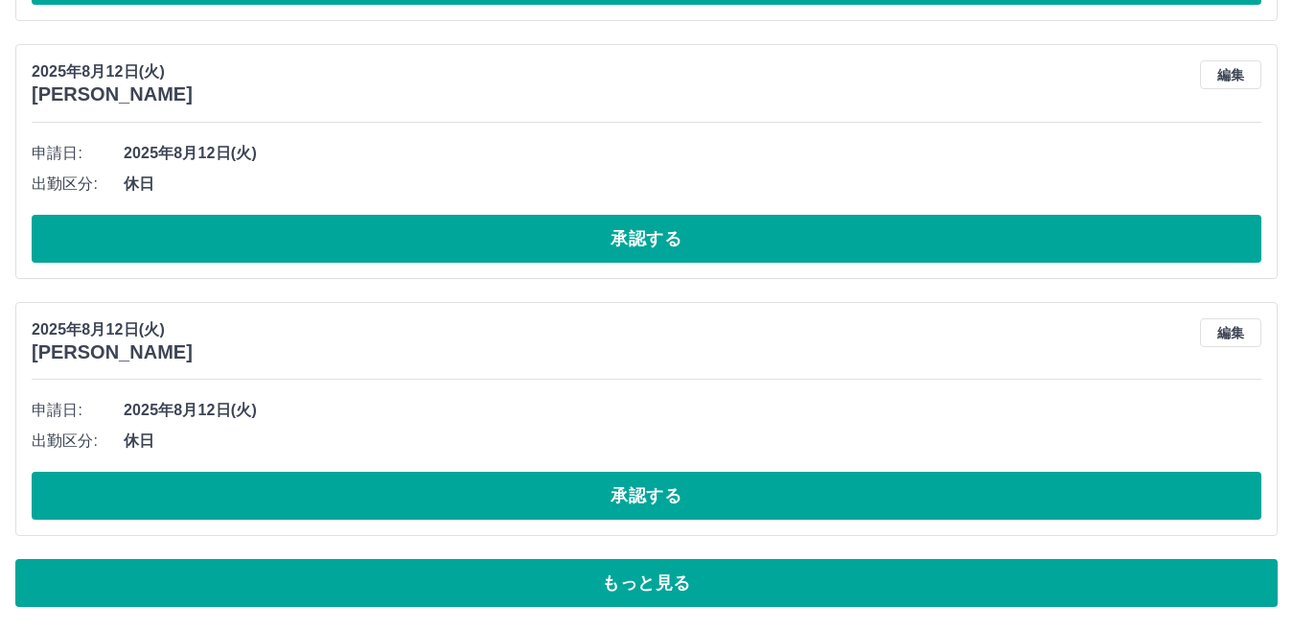
scroll to position [14181, 0]
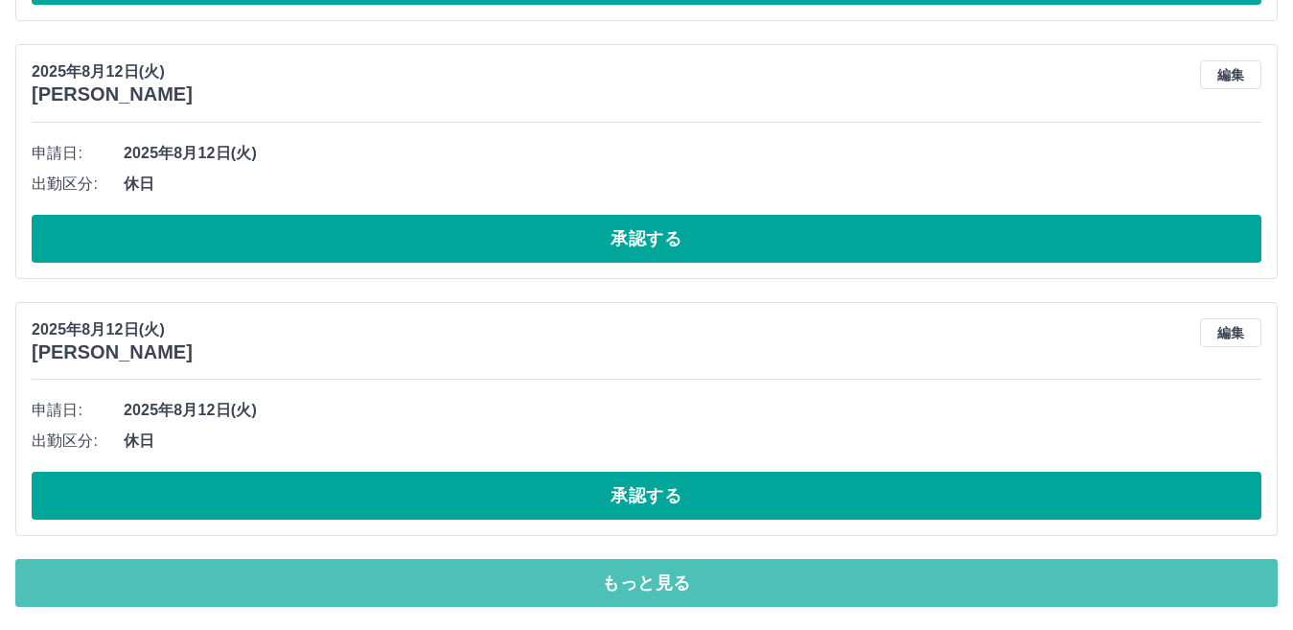
click at [653, 572] on button "もっと見る" at bounding box center [646, 583] width 1262 height 48
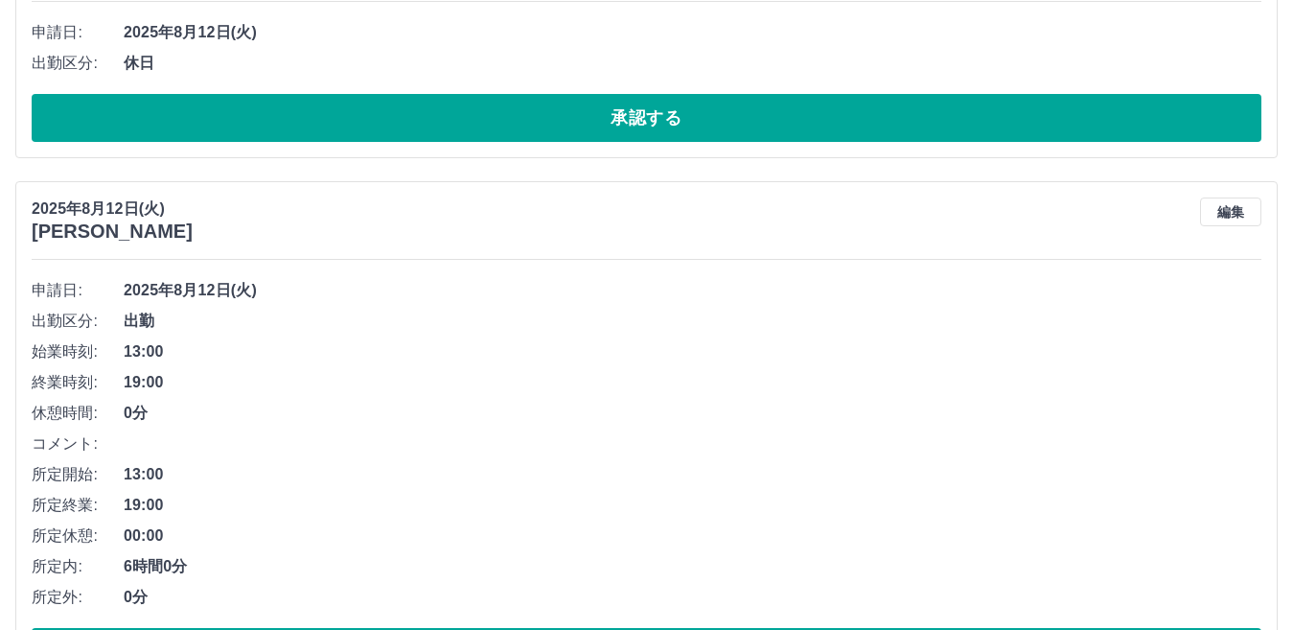
scroll to position [14948, 0]
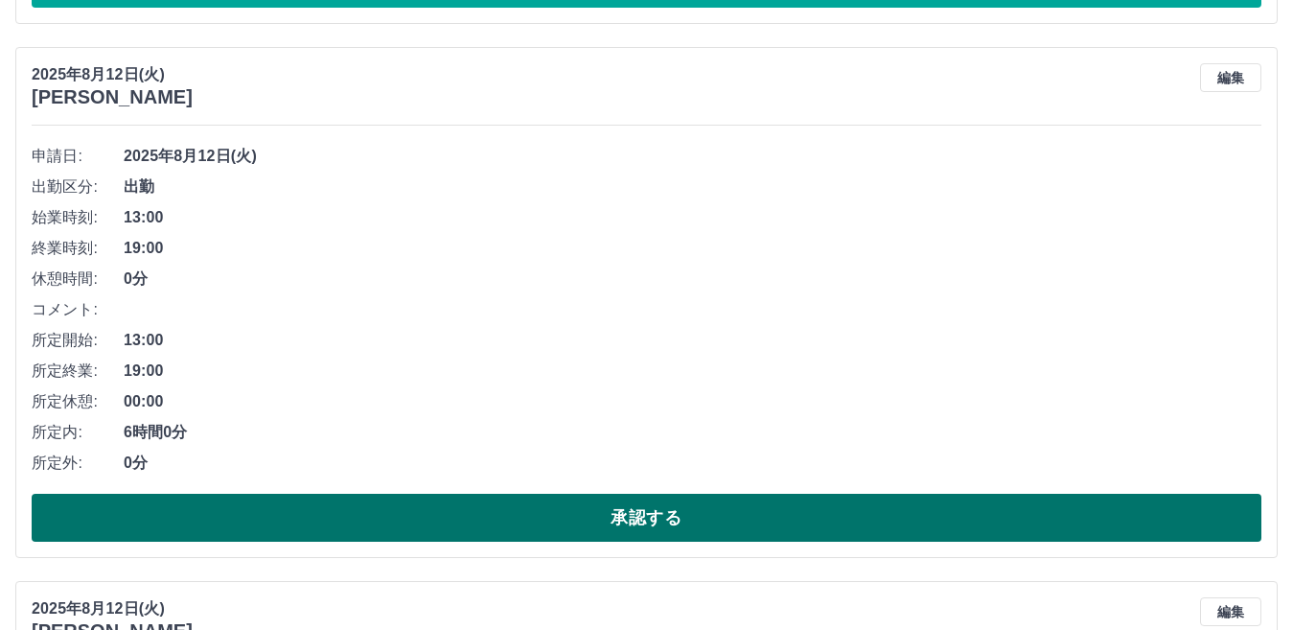
click at [655, 524] on button "承認する" at bounding box center [646, 517] width 1229 height 48
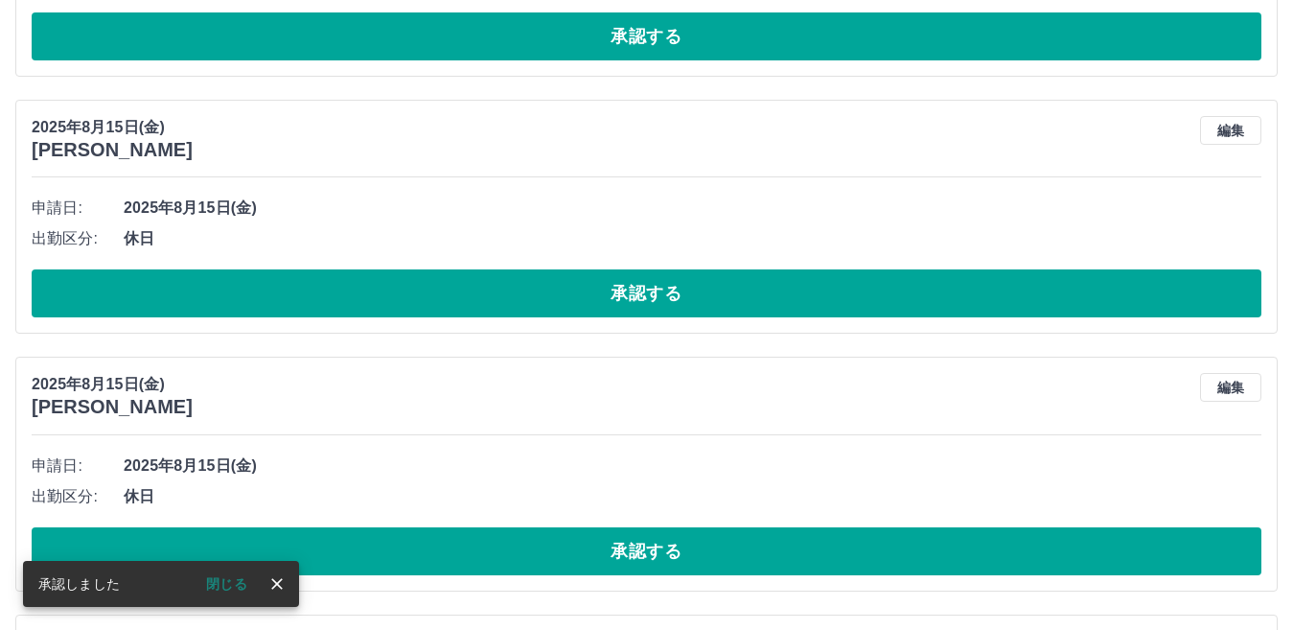
scroll to position [7753, 0]
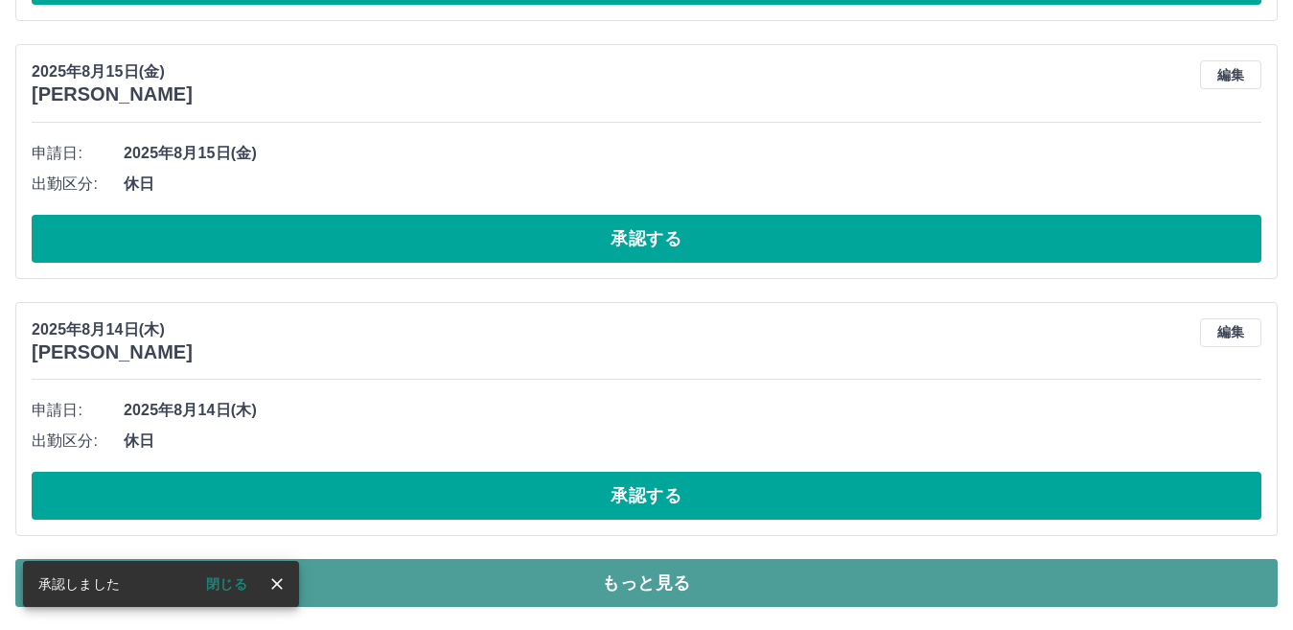
click at [655, 582] on button "もっと見る" at bounding box center [646, 583] width 1262 height 48
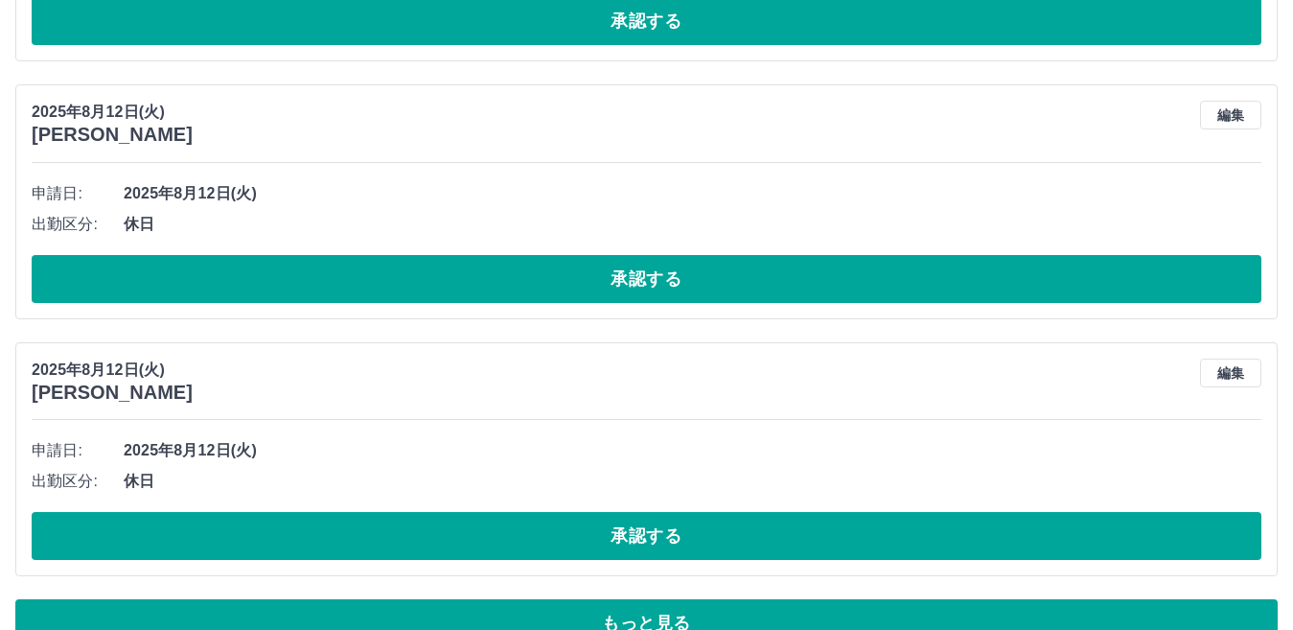
scroll to position [14181, 0]
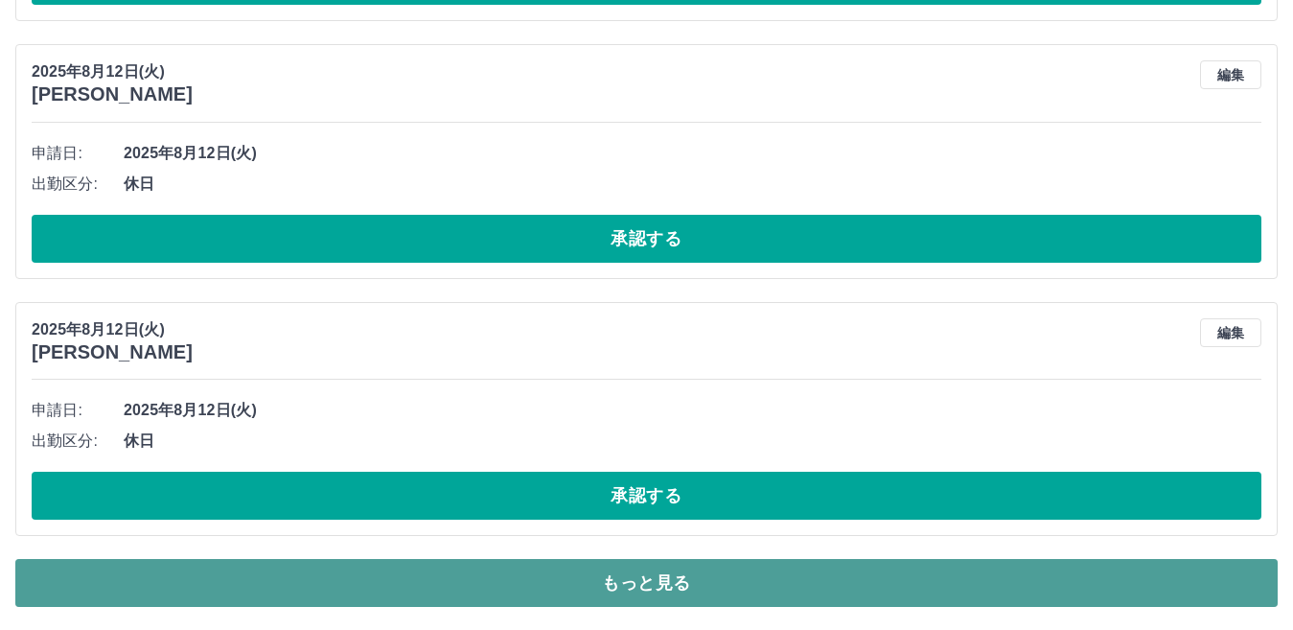
click at [663, 577] on button "もっと見る" at bounding box center [646, 583] width 1262 height 48
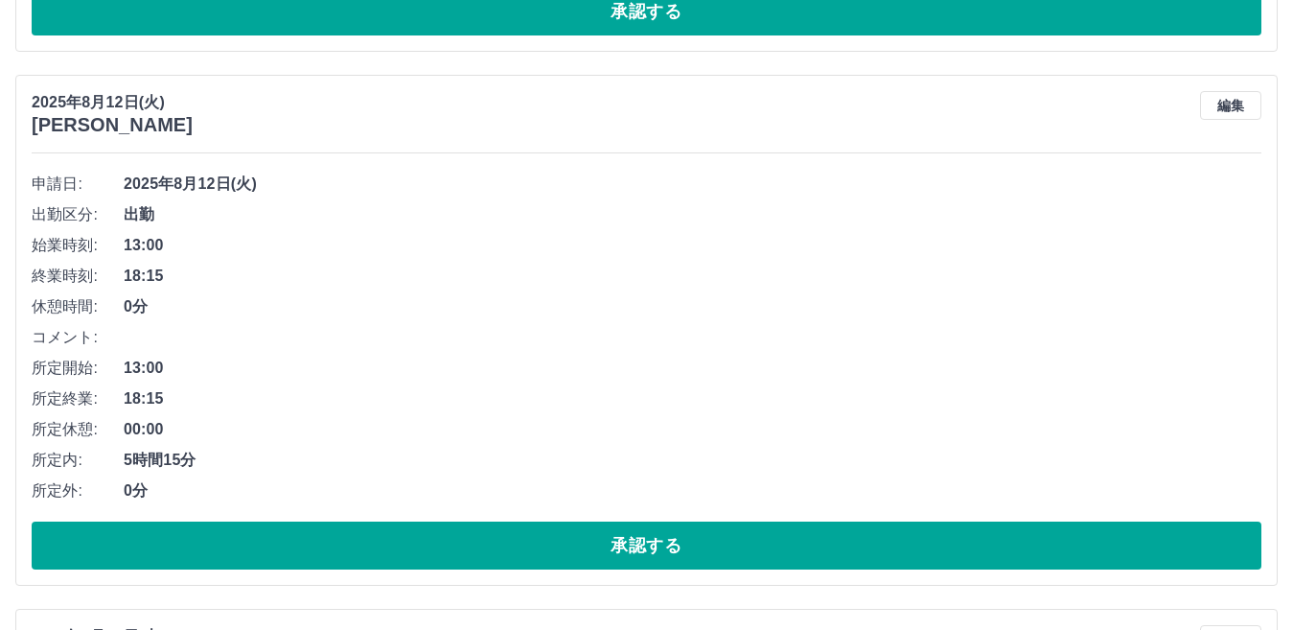
scroll to position [14948, 0]
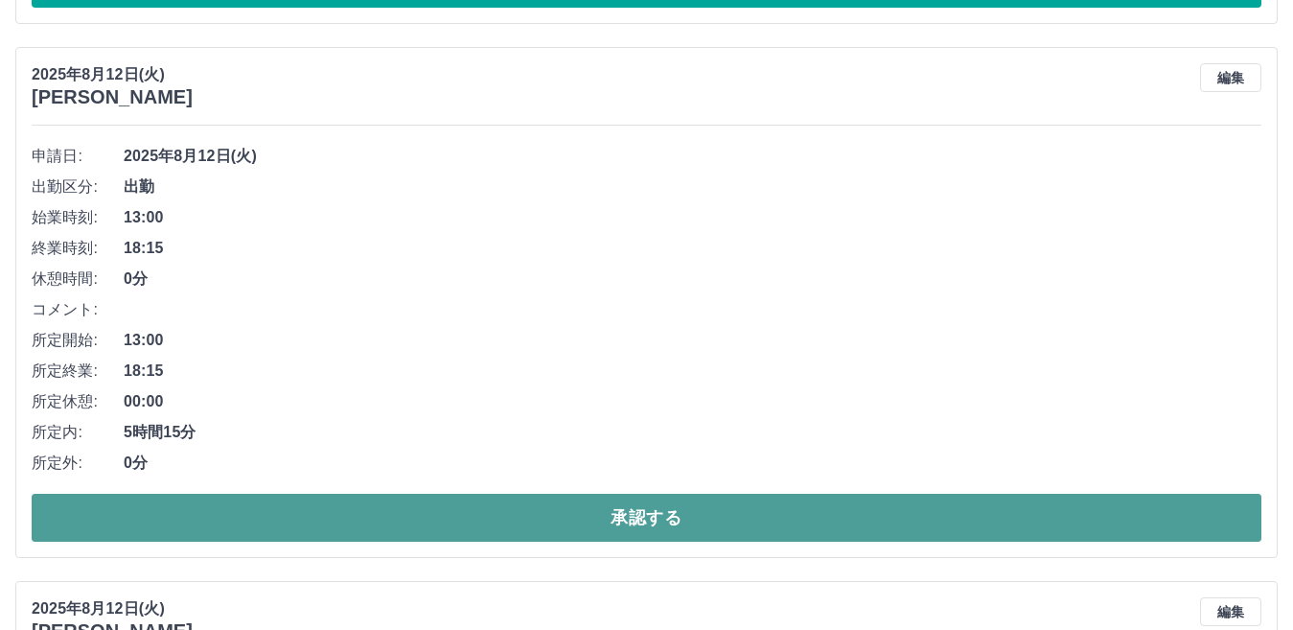
click at [633, 505] on button "承認する" at bounding box center [646, 517] width 1229 height 48
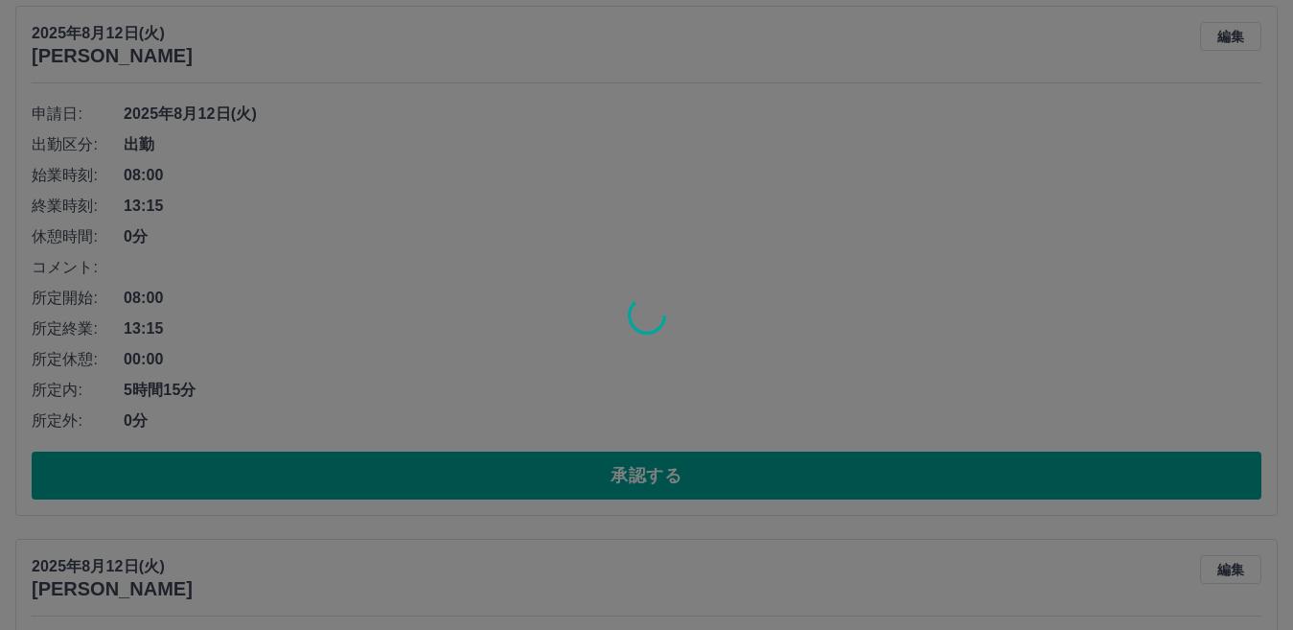
scroll to position [7753, 0]
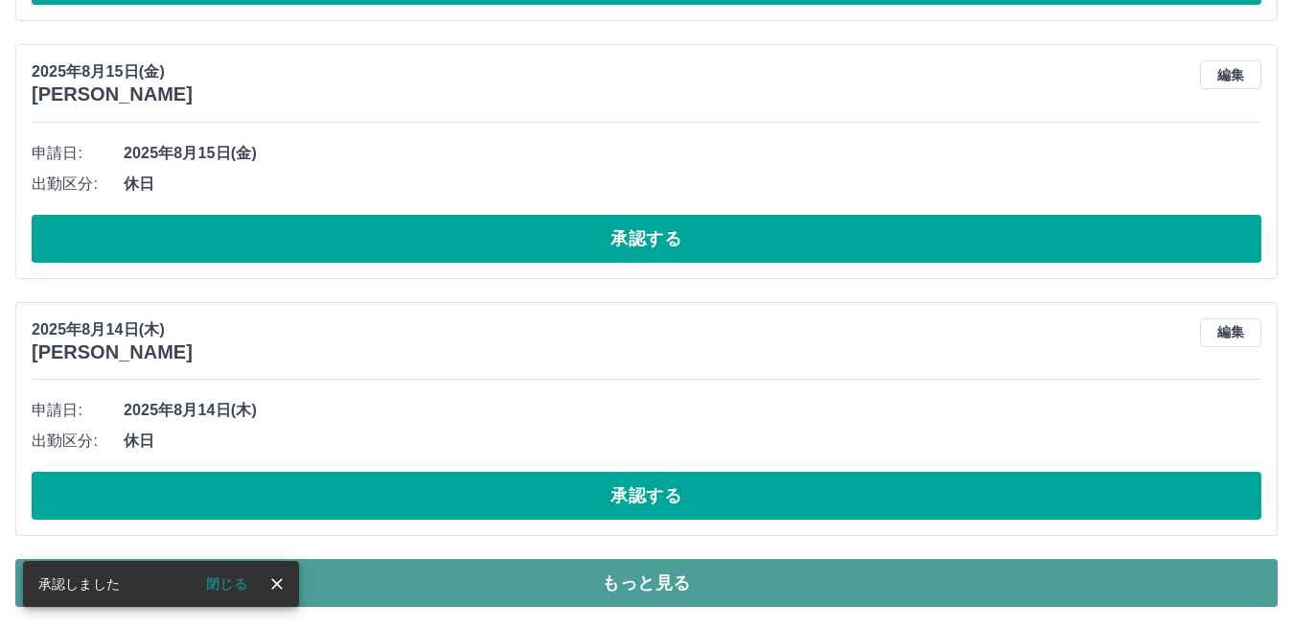
click at [631, 581] on button "もっと見る" at bounding box center [646, 583] width 1262 height 48
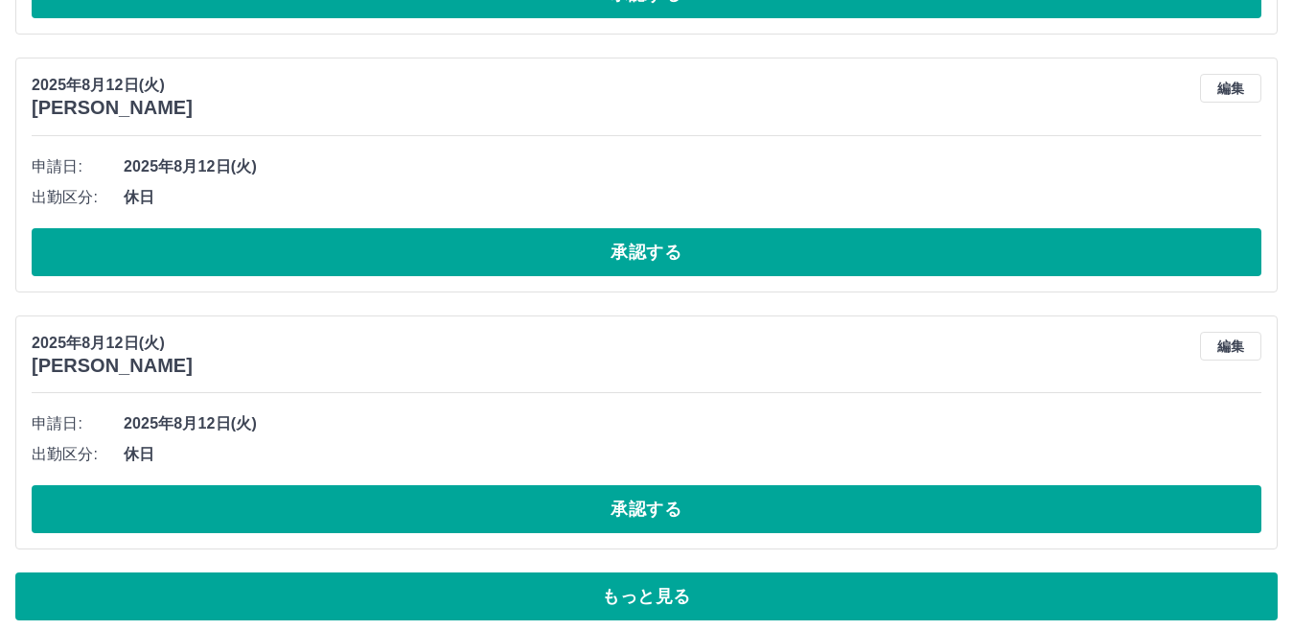
scroll to position [14181, 0]
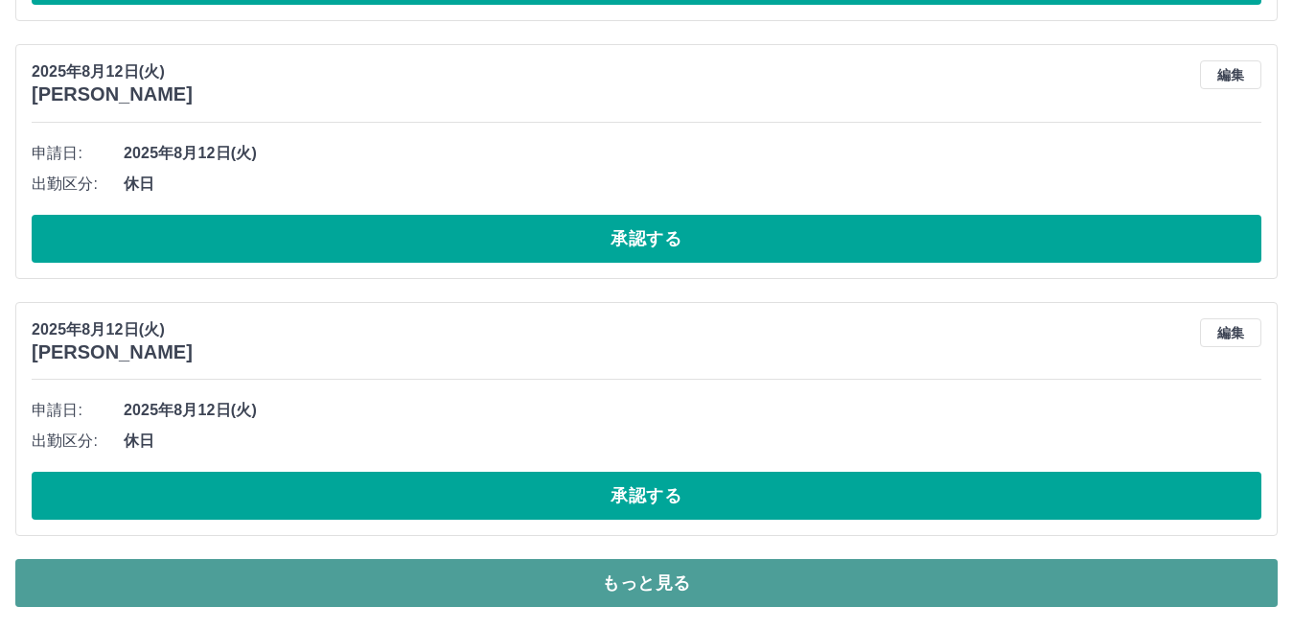
click at [648, 581] on button "もっと見る" at bounding box center [646, 583] width 1262 height 48
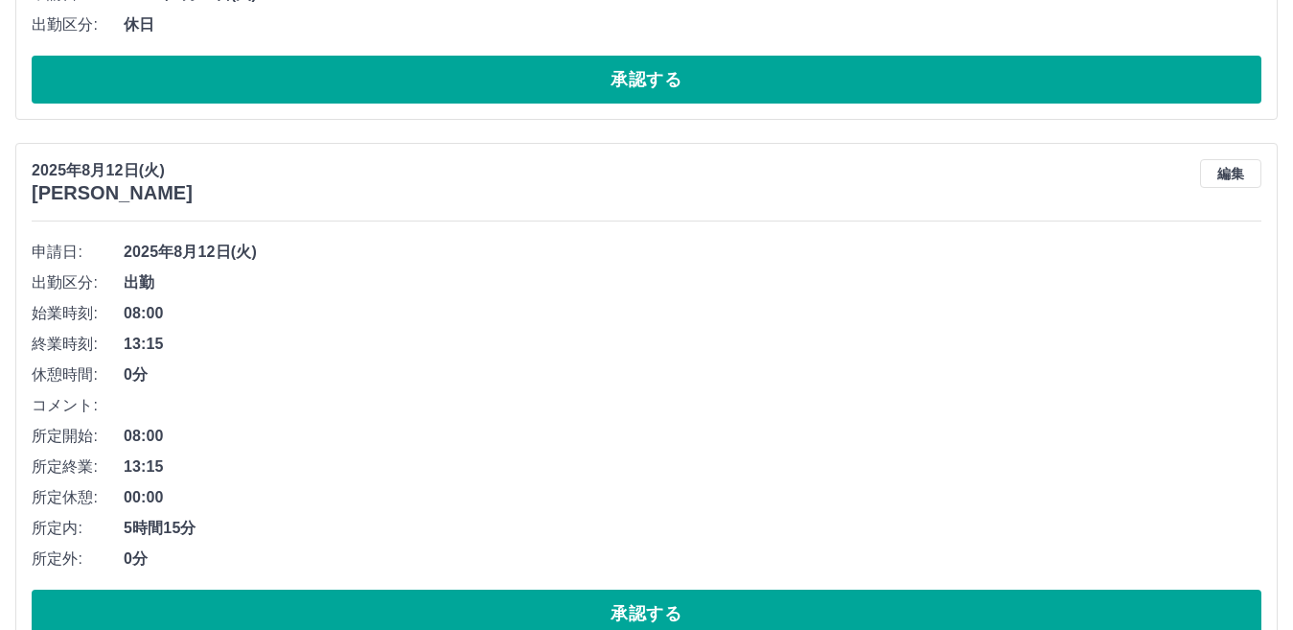
scroll to position [14948, 0]
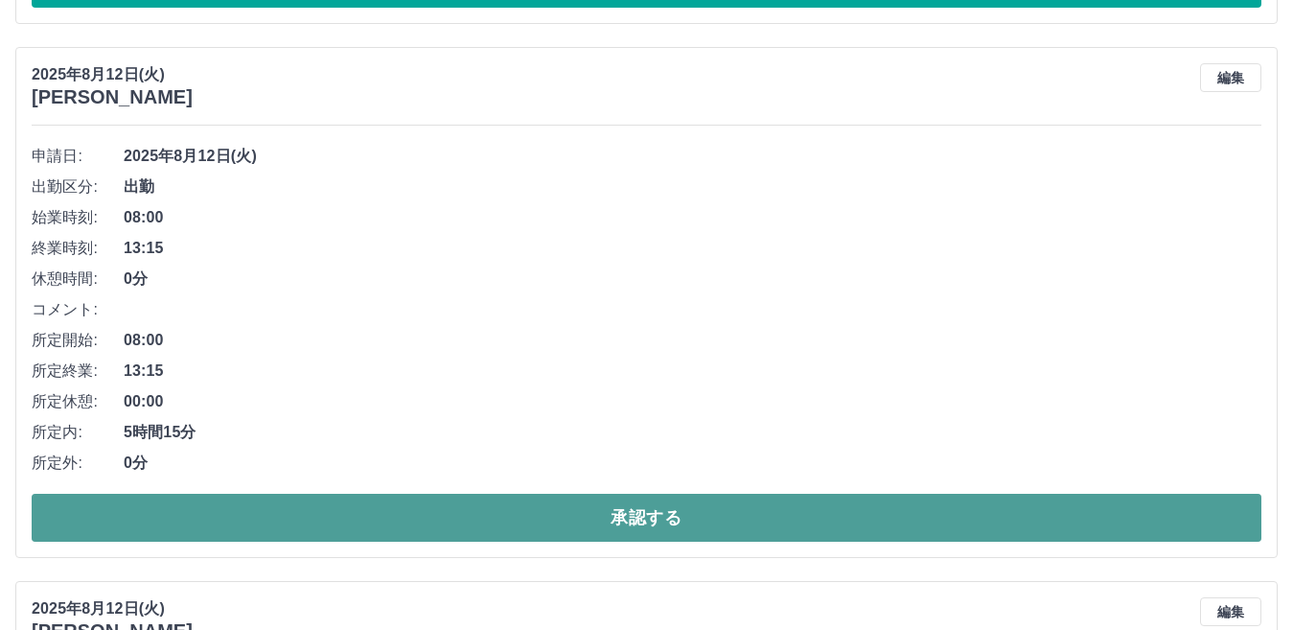
click at [657, 524] on button "承認する" at bounding box center [646, 517] width 1229 height 48
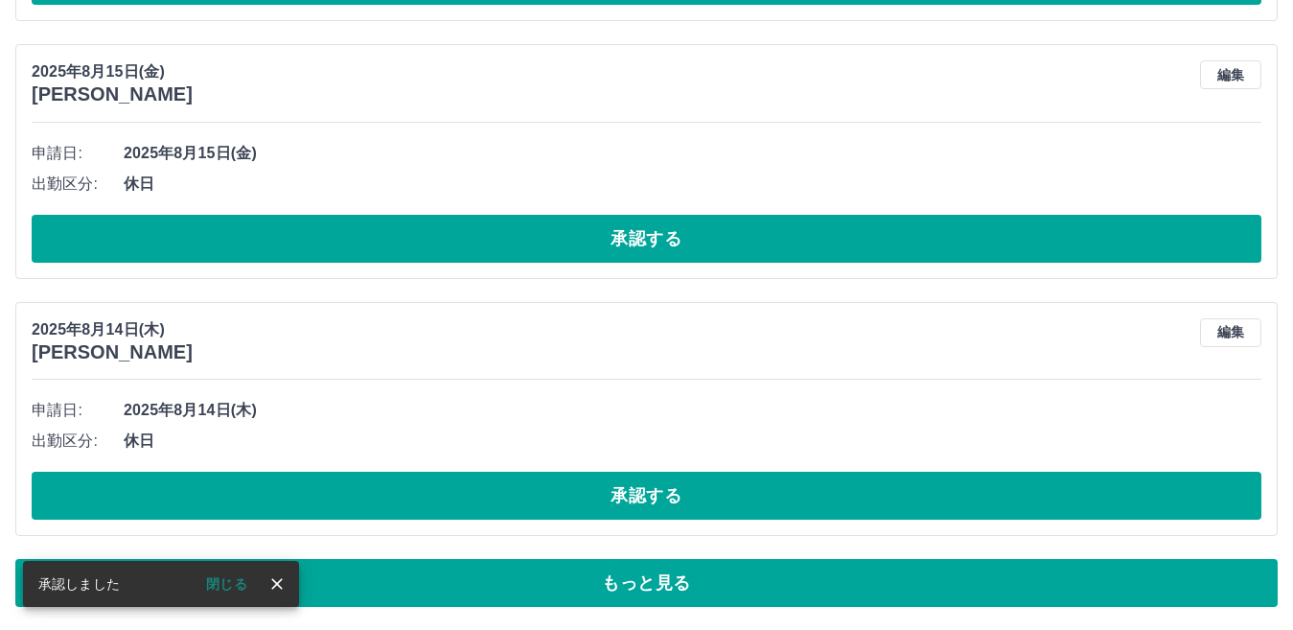
scroll to position [7753, 0]
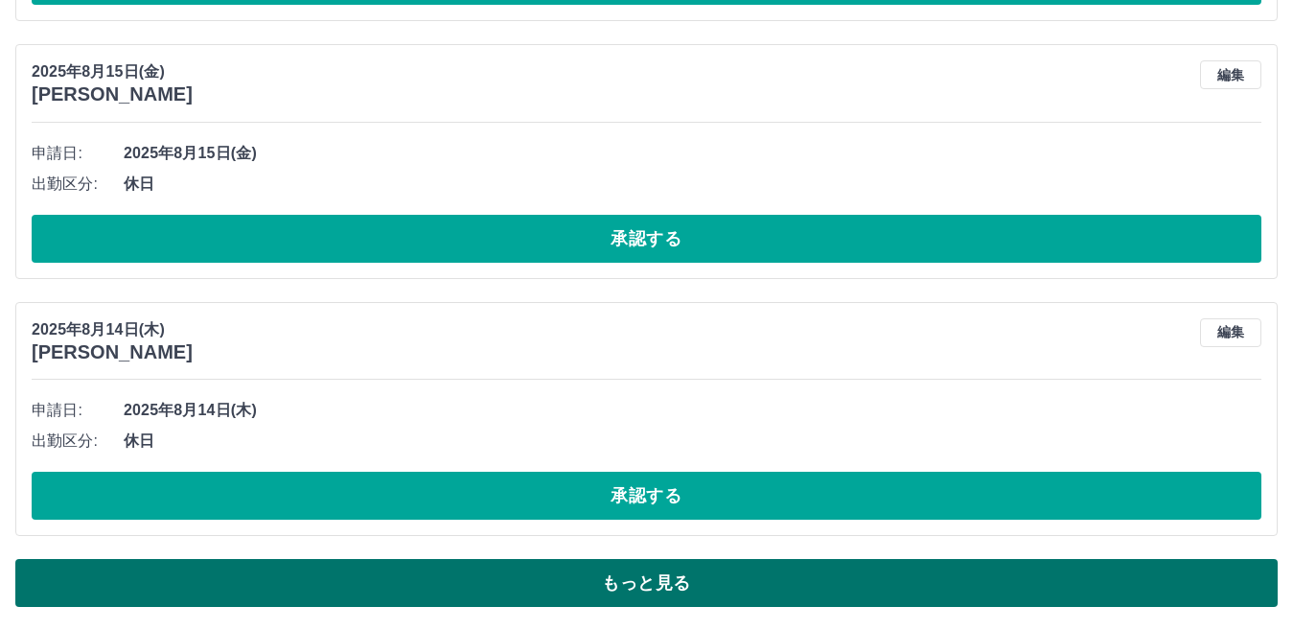
click at [643, 577] on button "もっと見る" at bounding box center [646, 583] width 1262 height 48
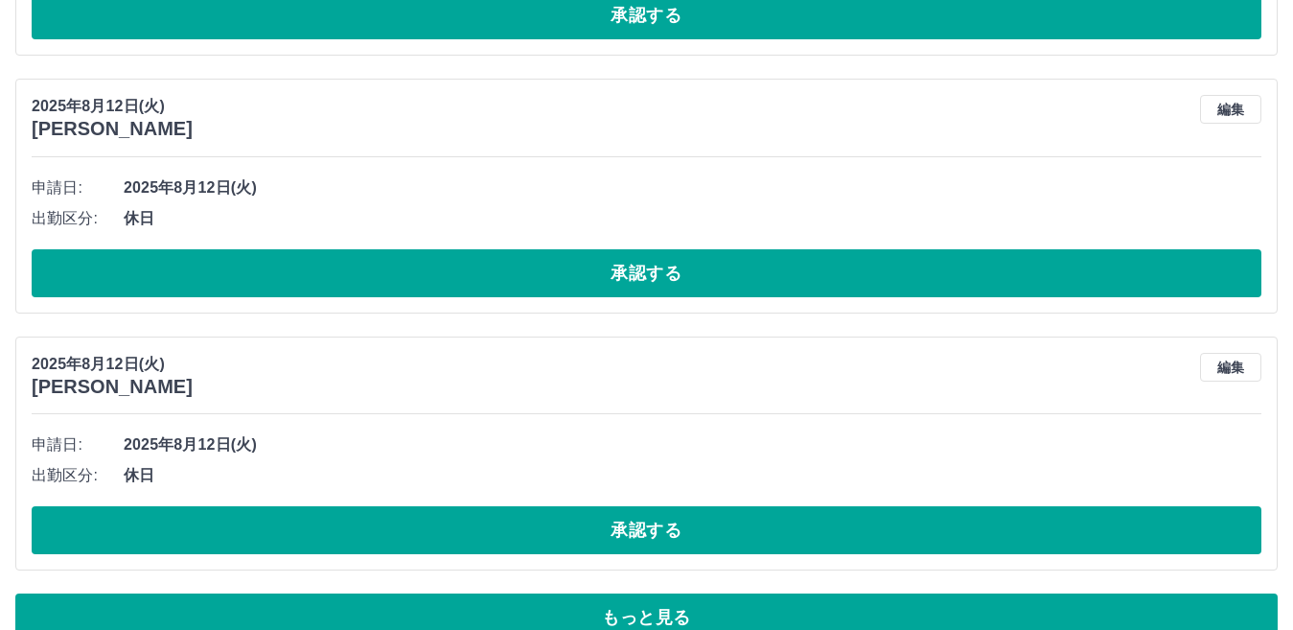
scroll to position [14181, 0]
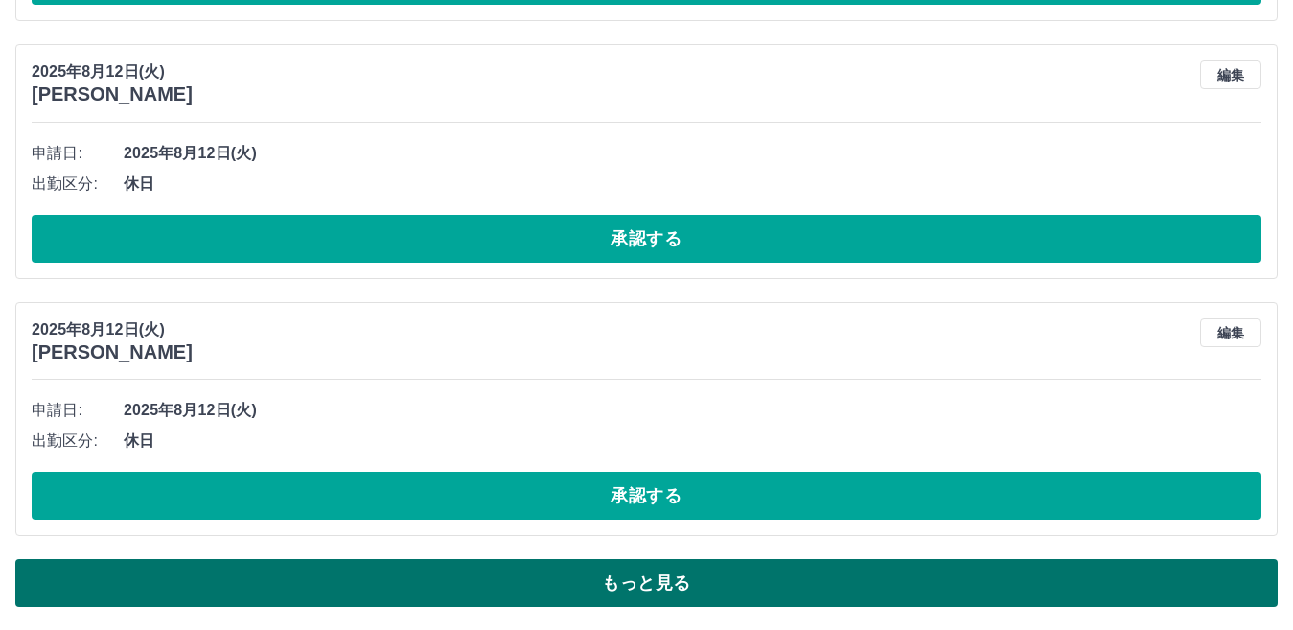
click at [667, 581] on button "もっと見る" at bounding box center [646, 583] width 1262 height 48
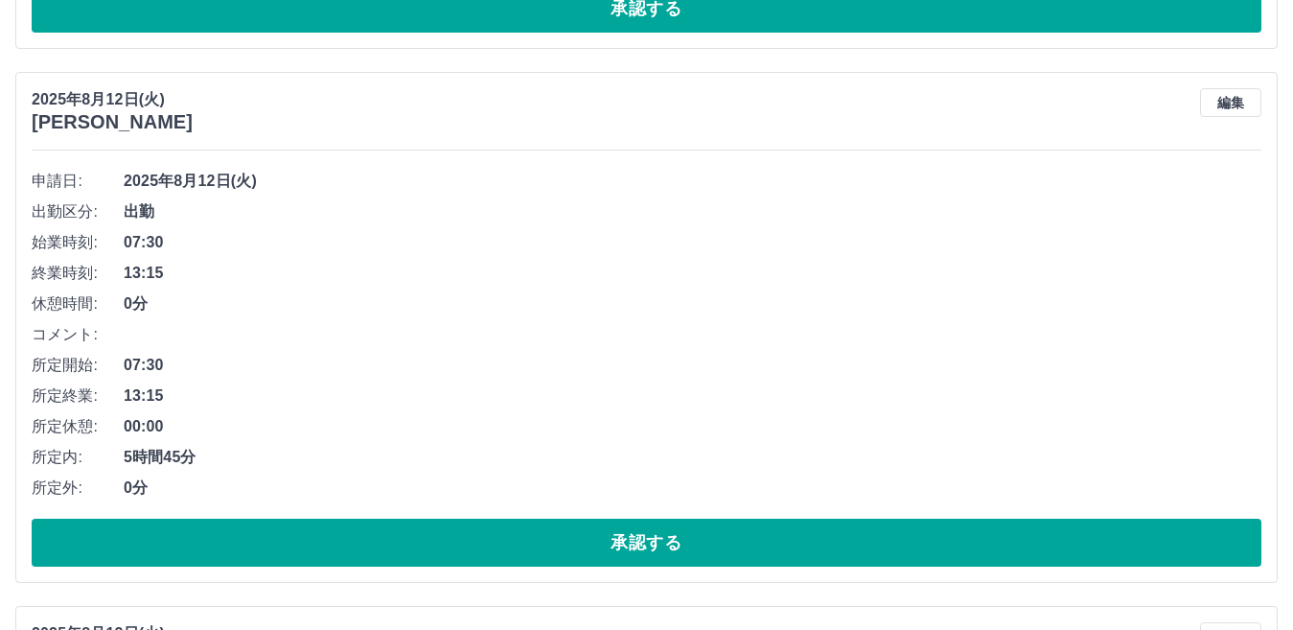
scroll to position [14948, 0]
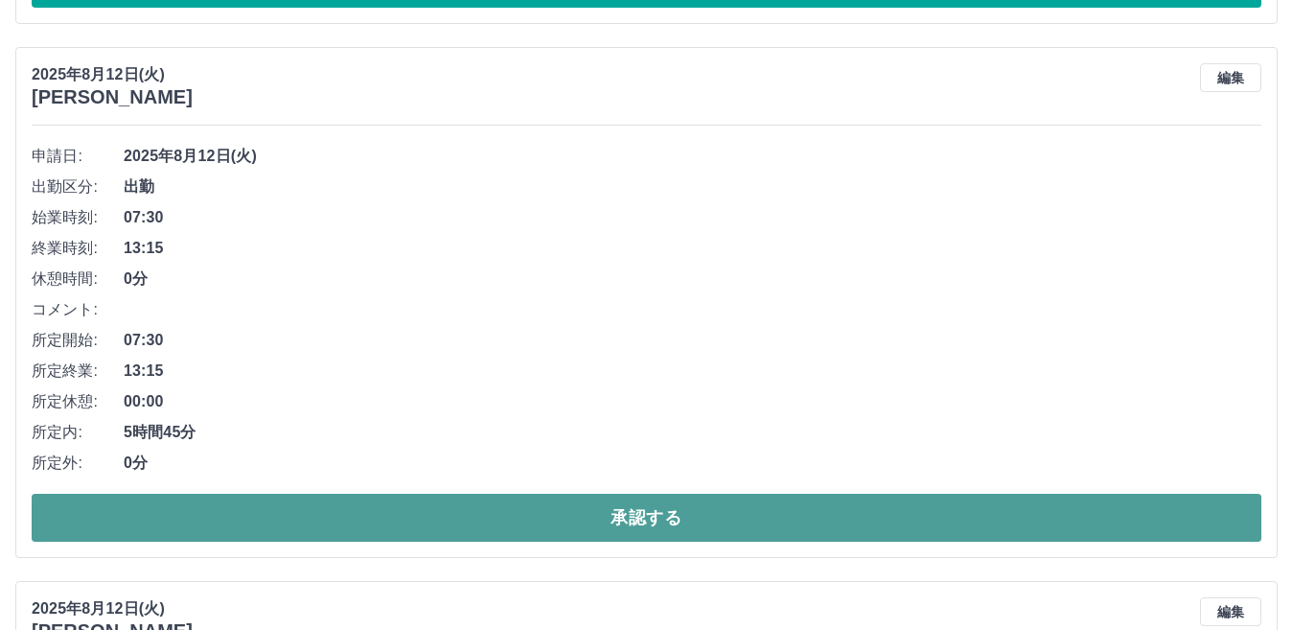
click at [627, 514] on button "承認する" at bounding box center [646, 517] width 1229 height 48
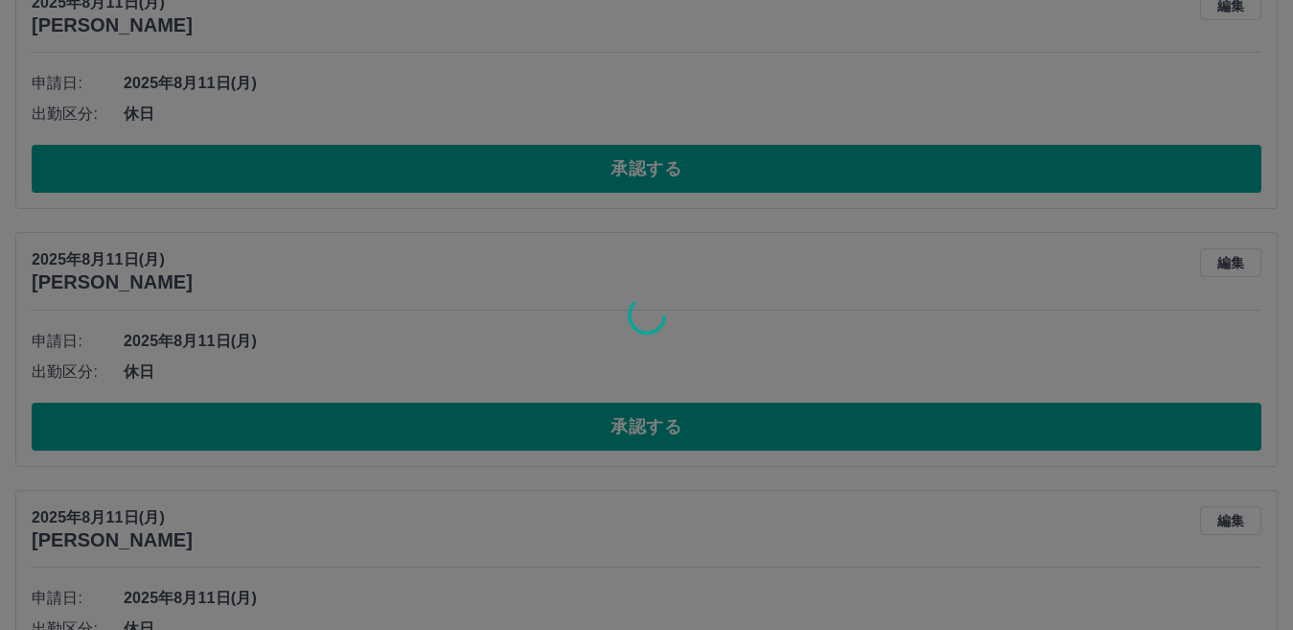
scroll to position [7753, 0]
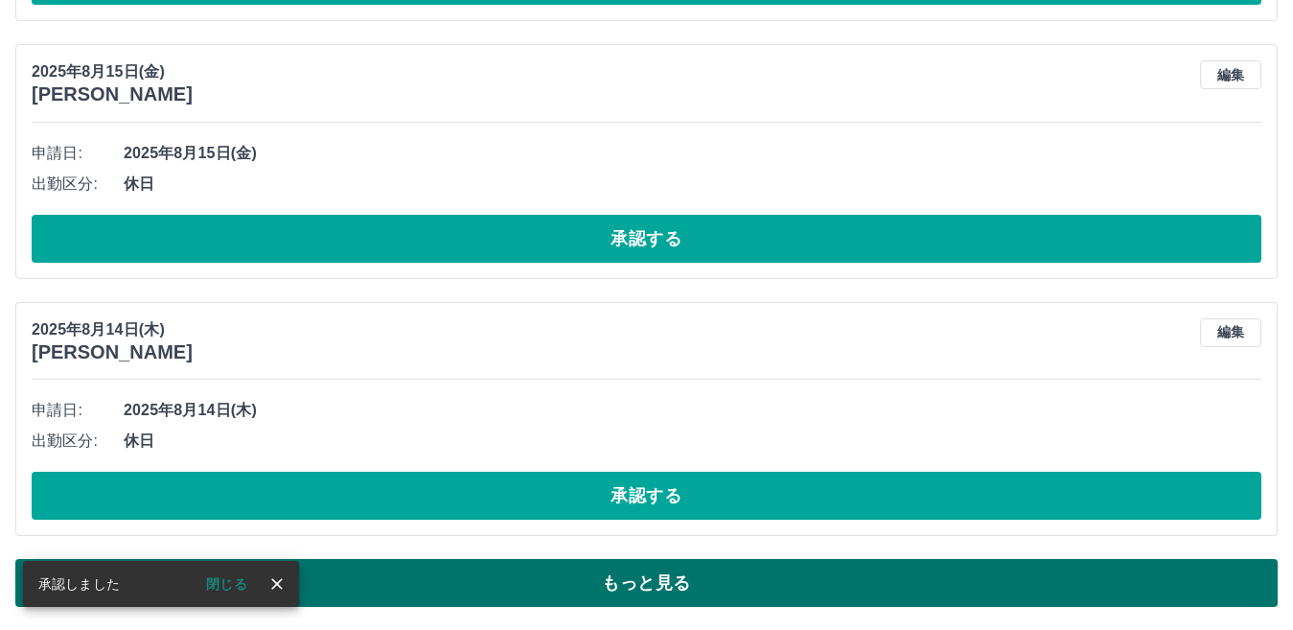
click at [629, 579] on button "もっと見る" at bounding box center [646, 583] width 1262 height 48
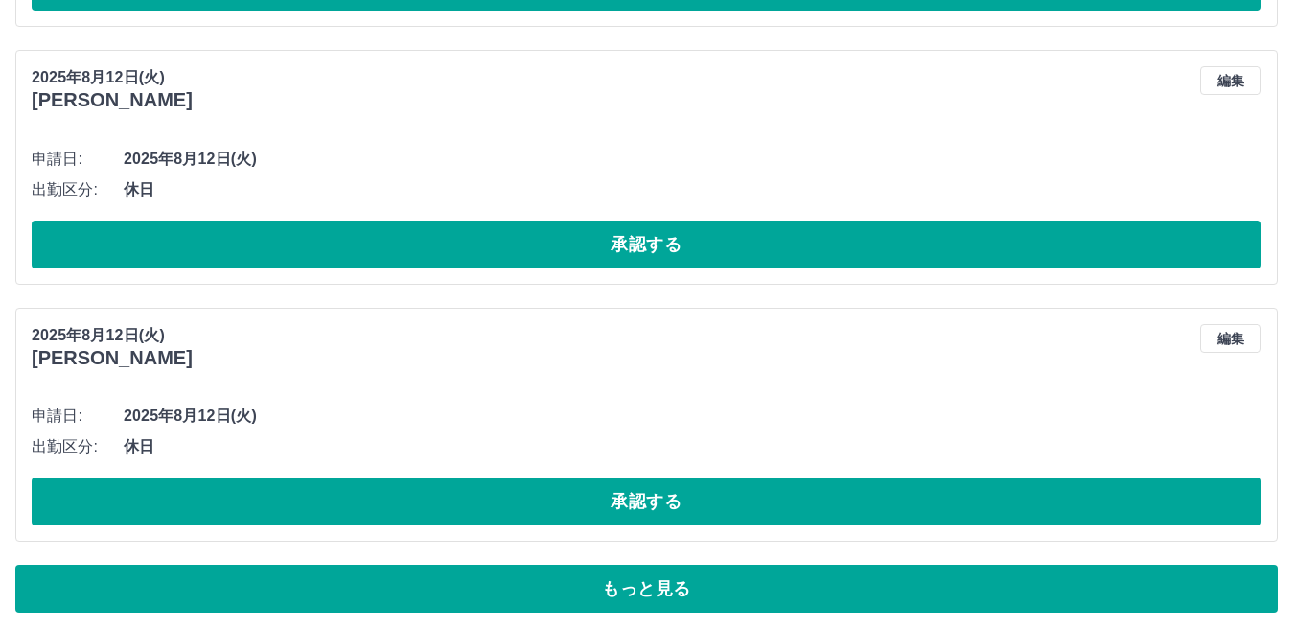
scroll to position [14181, 0]
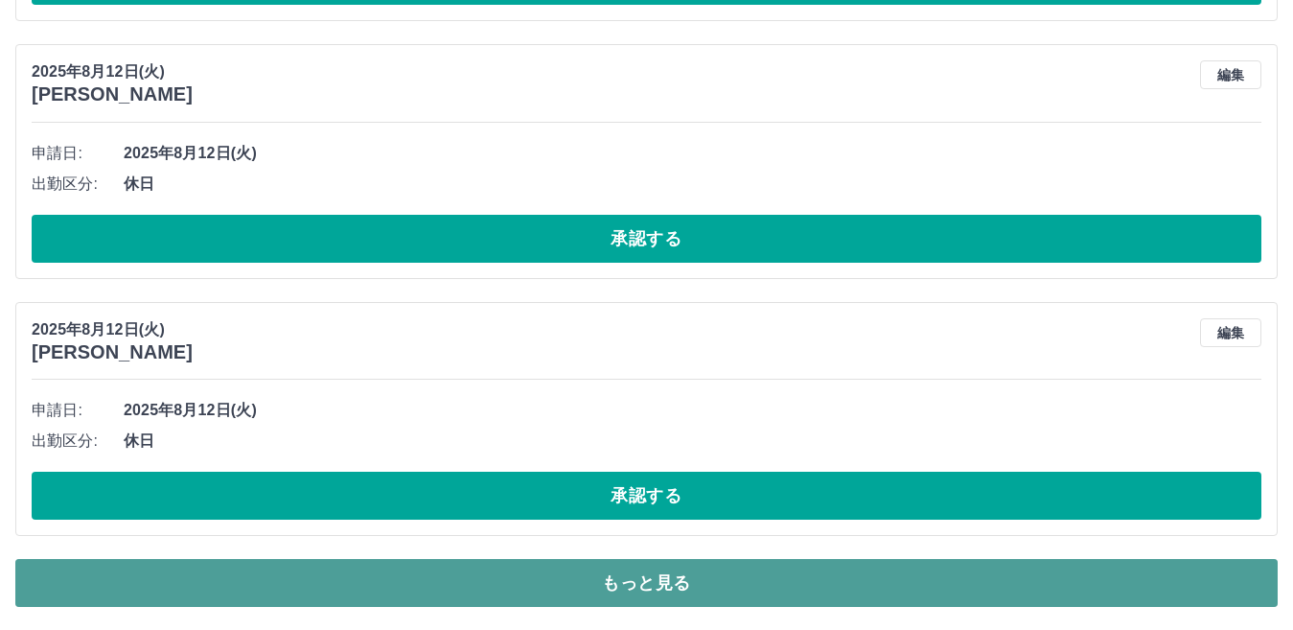
click at [656, 585] on button "もっと見る" at bounding box center [646, 583] width 1262 height 48
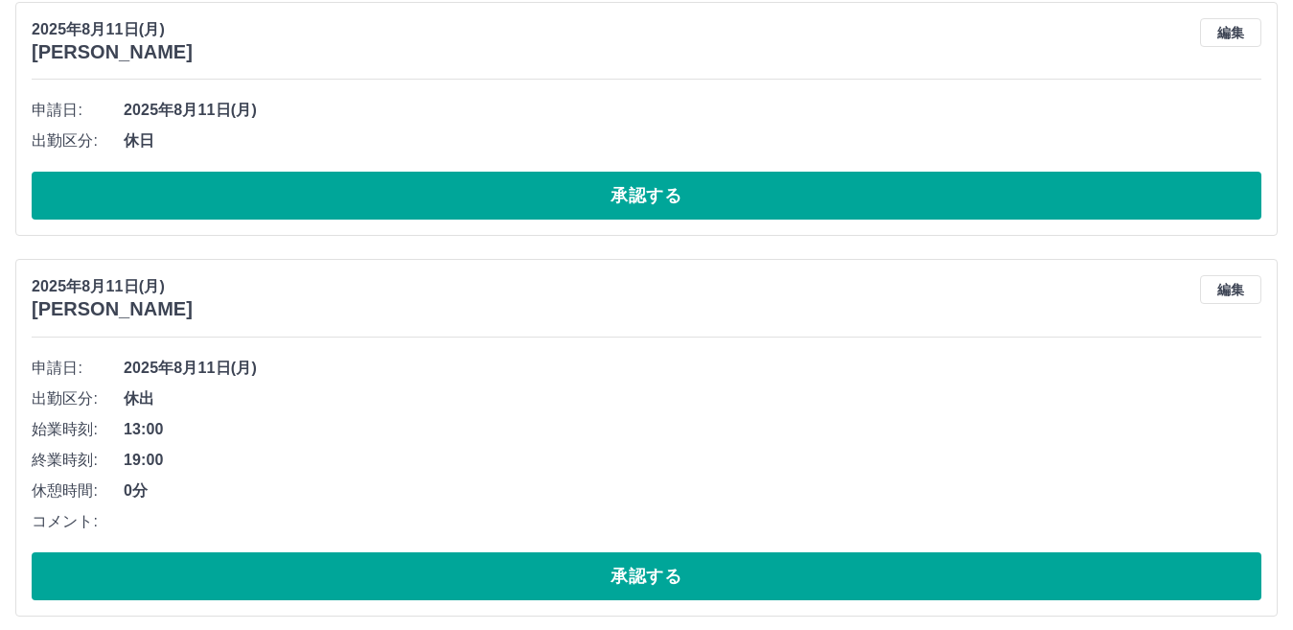
scroll to position [17056, 0]
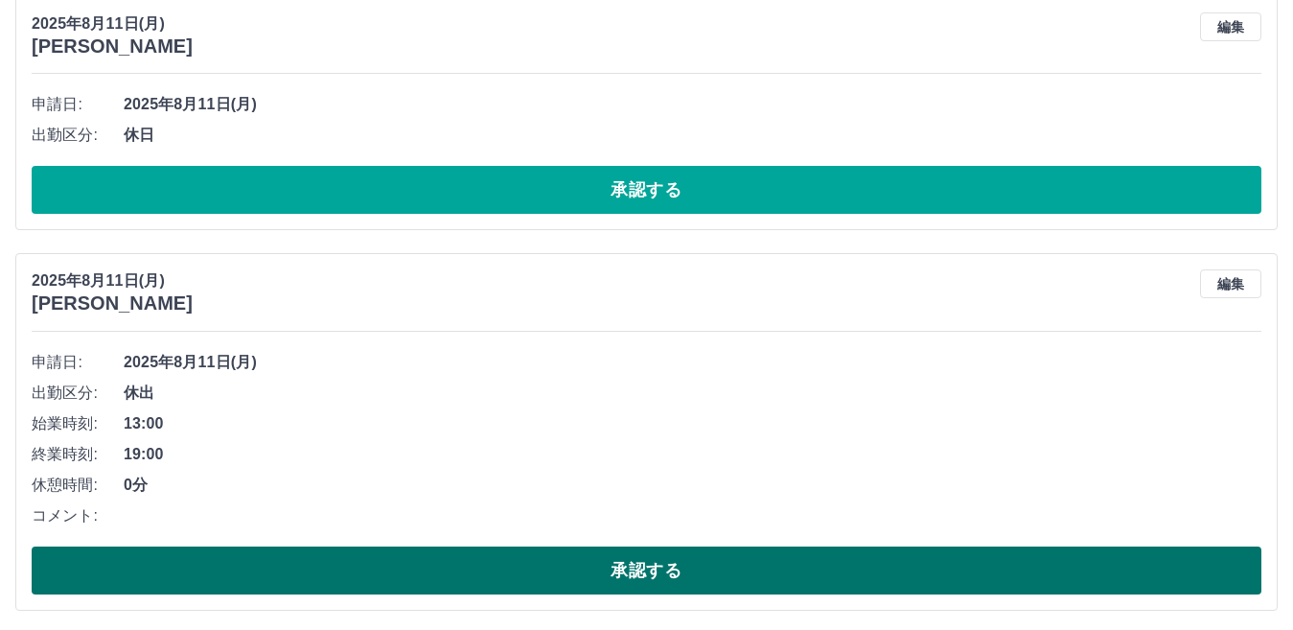
click at [647, 577] on button "承認する" at bounding box center [646, 570] width 1229 height 48
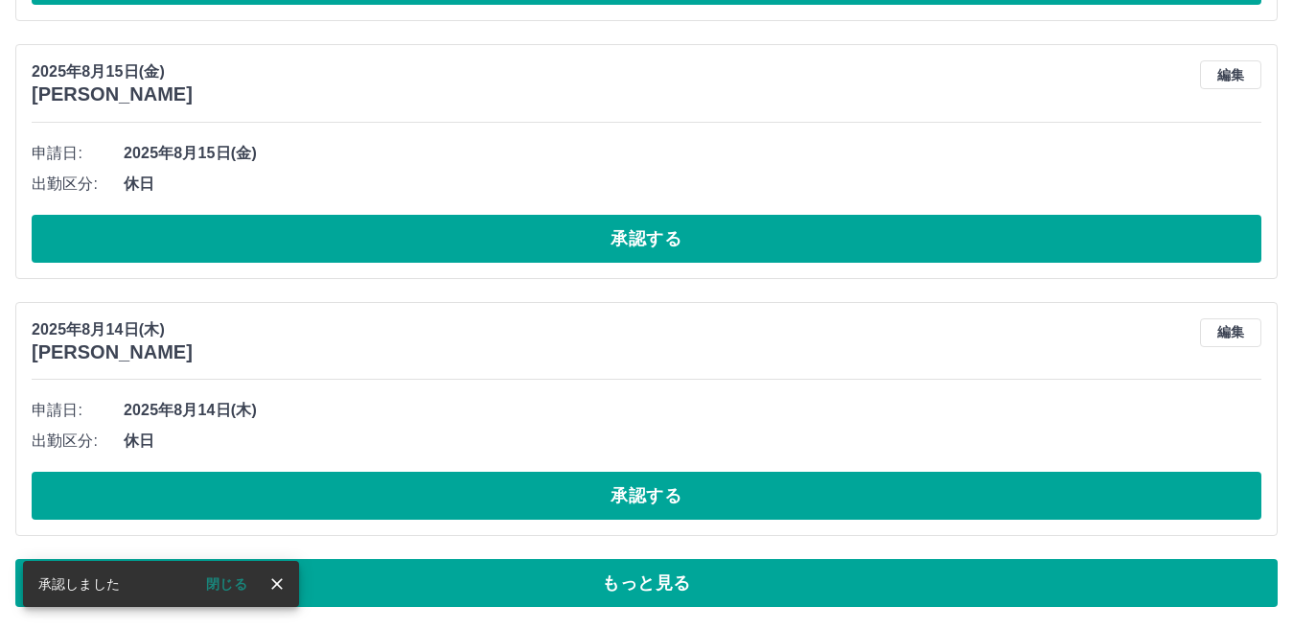
scroll to position [7753, 0]
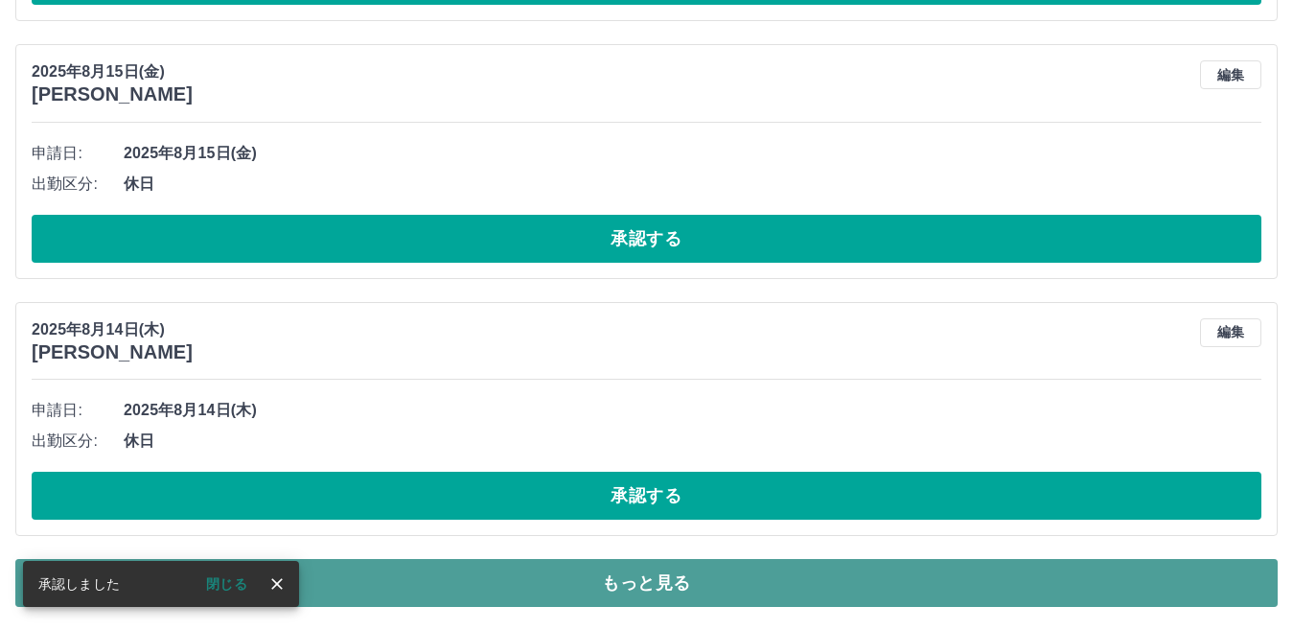
click at [651, 579] on button "もっと見る" at bounding box center [646, 583] width 1262 height 48
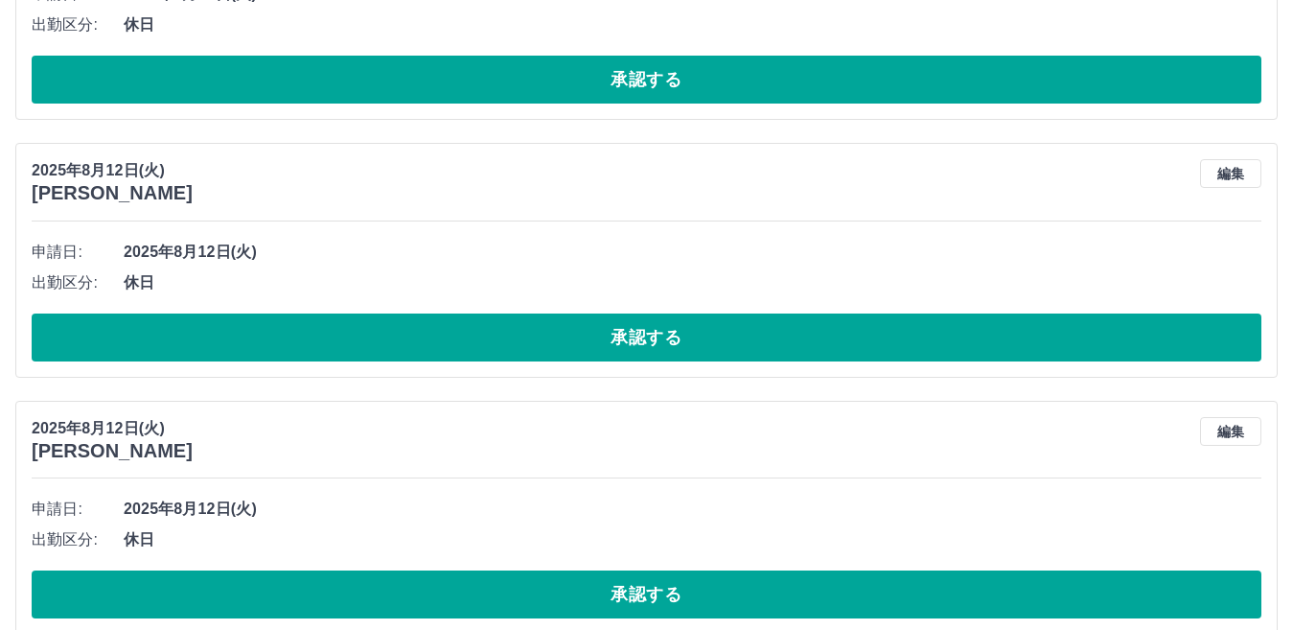
scroll to position [14181, 0]
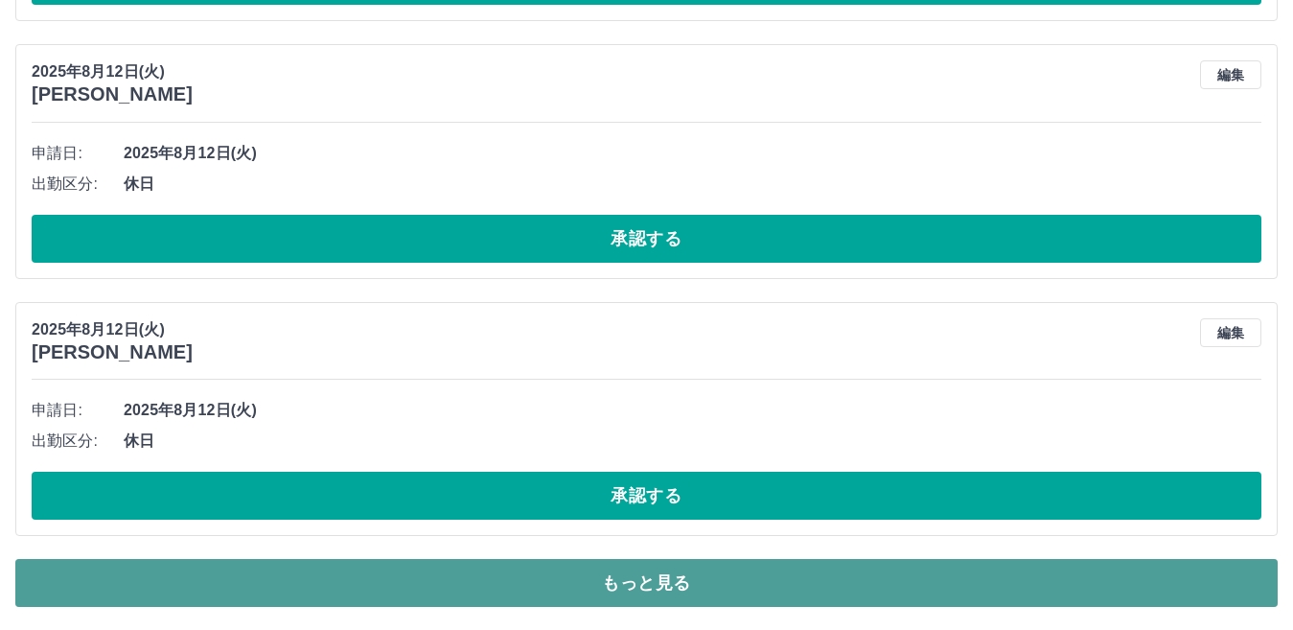
click at [652, 585] on button "もっと見る" at bounding box center [646, 583] width 1262 height 48
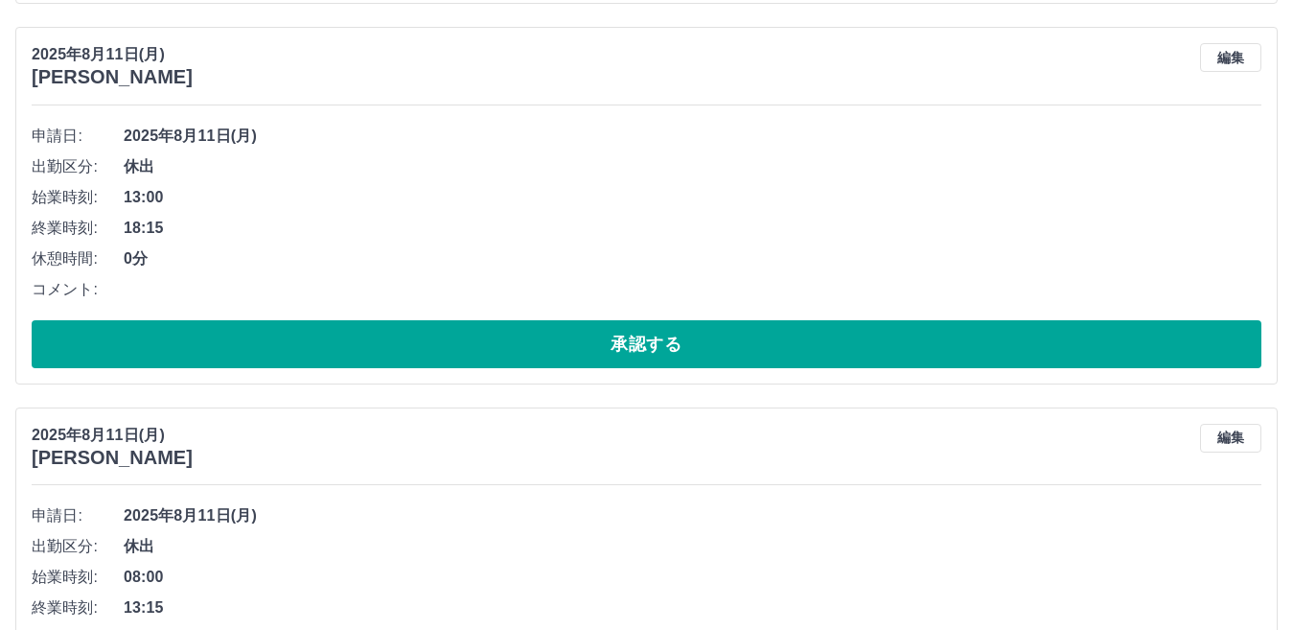
scroll to position [17247, 0]
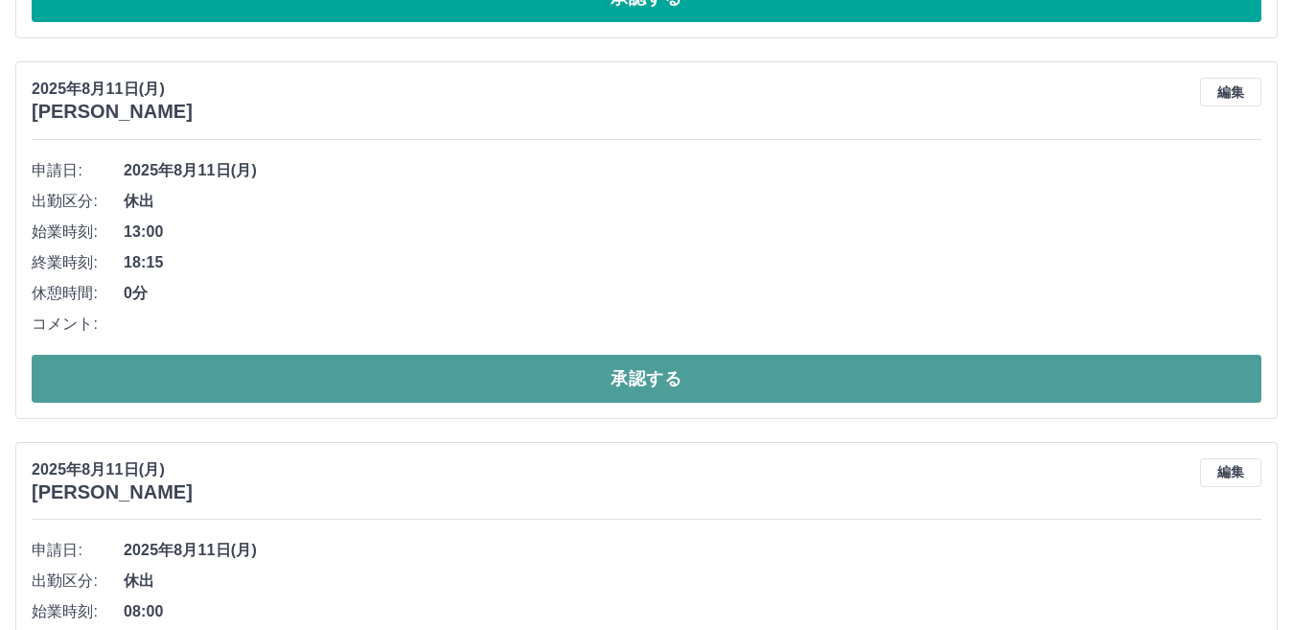
click at [654, 379] on button "承認する" at bounding box center [646, 379] width 1229 height 48
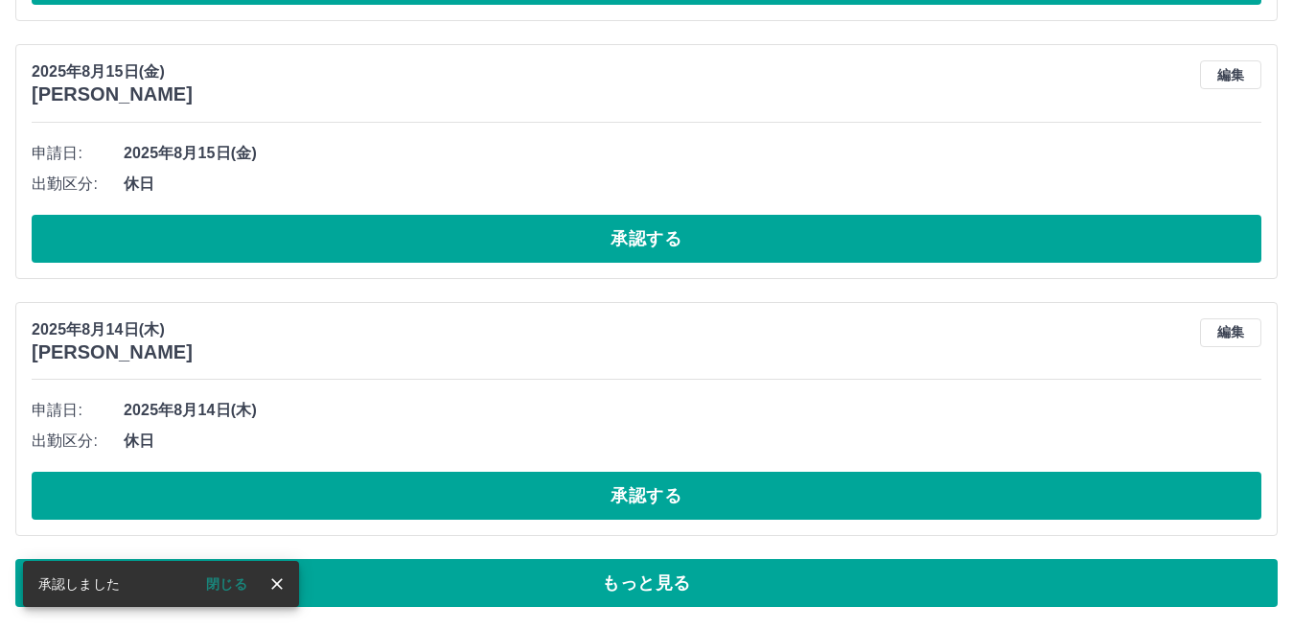
scroll to position [7753, 0]
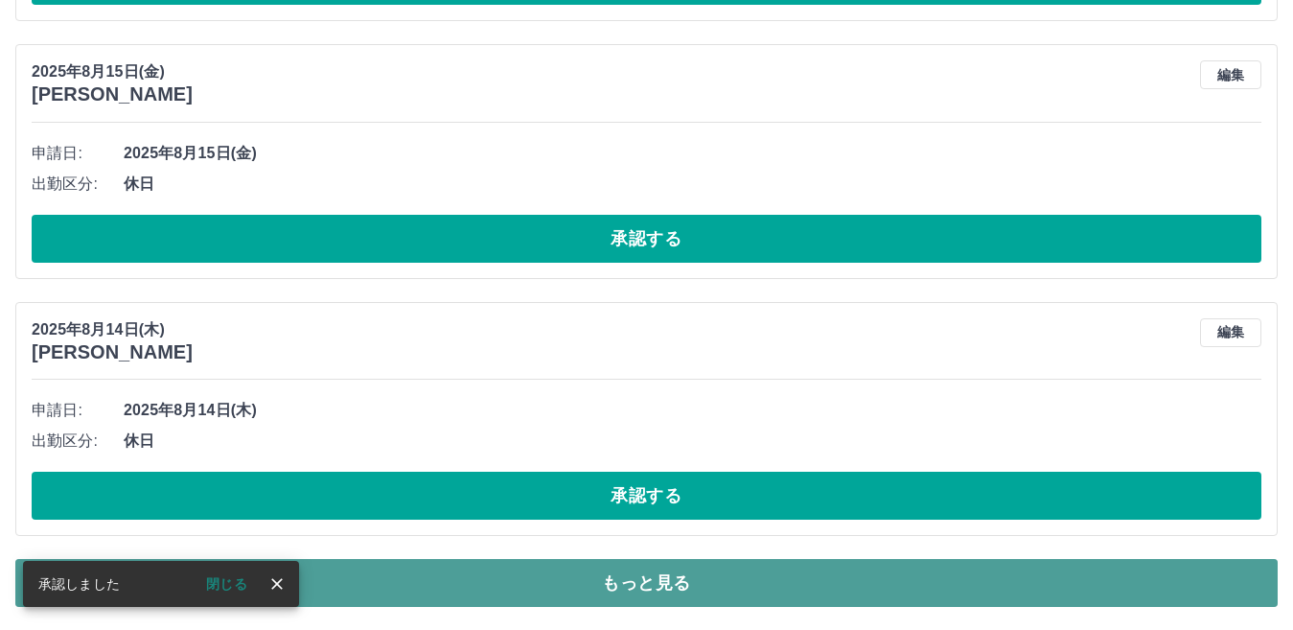
click at [635, 584] on button "もっと見る" at bounding box center [646, 583] width 1262 height 48
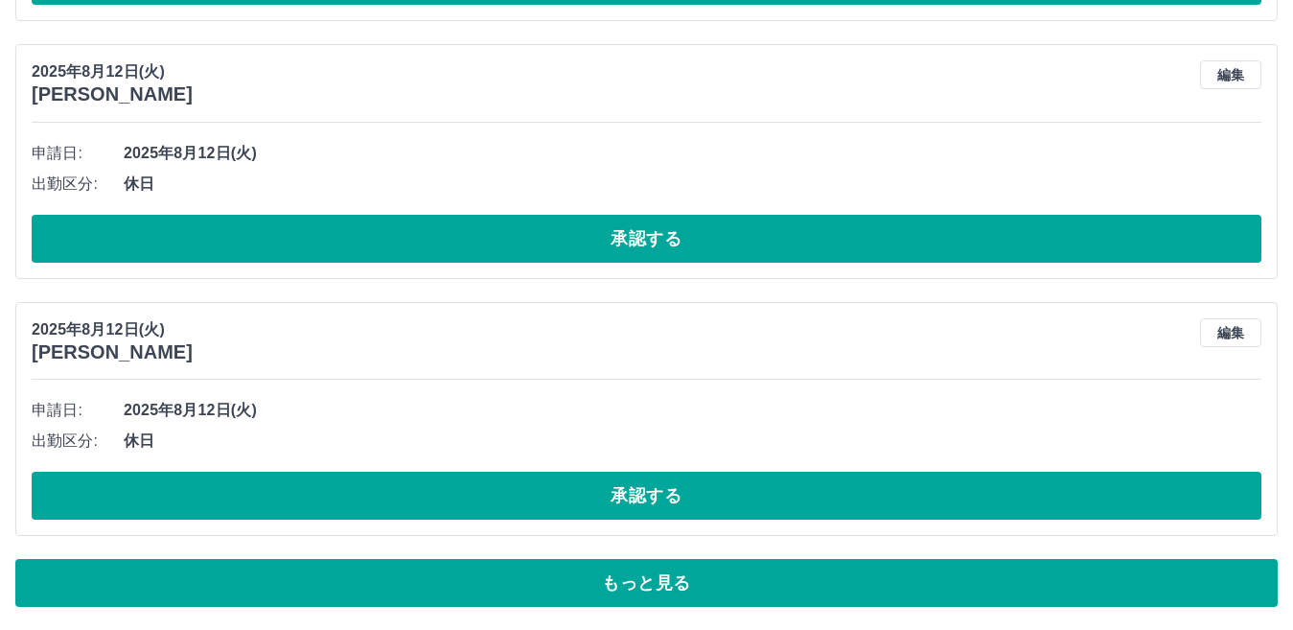
scroll to position [14181, 0]
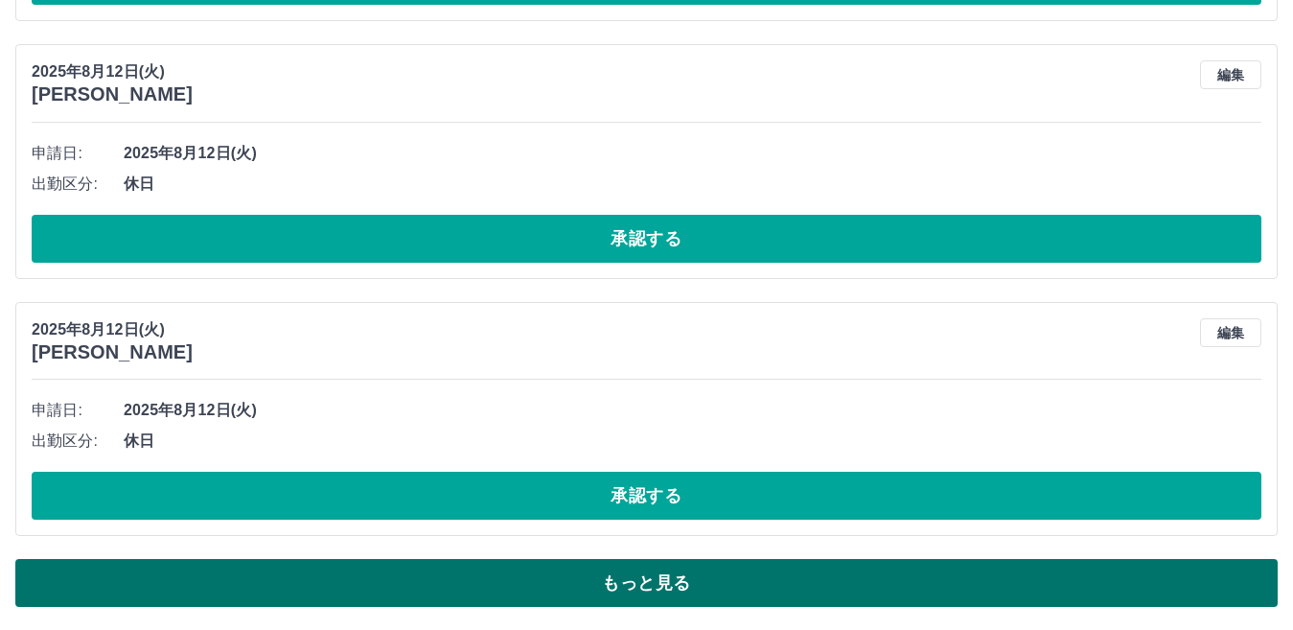
click at [638, 586] on button "もっと見る" at bounding box center [646, 583] width 1262 height 48
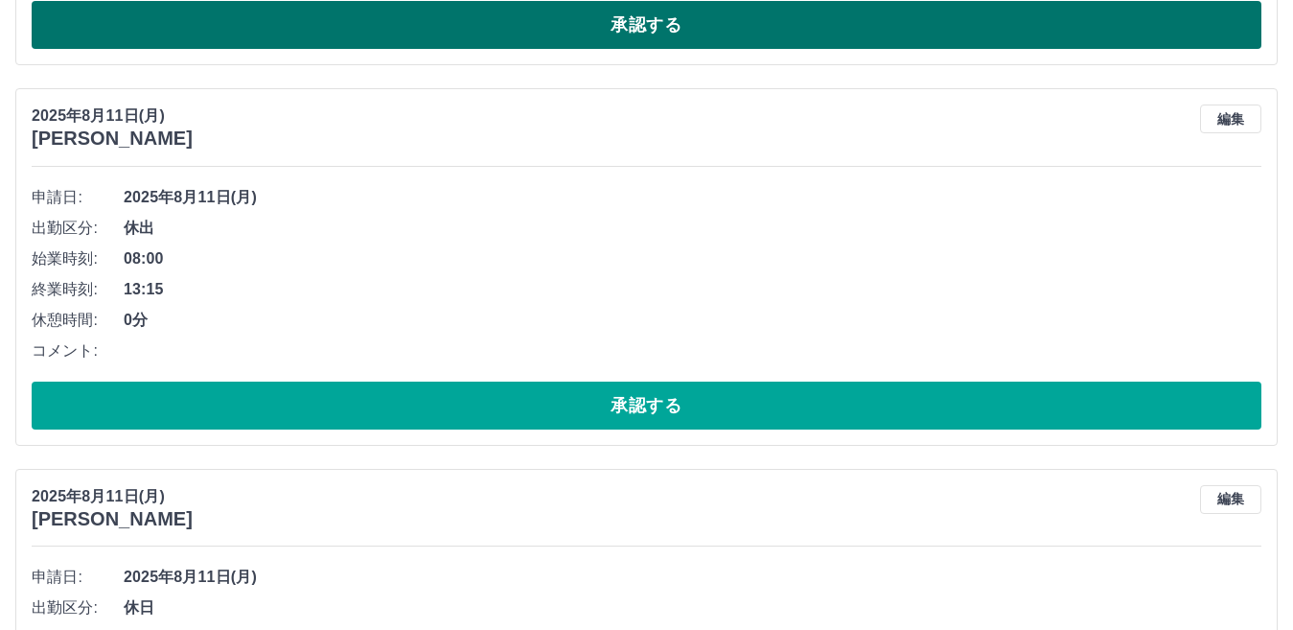
scroll to position [17247, 0]
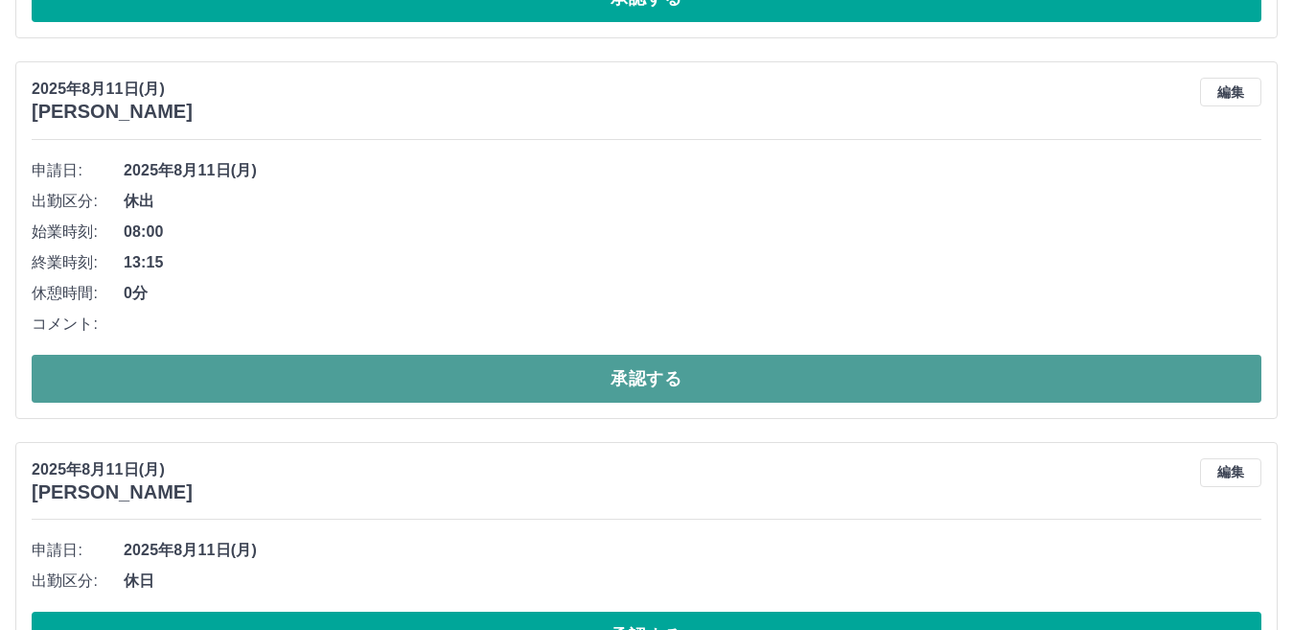
click at [630, 380] on button "承認する" at bounding box center [646, 379] width 1229 height 48
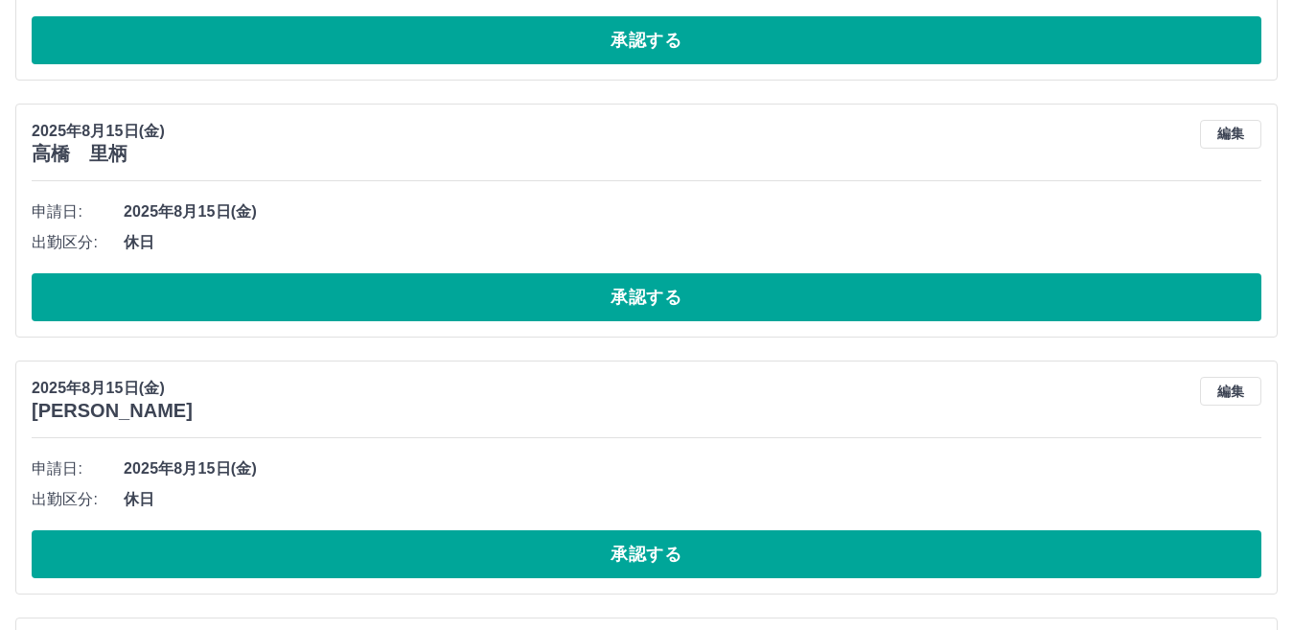
scroll to position [7753, 0]
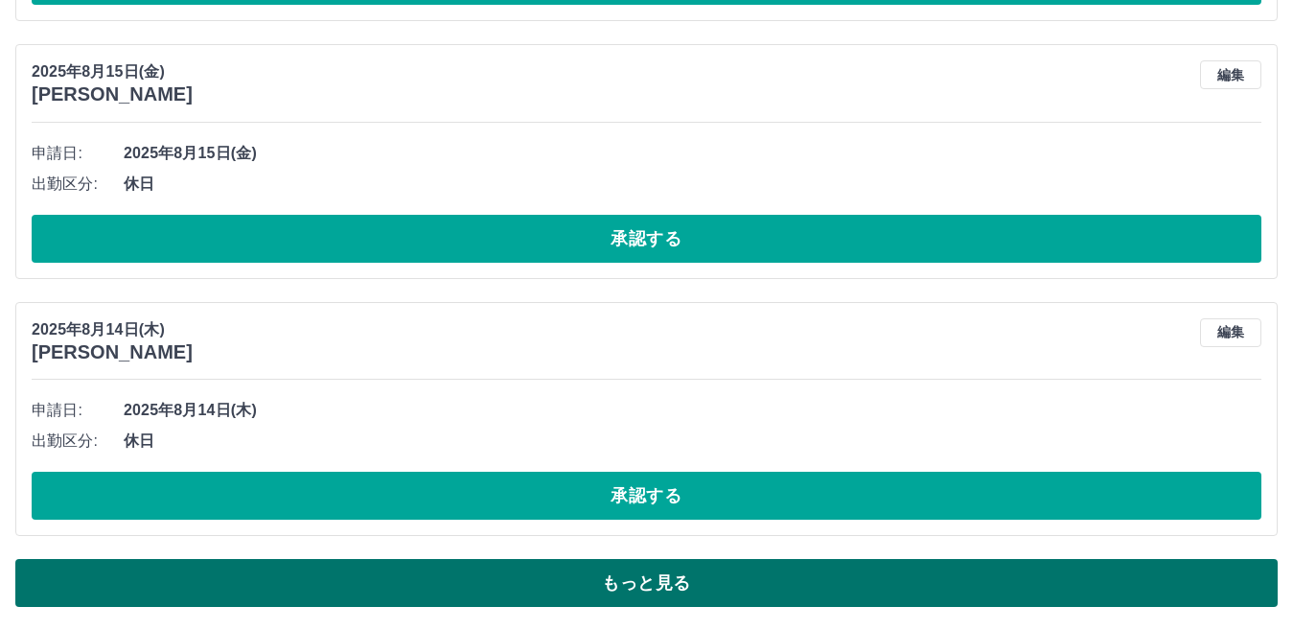
click at [652, 586] on button "もっと見る" at bounding box center [646, 583] width 1262 height 48
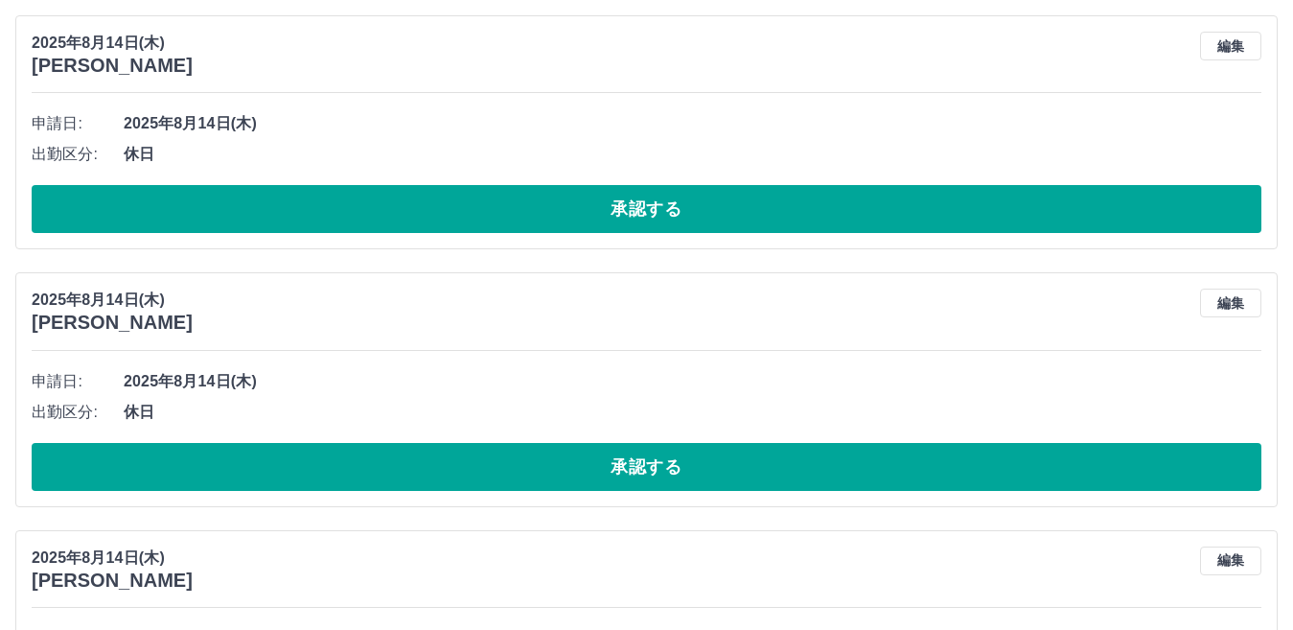
scroll to position [8328, 0]
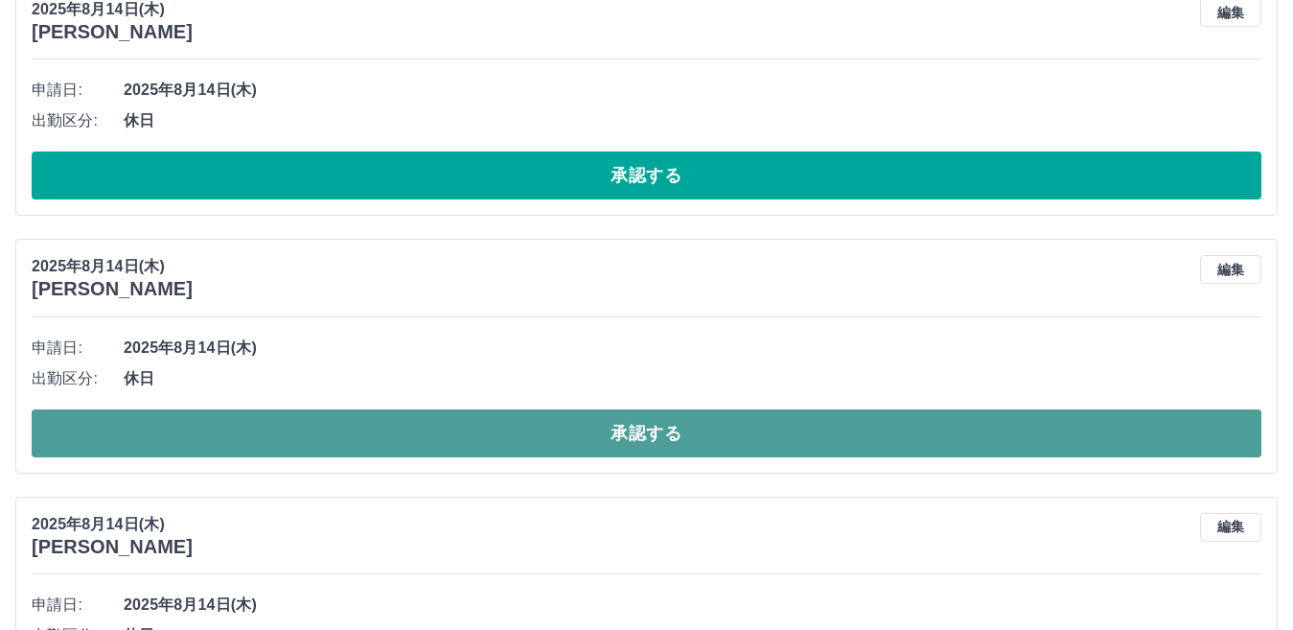
click at [646, 434] on button "承認する" at bounding box center [646, 433] width 1229 height 48
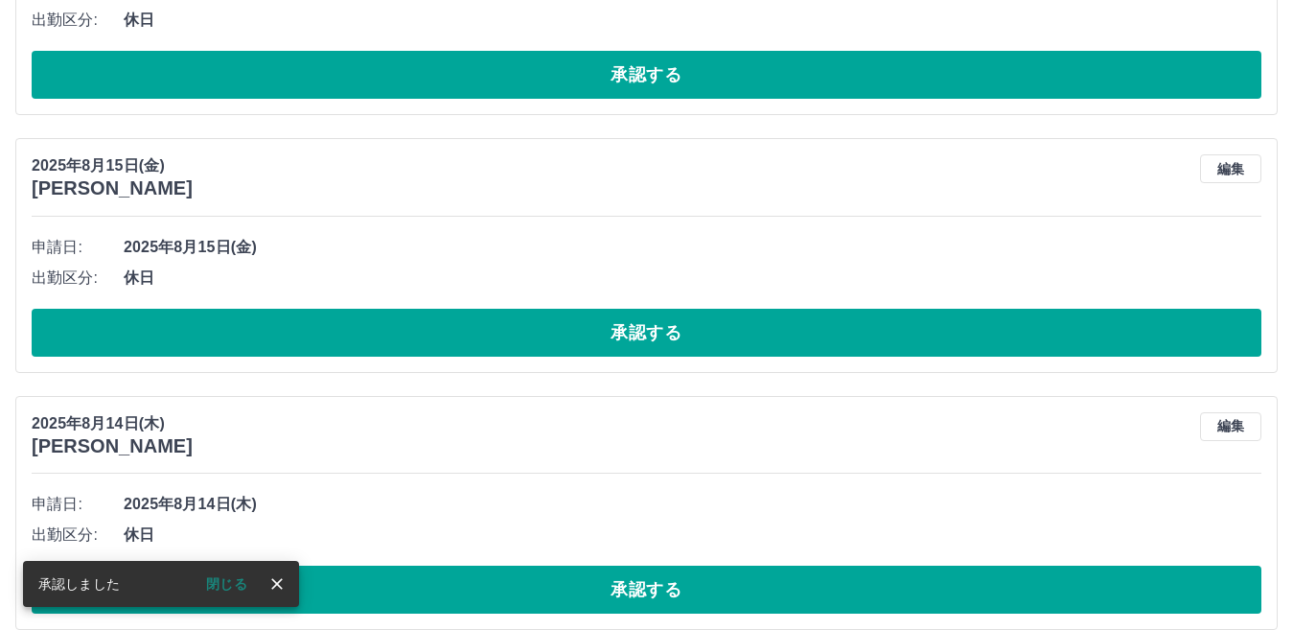
scroll to position [7753, 0]
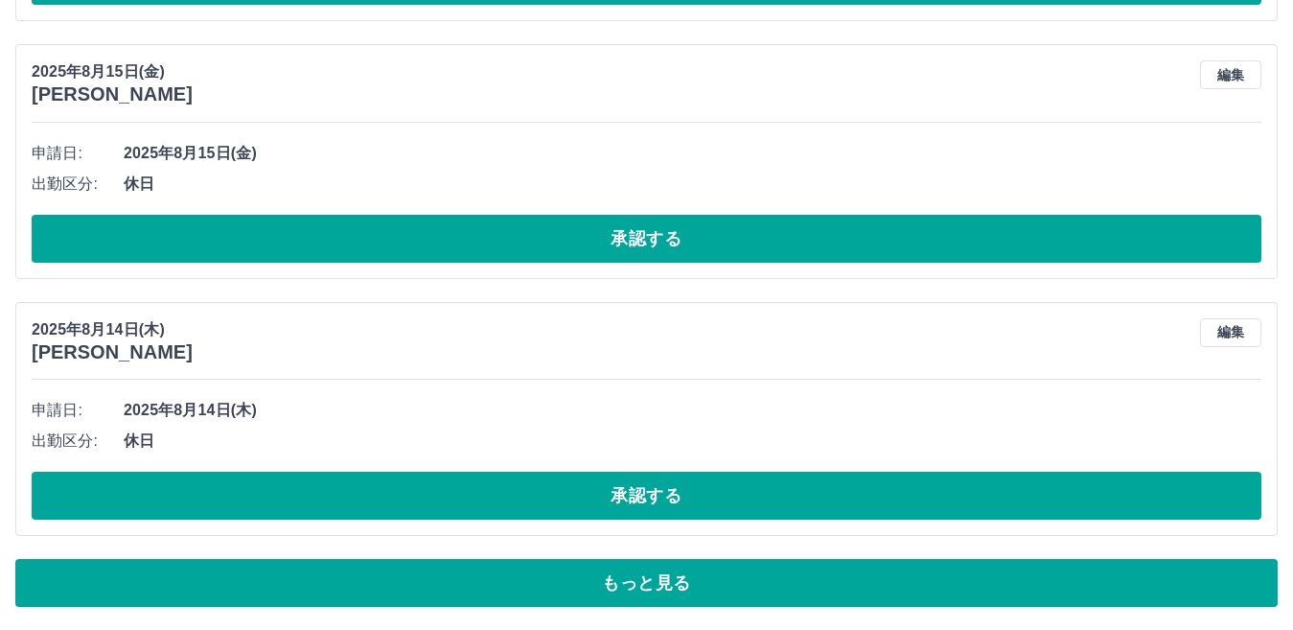
click at [802, 393] on div "[DATE] [PERSON_NAME] 編集 申請日: [DATE] 出勤区分: 休日 承認する" at bounding box center [646, 419] width 1262 height 234
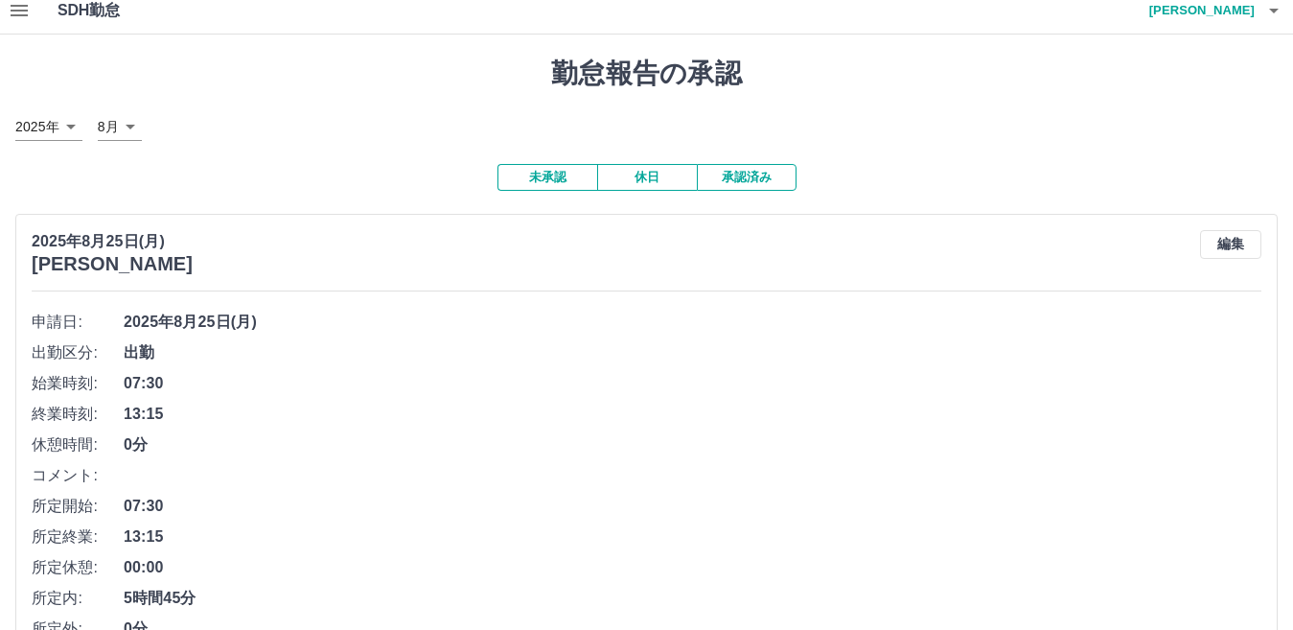
scroll to position [0, 0]
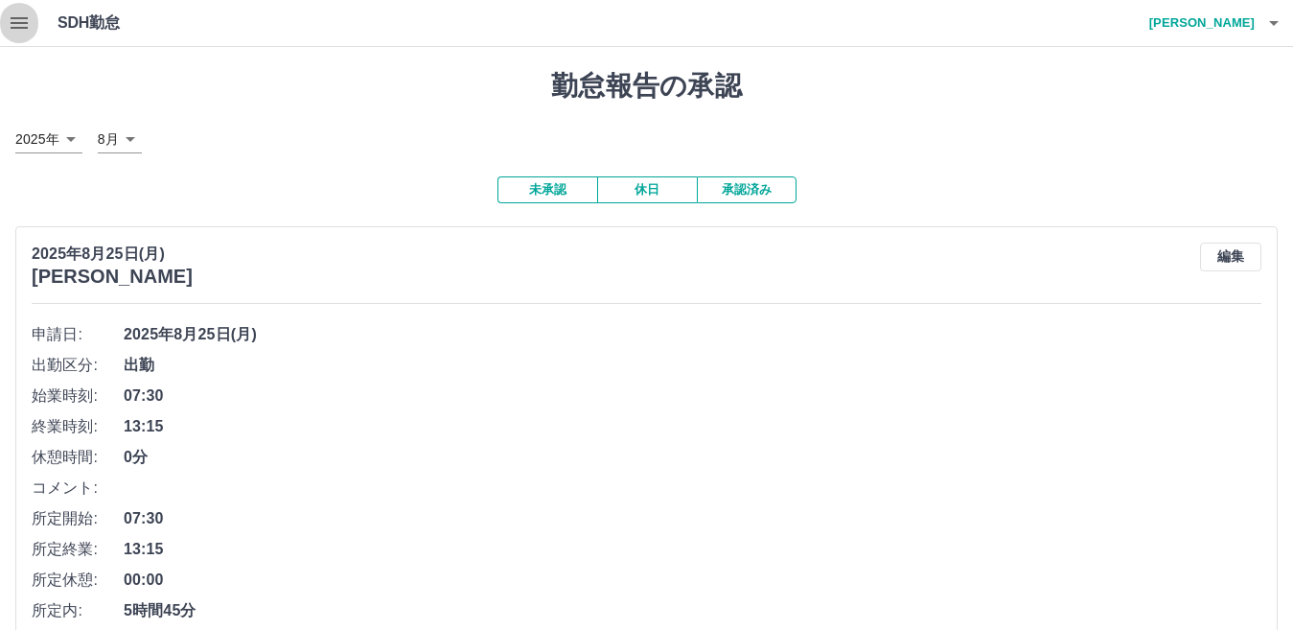
click at [26, 17] on icon "button" at bounding box center [19, 22] width 17 height 11
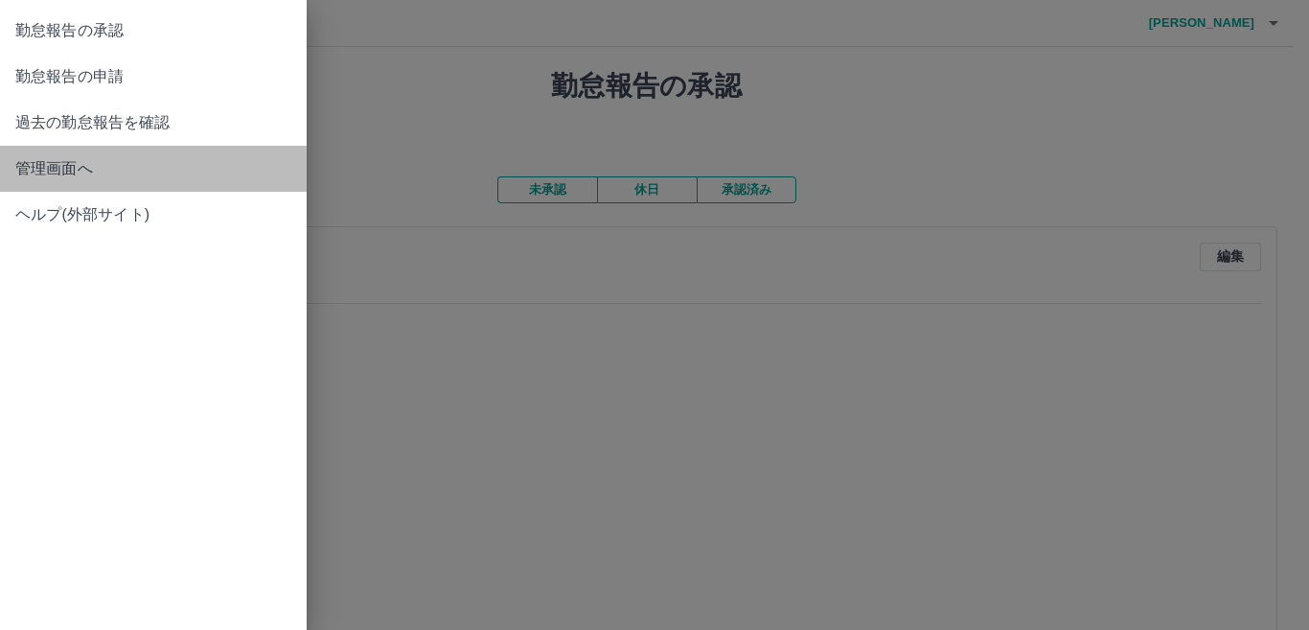
click at [32, 167] on span "管理画面へ" at bounding box center [153, 168] width 276 height 23
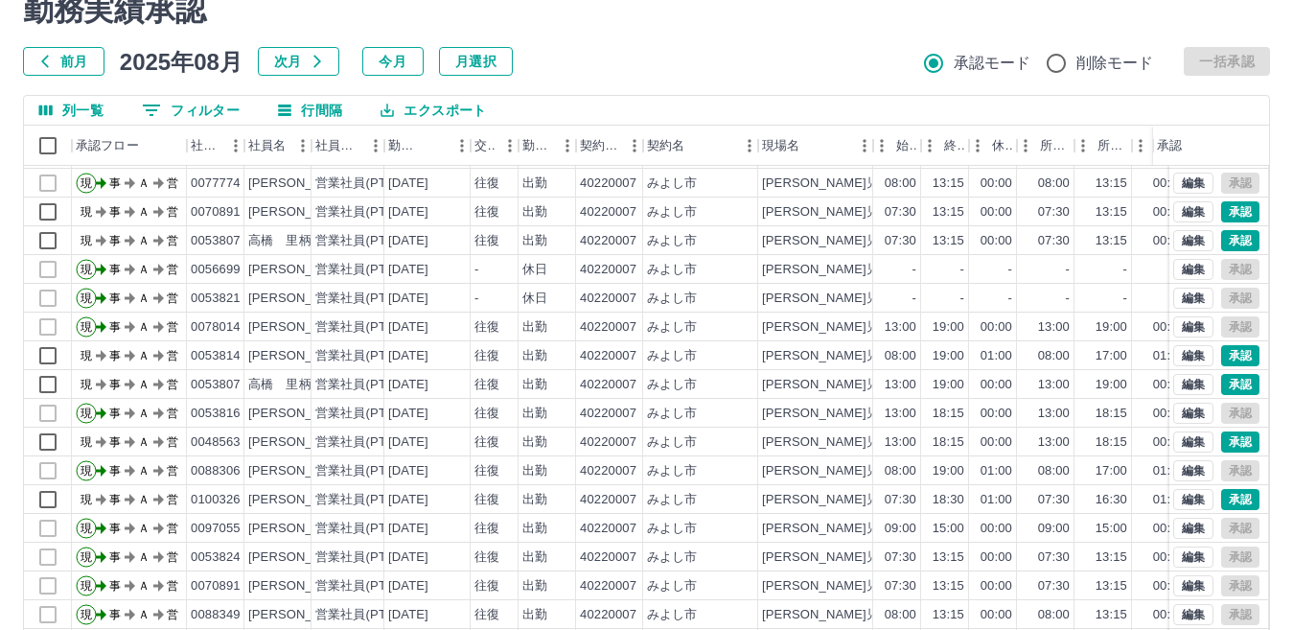
scroll to position [180, 0]
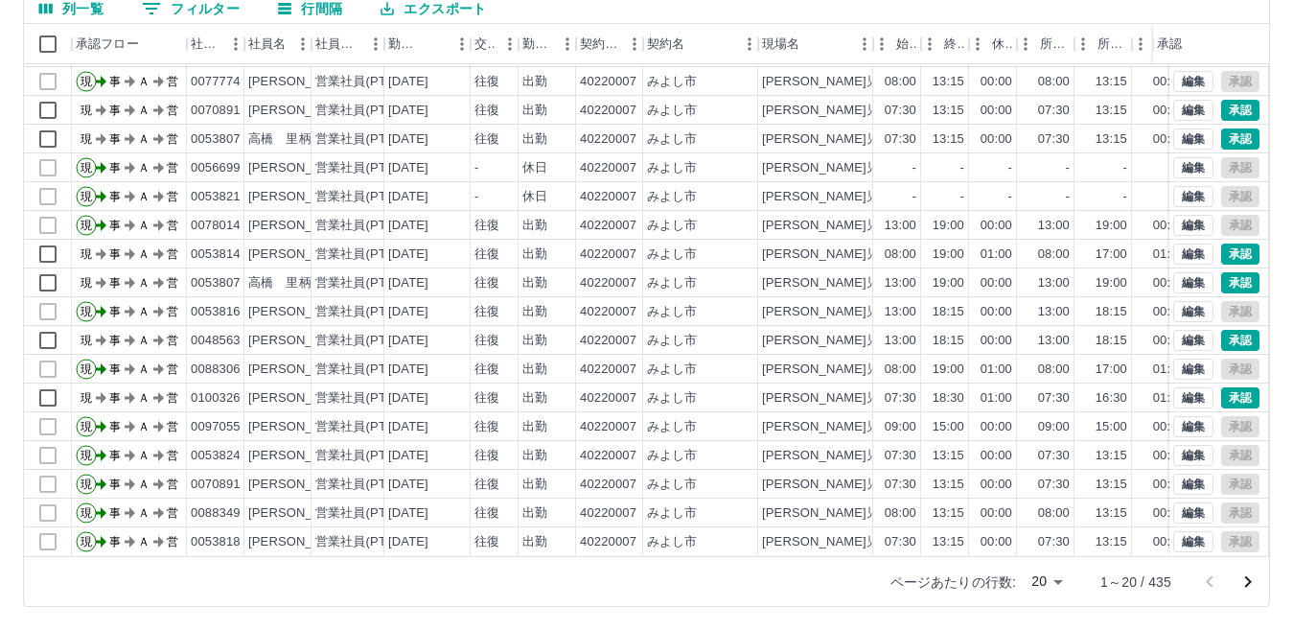
click at [1249, 582] on icon "次のページへ" at bounding box center [1248, 581] width 7 height 11
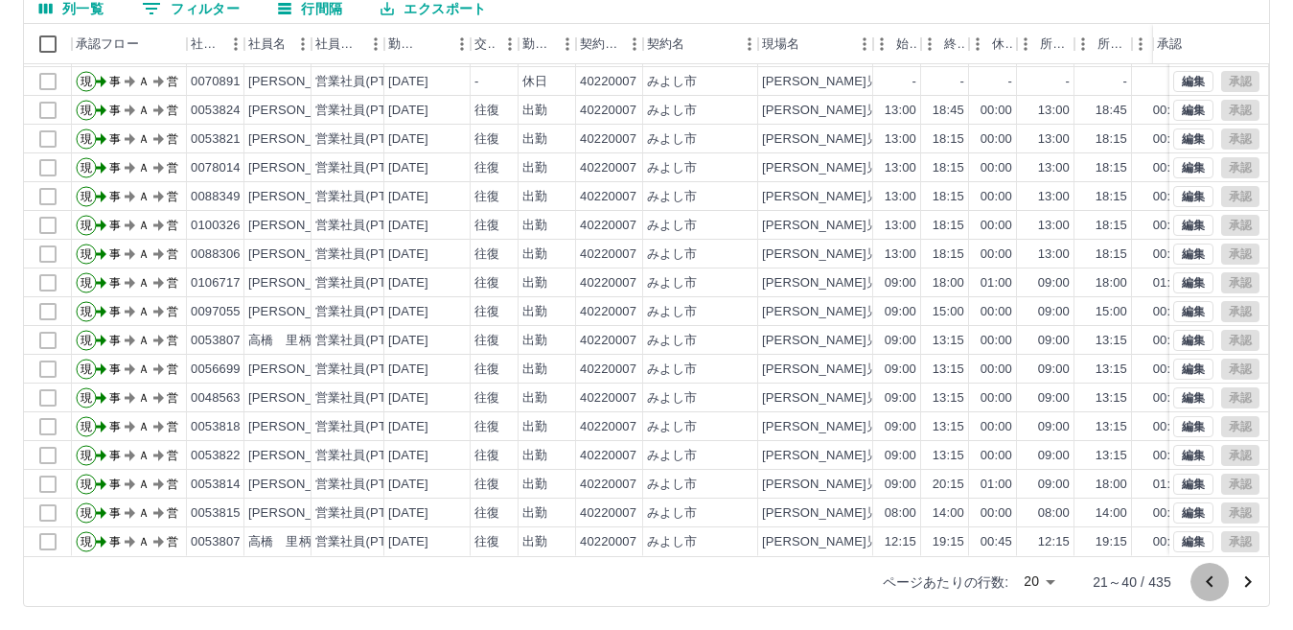
click at [1209, 581] on icon "前のページへ" at bounding box center [1209, 581] width 23 height 23
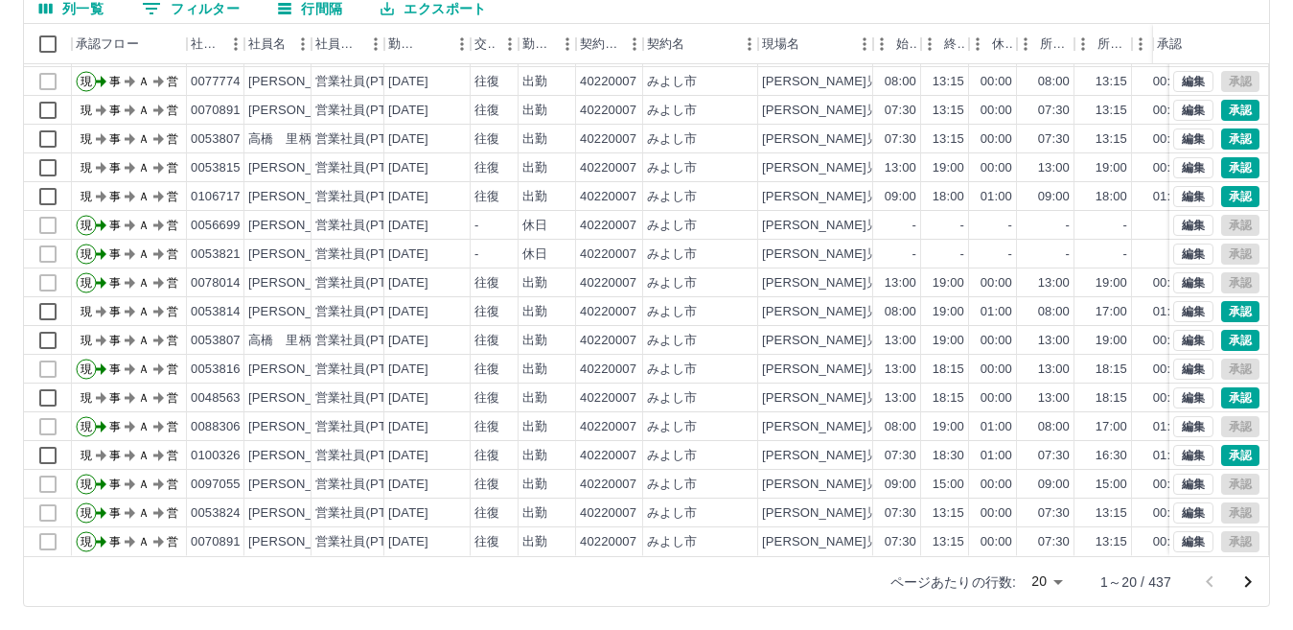
click at [1251, 585] on icon "次のページへ" at bounding box center [1247, 581] width 23 height 23
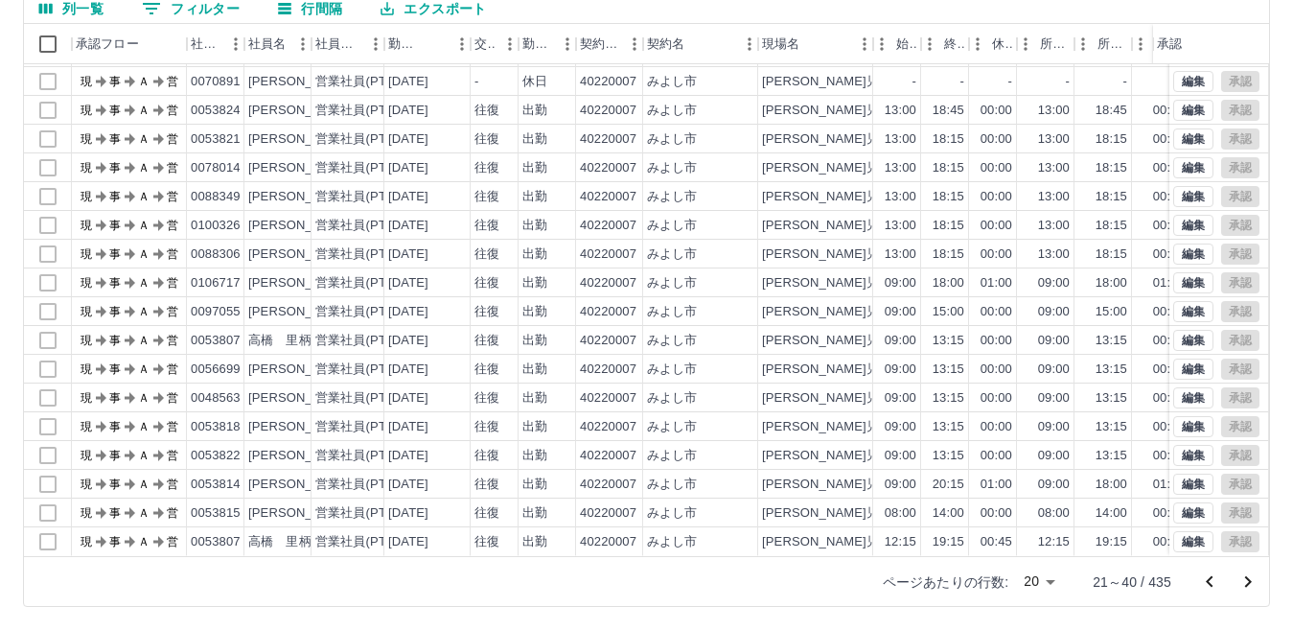
scroll to position [0, 0]
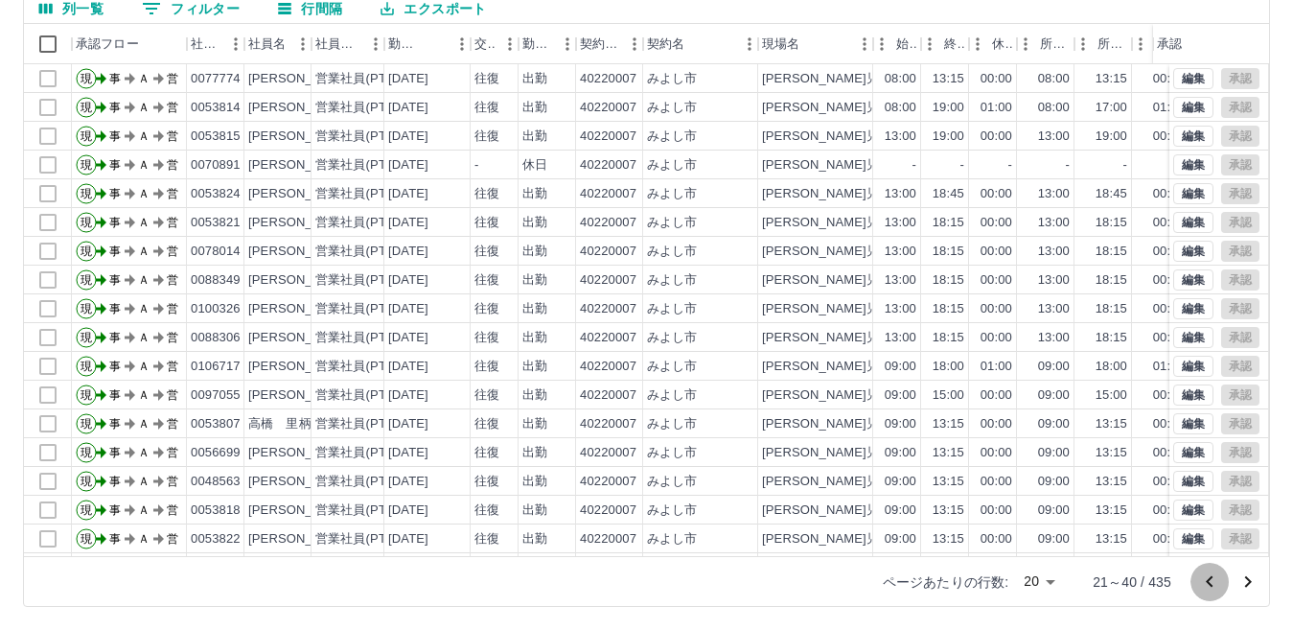
click at [1212, 584] on icon "前のページへ" at bounding box center [1209, 581] width 23 height 23
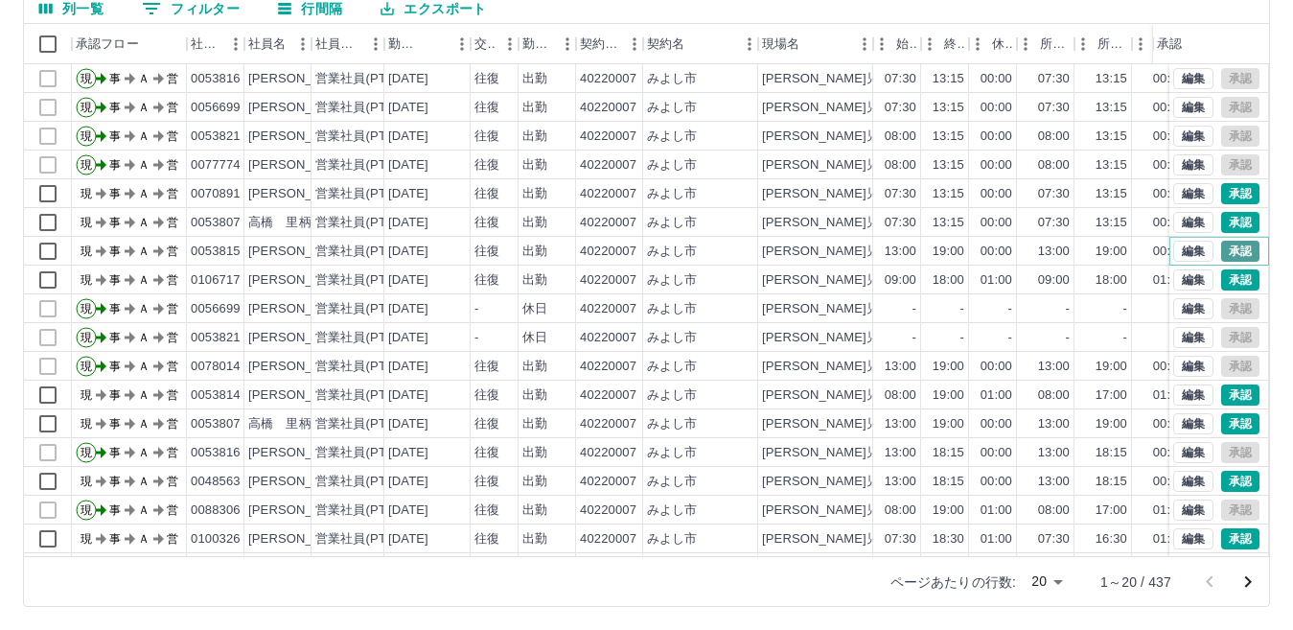
click at [1221, 248] on button "承認" at bounding box center [1240, 251] width 38 height 21
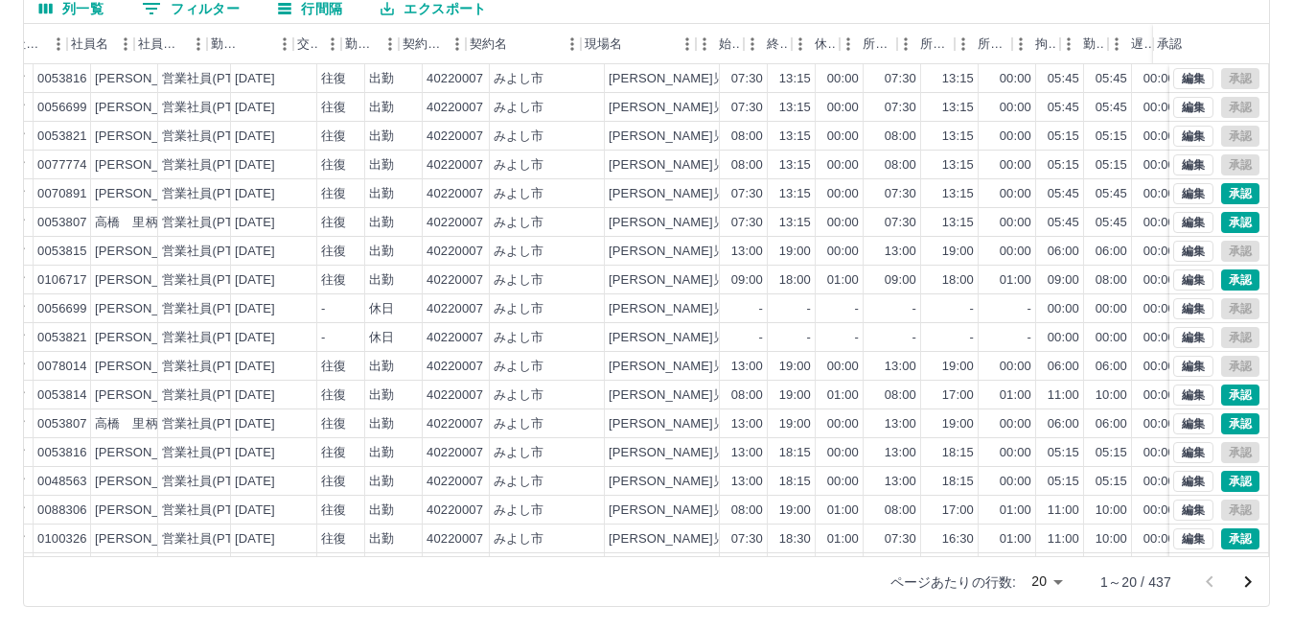
scroll to position [0, 192]
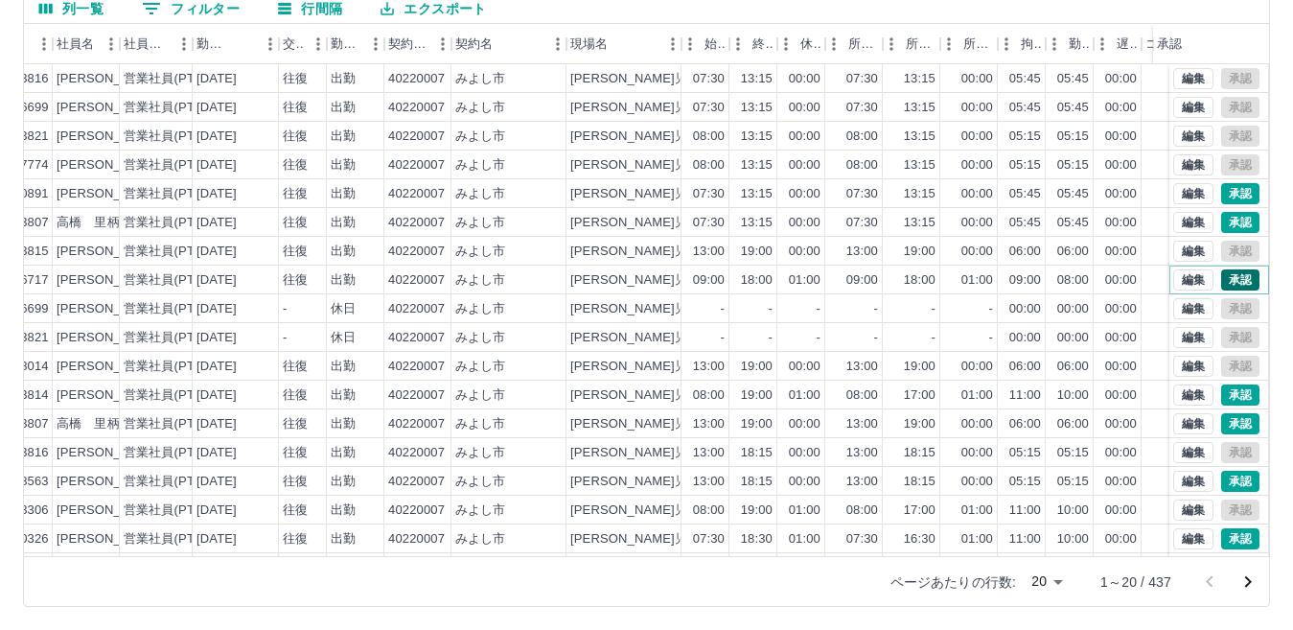
click at [1224, 281] on button "承認" at bounding box center [1240, 279] width 38 height 21
click at [1248, 581] on icon "次のページへ" at bounding box center [1247, 581] width 23 height 23
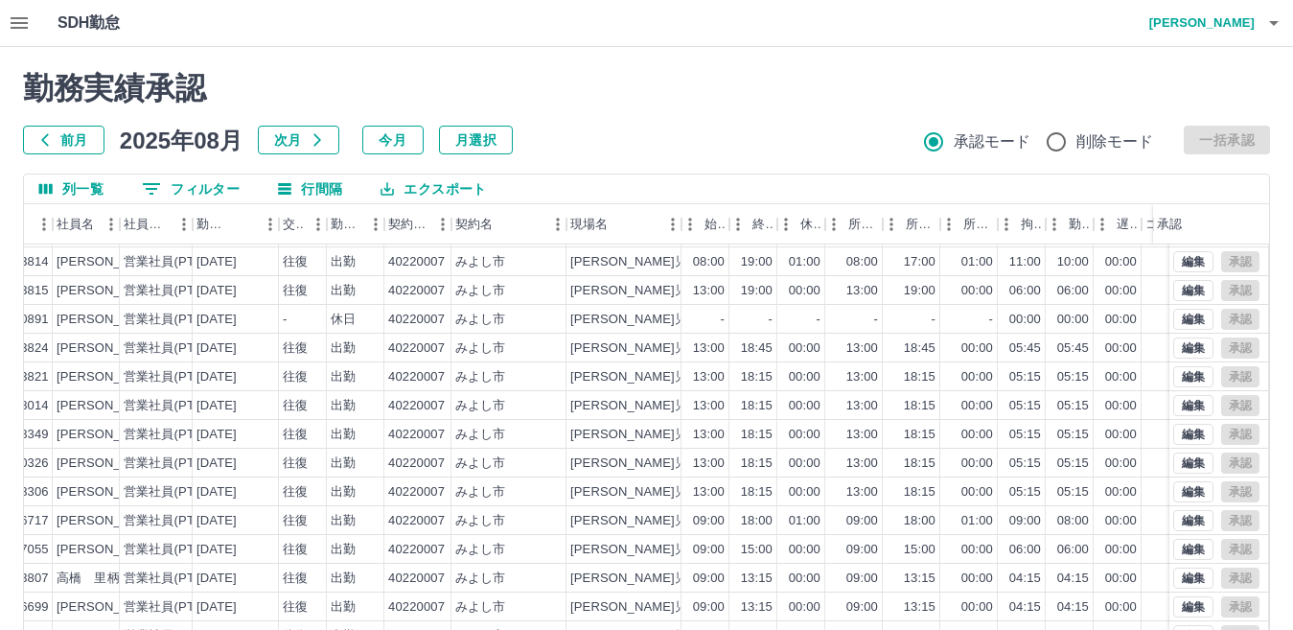
scroll to position [180, 0]
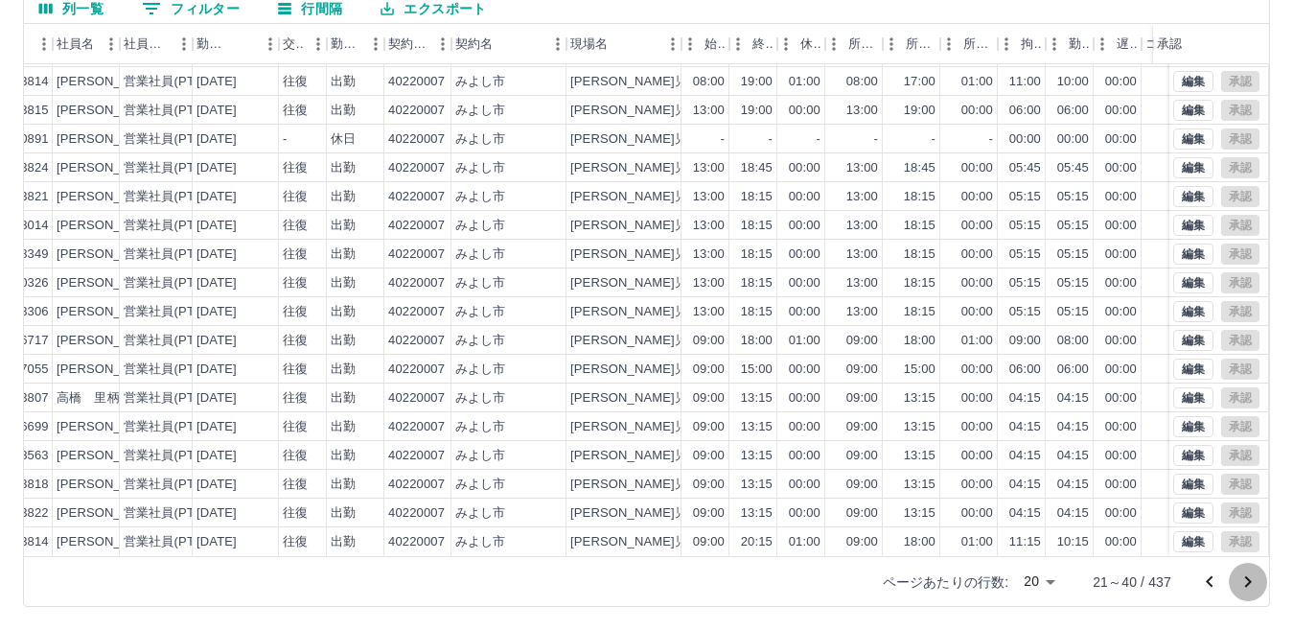
click at [1246, 579] on icon "次のページへ" at bounding box center [1247, 581] width 23 height 23
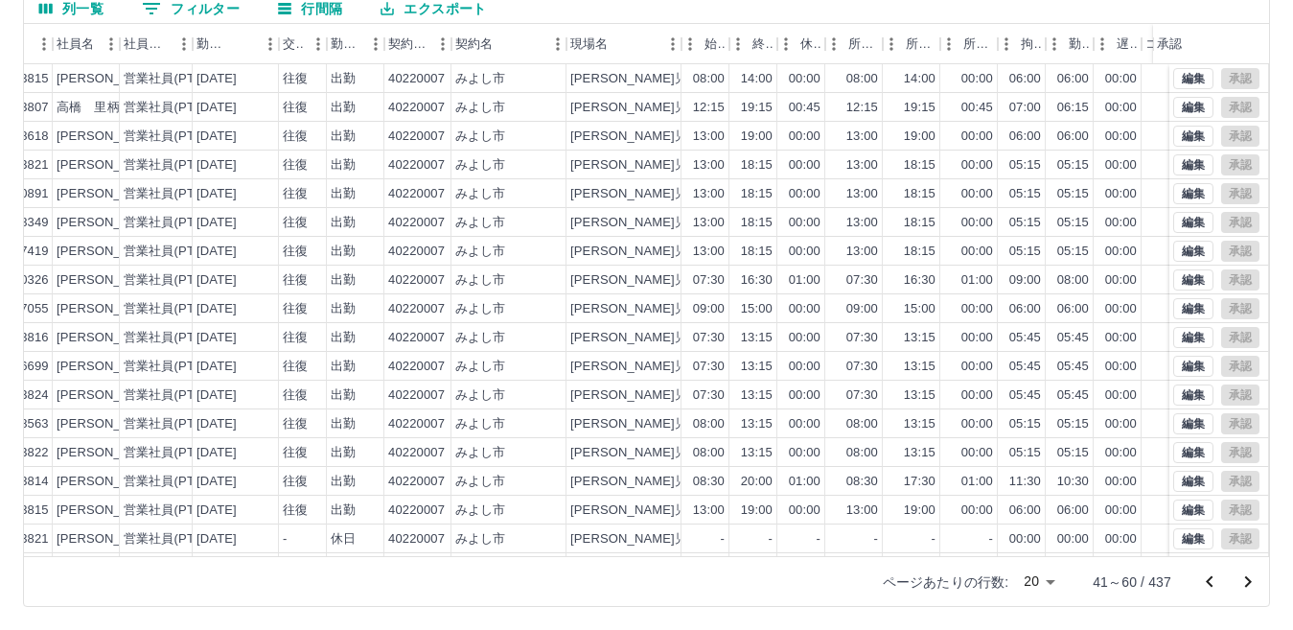
scroll to position [100, 192]
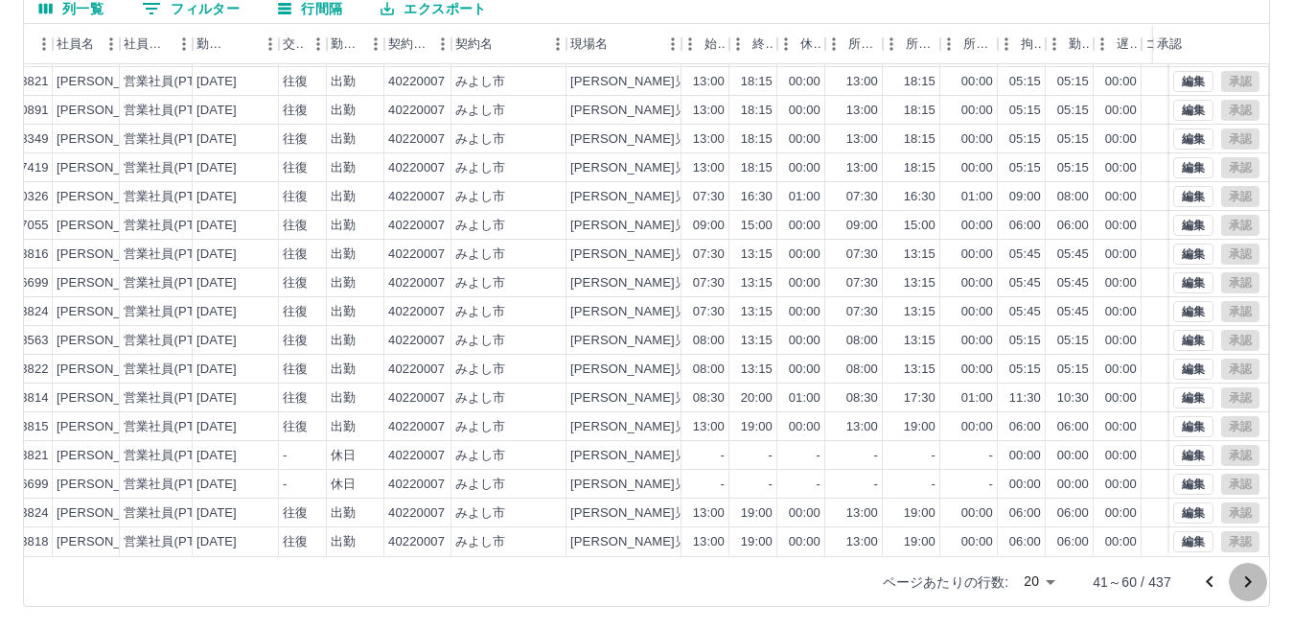
click at [1247, 577] on icon "次のページへ" at bounding box center [1248, 581] width 7 height 11
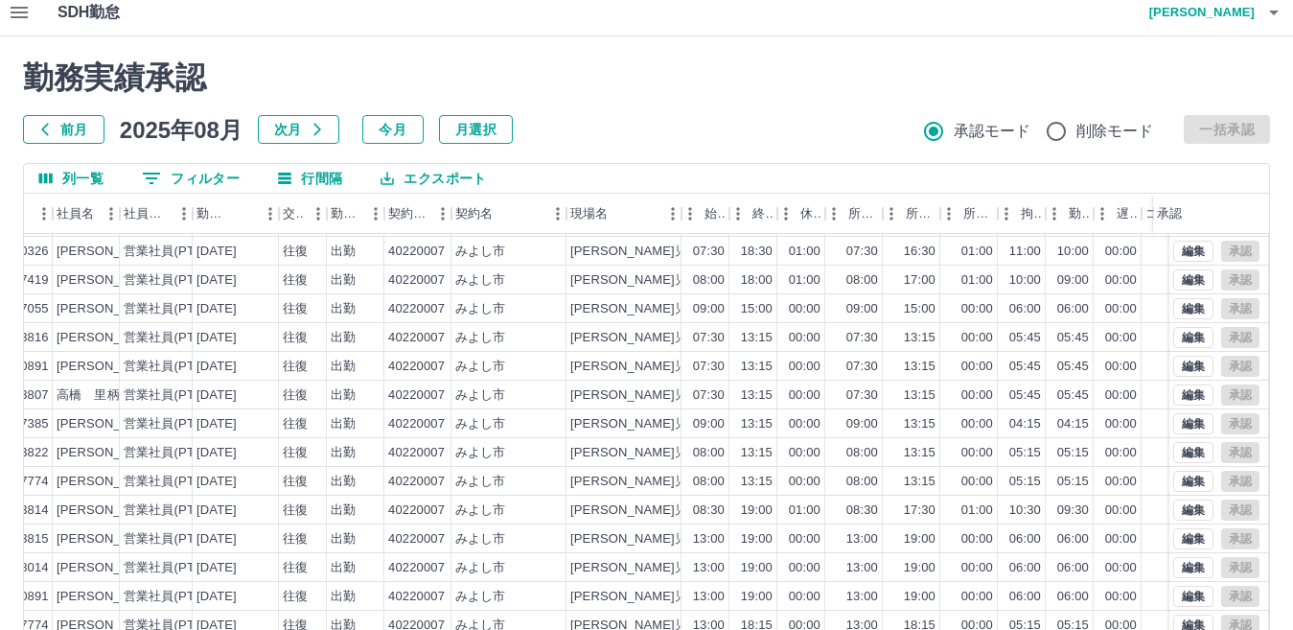
scroll to position [180, 0]
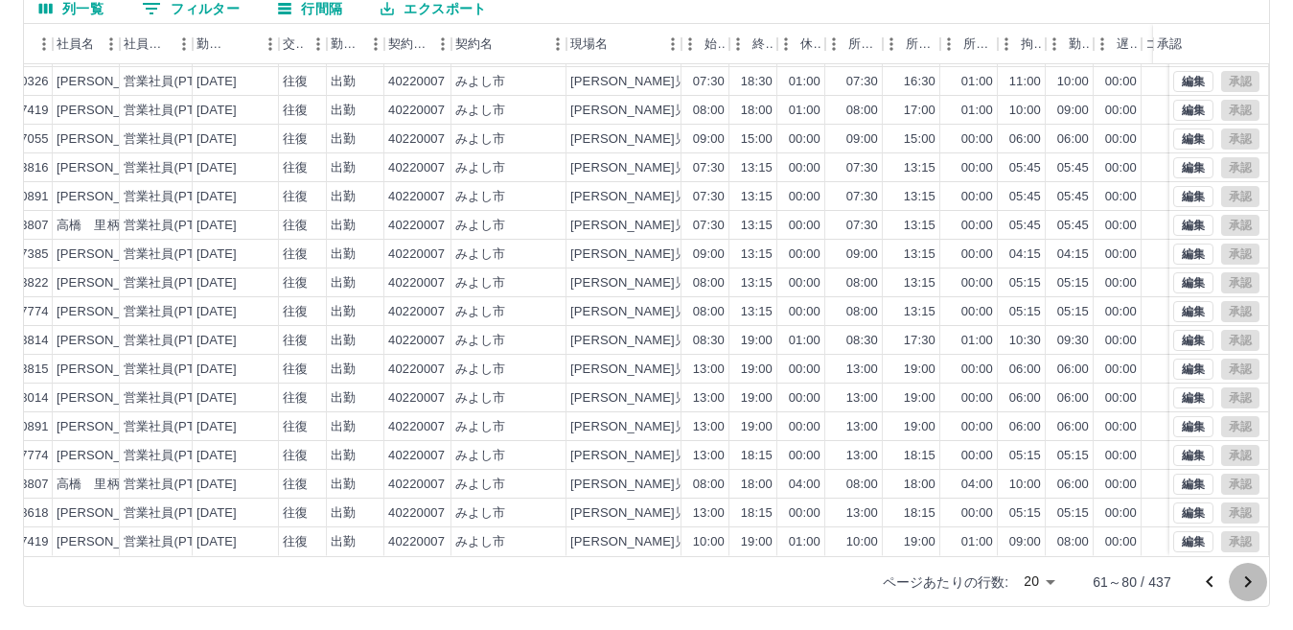
click at [1250, 578] on icon "次のページへ" at bounding box center [1247, 581] width 23 height 23
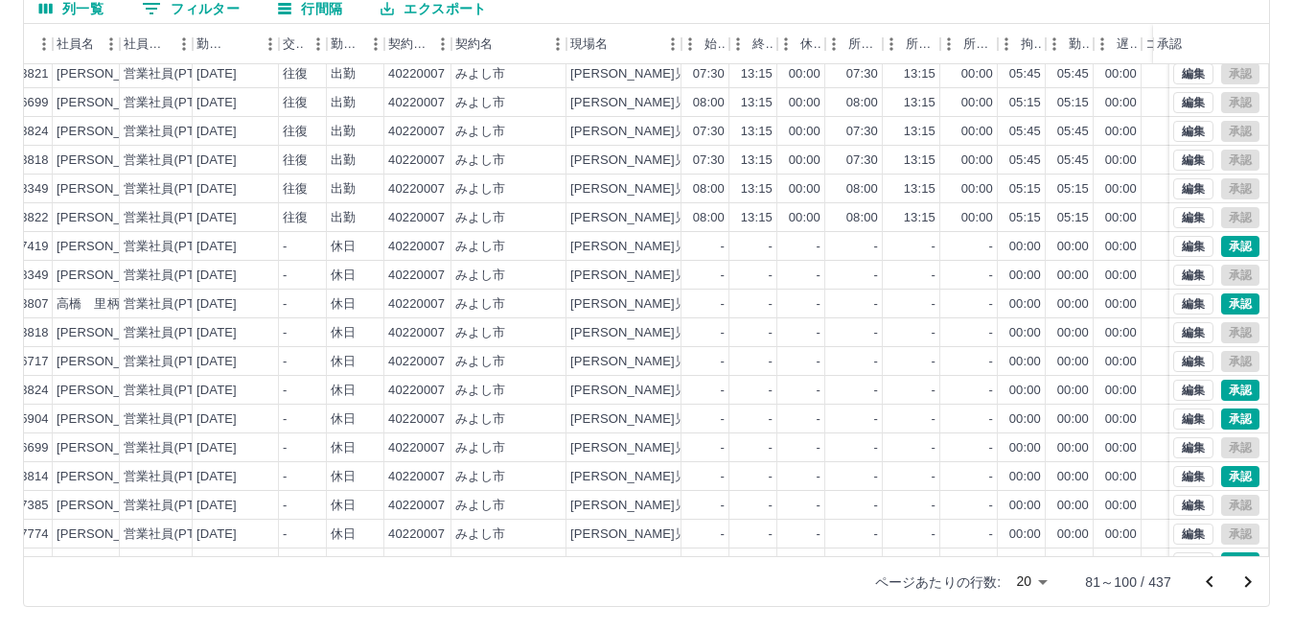
scroll to position [100, 192]
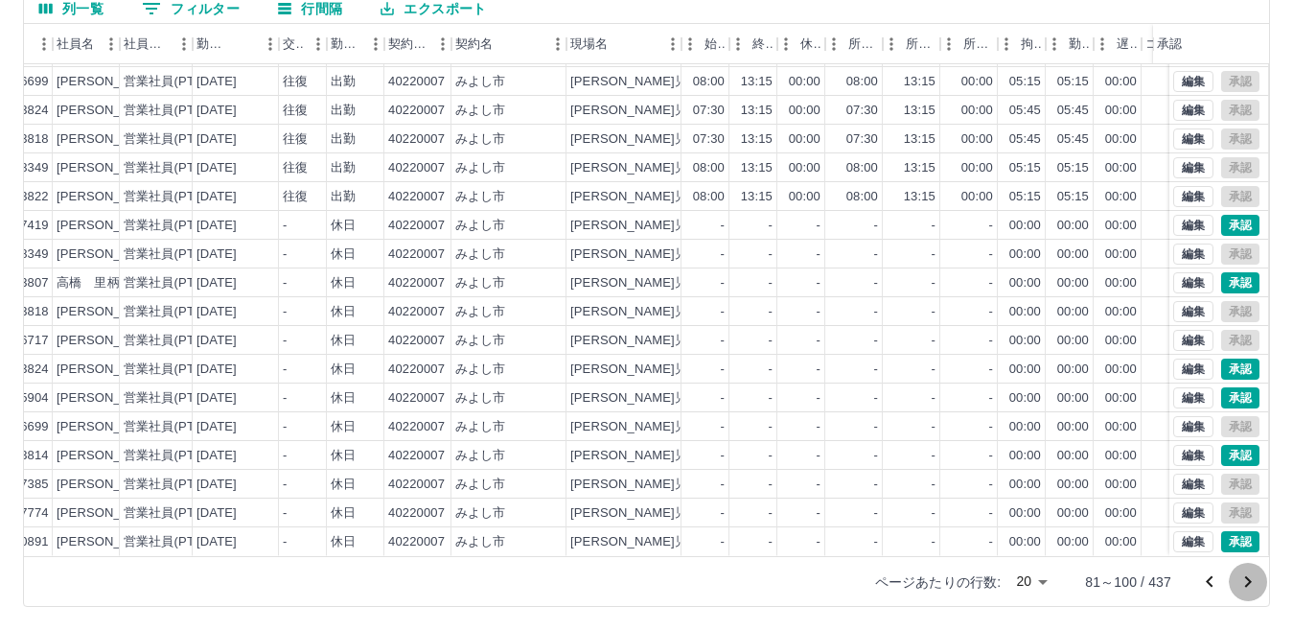
click at [1251, 580] on icon "次のページへ" at bounding box center [1247, 581] width 23 height 23
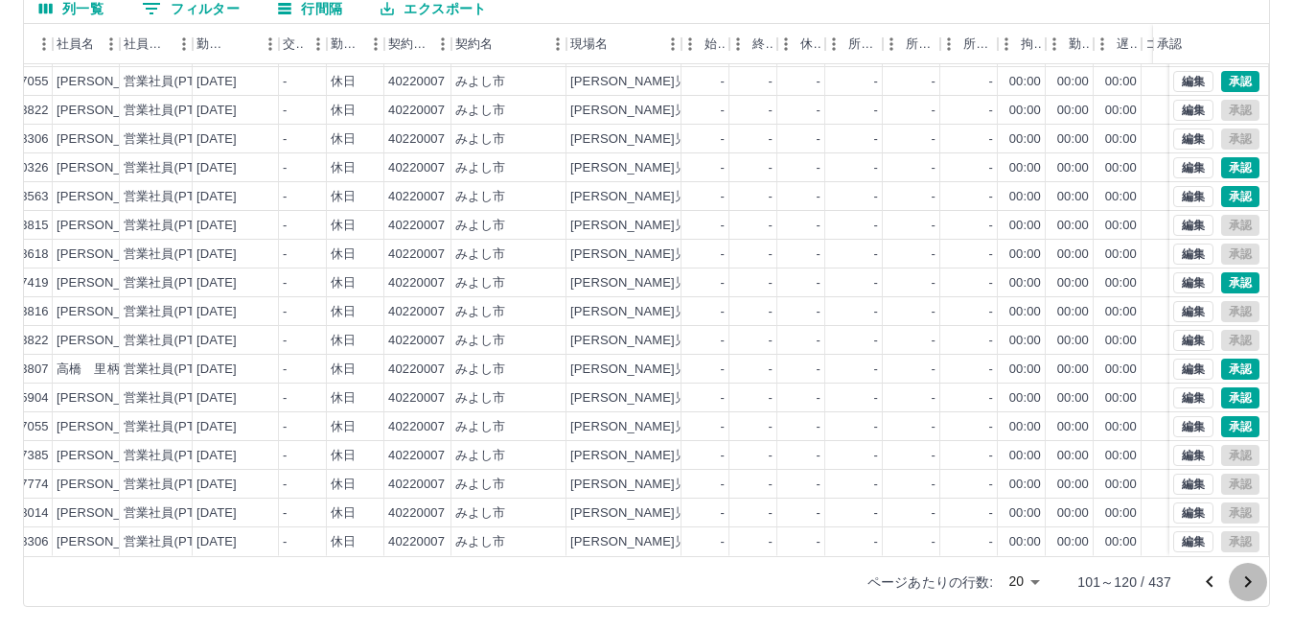
click at [1248, 580] on icon "次のページへ" at bounding box center [1248, 581] width 7 height 11
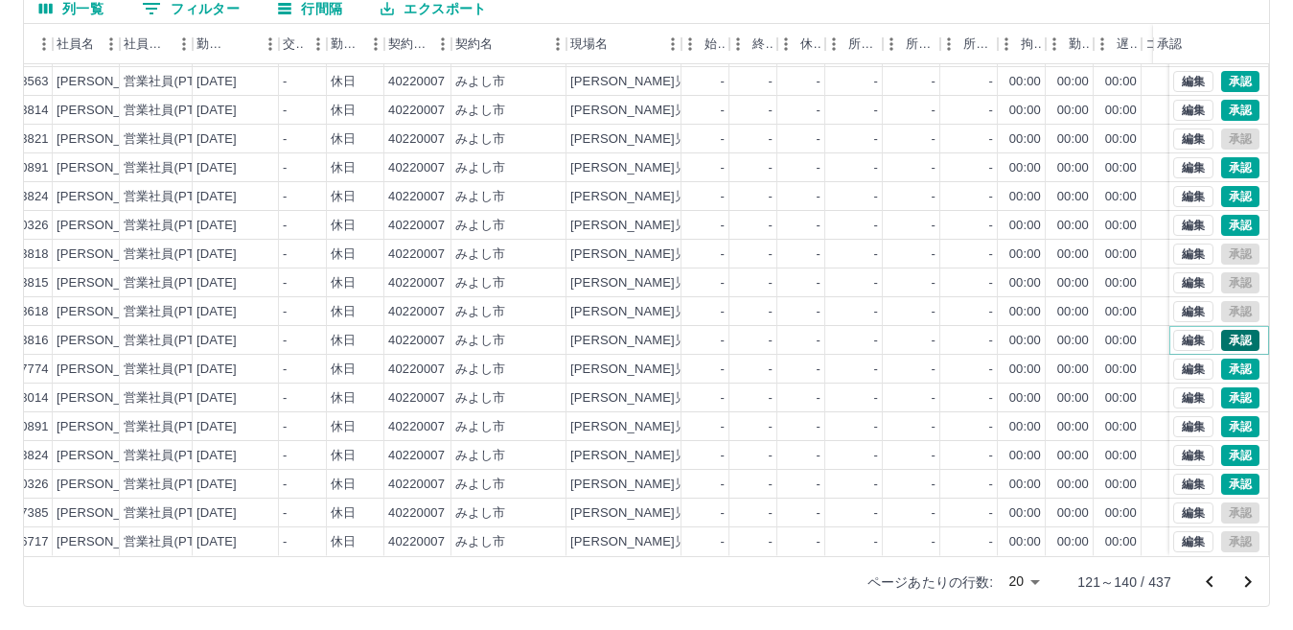
click at [1227, 330] on button "承認" at bounding box center [1240, 340] width 38 height 21
click at [1221, 358] on button "承認" at bounding box center [1240, 368] width 38 height 21
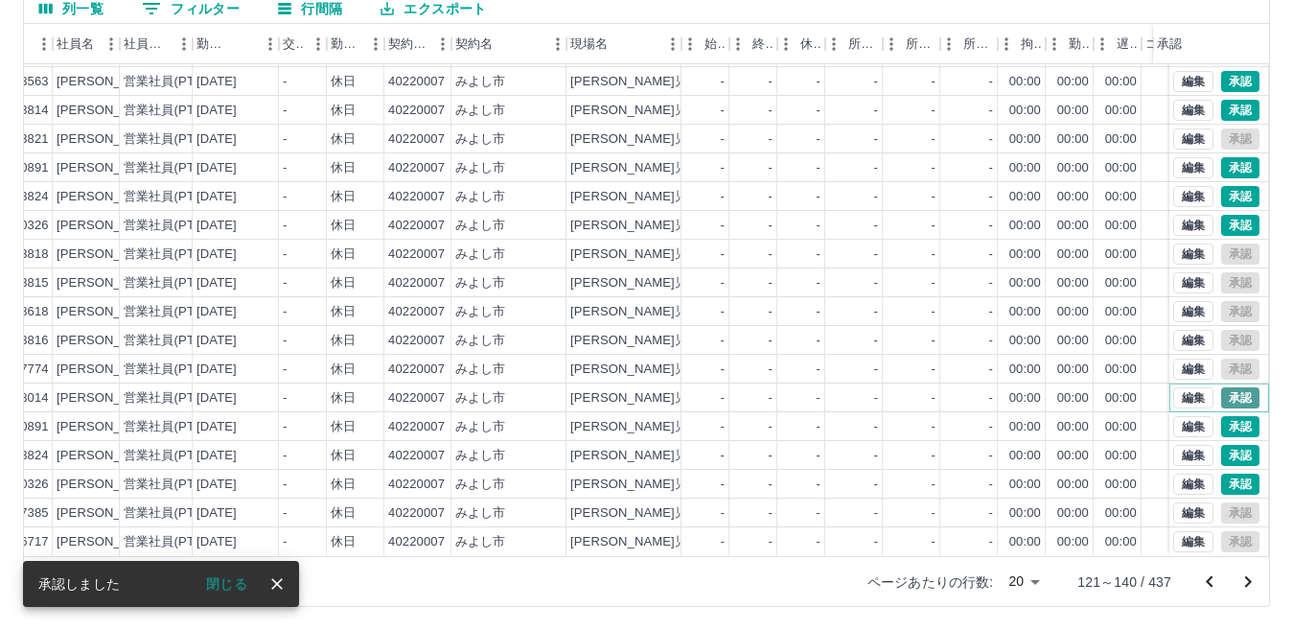
click at [1228, 387] on button "承認" at bounding box center [1240, 397] width 38 height 21
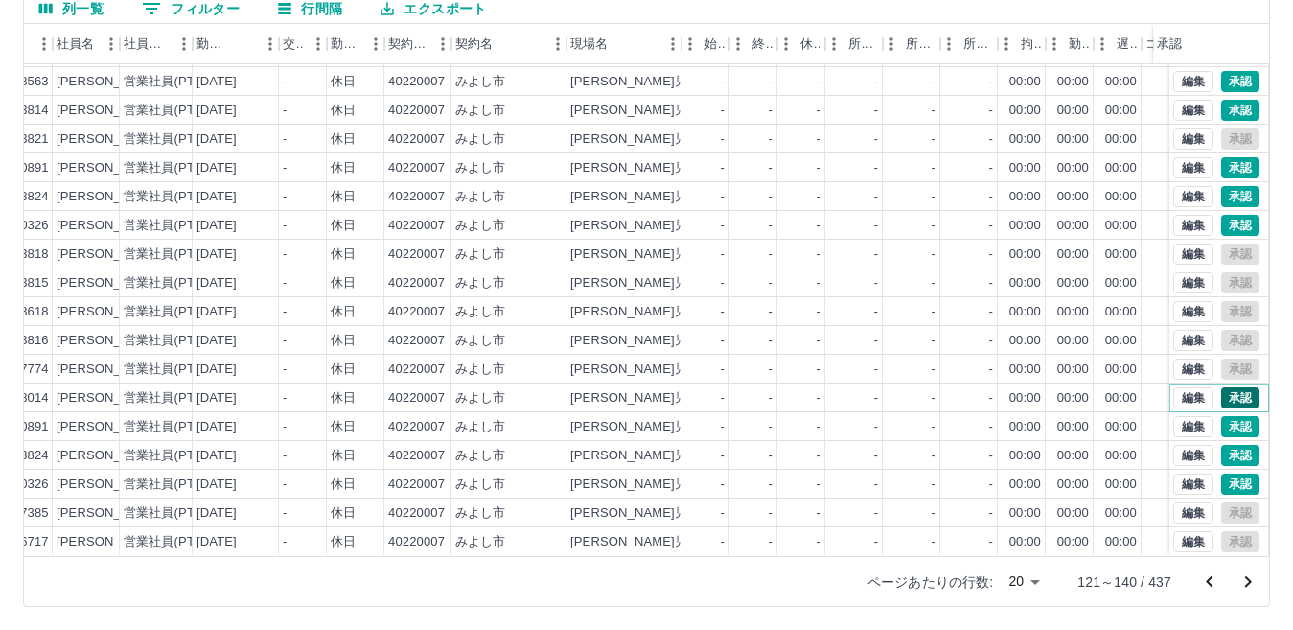
click at [1228, 387] on button "承認" at bounding box center [1240, 397] width 38 height 21
click at [1251, 581] on icon "次のページへ" at bounding box center [1248, 581] width 7 height 11
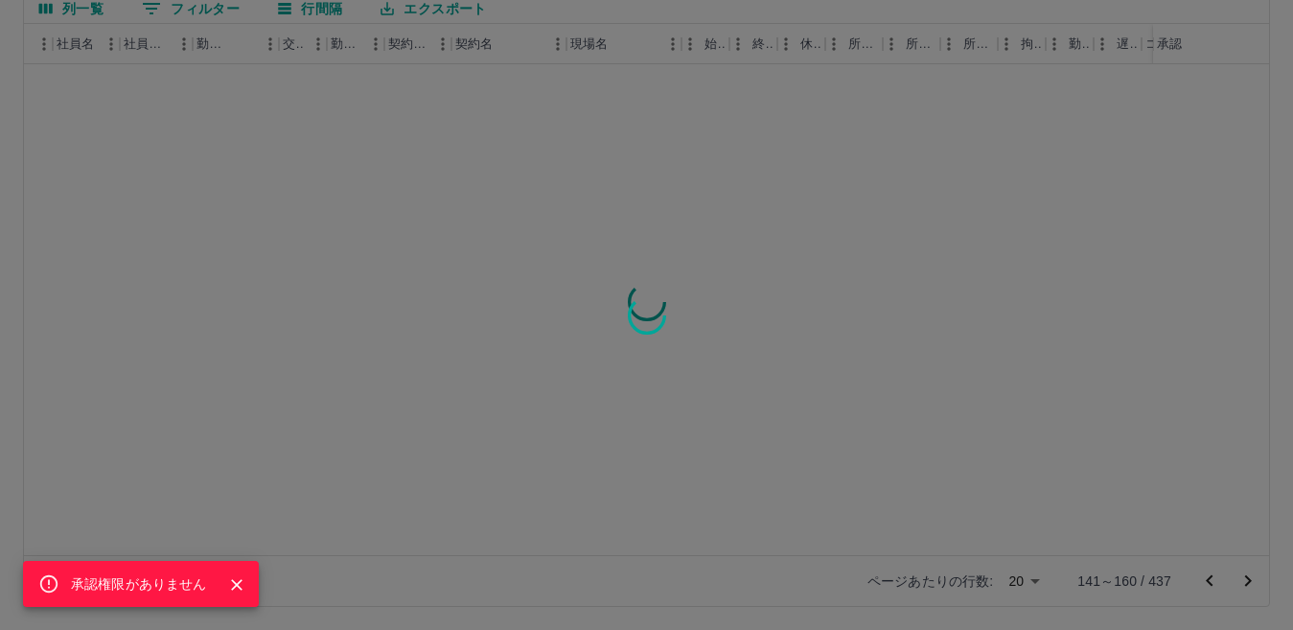
scroll to position [0, 192]
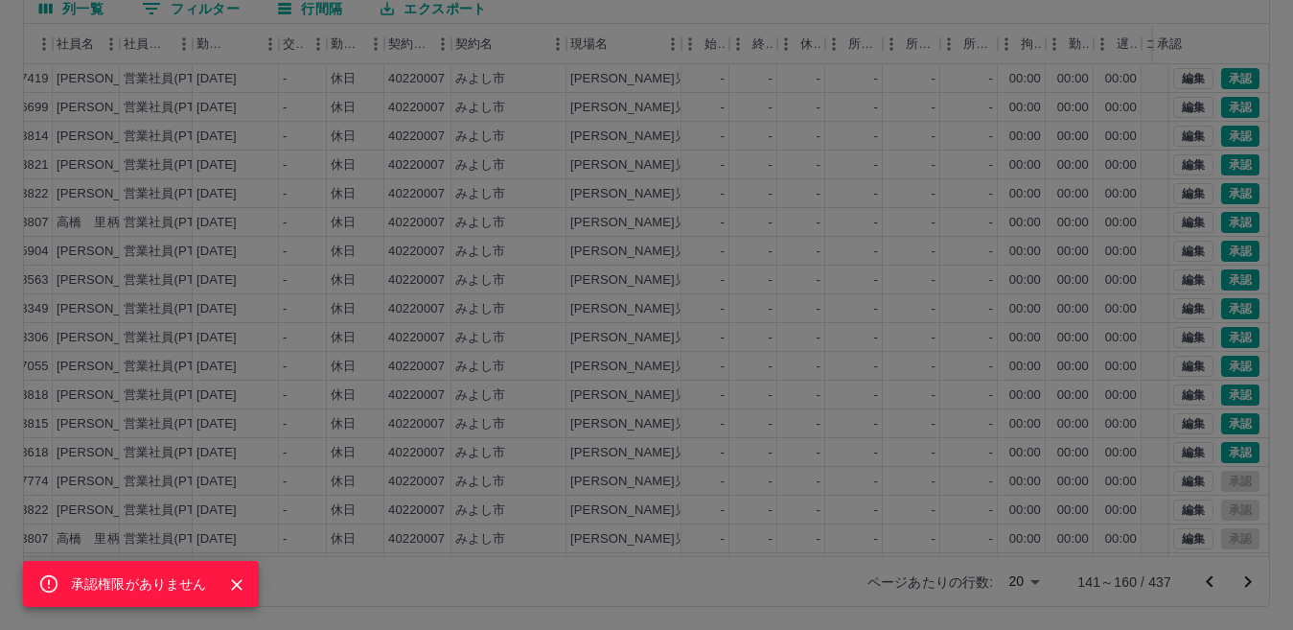
click at [234, 583] on icon "Close" at bounding box center [236, 584] width 11 height 11
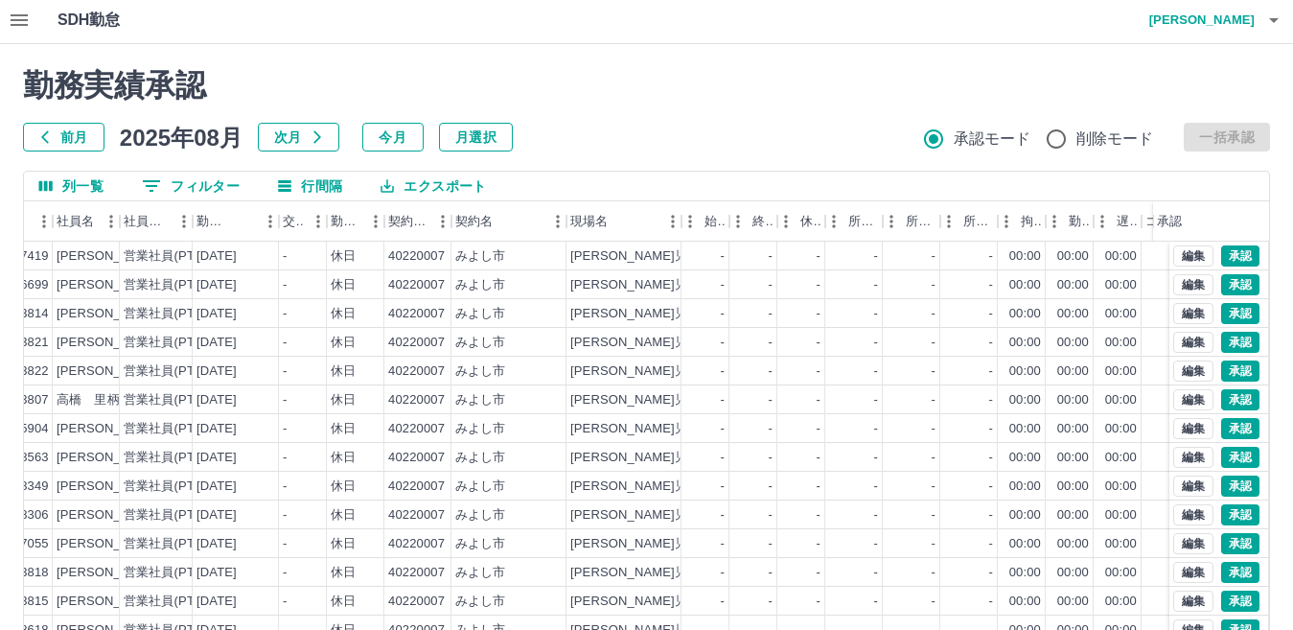
scroll to position [0, 0]
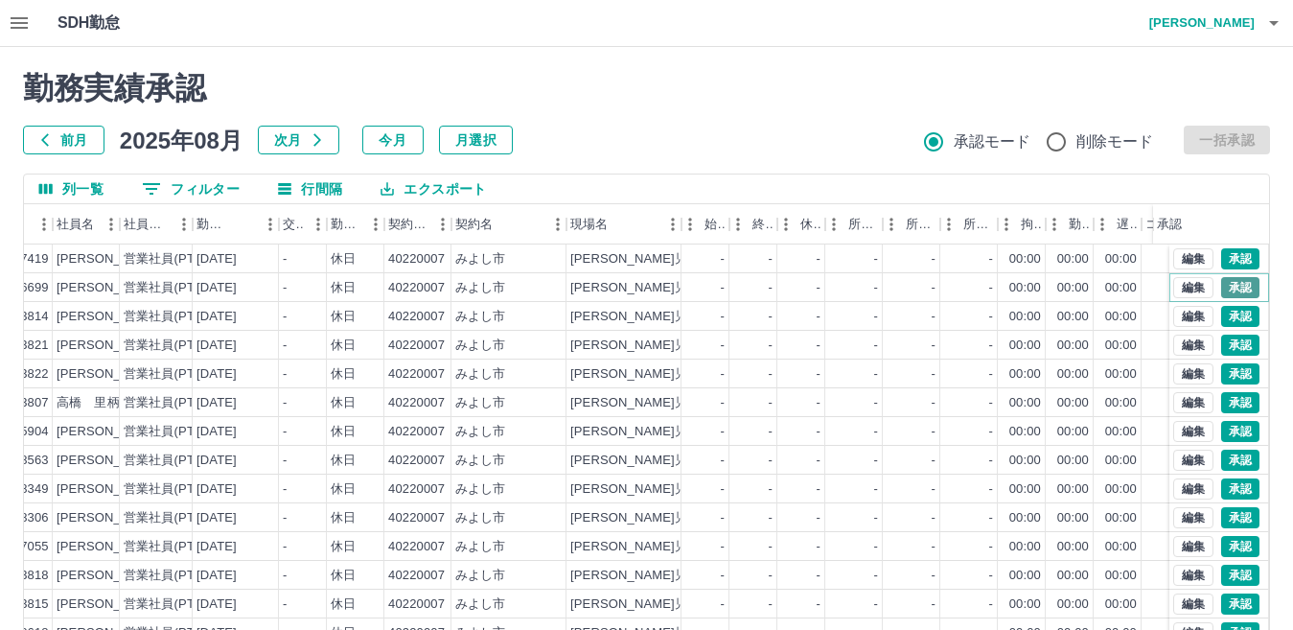
click at [1223, 284] on button "承認" at bounding box center [1240, 287] width 38 height 21
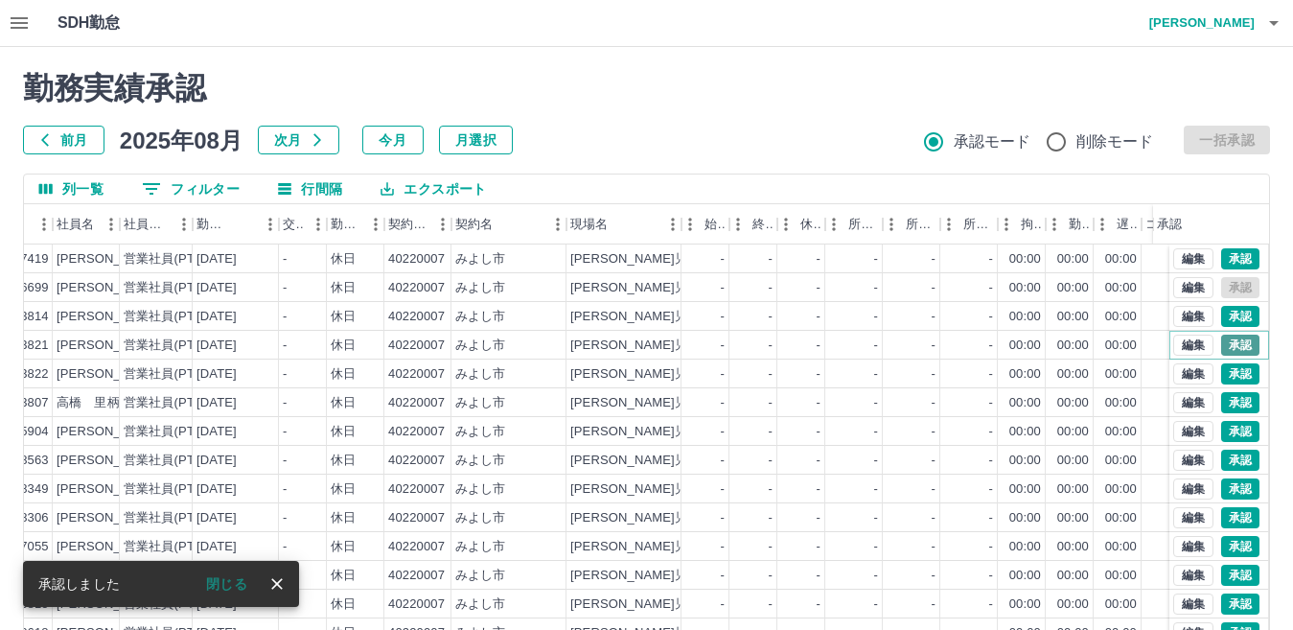
click at [1224, 345] on button "承認" at bounding box center [1240, 344] width 38 height 21
click at [1232, 373] on button "承認" at bounding box center [1240, 373] width 38 height 21
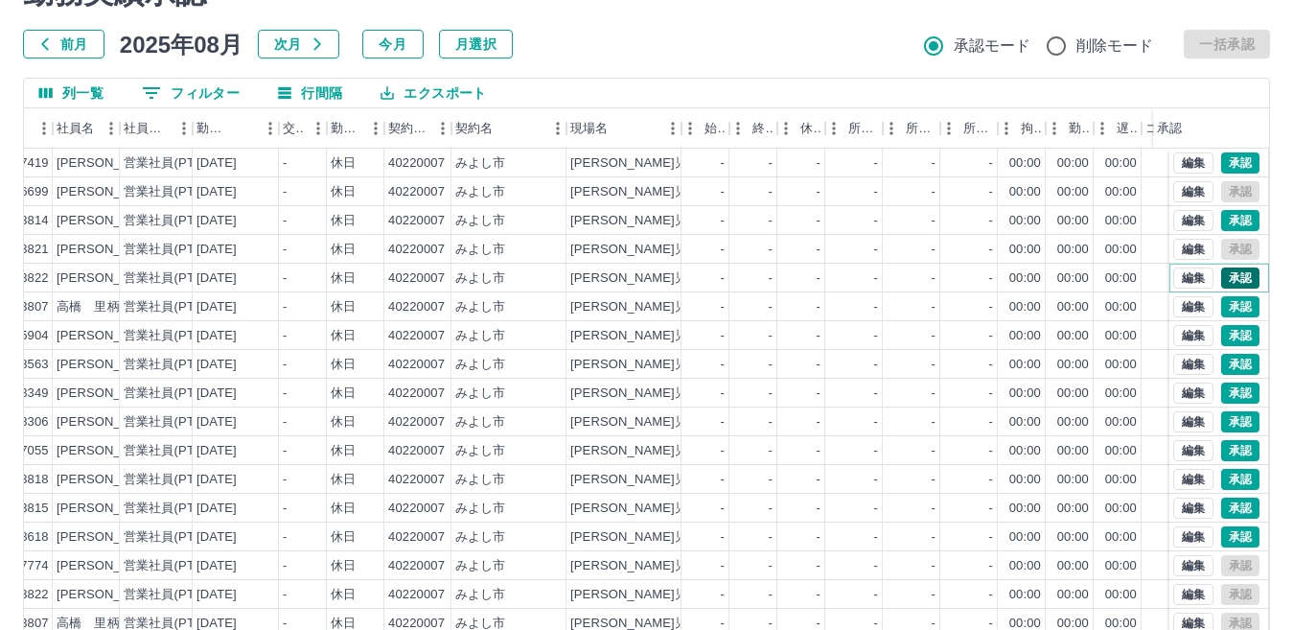
scroll to position [96, 192]
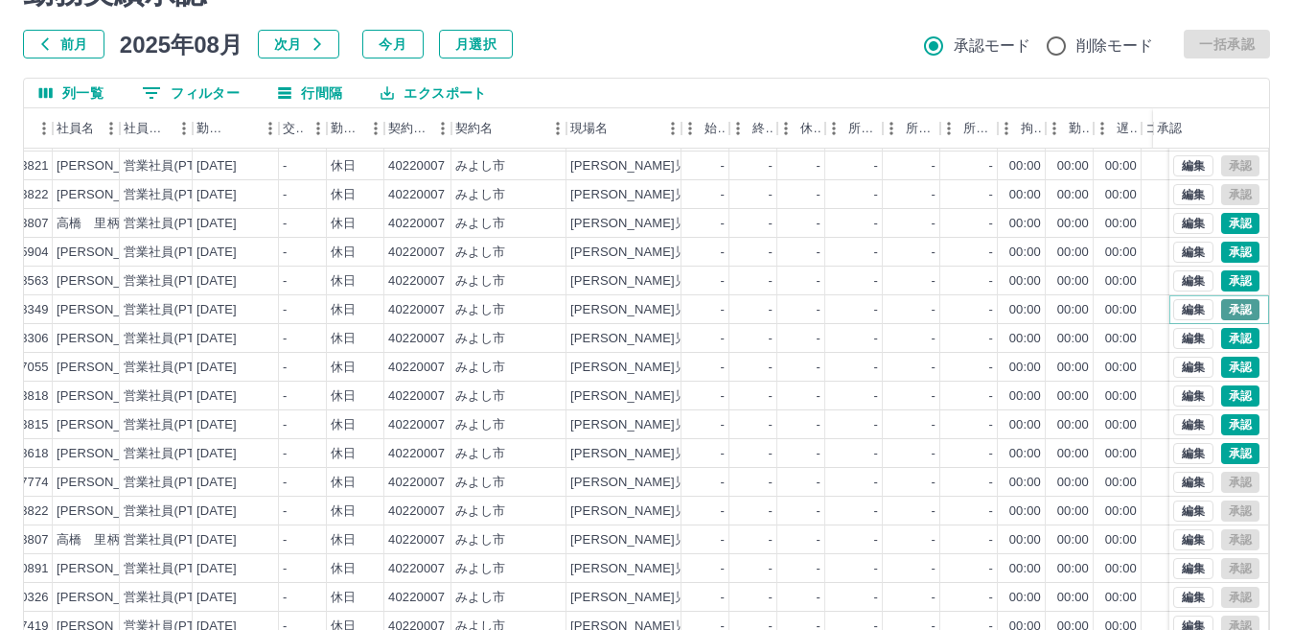
click at [1222, 299] on button "承認" at bounding box center [1240, 309] width 38 height 21
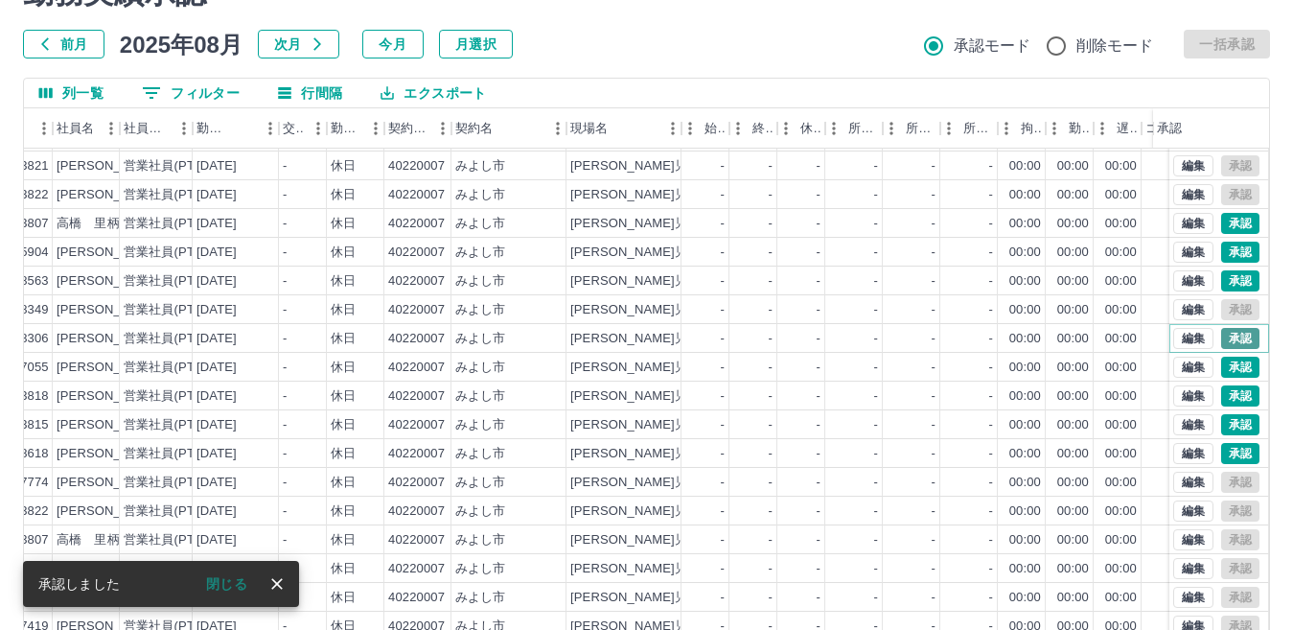
click at [1222, 328] on button "承認" at bounding box center [1240, 338] width 38 height 21
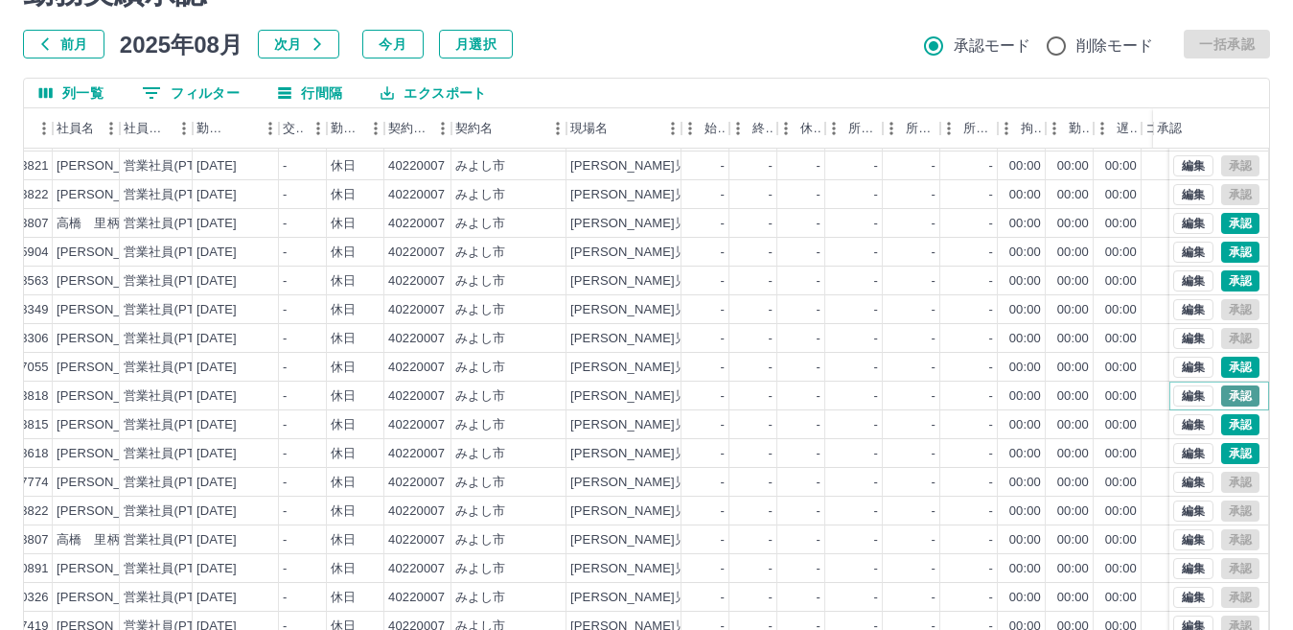
click at [1228, 385] on button "承認" at bounding box center [1240, 395] width 38 height 21
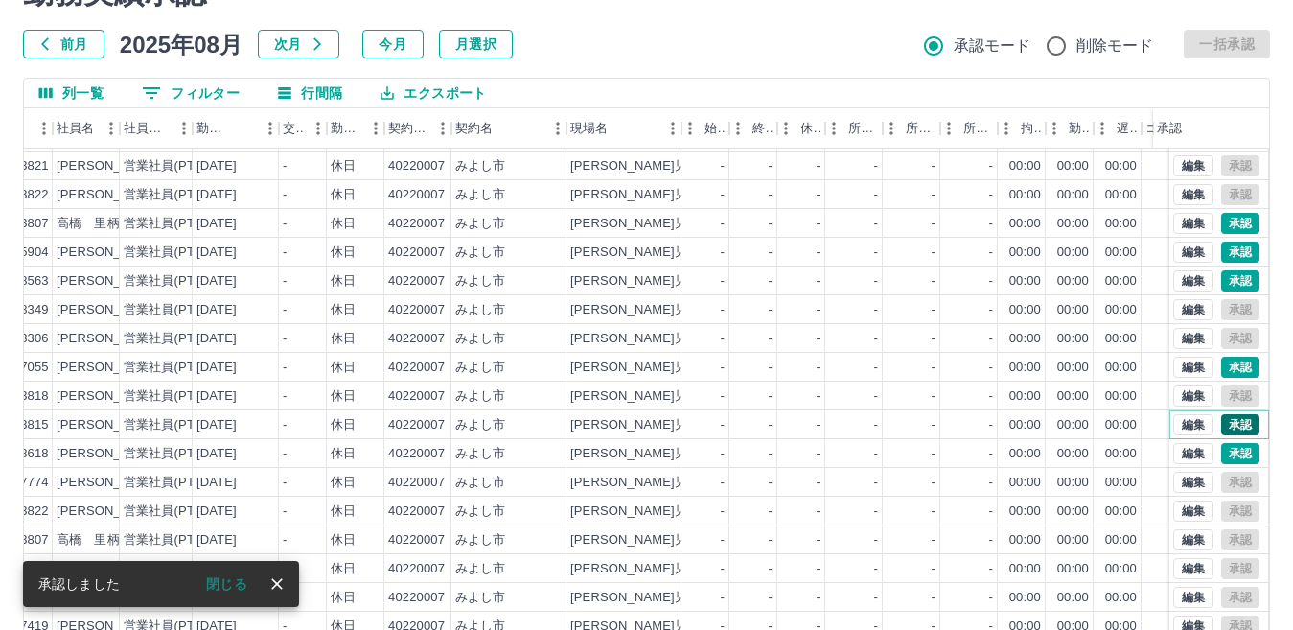
click at [1224, 414] on button "承認" at bounding box center [1240, 424] width 38 height 21
click at [1221, 446] on button "承認" at bounding box center [1240, 453] width 38 height 21
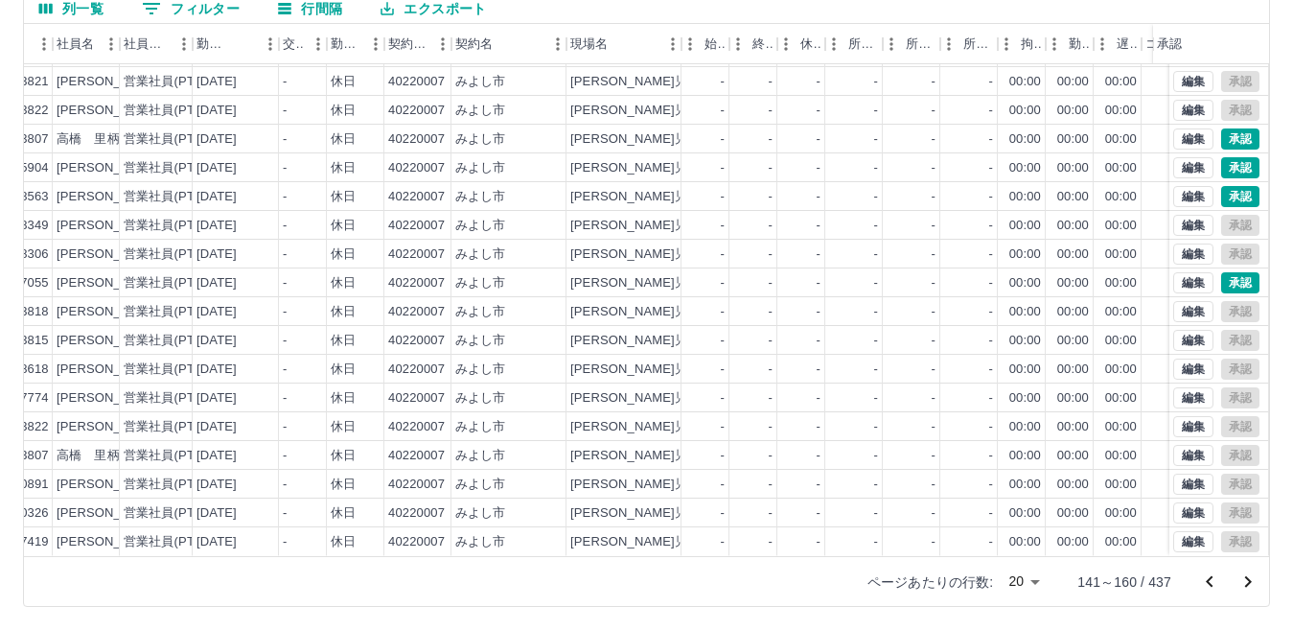
scroll to position [100, 192]
click at [1249, 580] on icon "次のページへ" at bounding box center [1248, 581] width 7 height 11
click at [1228, 445] on button "承認" at bounding box center [1240, 455] width 38 height 21
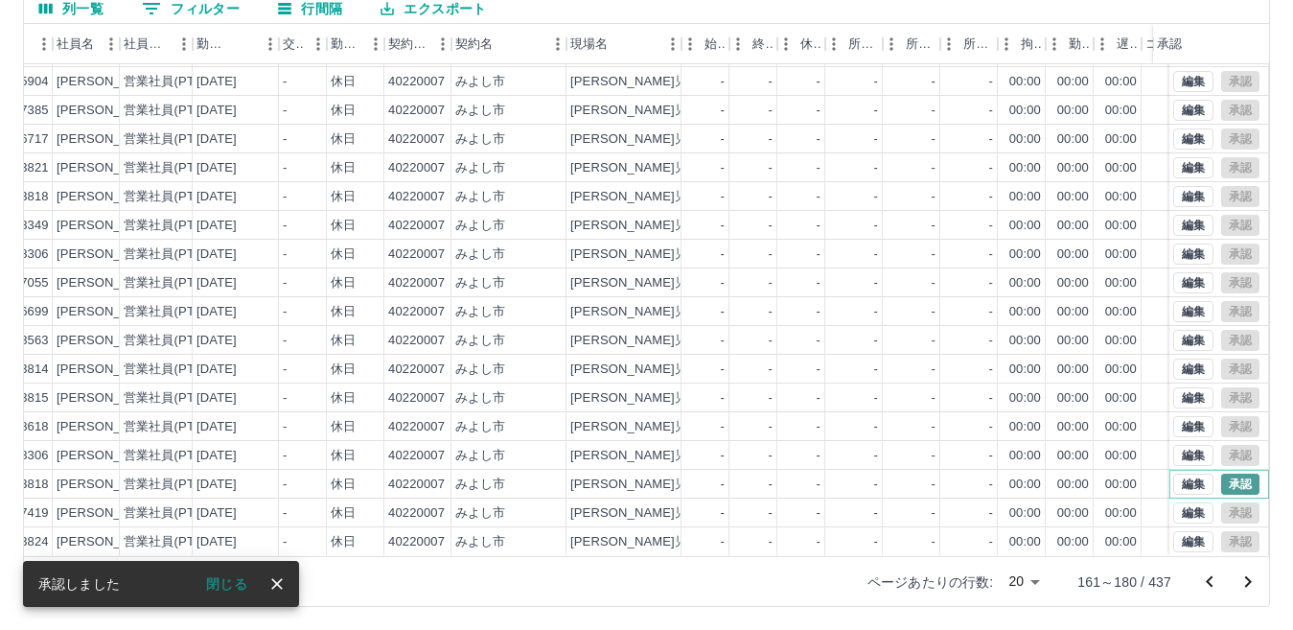
click at [1228, 473] on button "承認" at bounding box center [1240, 483] width 38 height 21
click at [1250, 579] on icon "次のページへ" at bounding box center [1247, 581] width 23 height 23
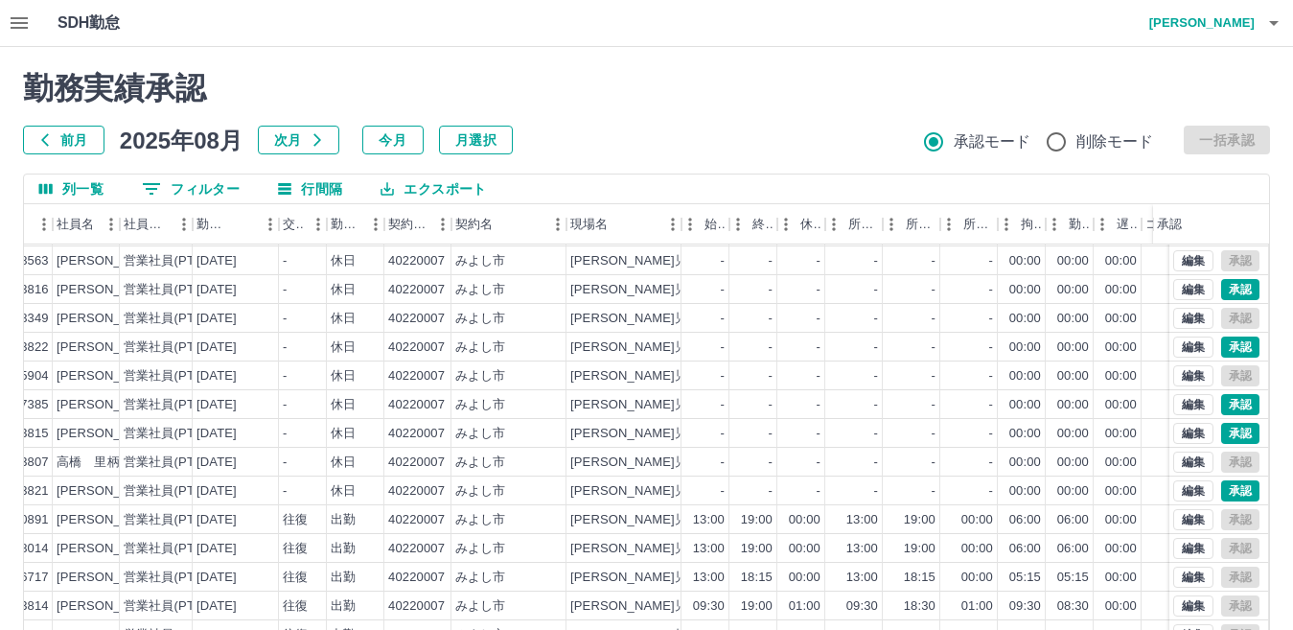
scroll to position [0, 192]
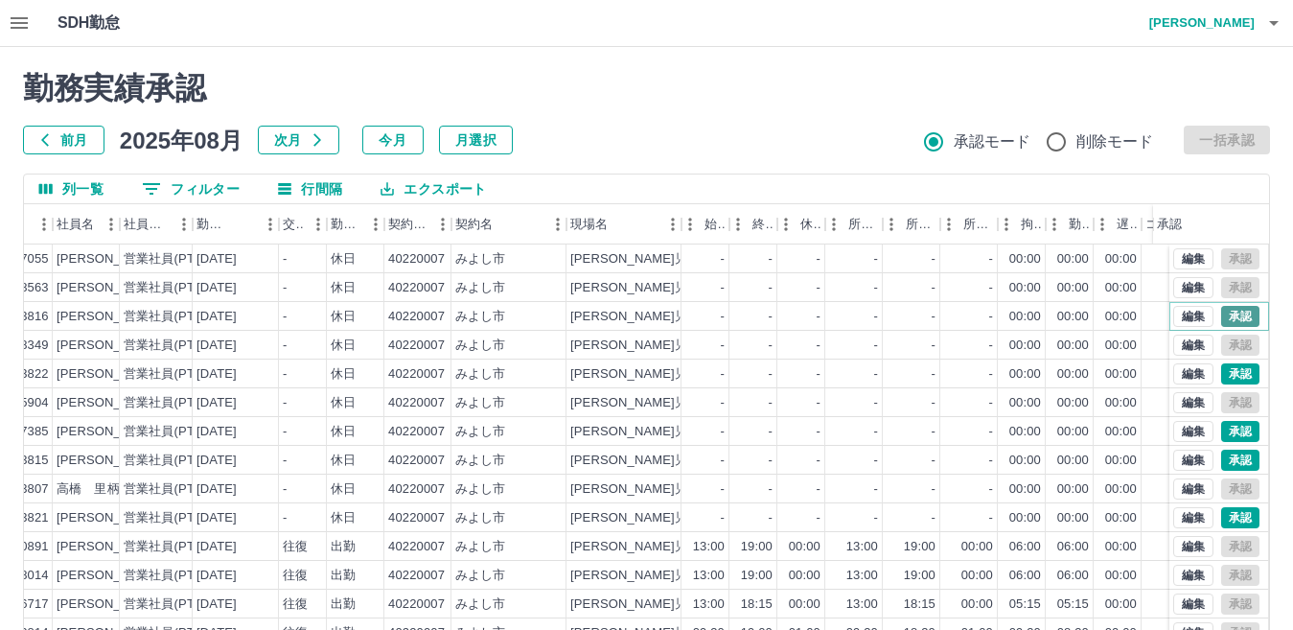
click at [1221, 315] on button "承認" at bounding box center [1240, 316] width 38 height 21
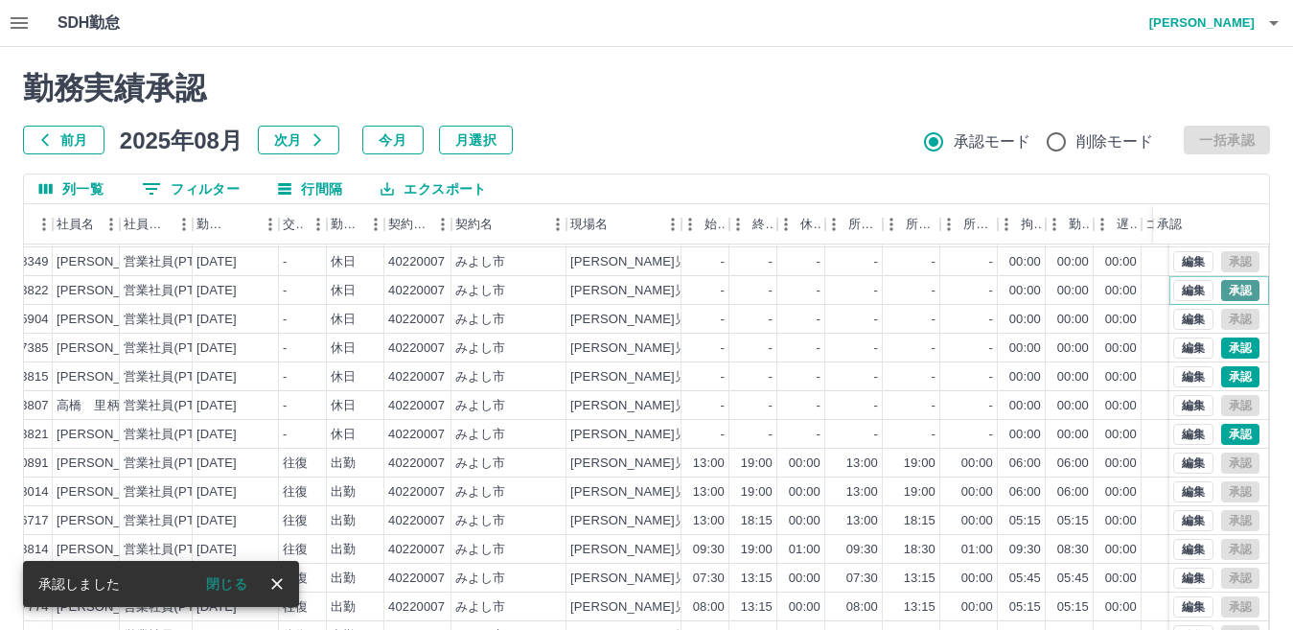
click at [1221, 280] on button "承認" at bounding box center [1240, 290] width 38 height 21
click at [1221, 337] on button "承認" at bounding box center [1240, 347] width 38 height 21
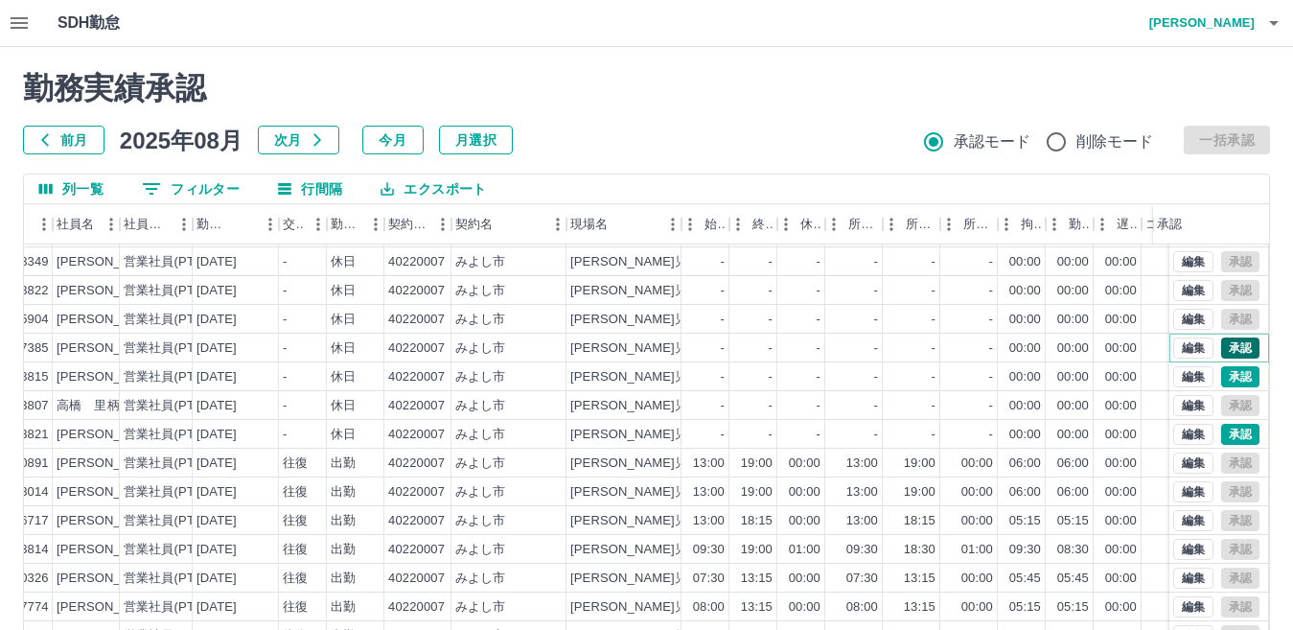
scroll to position [100, 192]
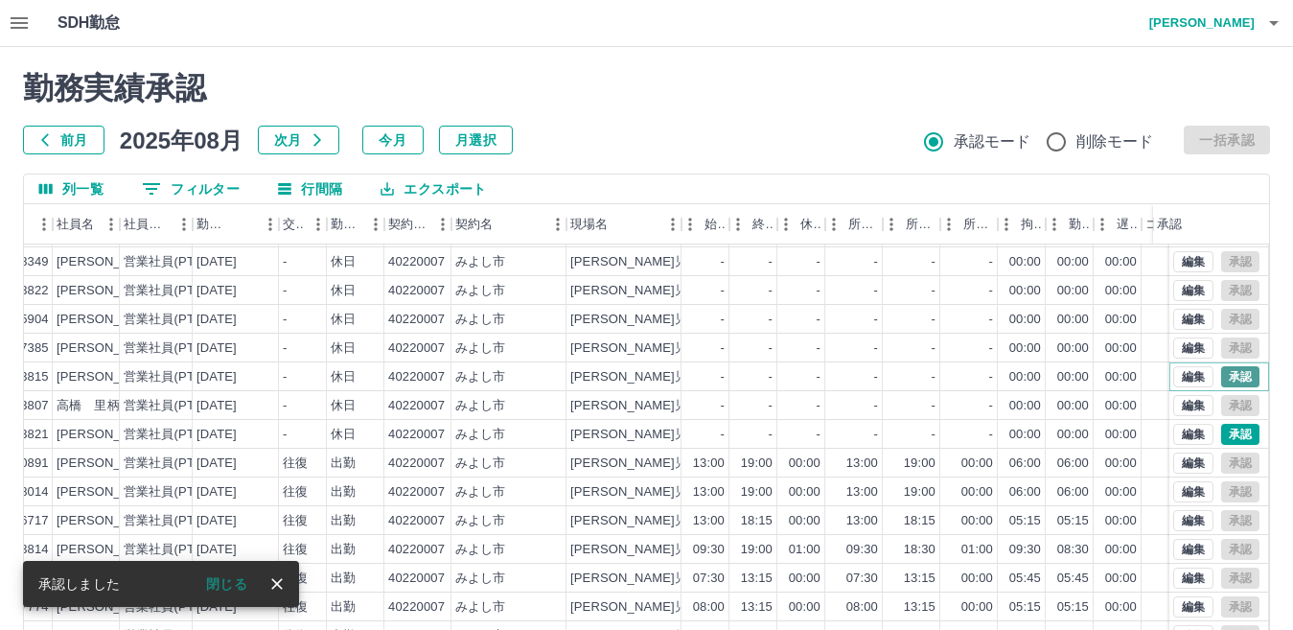
click at [1221, 366] on button "承認" at bounding box center [1240, 376] width 38 height 21
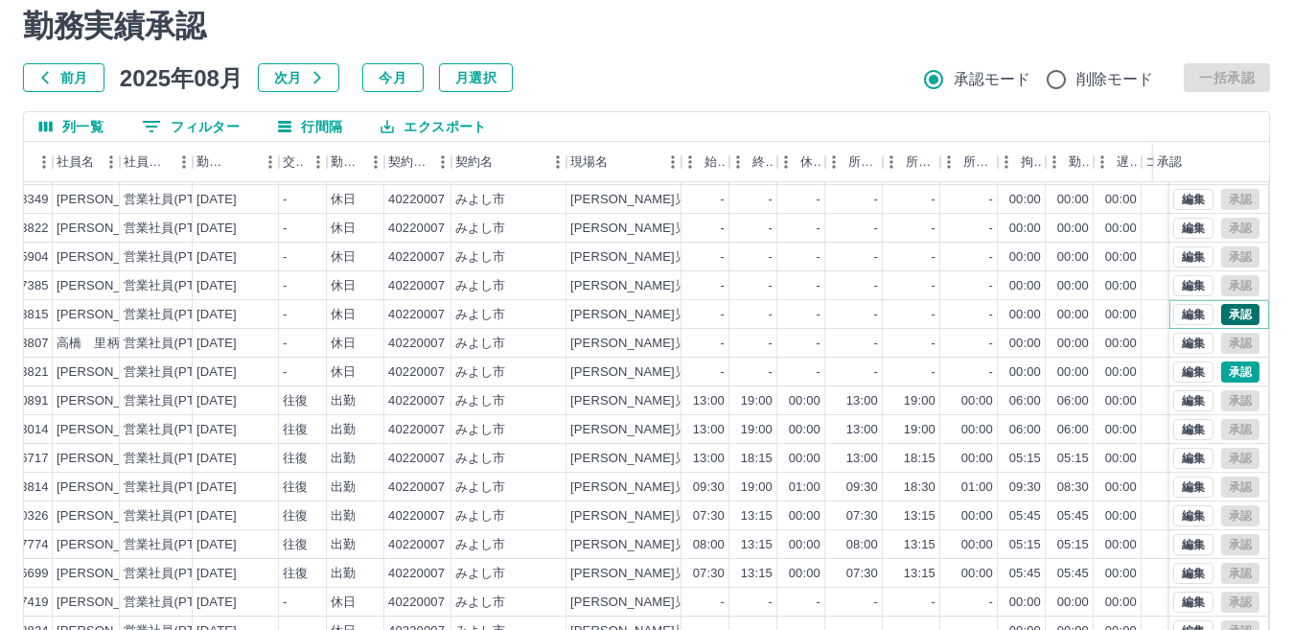
scroll to position [96, 0]
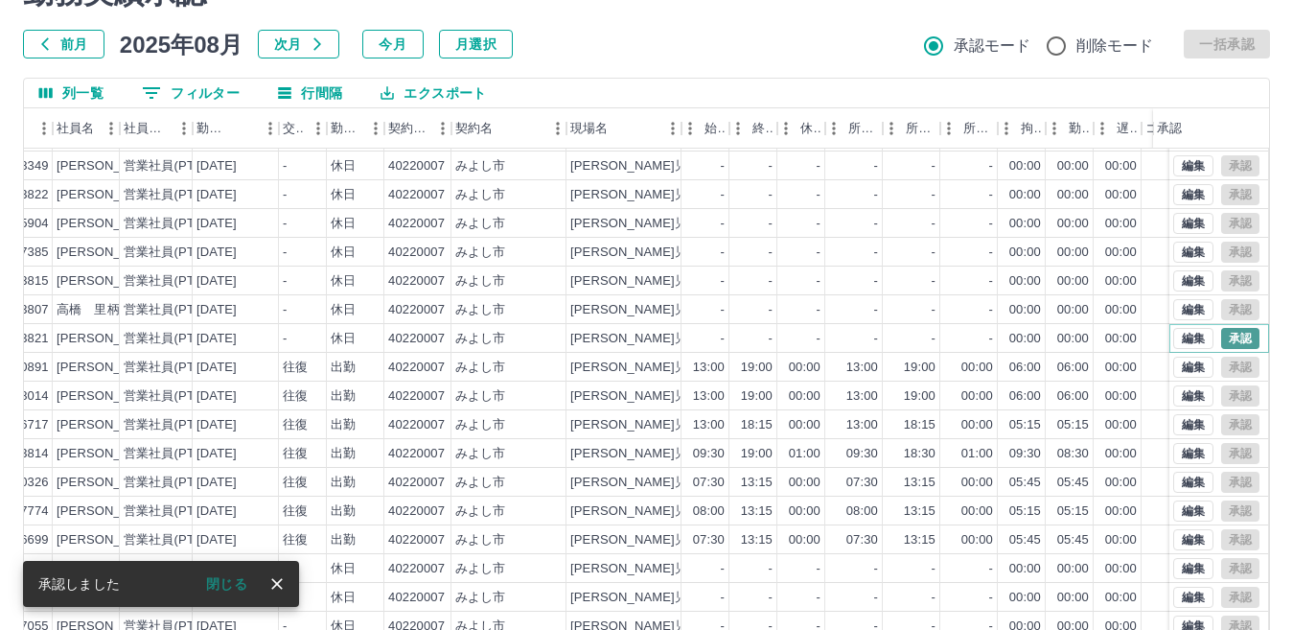
click at [1221, 328] on button "承認" at bounding box center [1240, 338] width 38 height 21
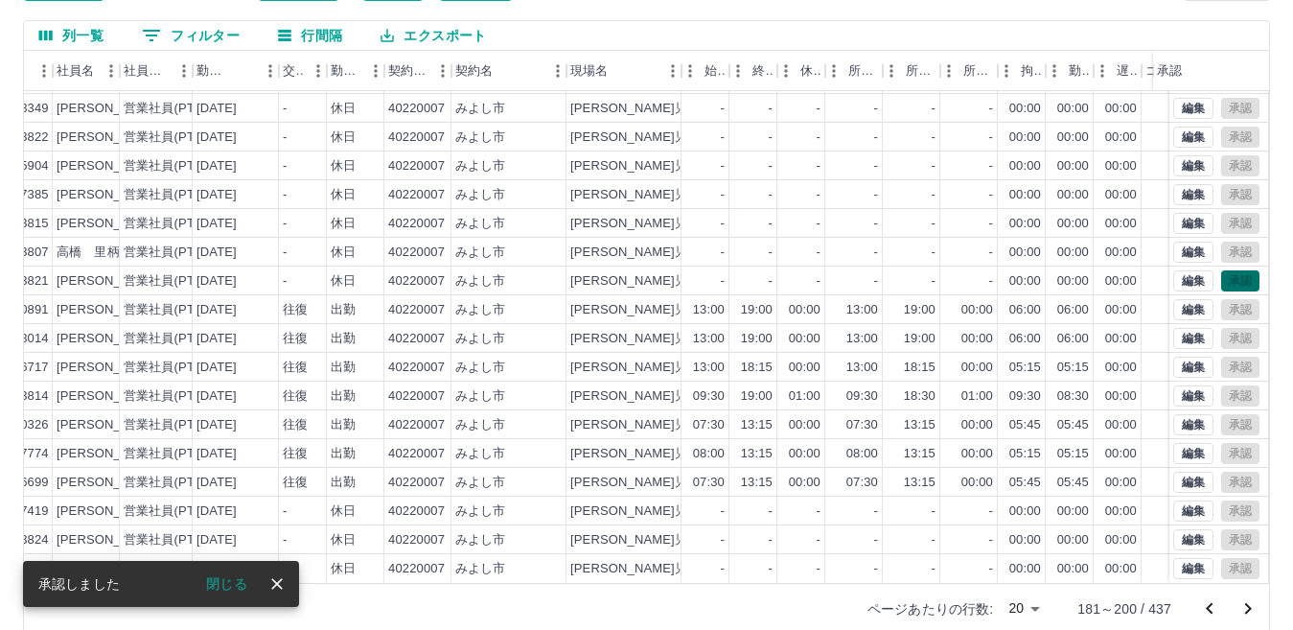
scroll to position [180, 0]
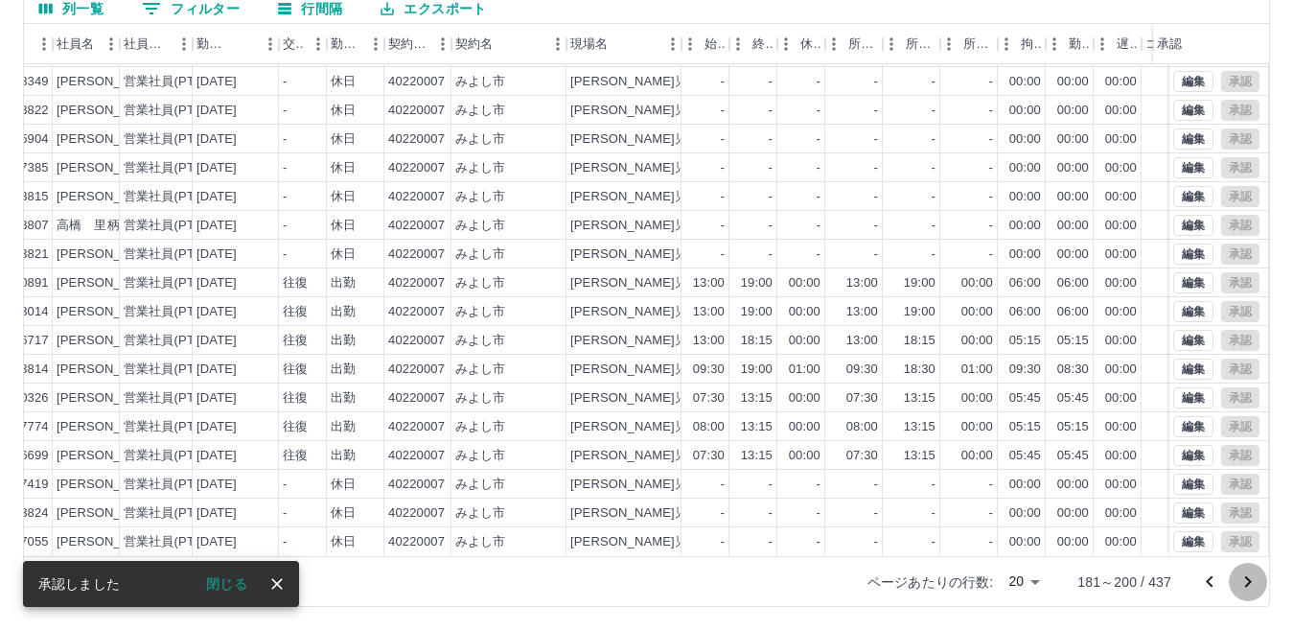
click at [1247, 582] on icon "次のページへ" at bounding box center [1247, 581] width 23 height 23
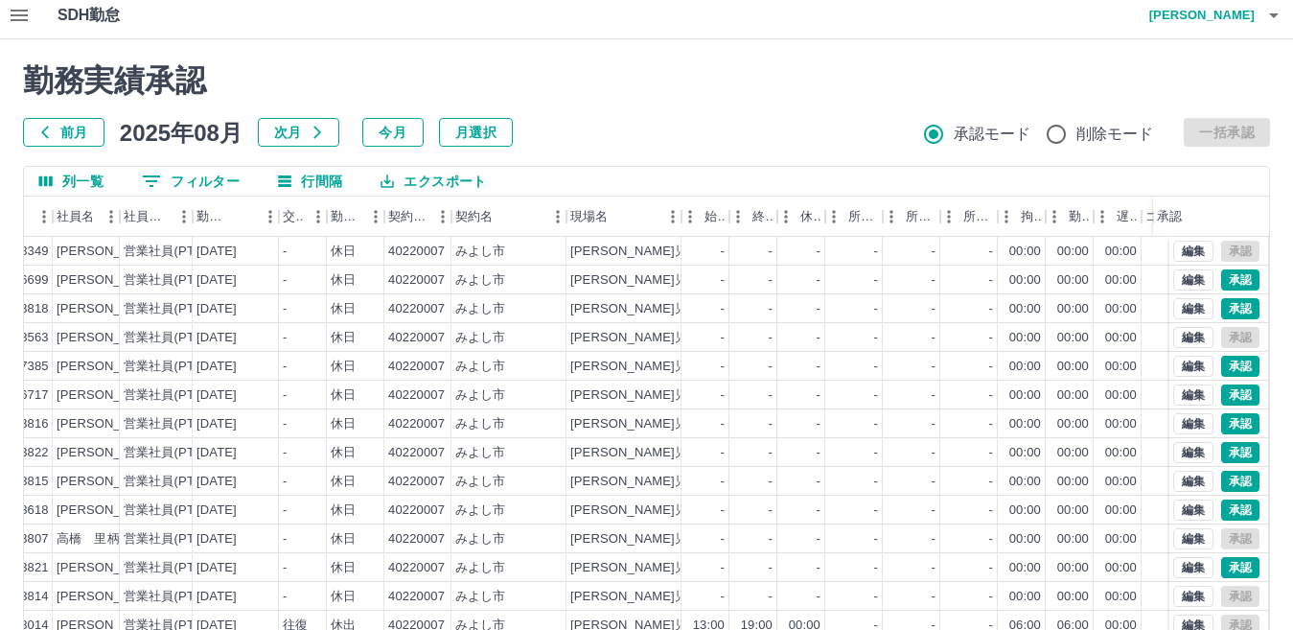
scroll to position [0, 0]
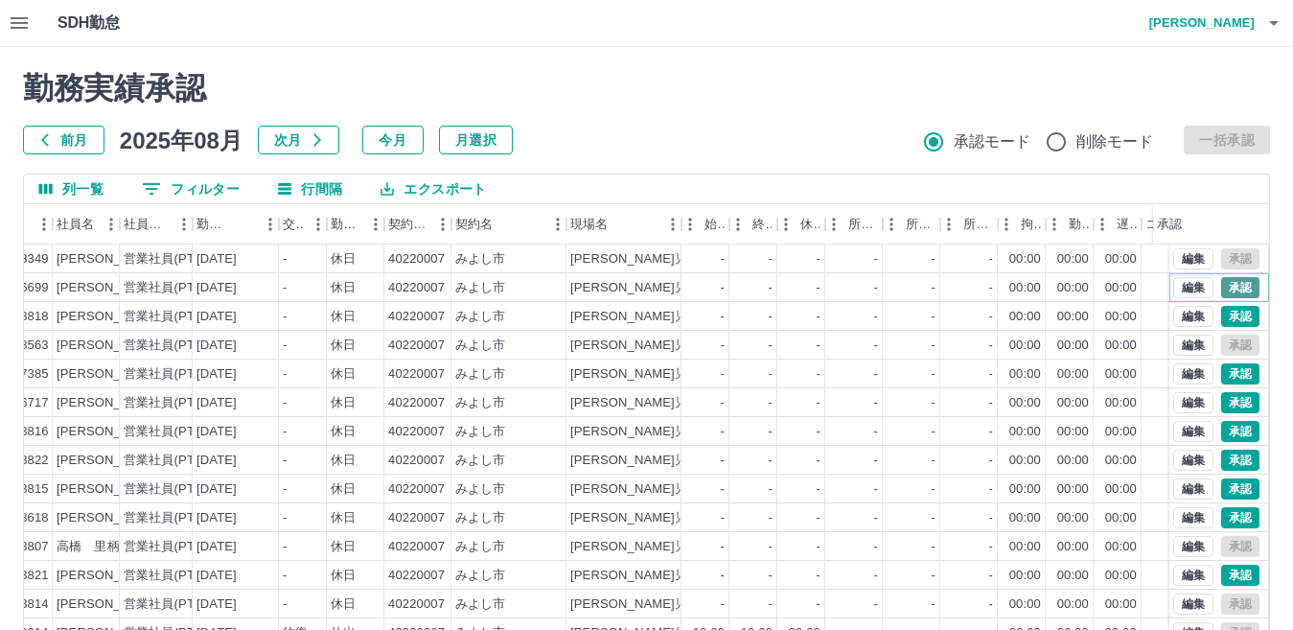
click at [1228, 284] on button "承認" at bounding box center [1240, 287] width 38 height 21
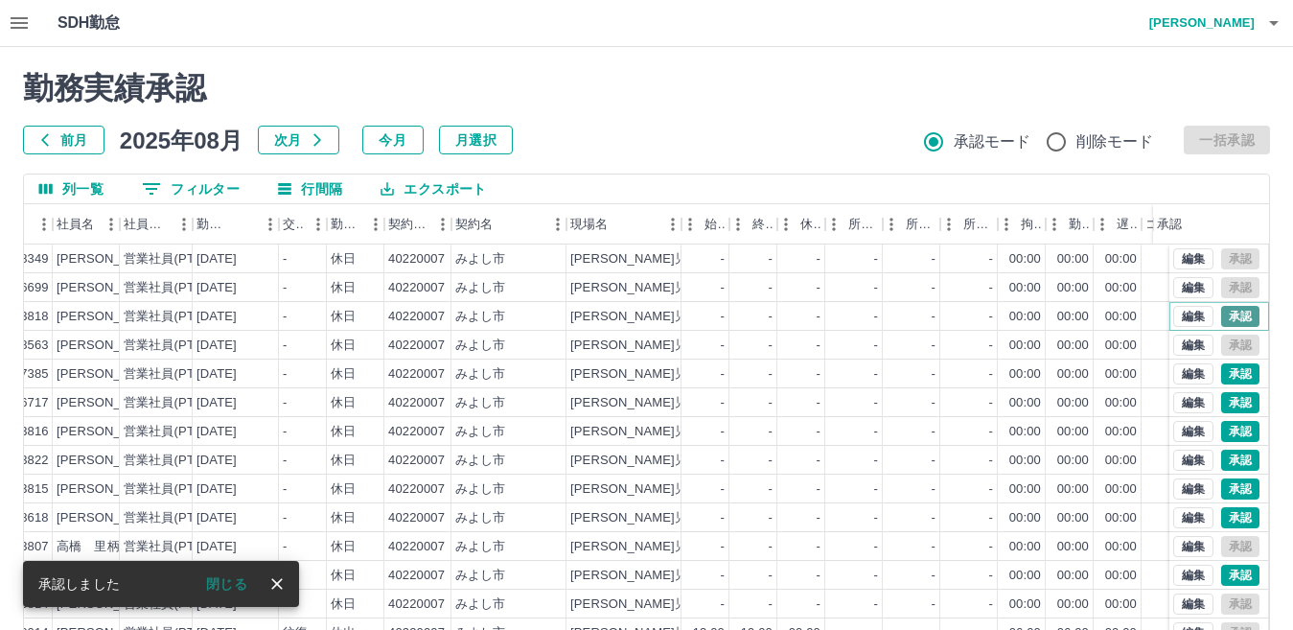
click at [1225, 315] on button "承認" at bounding box center [1240, 316] width 38 height 21
click at [1221, 370] on button "承認" at bounding box center [1240, 373] width 38 height 21
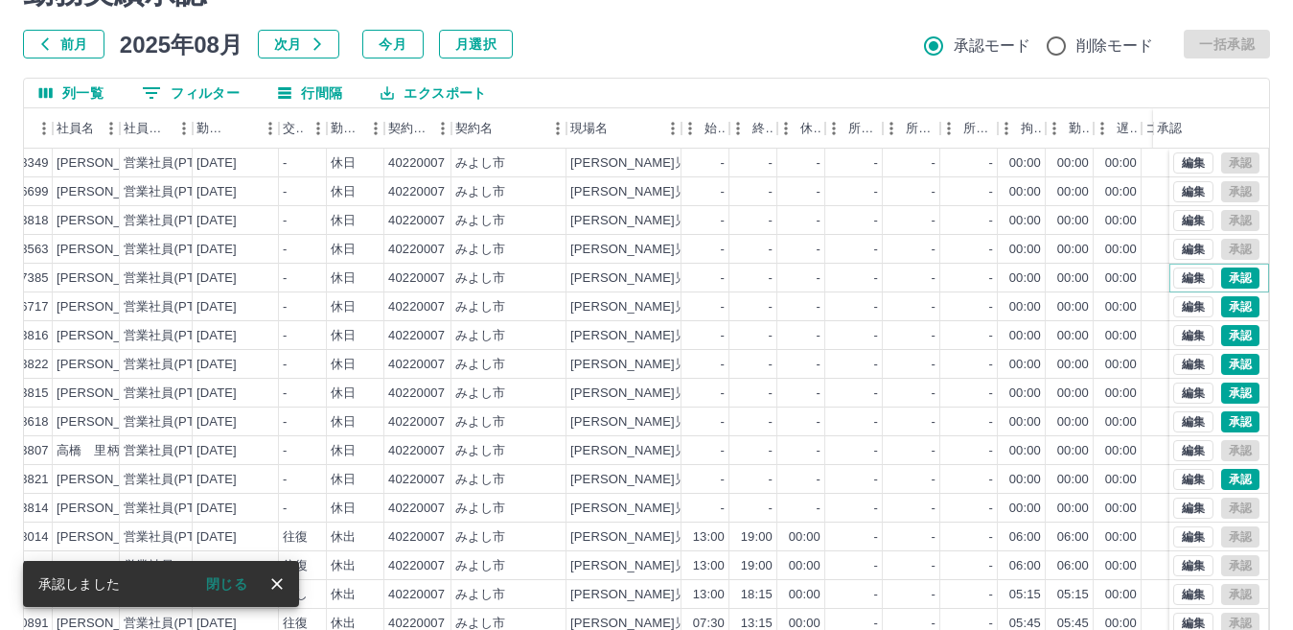
scroll to position [180, 0]
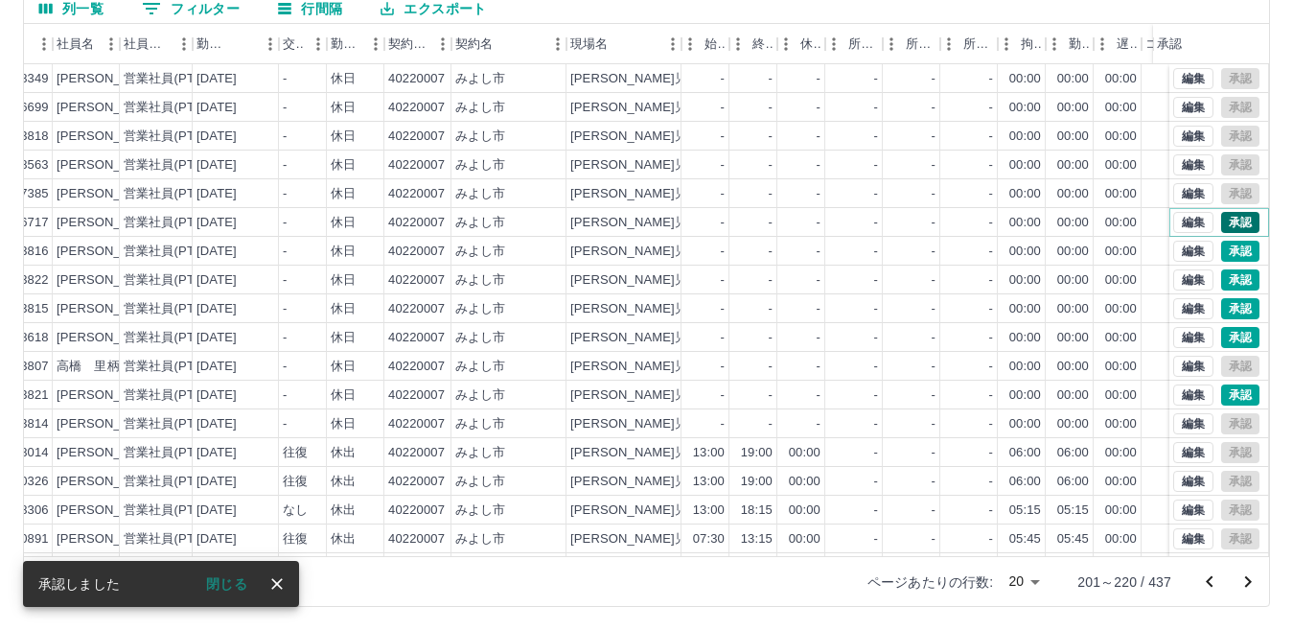
click at [1221, 221] on button "承認" at bounding box center [1240, 222] width 38 height 21
click at [1221, 250] on button "承認" at bounding box center [1240, 251] width 38 height 21
click at [1221, 281] on button "承認" at bounding box center [1240, 279] width 38 height 21
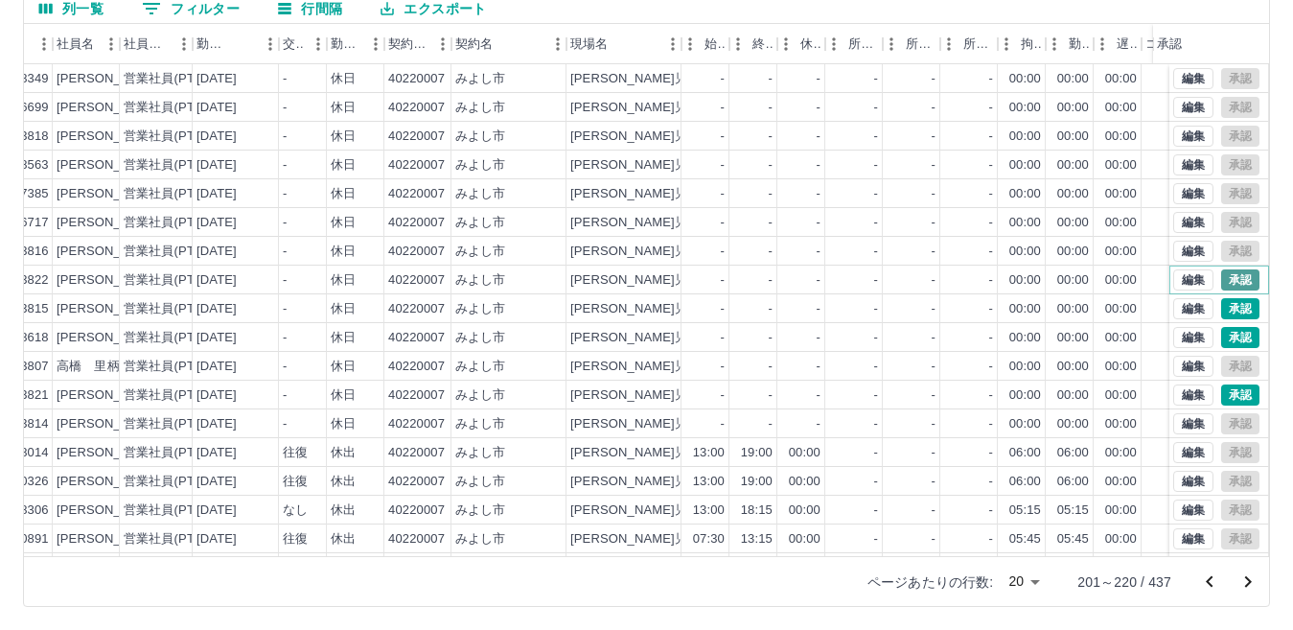
click at [1226, 281] on button "承認" at bounding box center [1240, 279] width 38 height 21
click at [1225, 307] on button "承認" at bounding box center [1240, 308] width 38 height 21
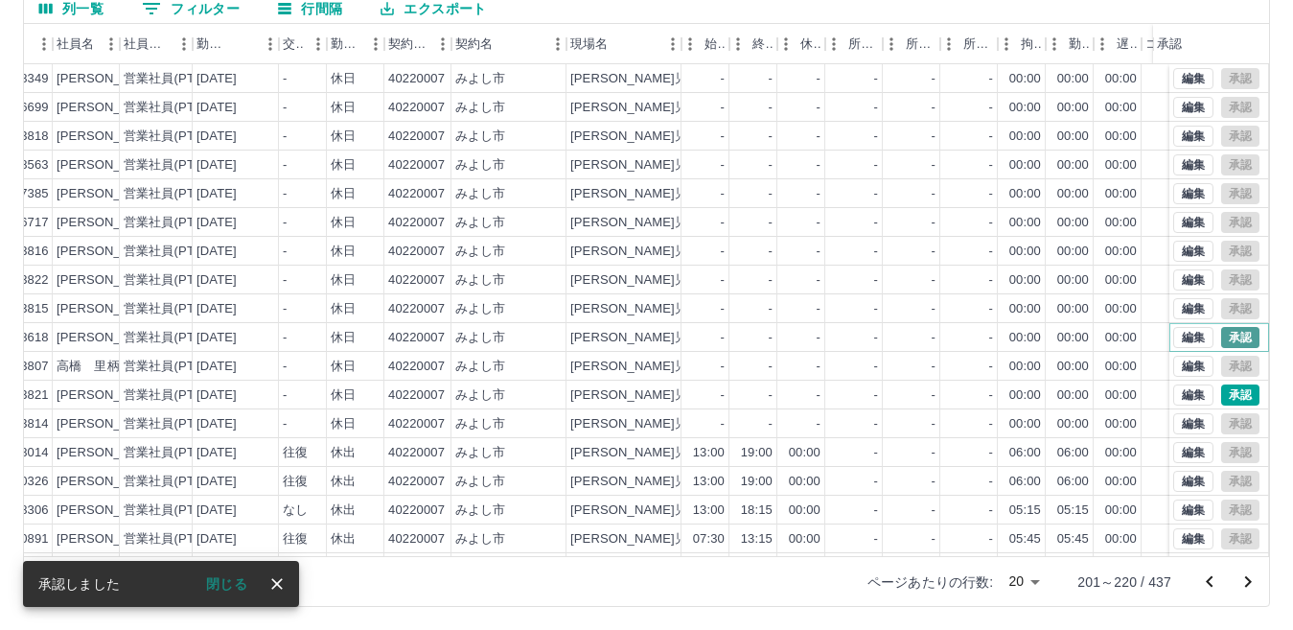
click at [1229, 332] on button "承認" at bounding box center [1240, 337] width 38 height 21
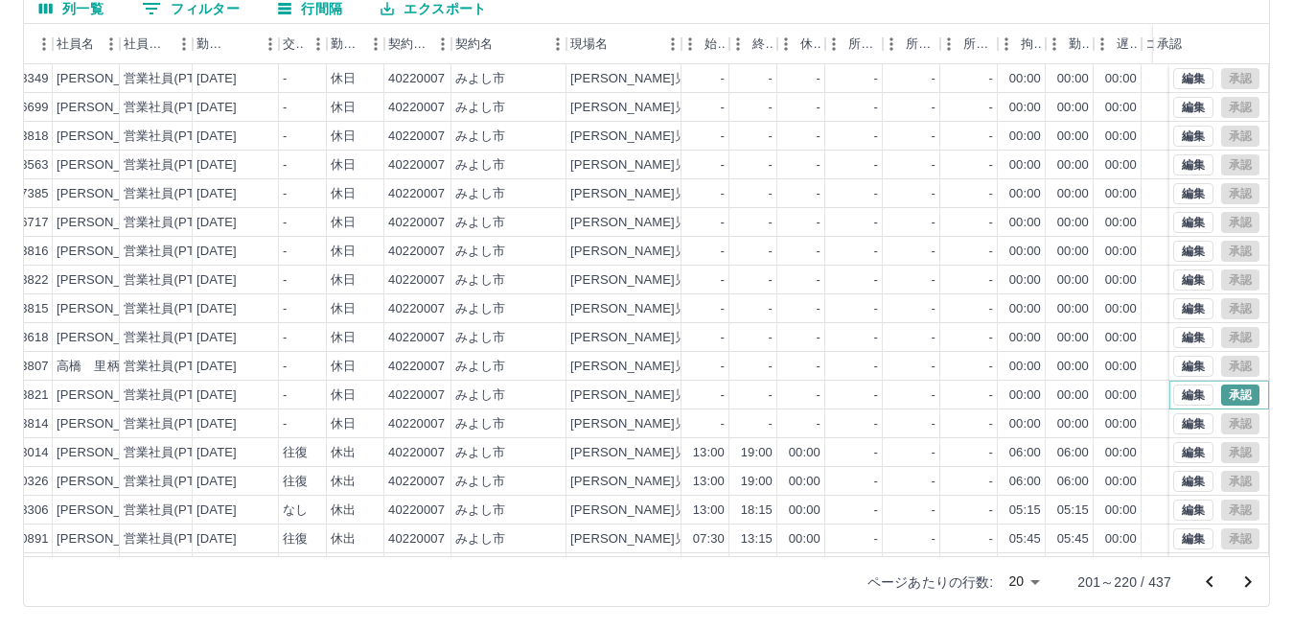
click at [1223, 394] on button "承認" at bounding box center [1240, 394] width 38 height 21
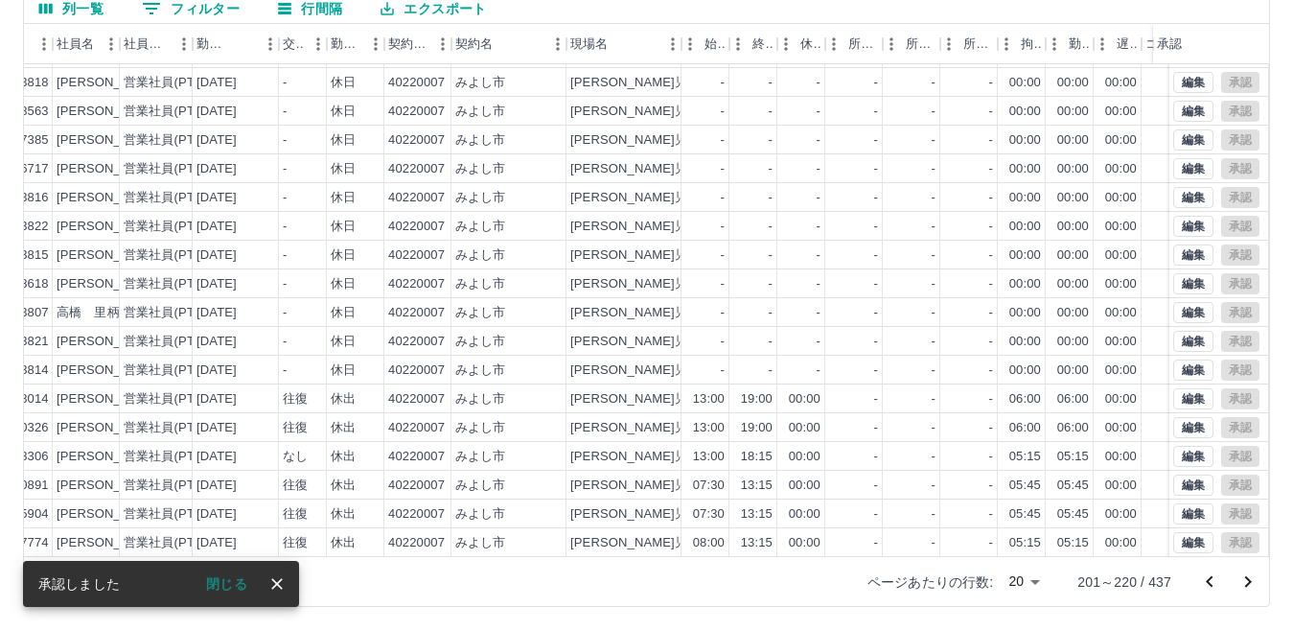
scroll to position [100, 192]
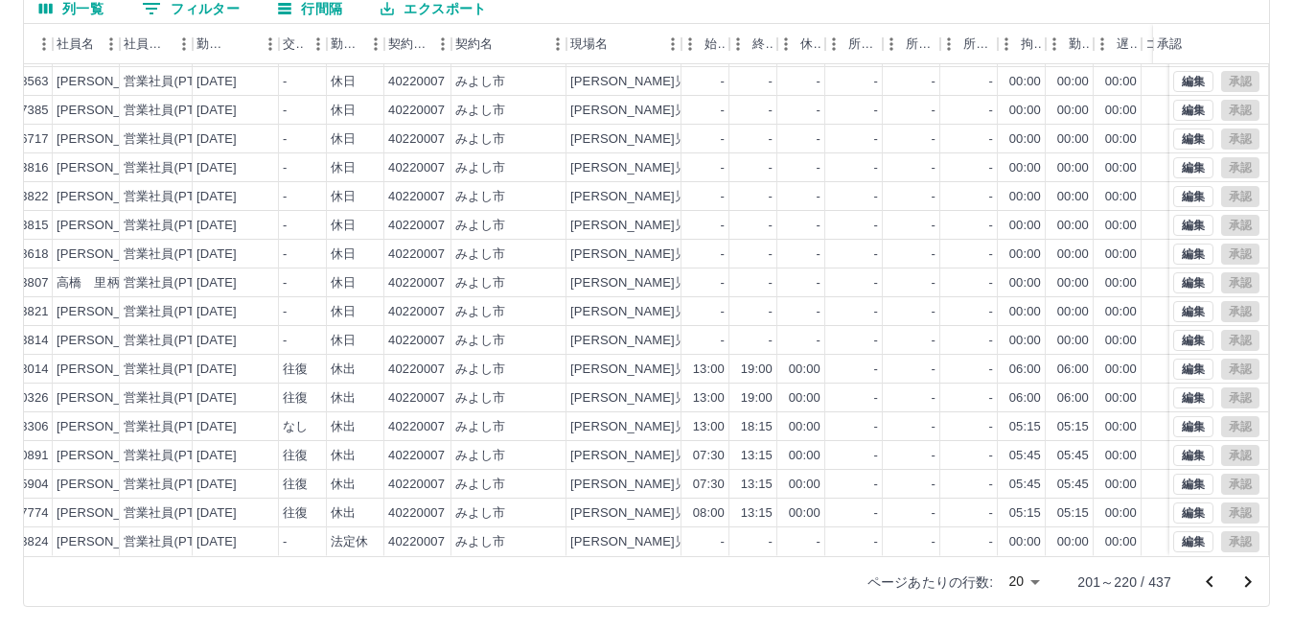
click at [1250, 576] on icon "次のページへ" at bounding box center [1247, 581] width 23 height 23
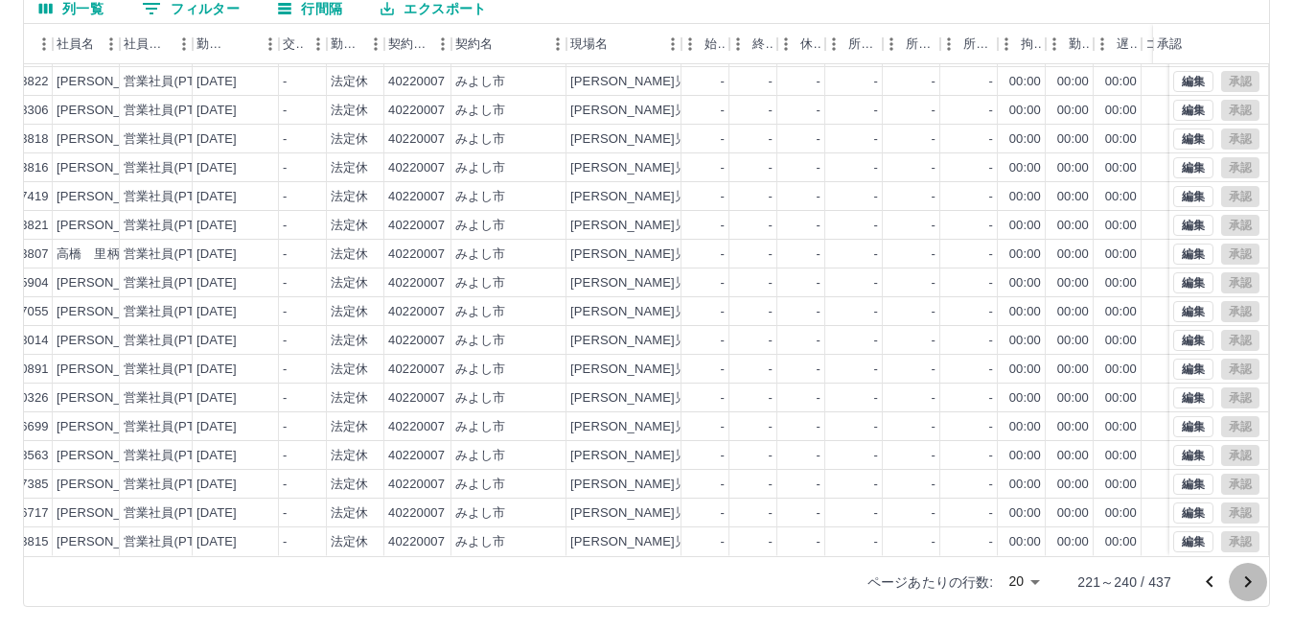
click at [1250, 582] on icon "次のページへ" at bounding box center [1248, 581] width 7 height 11
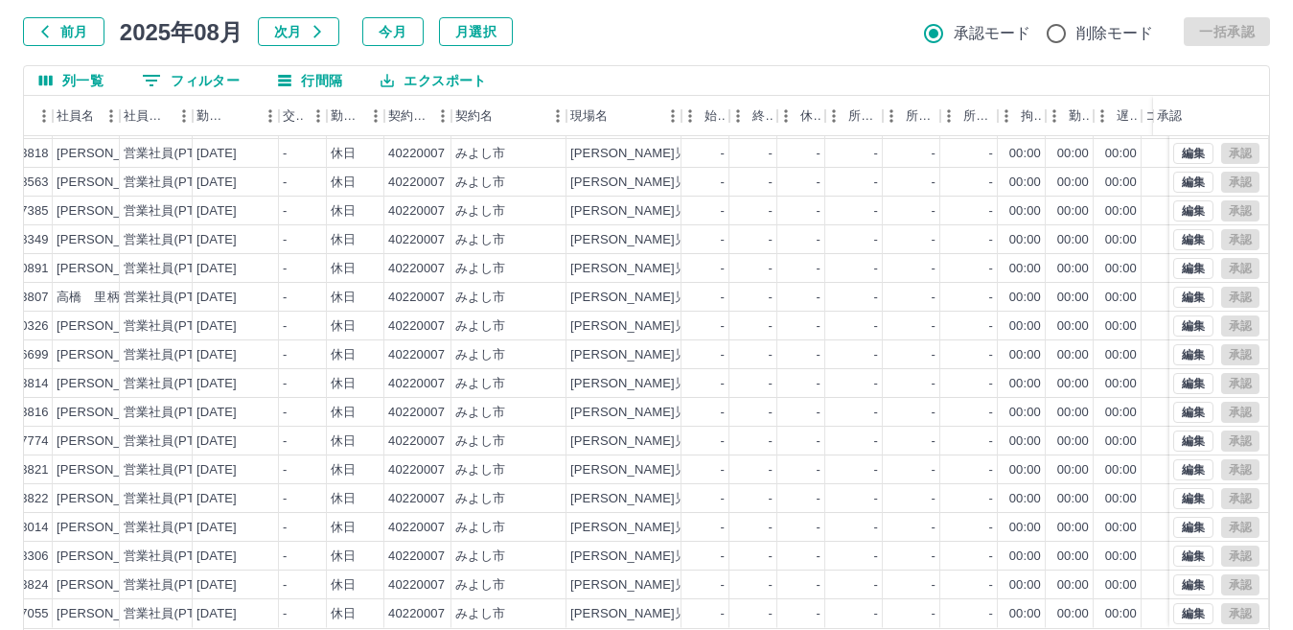
scroll to position [180, 0]
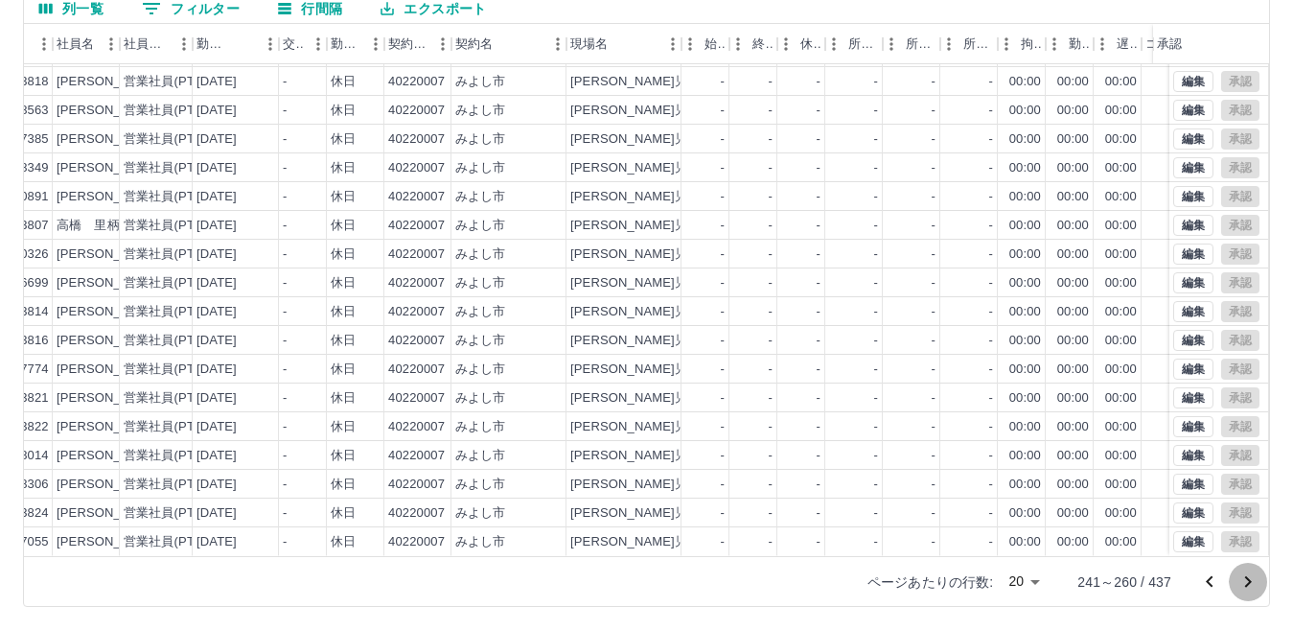
click at [1250, 580] on icon "次のページへ" at bounding box center [1248, 581] width 7 height 11
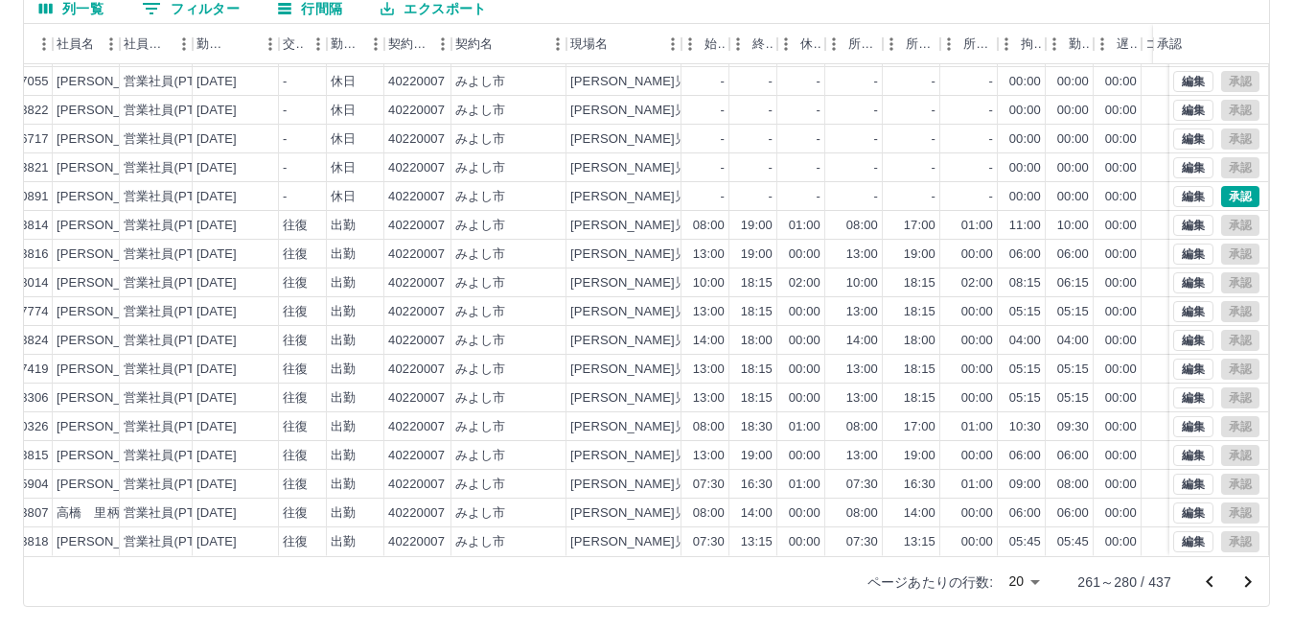
scroll to position [0, 0]
